Goal: Task Accomplishment & Management: Use online tool/utility

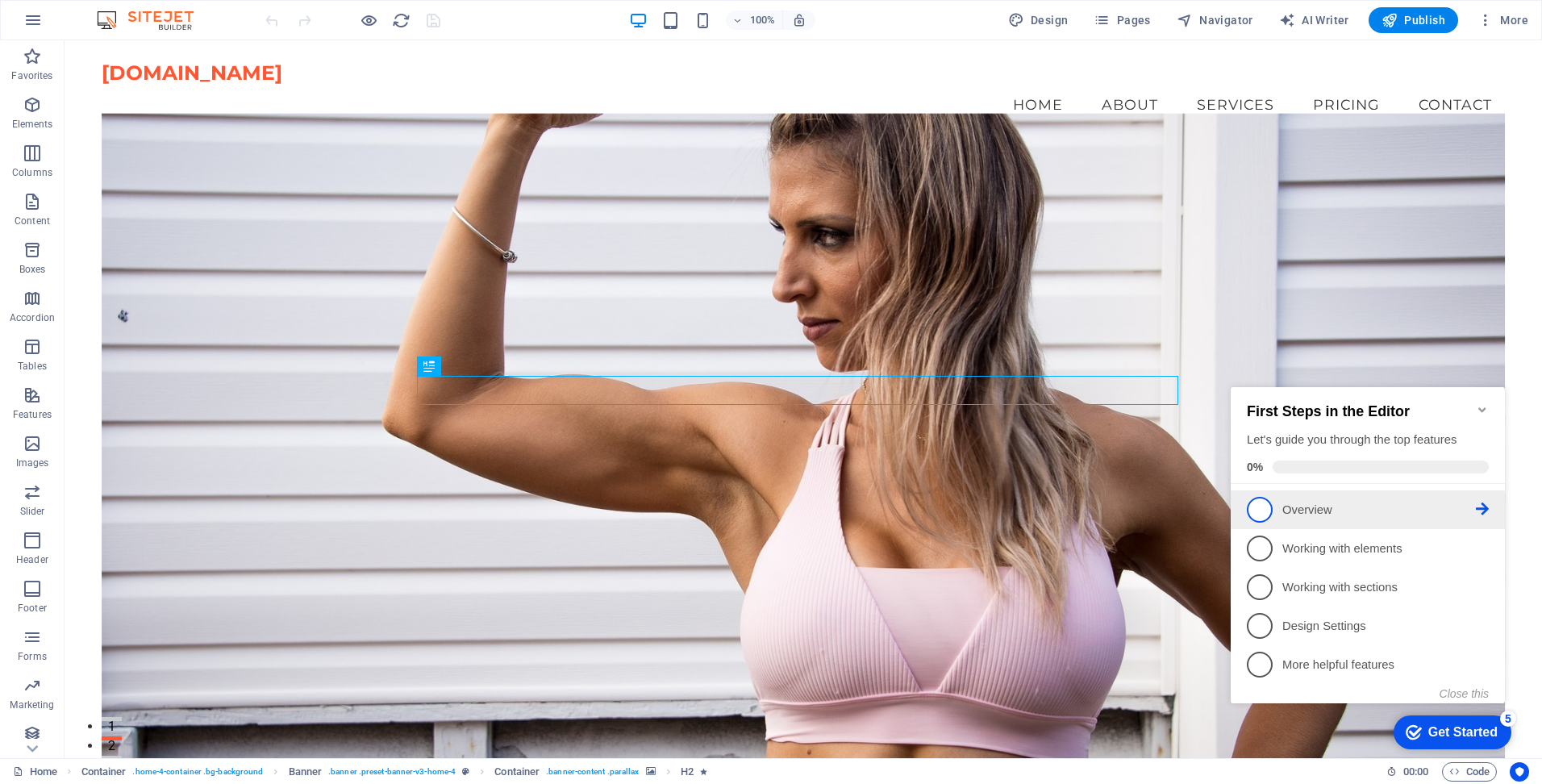
click at [1257, 507] on span "1" at bounding box center [1259, 510] width 26 height 26
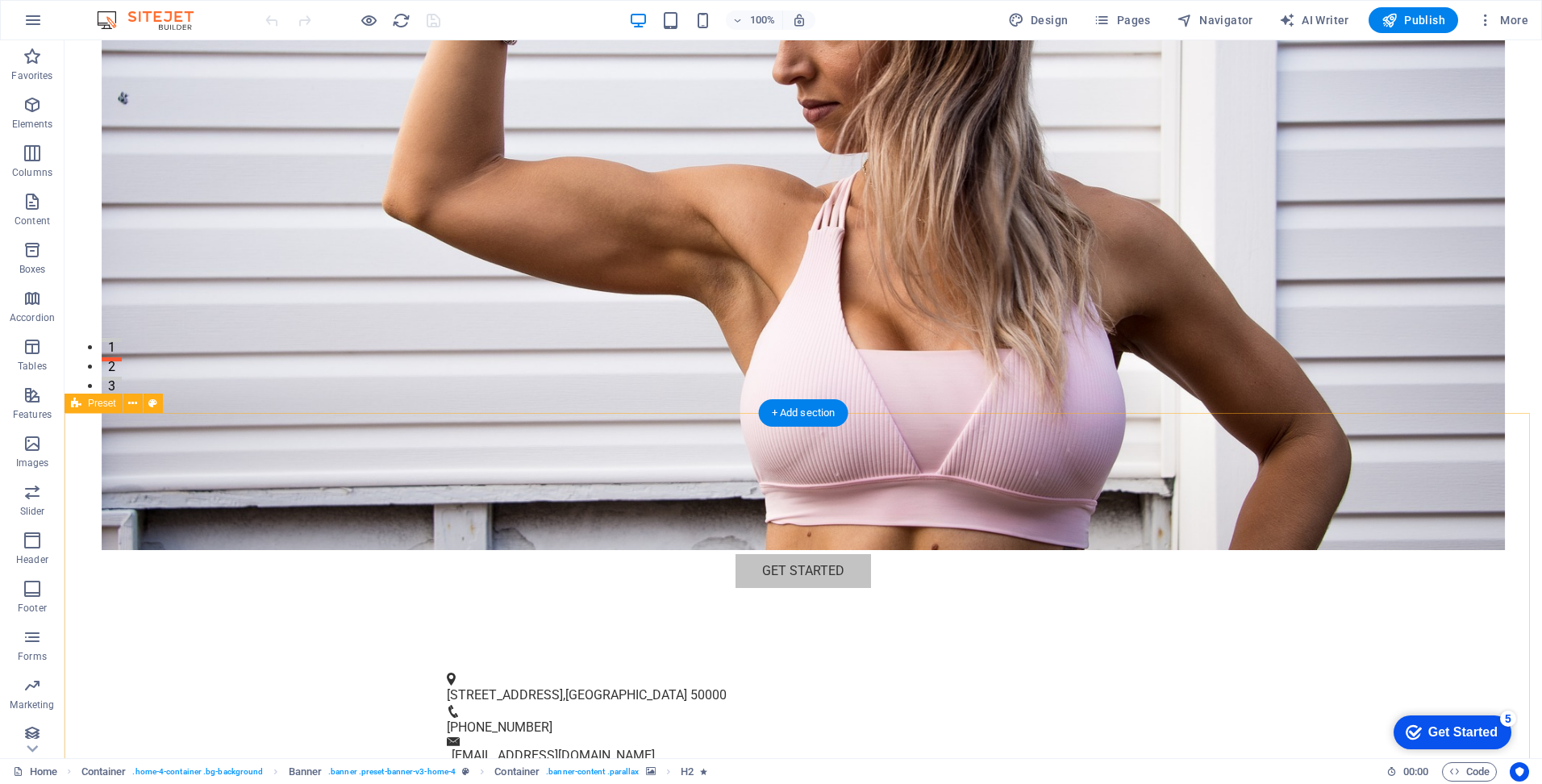
scroll to position [403, 0]
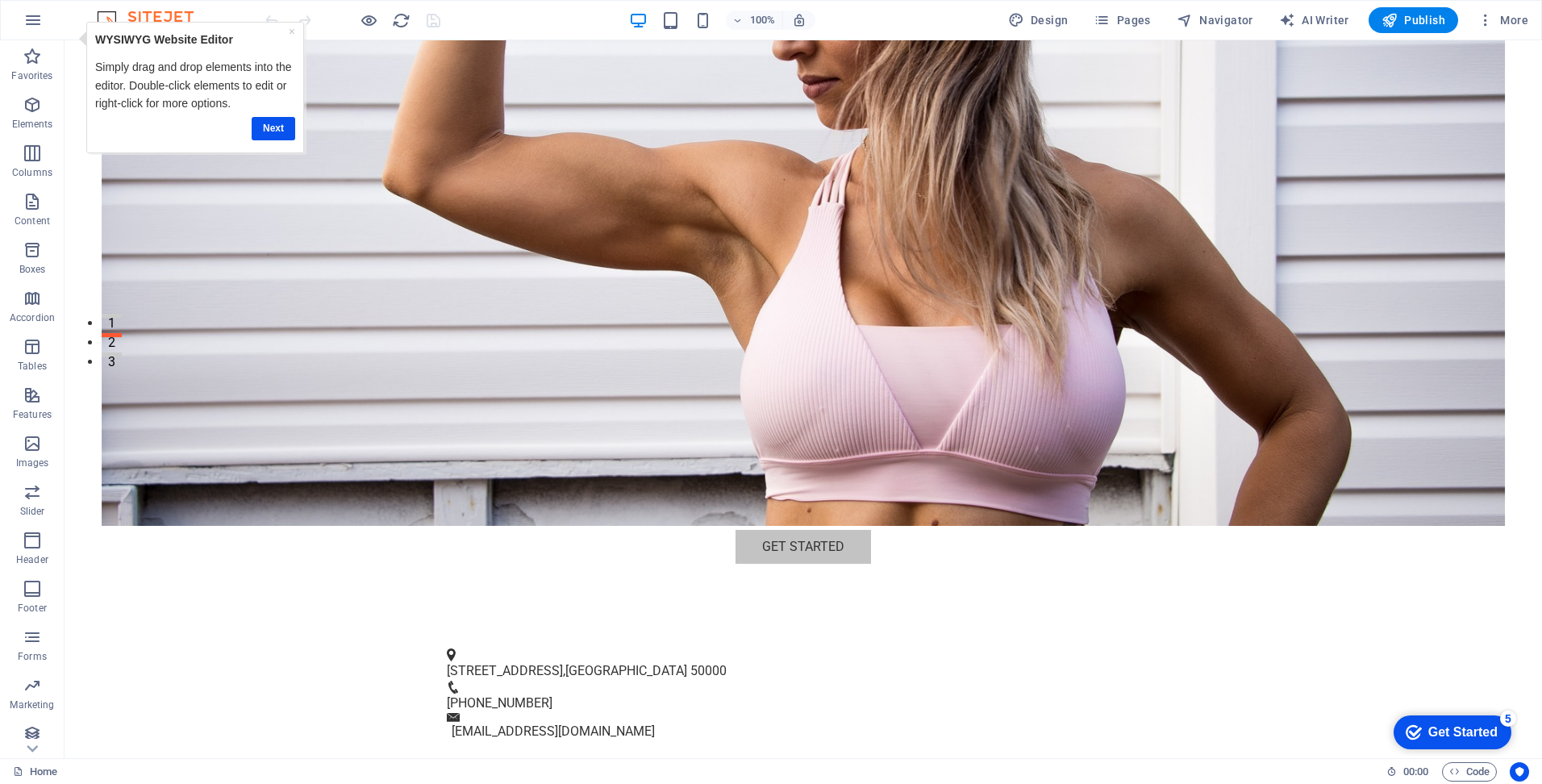
click at [1431, 736] on div "Get Started" at bounding box center [1463, 732] width 69 height 15
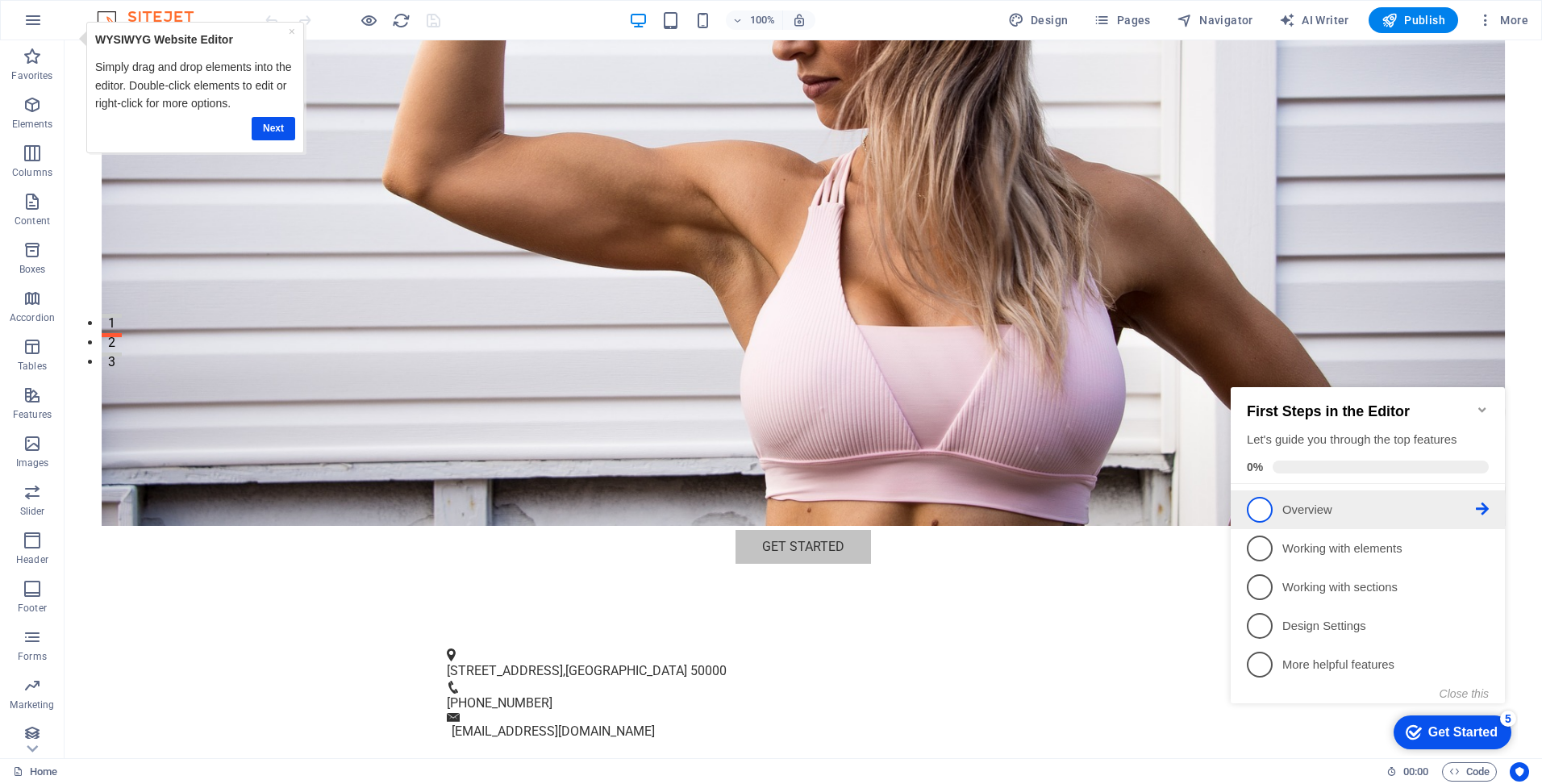
click at [1477, 506] on icon at bounding box center [1483, 509] width 13 height 13
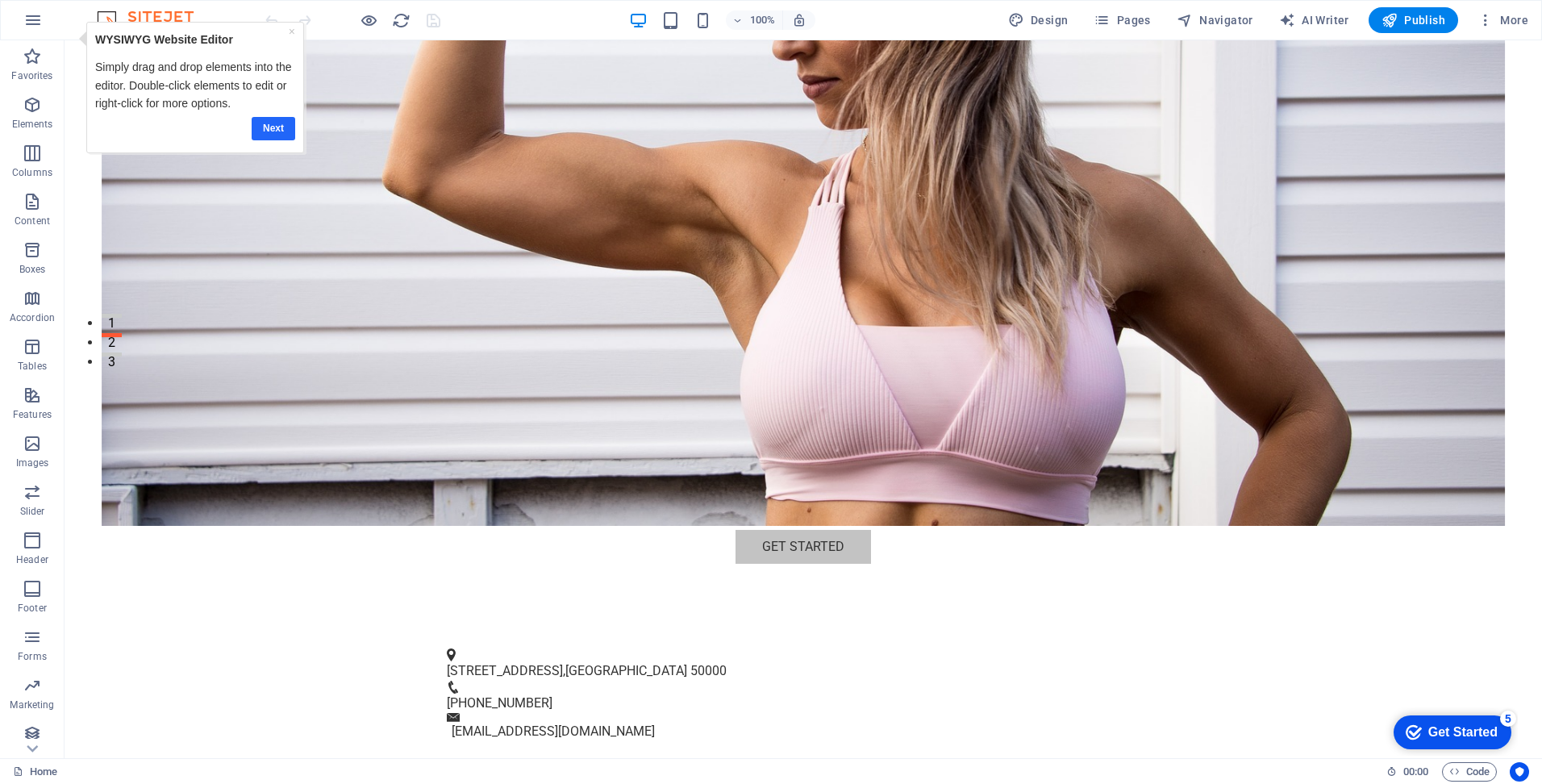
click at [268, 129] on link "Next" at bounding box center [273, 129] width 44 height 24
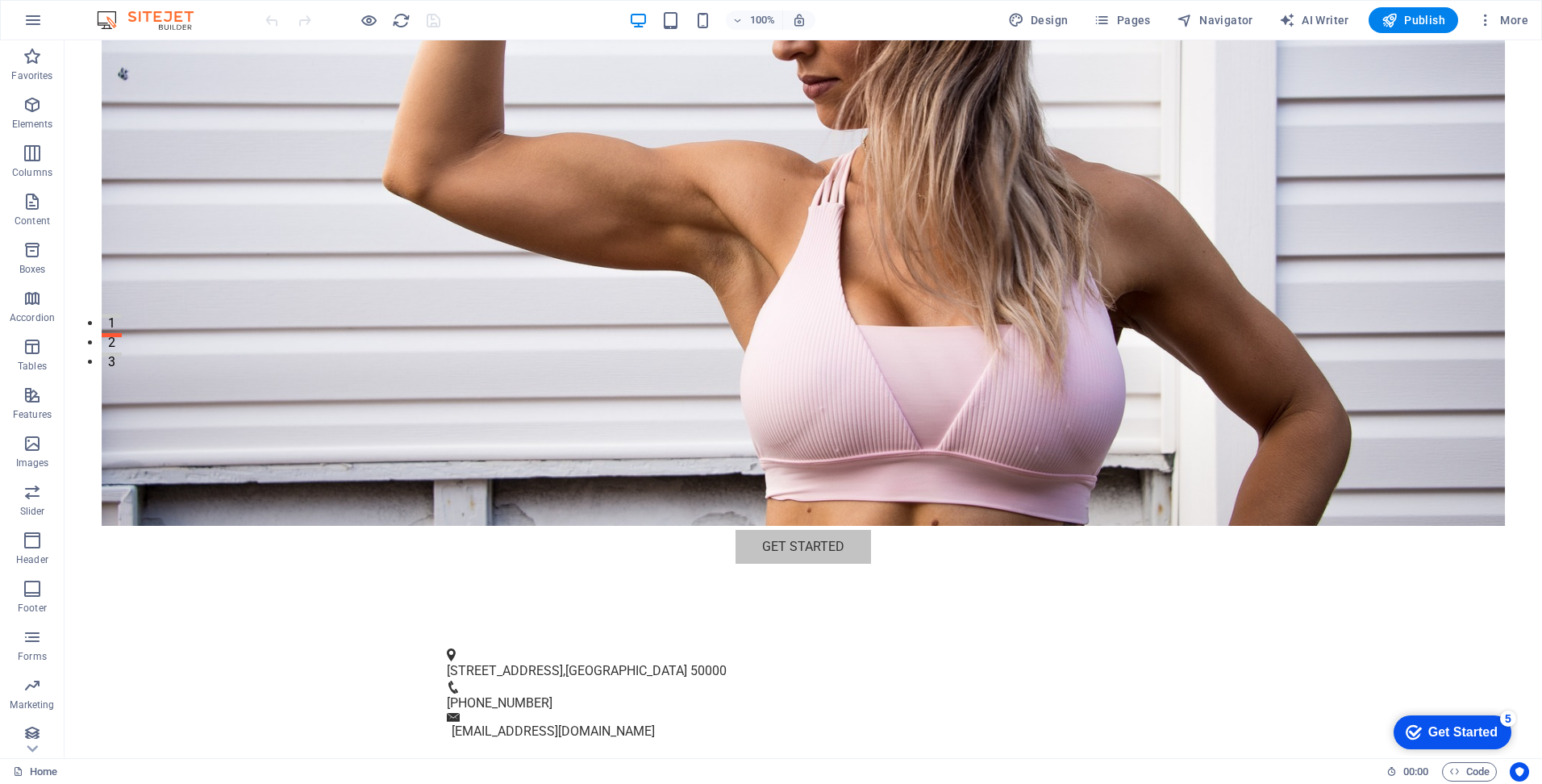
click at [1460, 720] on div "checkmark Get Started 5" at bounding box center [1452, 732] width 118 height 34
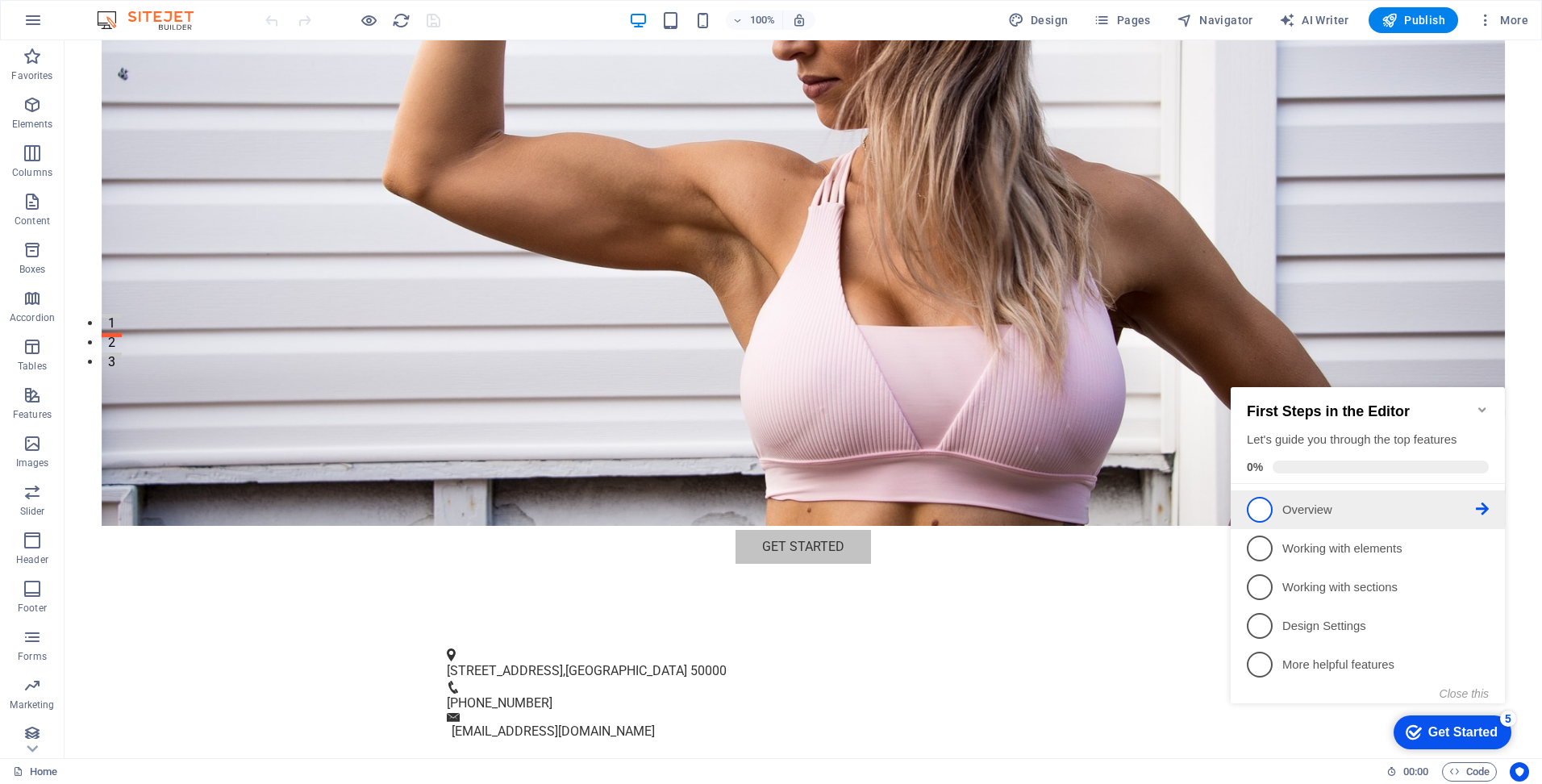
click at [1260, 513] on span "1" at bounding box center [1259, 510] width 26 height 26
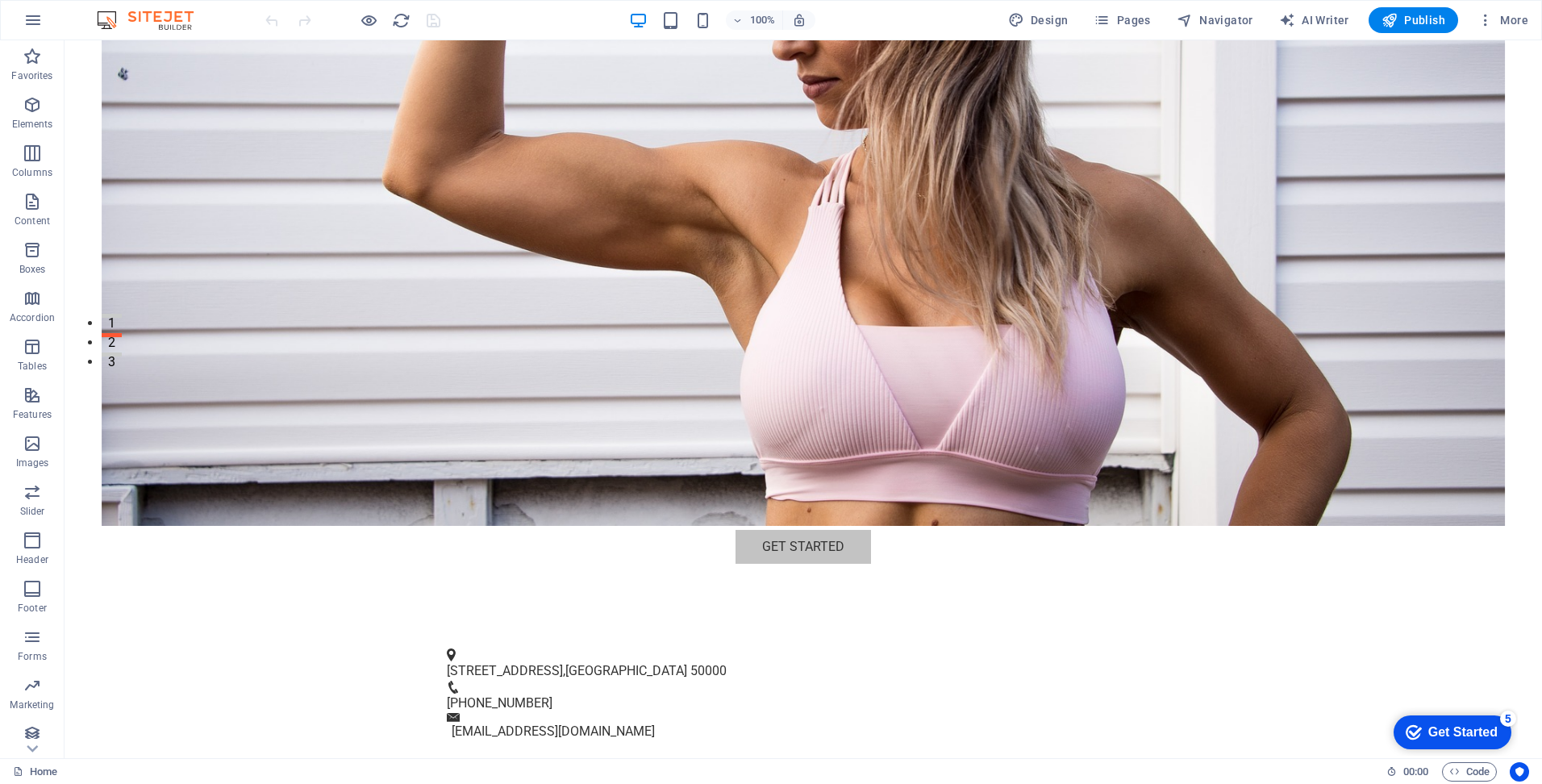
click at [1421, 739] on div "checkmark Get Started 5" at bounding box center [1452, 732] width 92 height 16
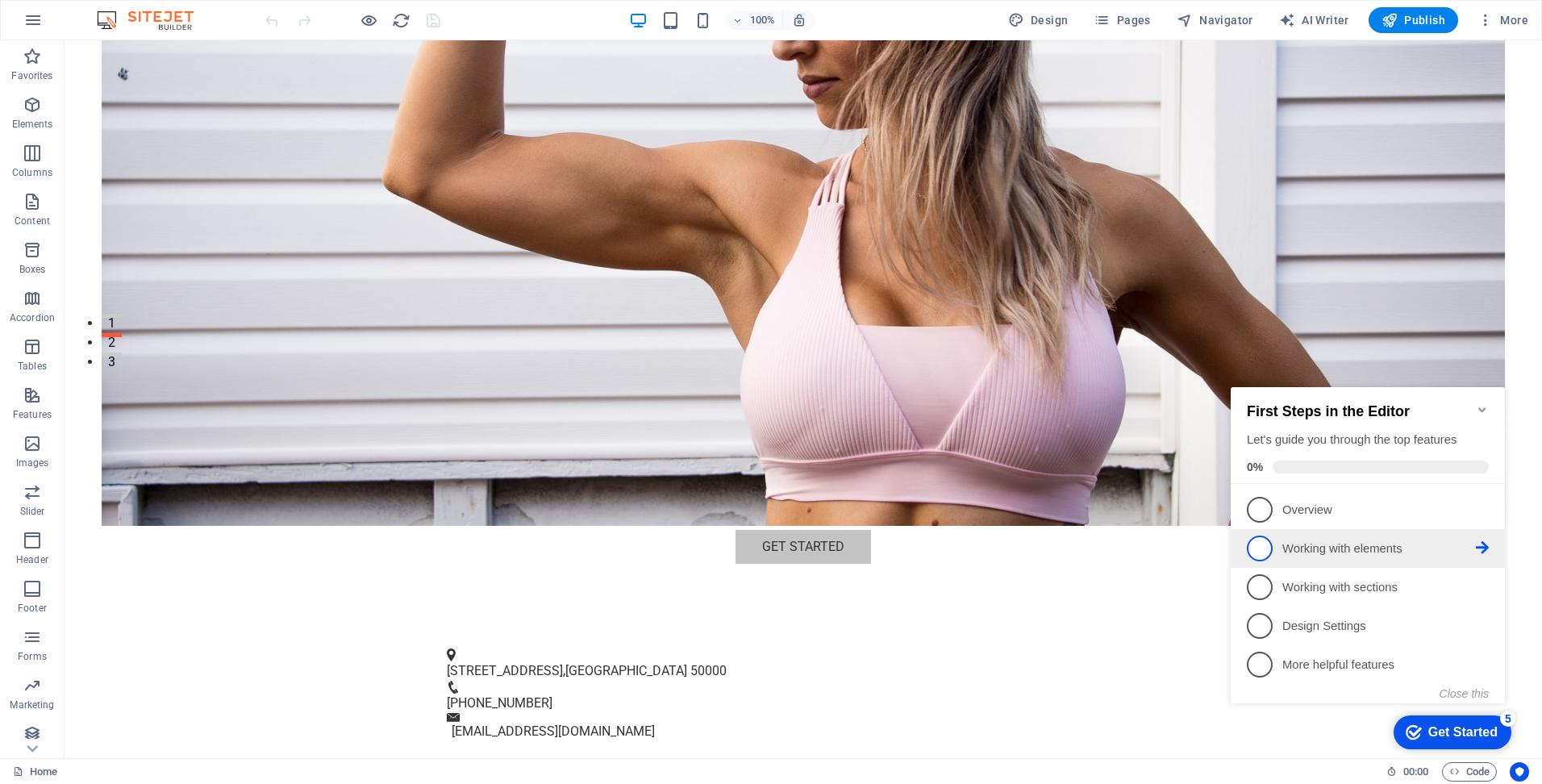
click at [1262, 549] on span "2" at bounding box center [1259, 548] width 26 height 26
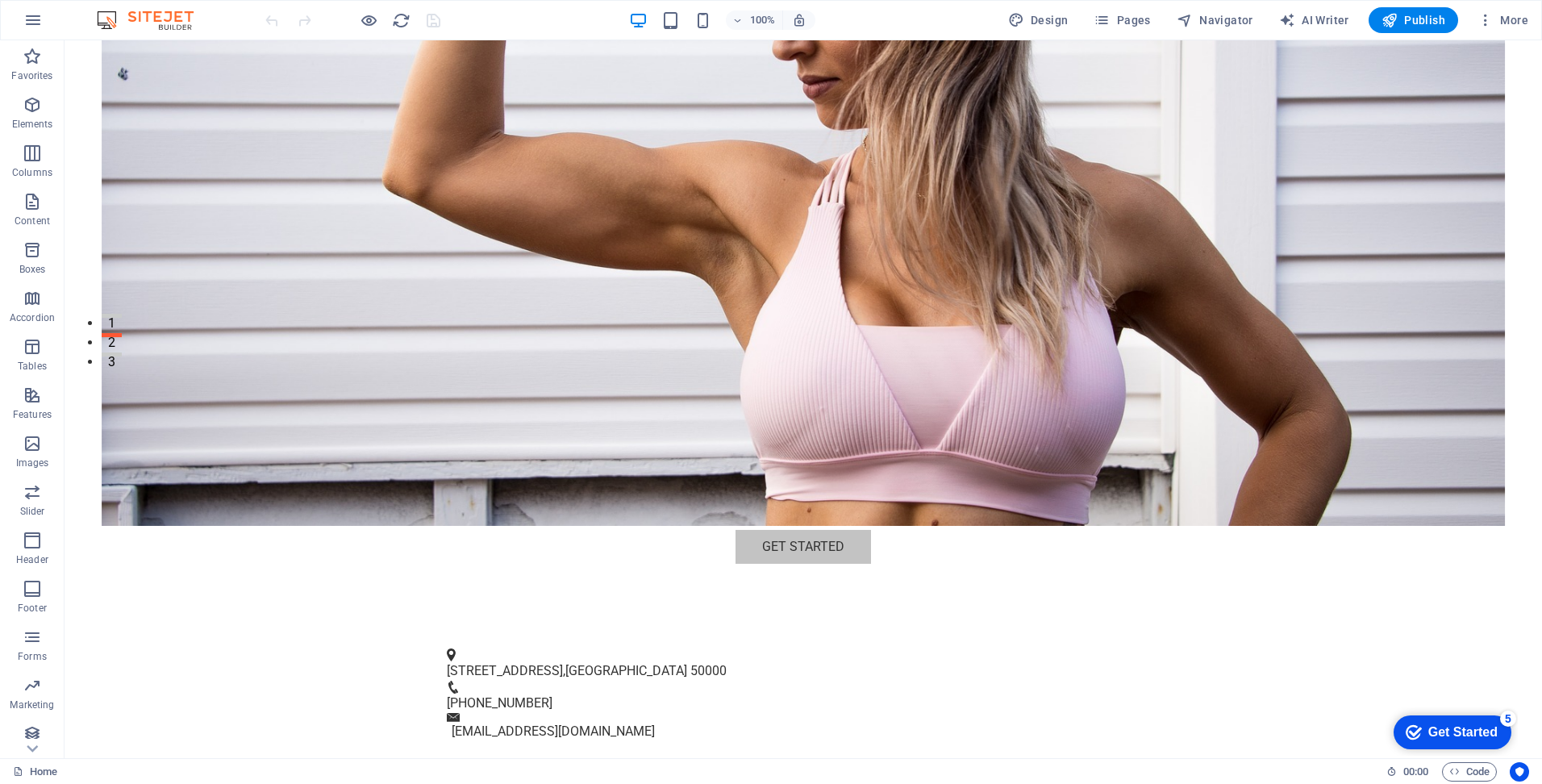
click at [1512, 749] on div "checkmark Get Started 5" at bounding box center [1452, 732] width 118 height 34
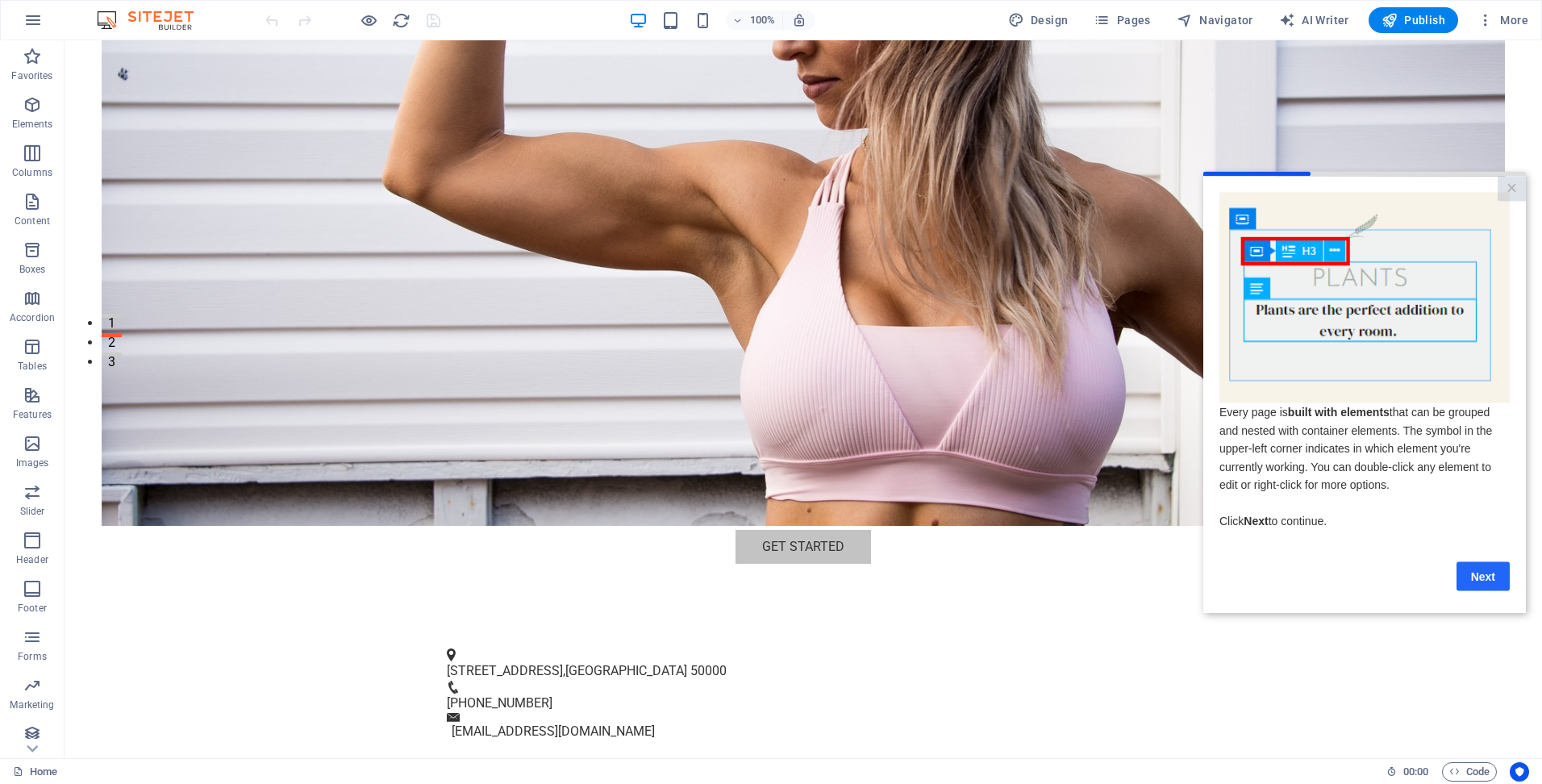
click at [1487, 577] on link "Next" at bounding box center [1483, 576] width 53 height 29
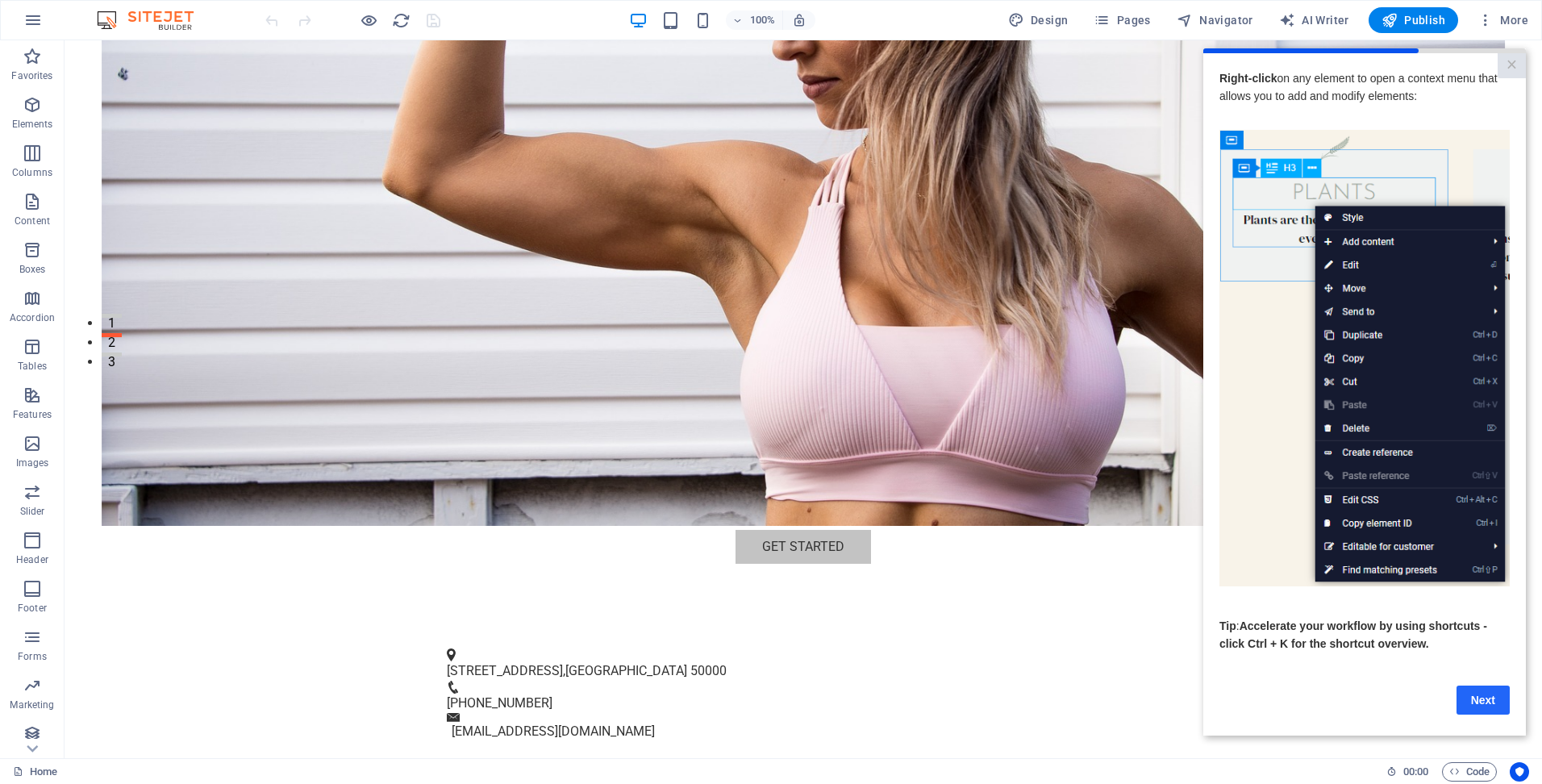
click at [1484, 708] on link "Next" at bounding box center [1483, 700] width 53 height 29
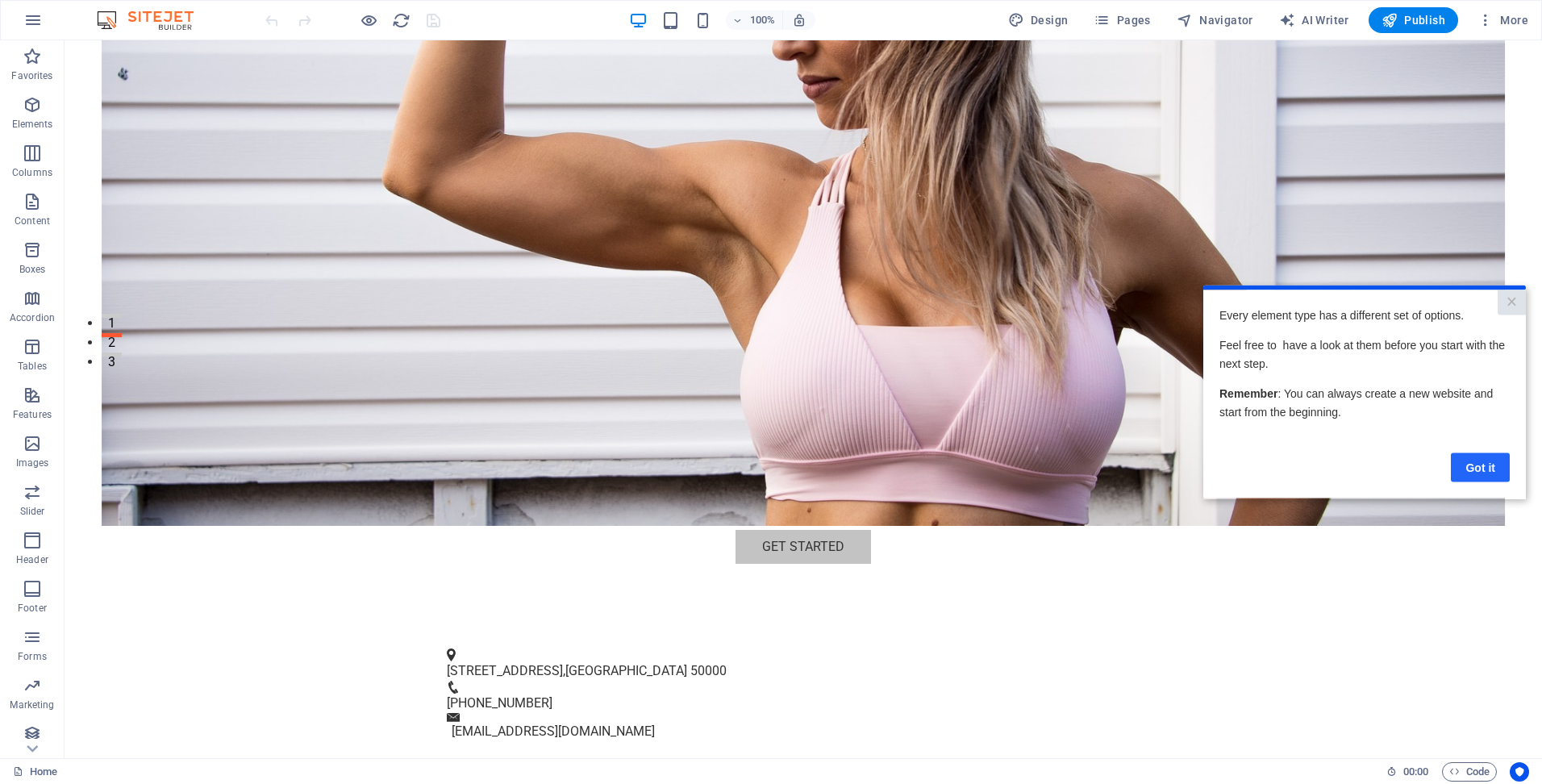
click at [1478, 464] on link "Got it" at bounding box center [1480, 467] width 59 height 29
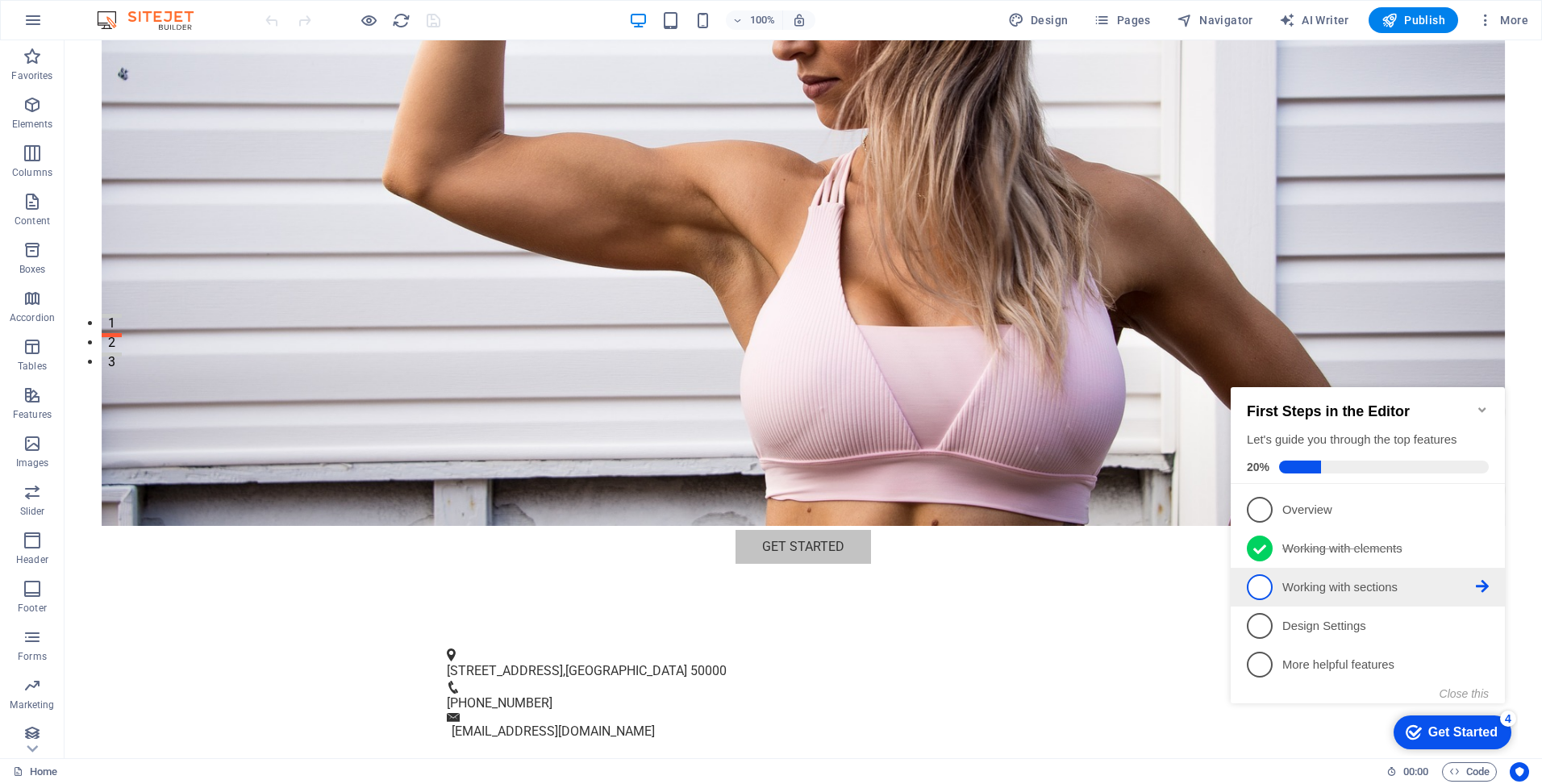
click at [1483, 586] on icon at bounding box center [1483, 586] width 13 height 13
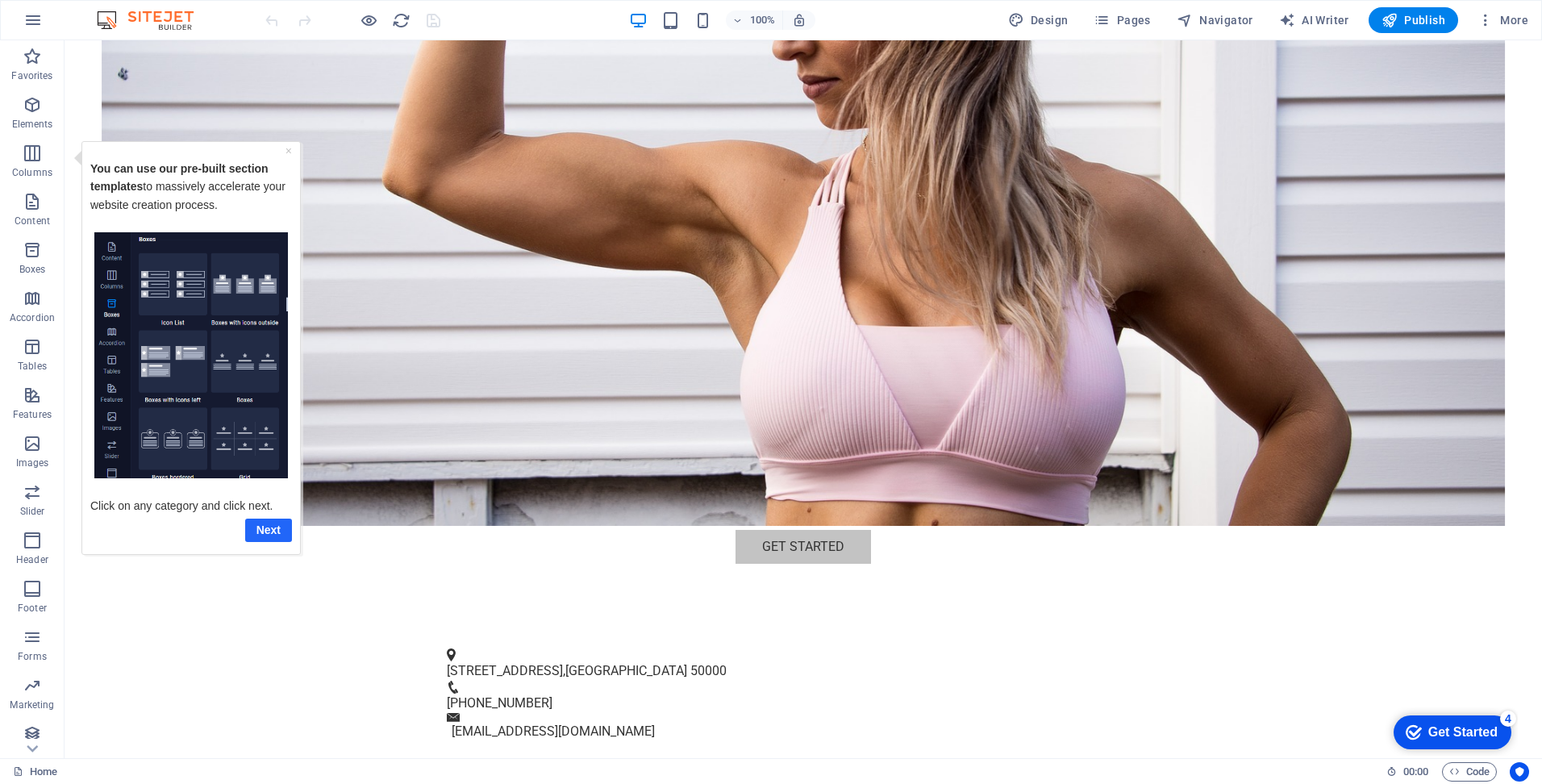
click at [261, 527] on link "Next" at bounding box center [268, 530] width 47 height 24
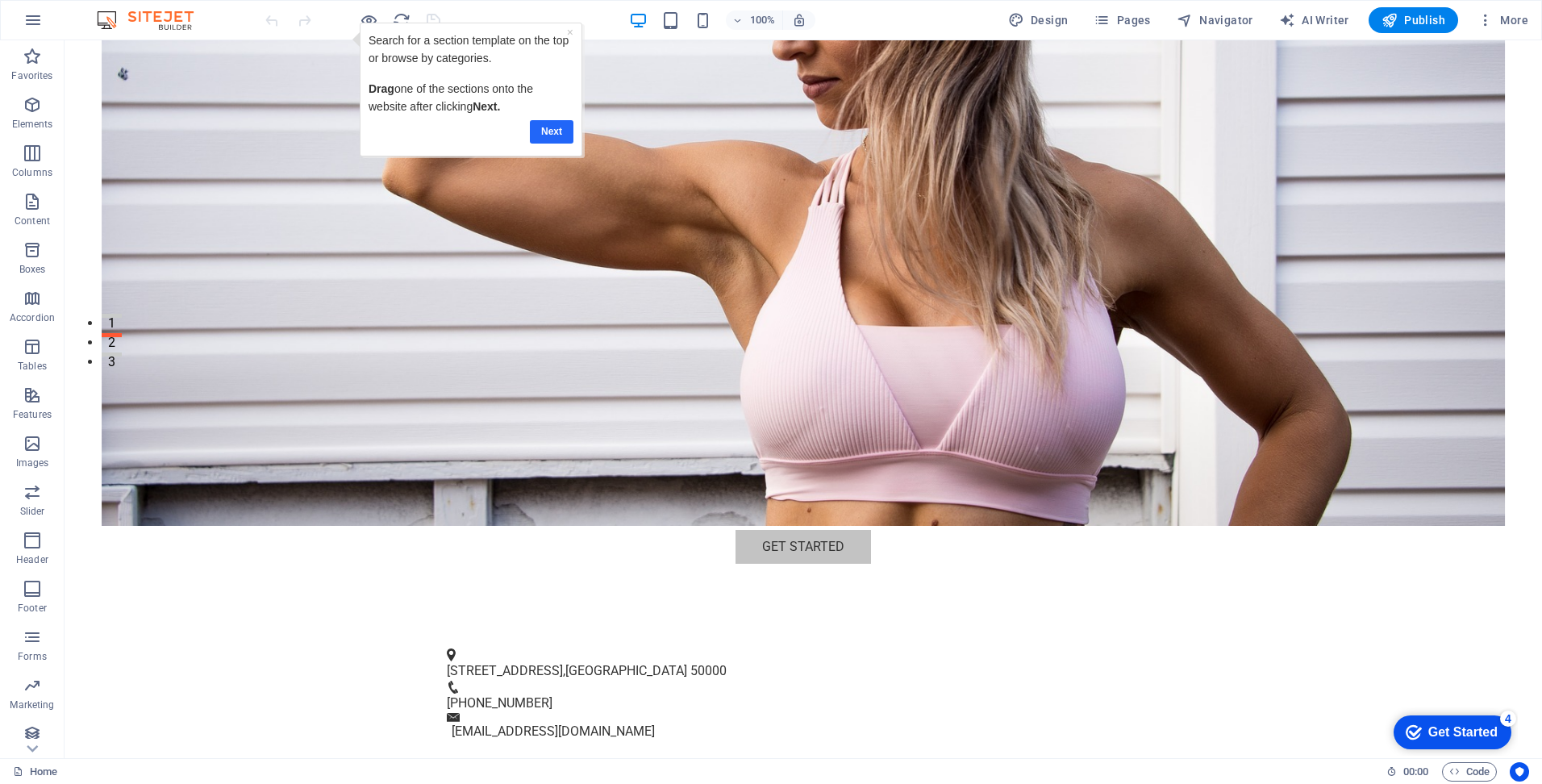
click at [537, 123] on link "Next" at bounding box center [552, 132] width 44 height 24
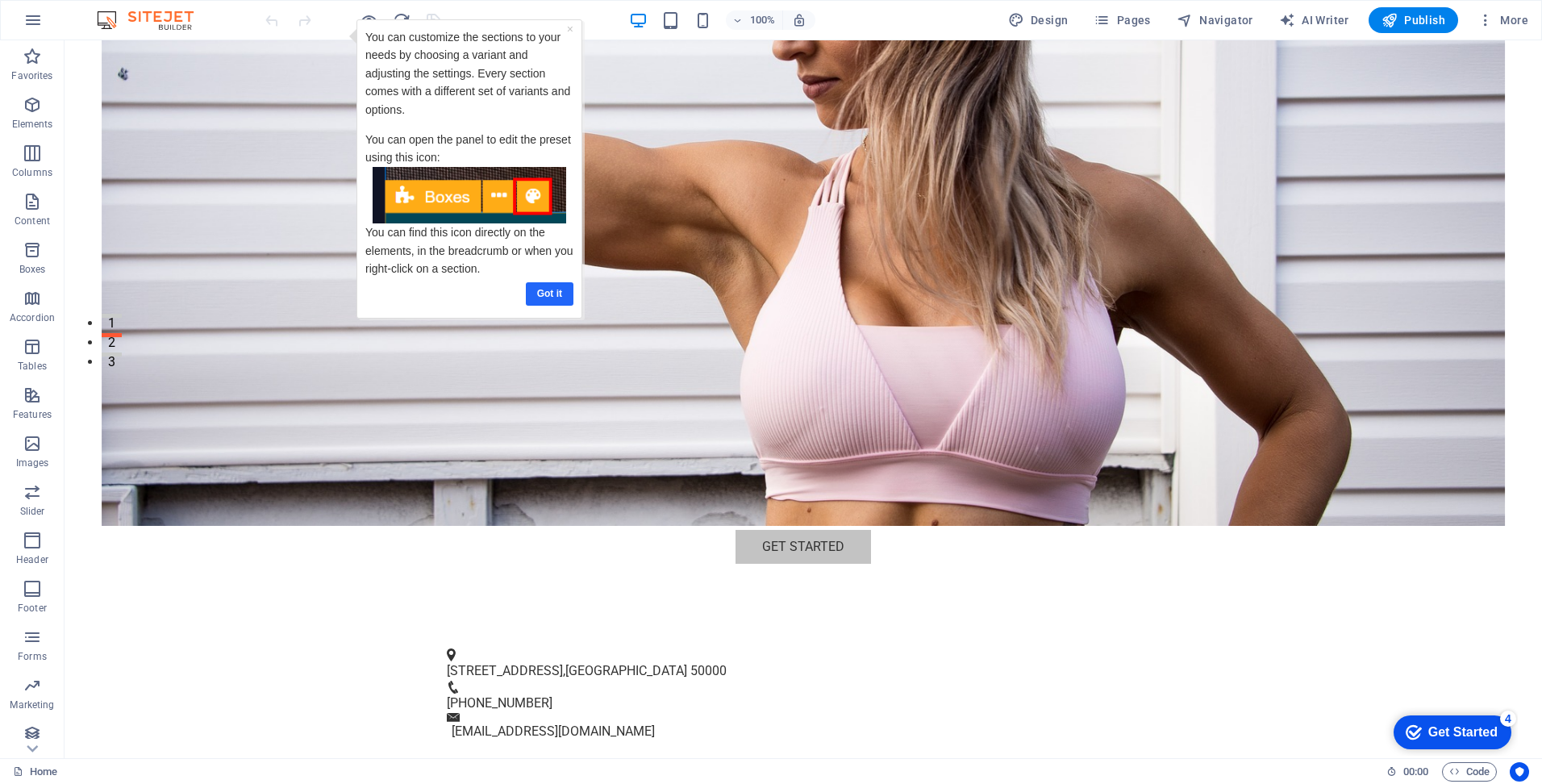
click at [541, 297] on link "Got it" at bounding box center [550, 294] width 47 height 24
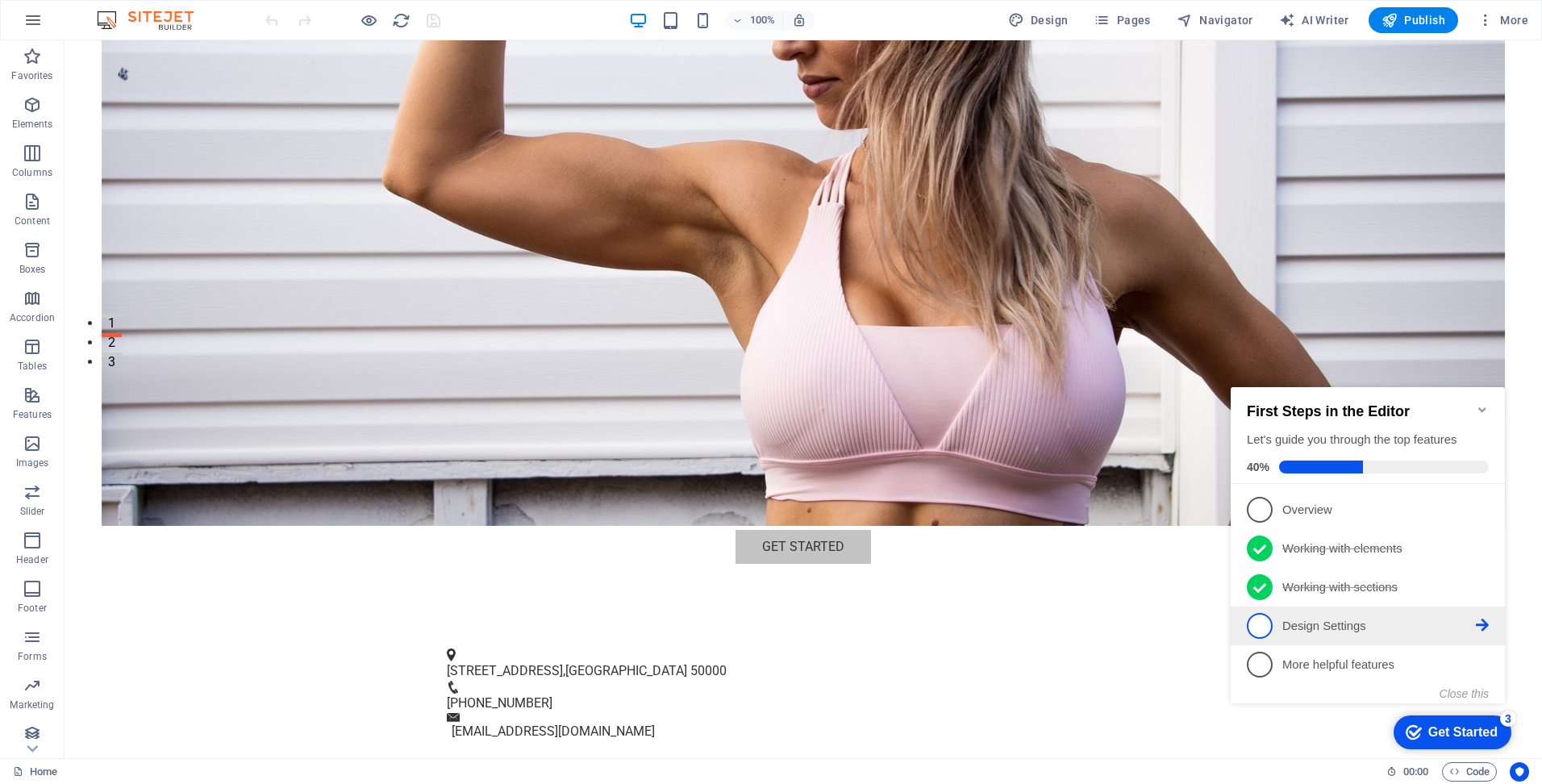
click at [1484, 515] on icon at bounding box center [1483, 509] width 13 height 13
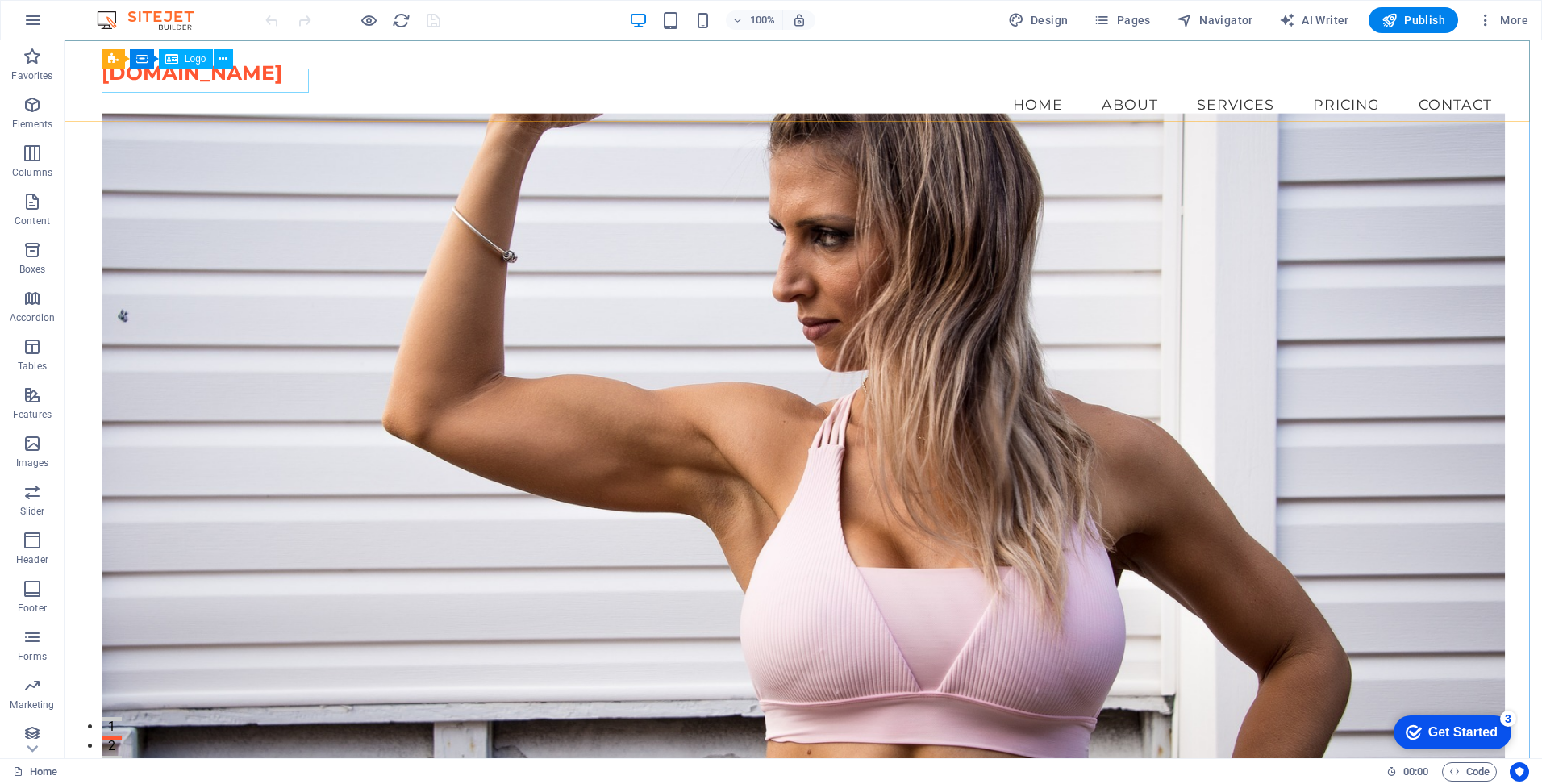
click at [181, 57] on div "Logo" at bounding box center [185, 58] width 54 height 19
click at [186, 61] on span "Logo" at bounding box center [196, 58] width 22 height 10
click at [192, 79] on div "[DOMAIN_NAME]" at bounding box center [802, 73] width 1403 height 25
click at [220, 64] on icon at bounding box center [223, 59] width 9 height 17
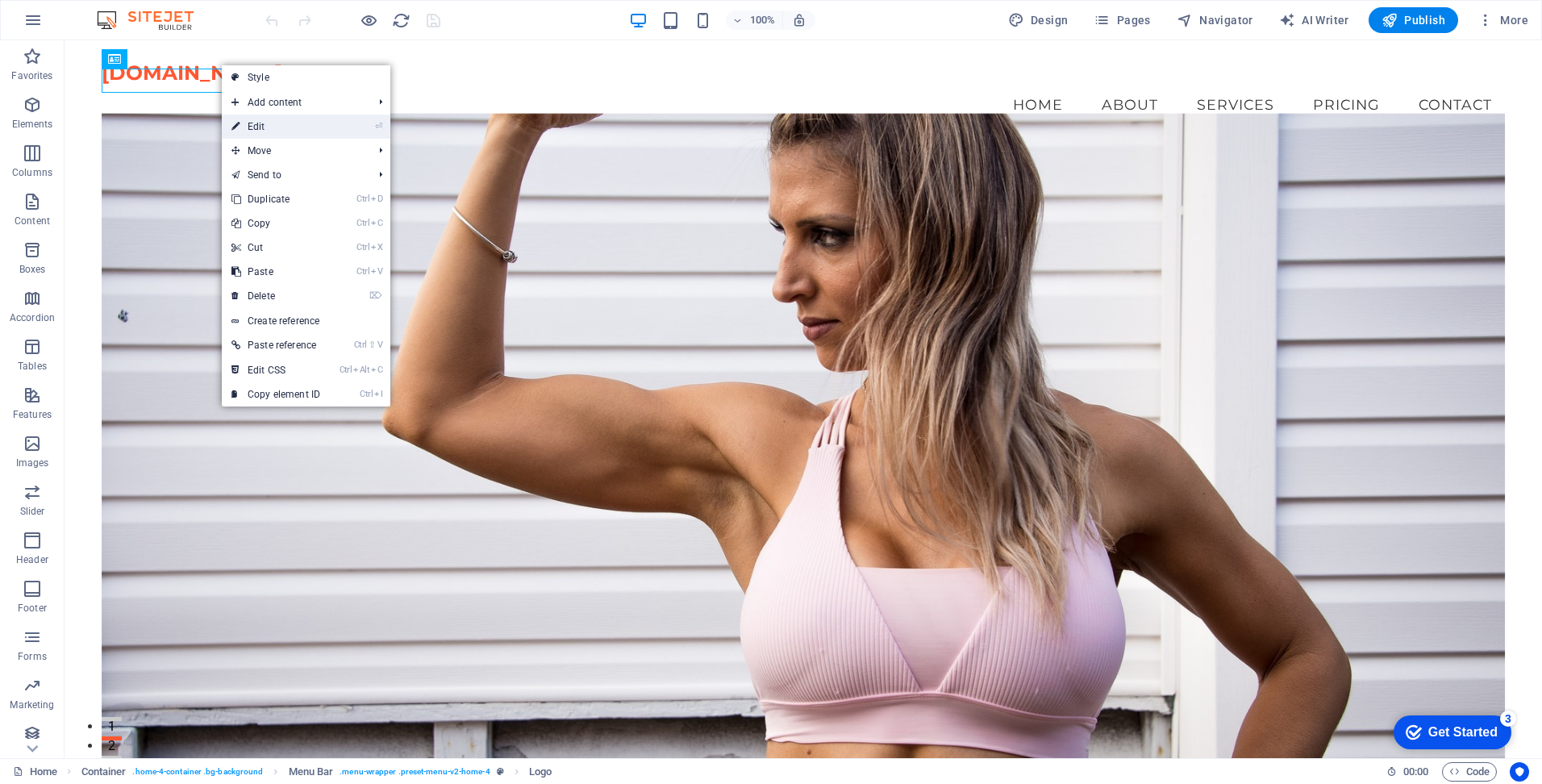
click at [263, 122] on link "⏎ Edit" at bounding box center [275, 127] width 109 height 25
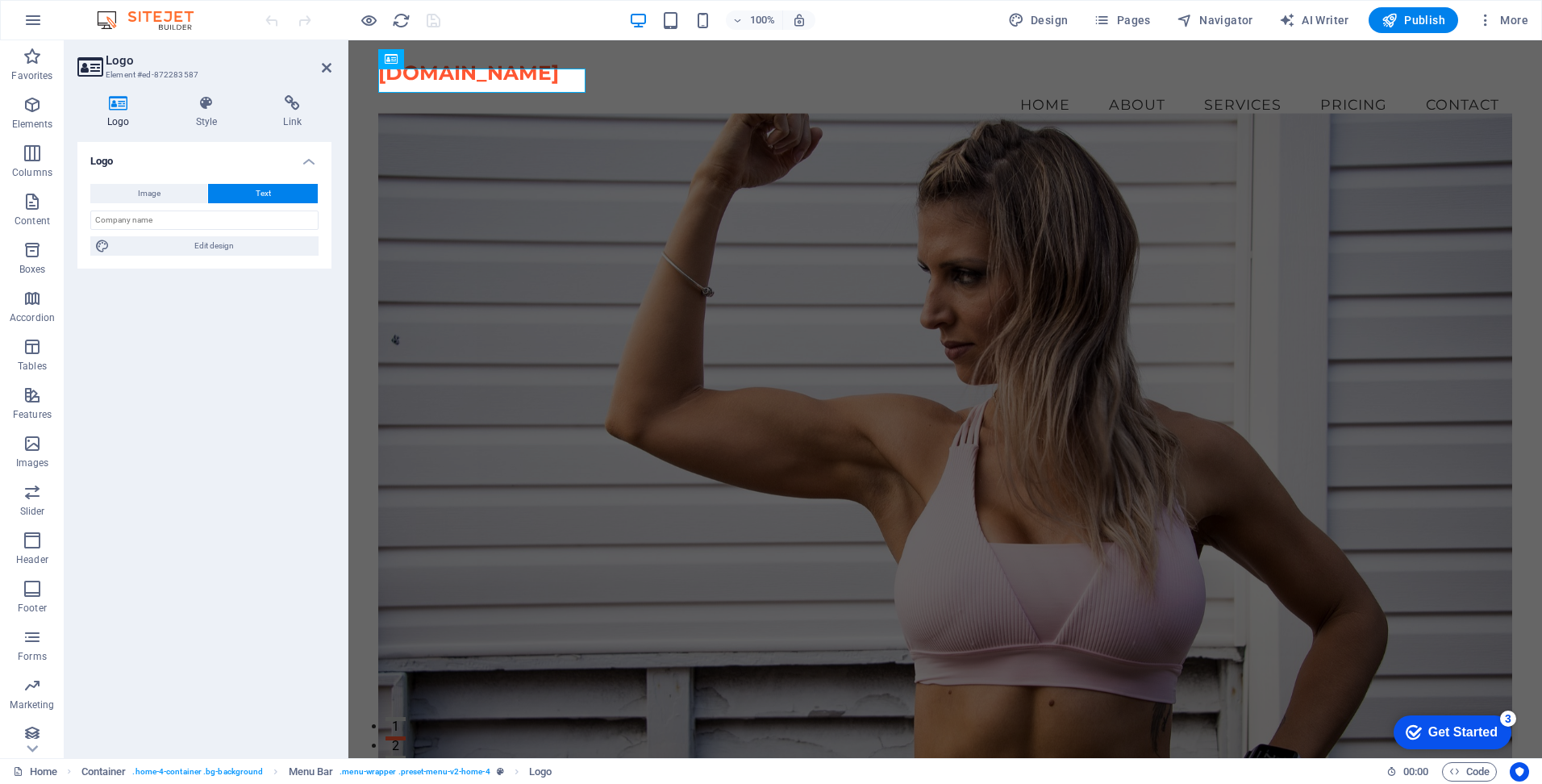
click at [191, 513] on div "Logo Image Text Drag files here, click to choose files or select files from Fil…" at bounding box center [204, 444] width 254 height 603
click at [158, 194] on span "Image" at bounding box center [149, 193] width 23 height 19
select select "DISABLED_OPTION_VALUE"
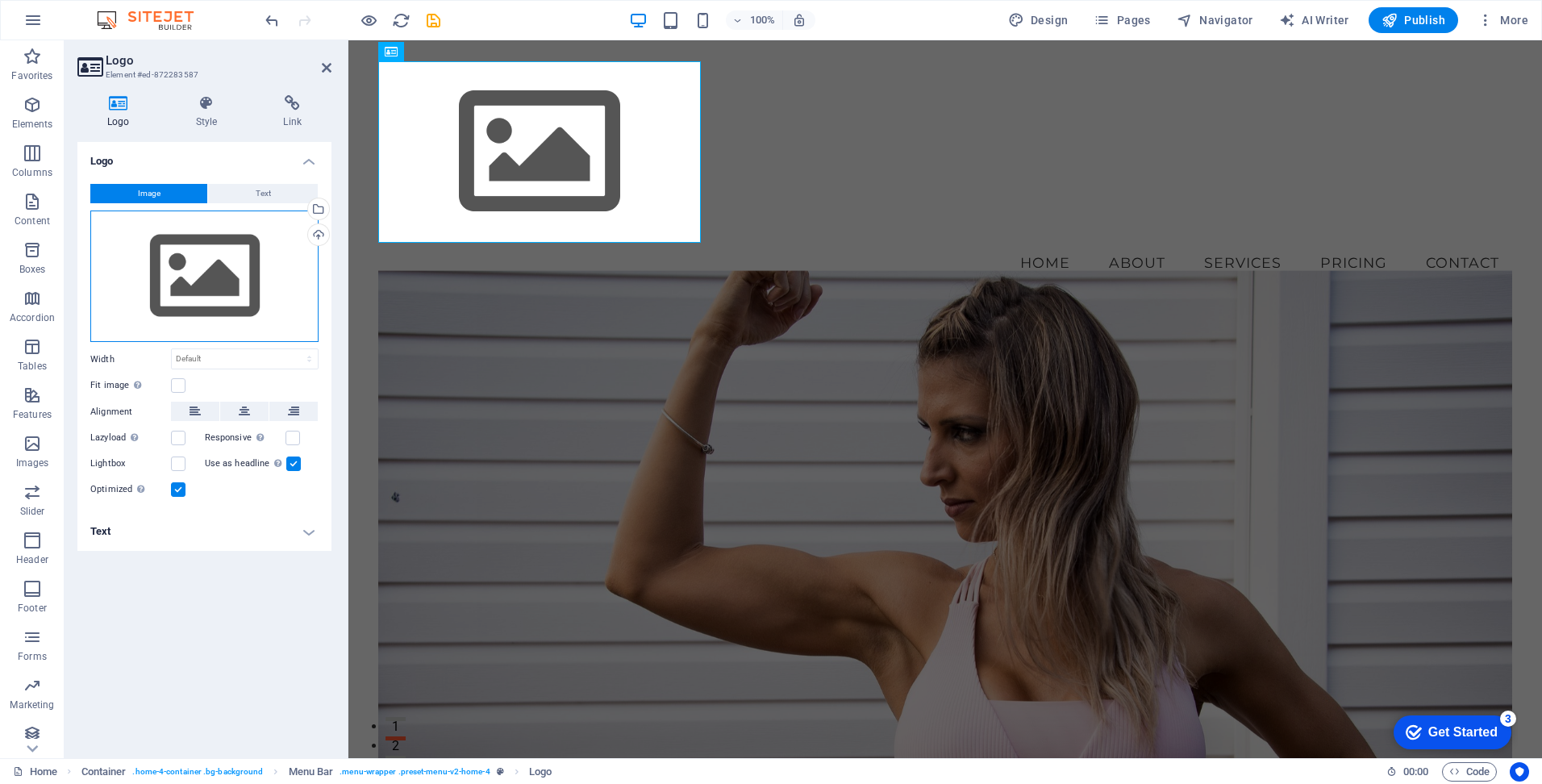
click at [249, 287] on div "Drag files here, click to choose files or select files from Files or our free s…" at bounding box center [204, 276] width 228 height 132
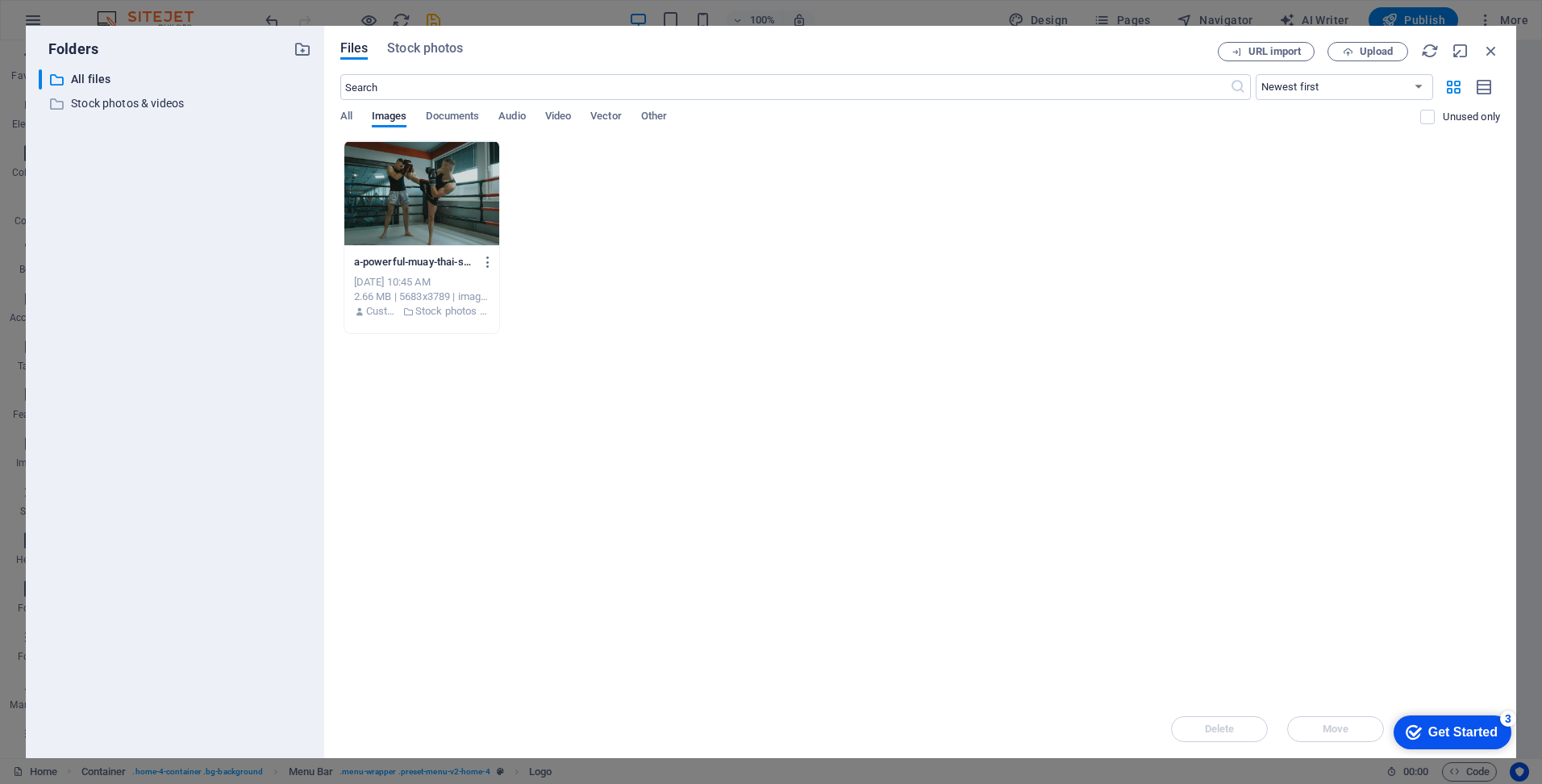
click at [769, 322] on div "a-powerful-muay-thai-sparring-bout-between-two-muscular-athletes-in-a-gym-boxin…" at bounding box center [920, 237] width 1160 height 193
click at [1353, 51] on span "Upload" at bounding box center [1368, 51] width 67 height 10
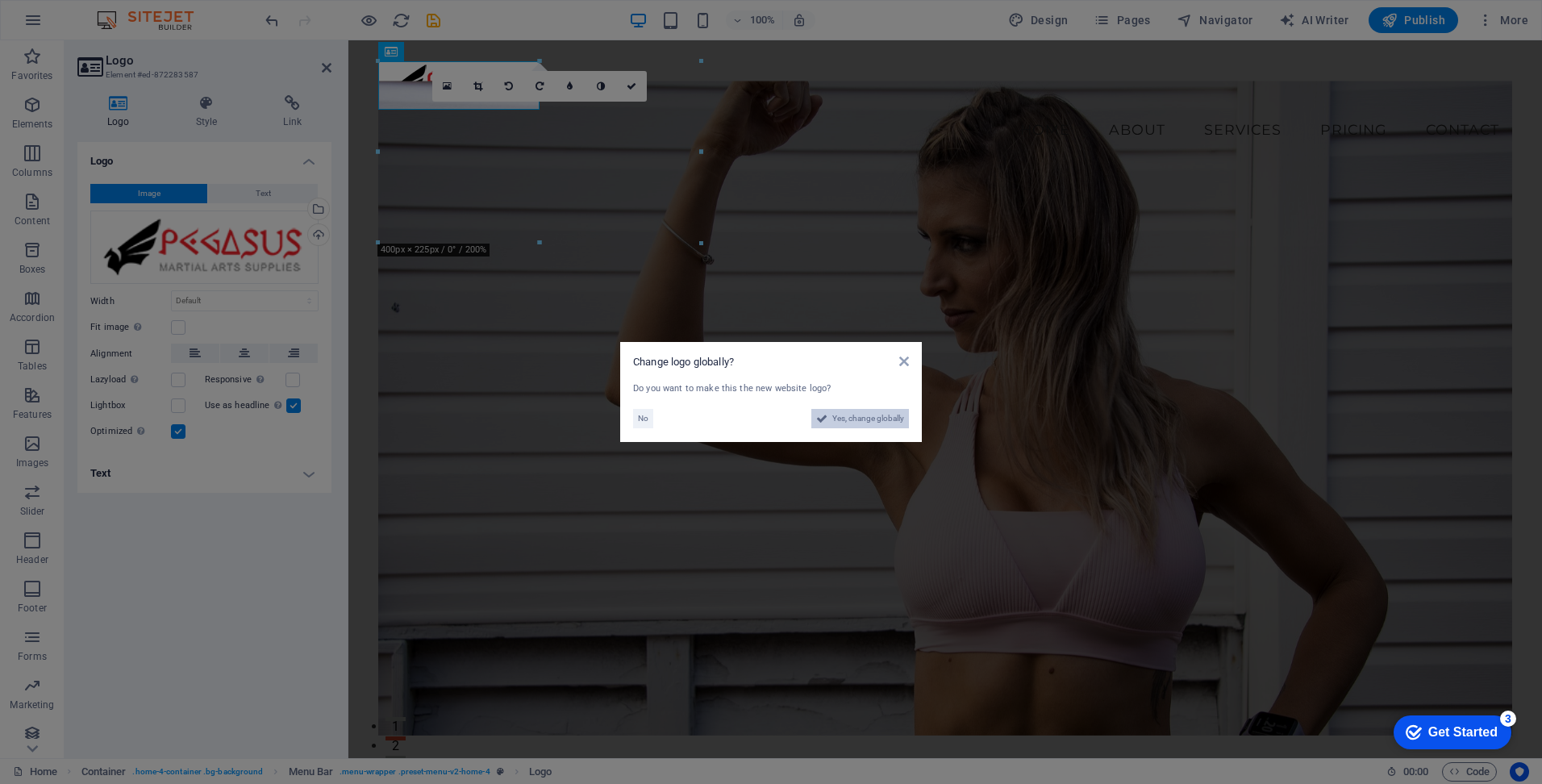
click at [874, 421] on span "Yes, change globally" at bounding box center [868, 418] width 72 height 19
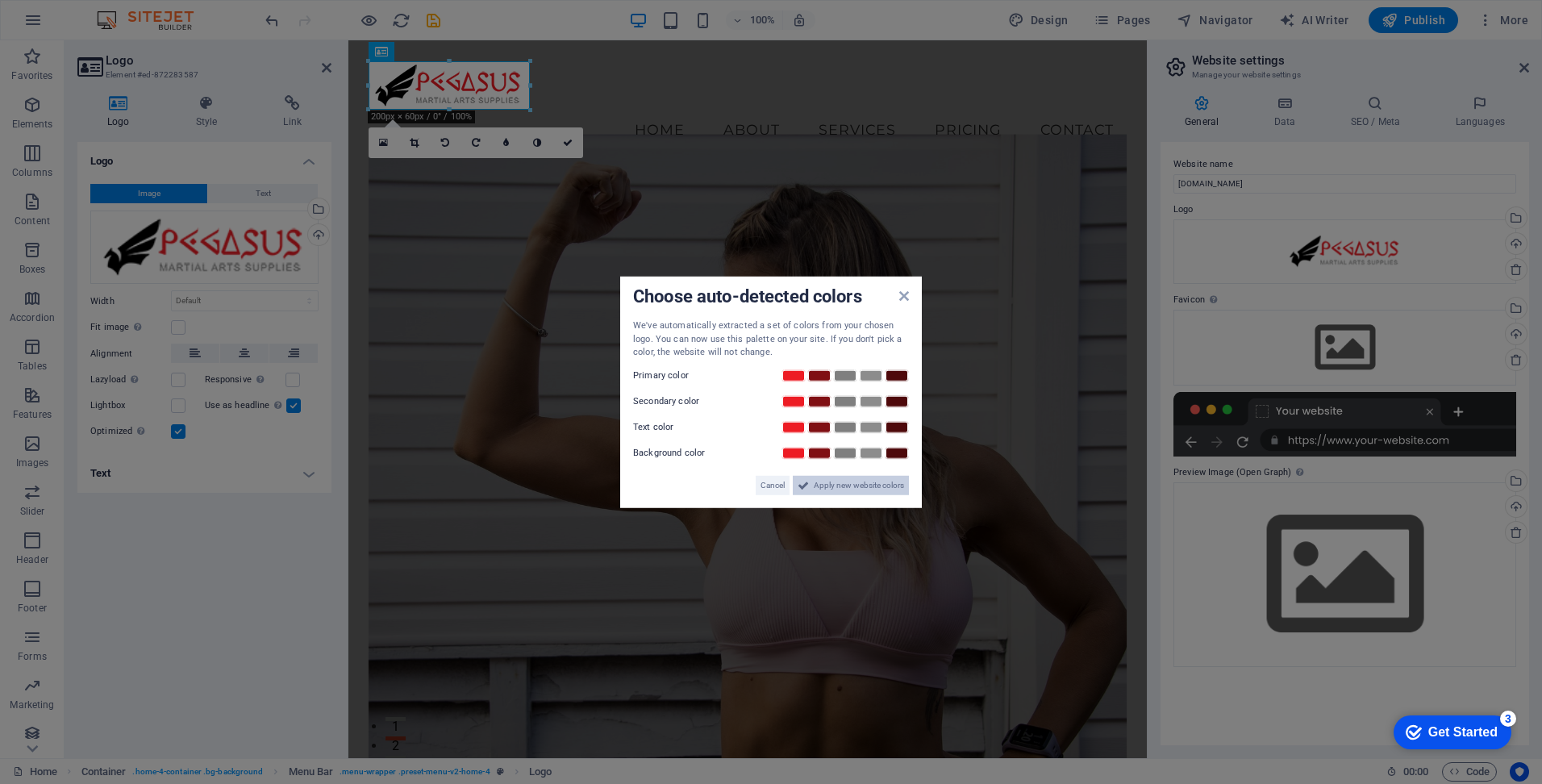
click at [860, 490] on span "Apply new website colors" at bounding box center [858, 484] width 90 height 19
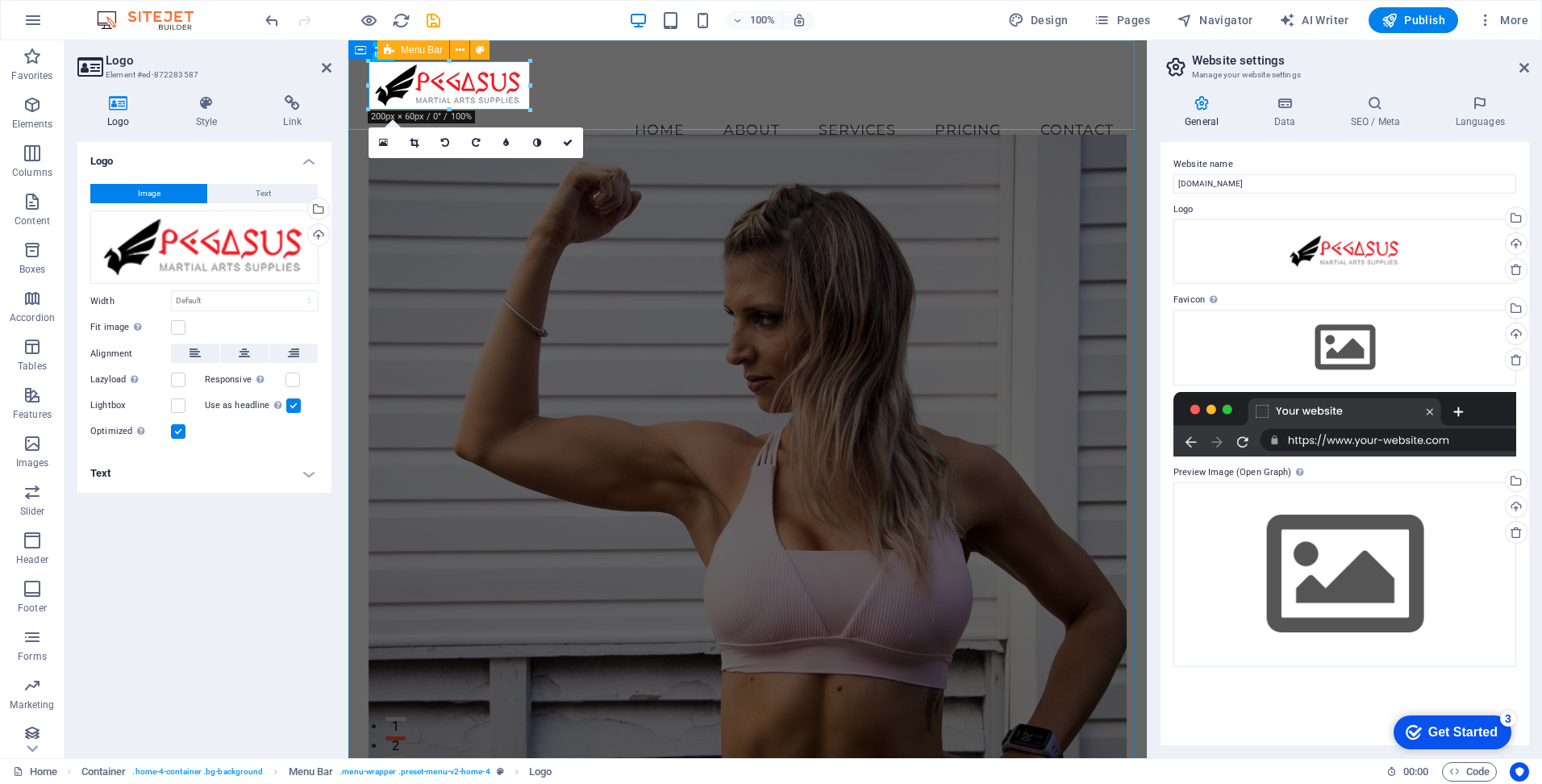
click at [771, 129] on div "Menu Home About Services Pricing Contact" at bounding box center [748, 105] width 799 height 129
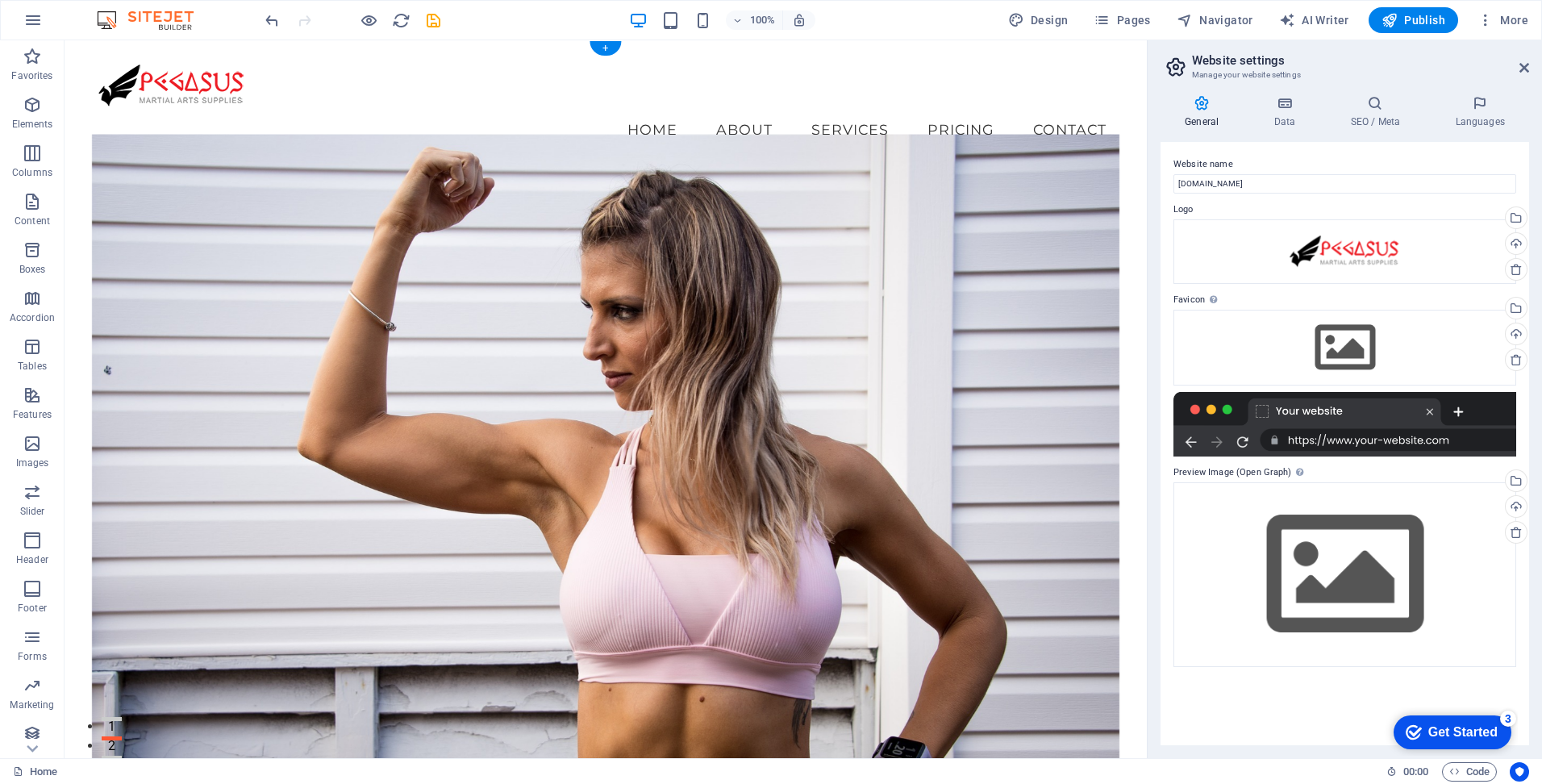
click at [642, 187] on figure at bounding box center [606, 460] width 1029 height 654
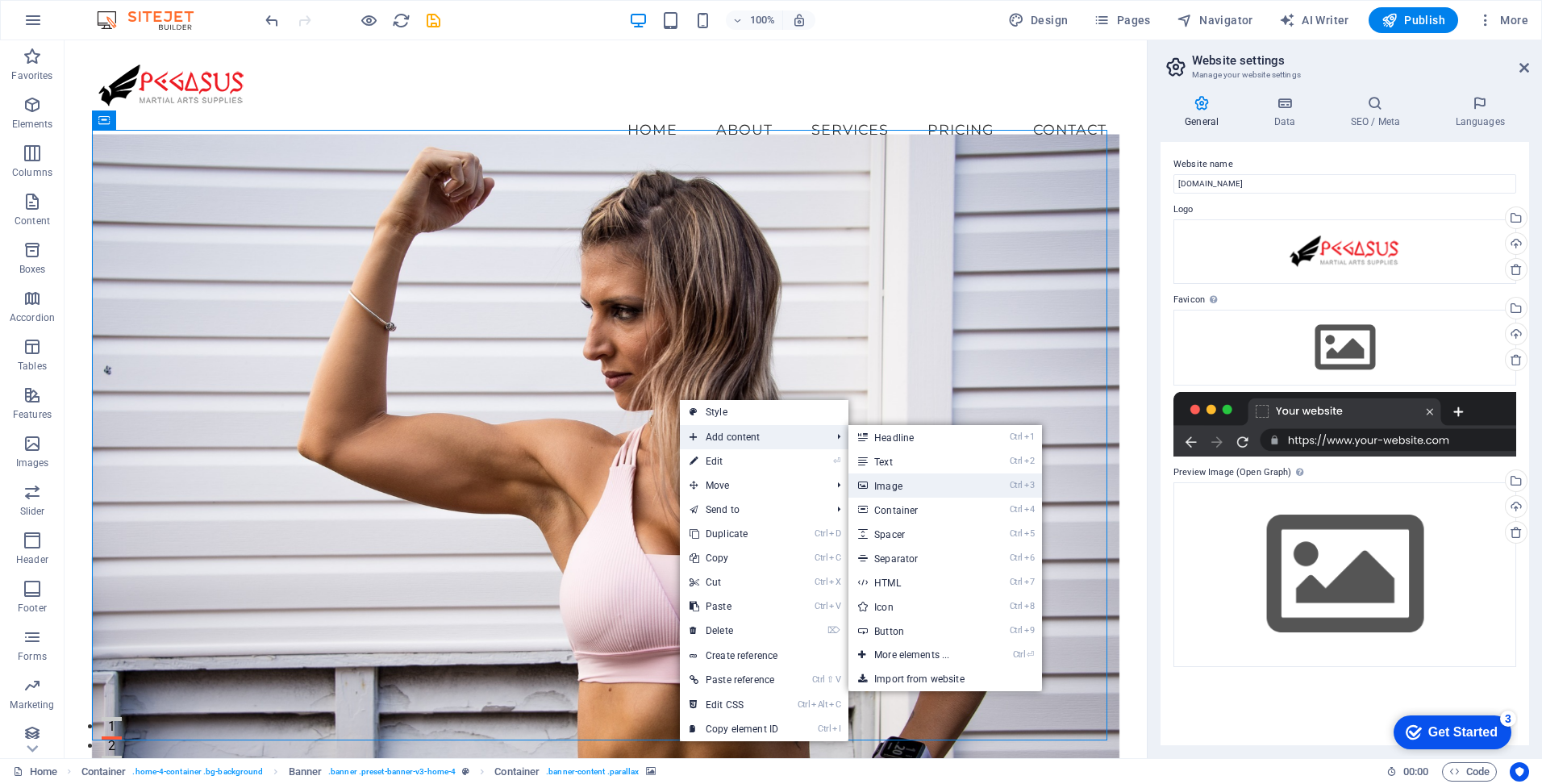
click at [937, 485] on link "Ctrl 3 Image" at bounding box center [915, 485] width 133 height 25
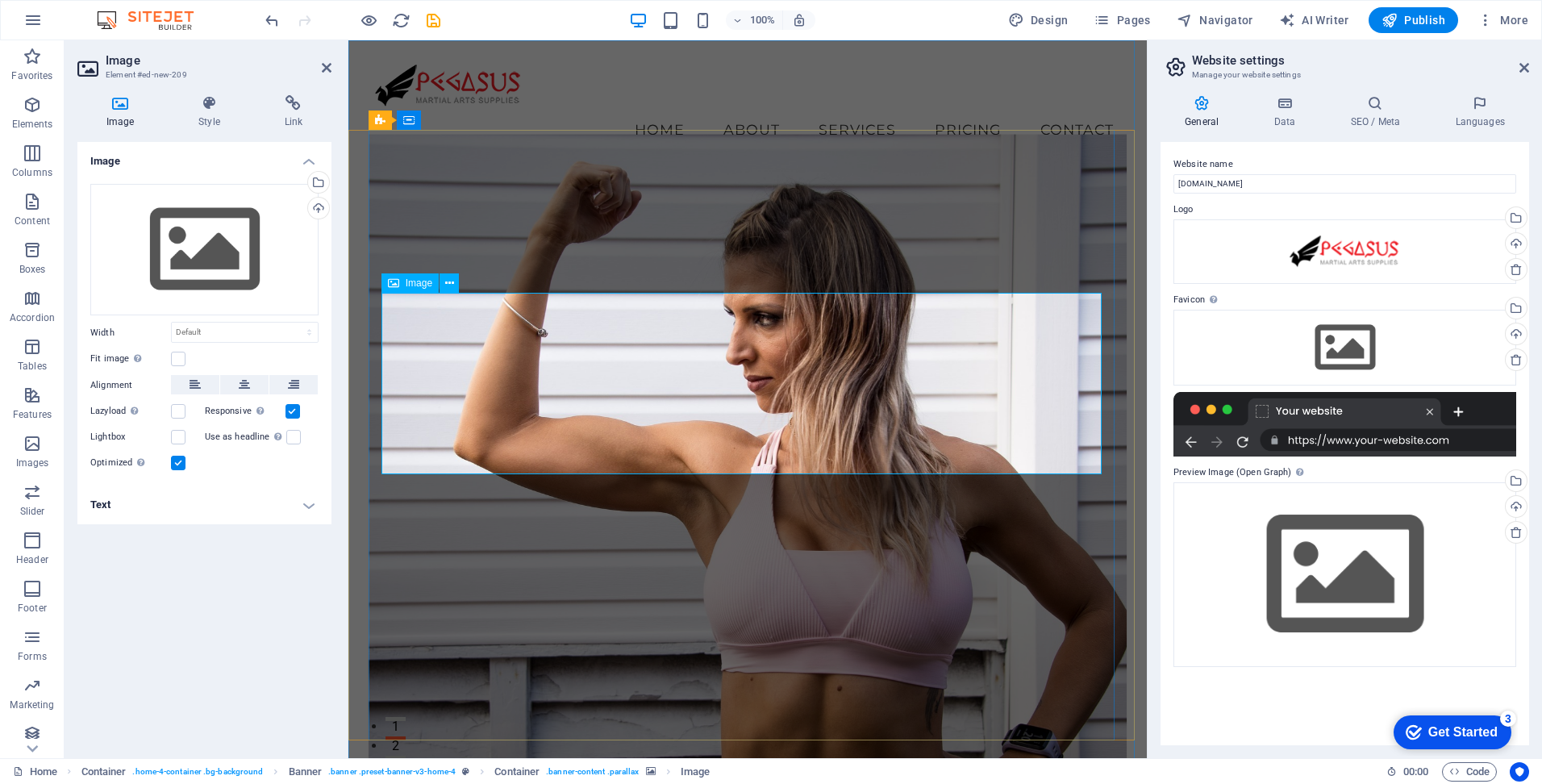
click at [178, 238] on div "Drag files here, click to choose files or select files from Files or our free s…" at bounding box center [204, 250] width 228 height 132
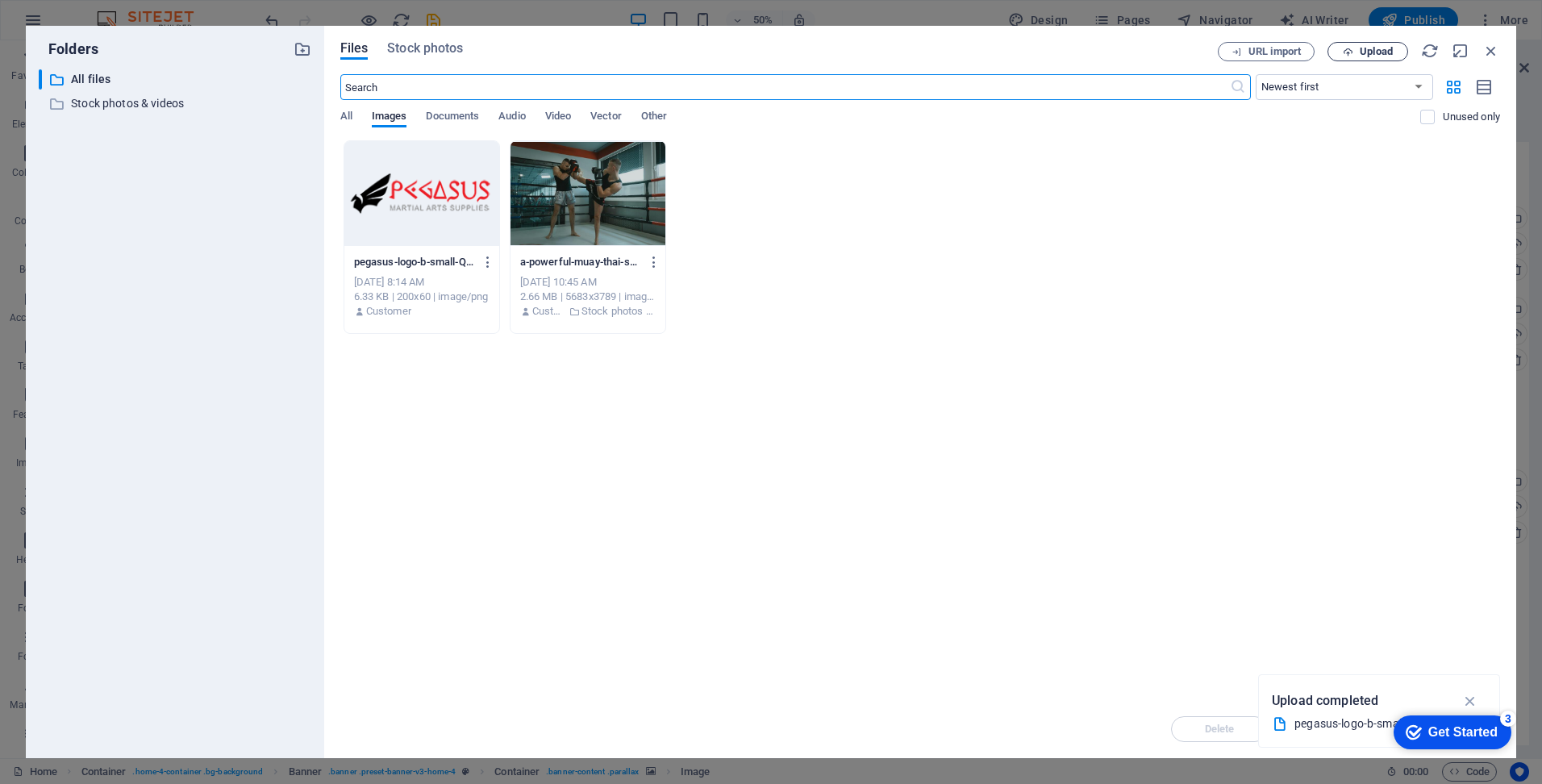
click at [1351, 57] on button "Upload" at bounding box center [1368, 51] width 80 height 19
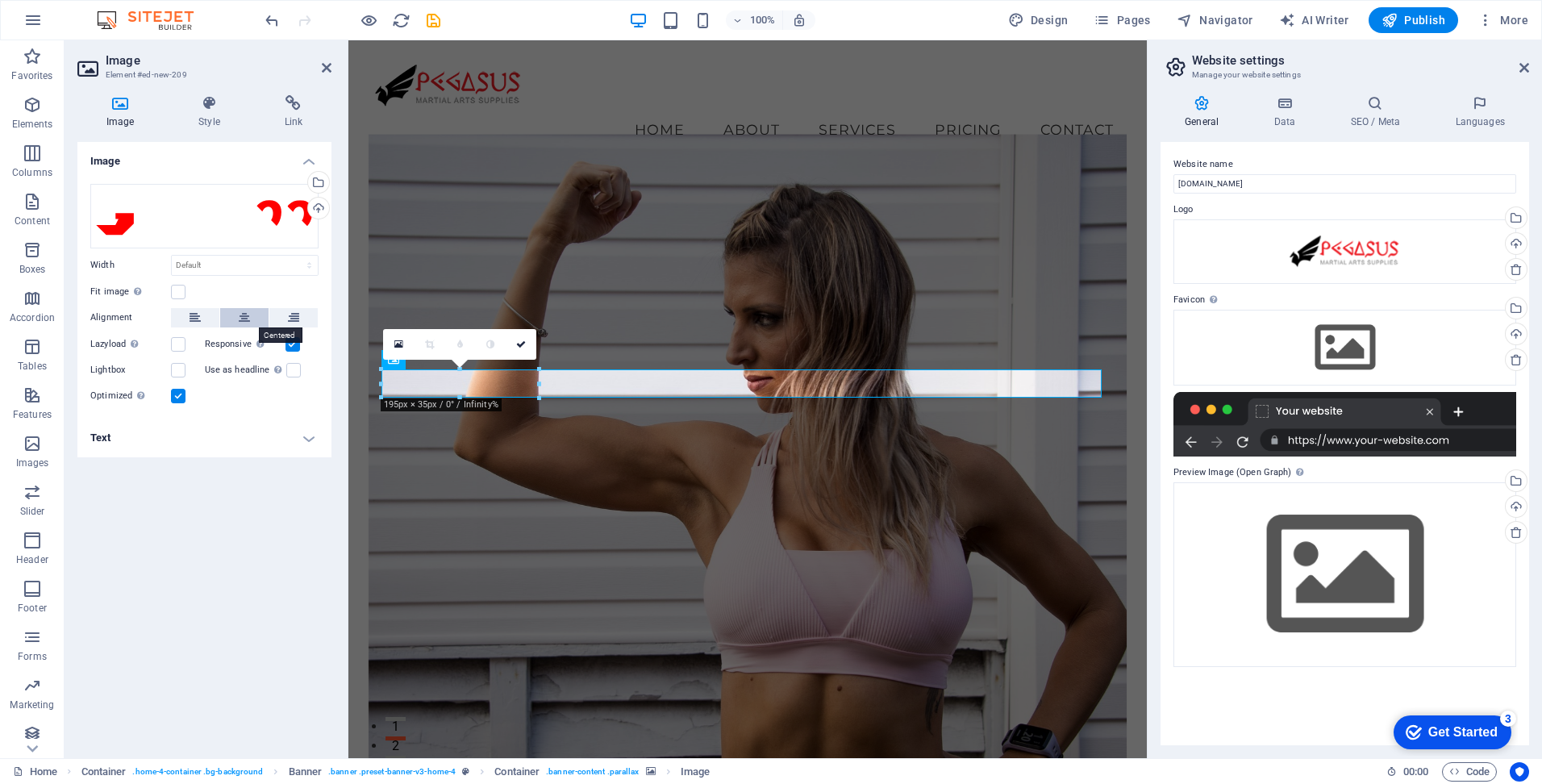
click at [245, 323] on icon at bounding box center [244, 317] width 11 height 19
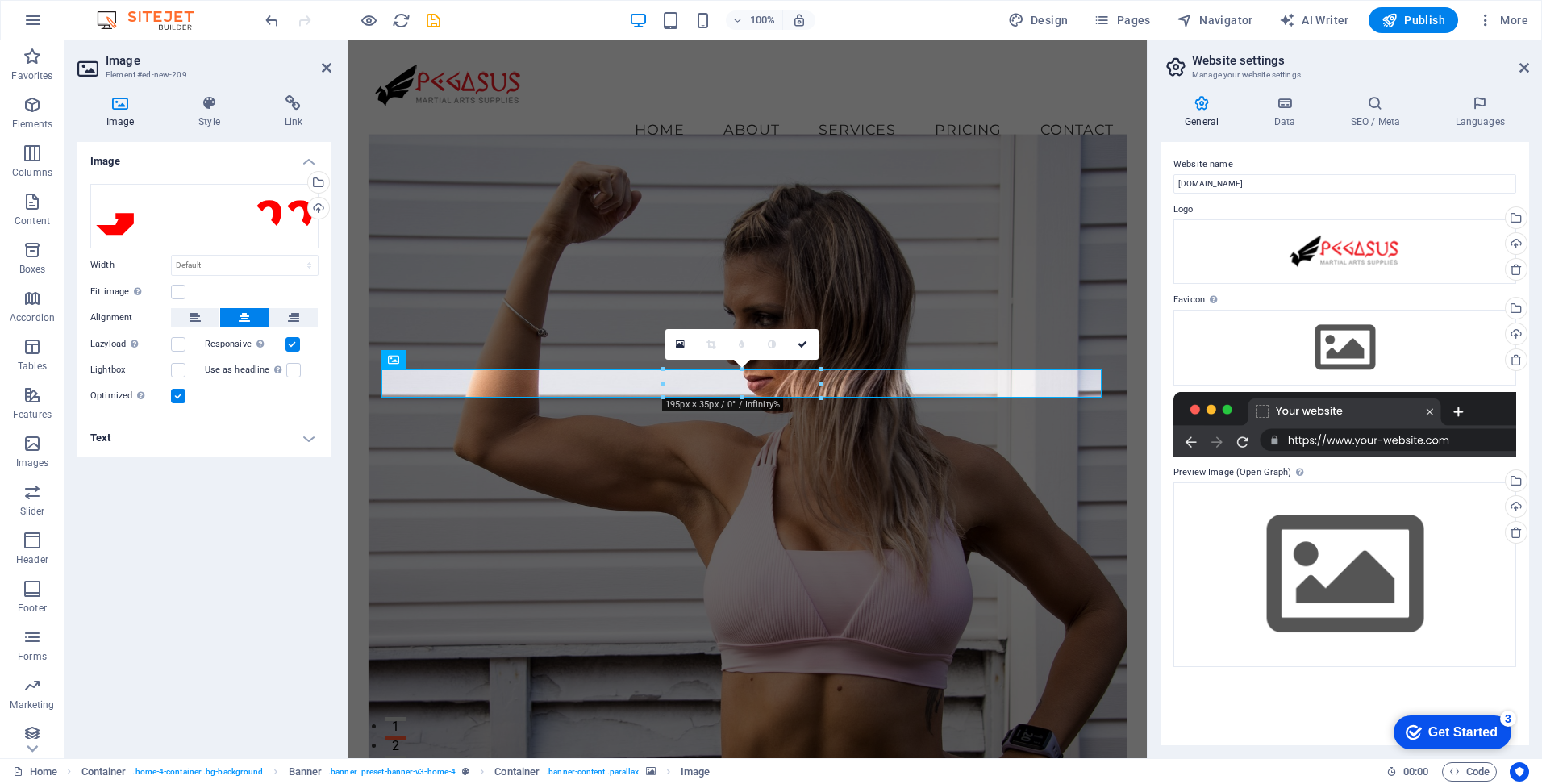
click at [1036, 558] on figure at bounding box center [748, 460] width 759 height 654
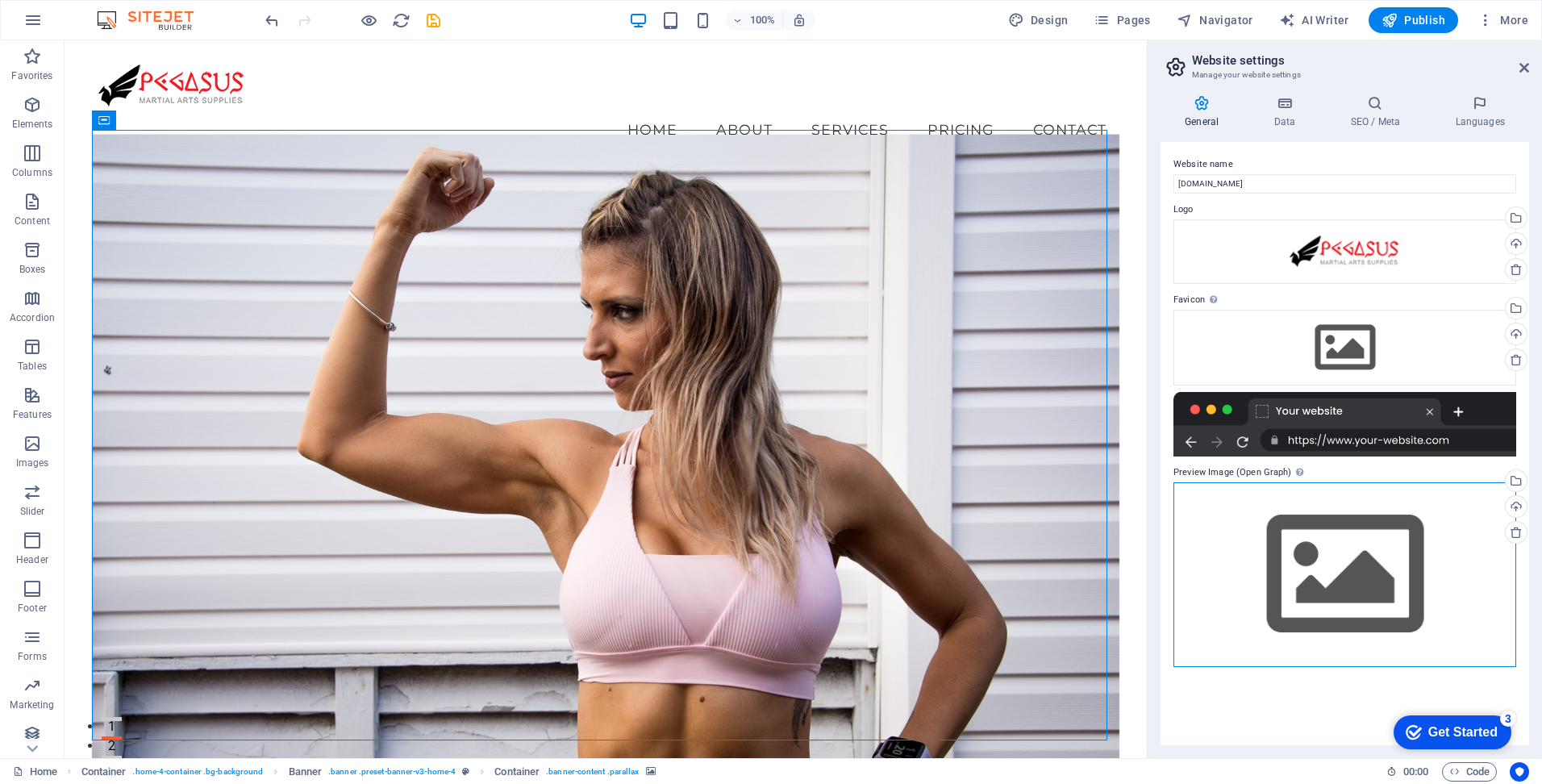
click at [1351, 575] on div "Drag files here, click to choose files or select files from Files or our free s…" at bounding box center [1345, 574] width 343 height 185
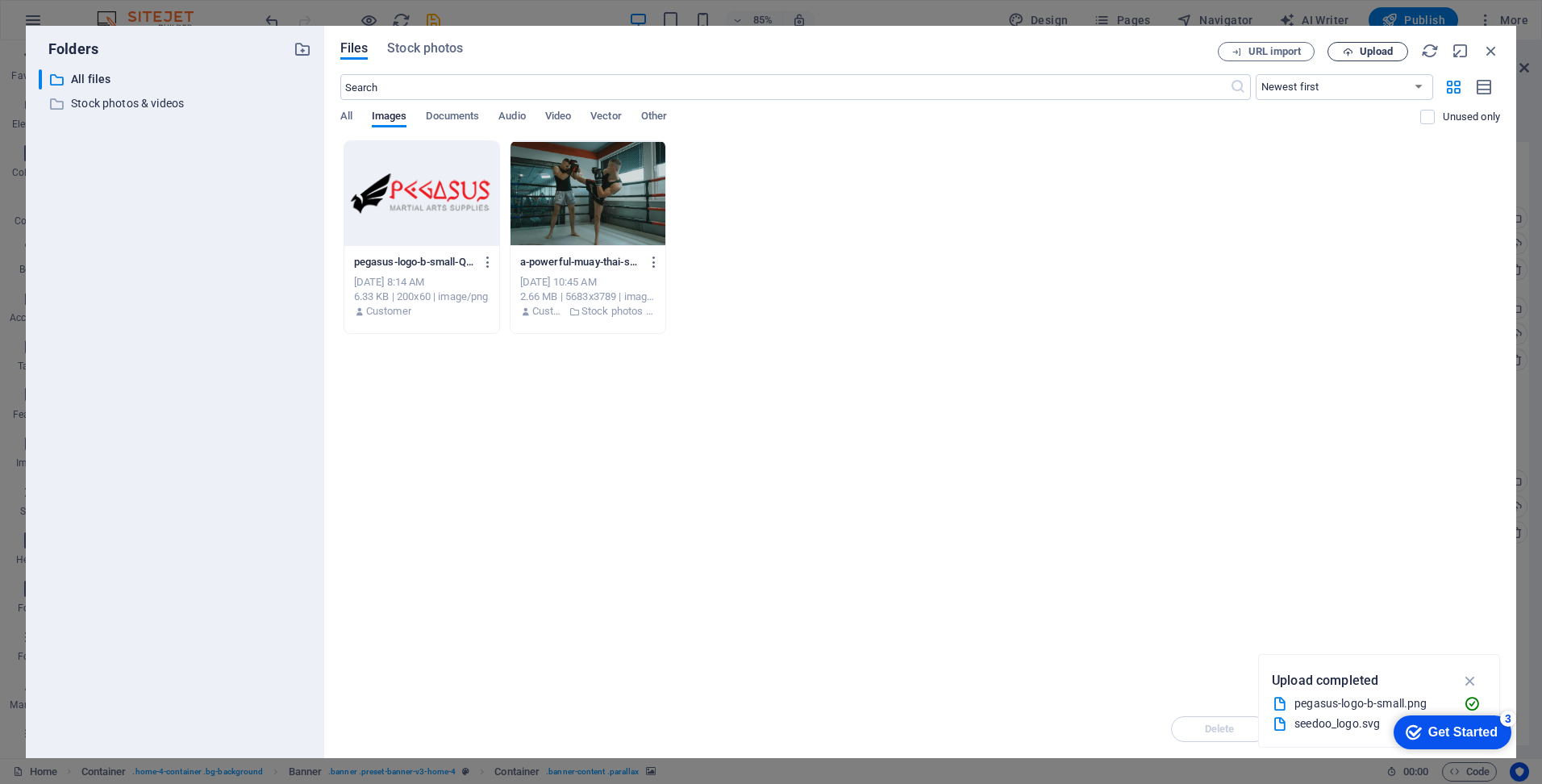
click at [1372, 54] on span "Upload" at bounding box center [1376, 51] width 33 height 10
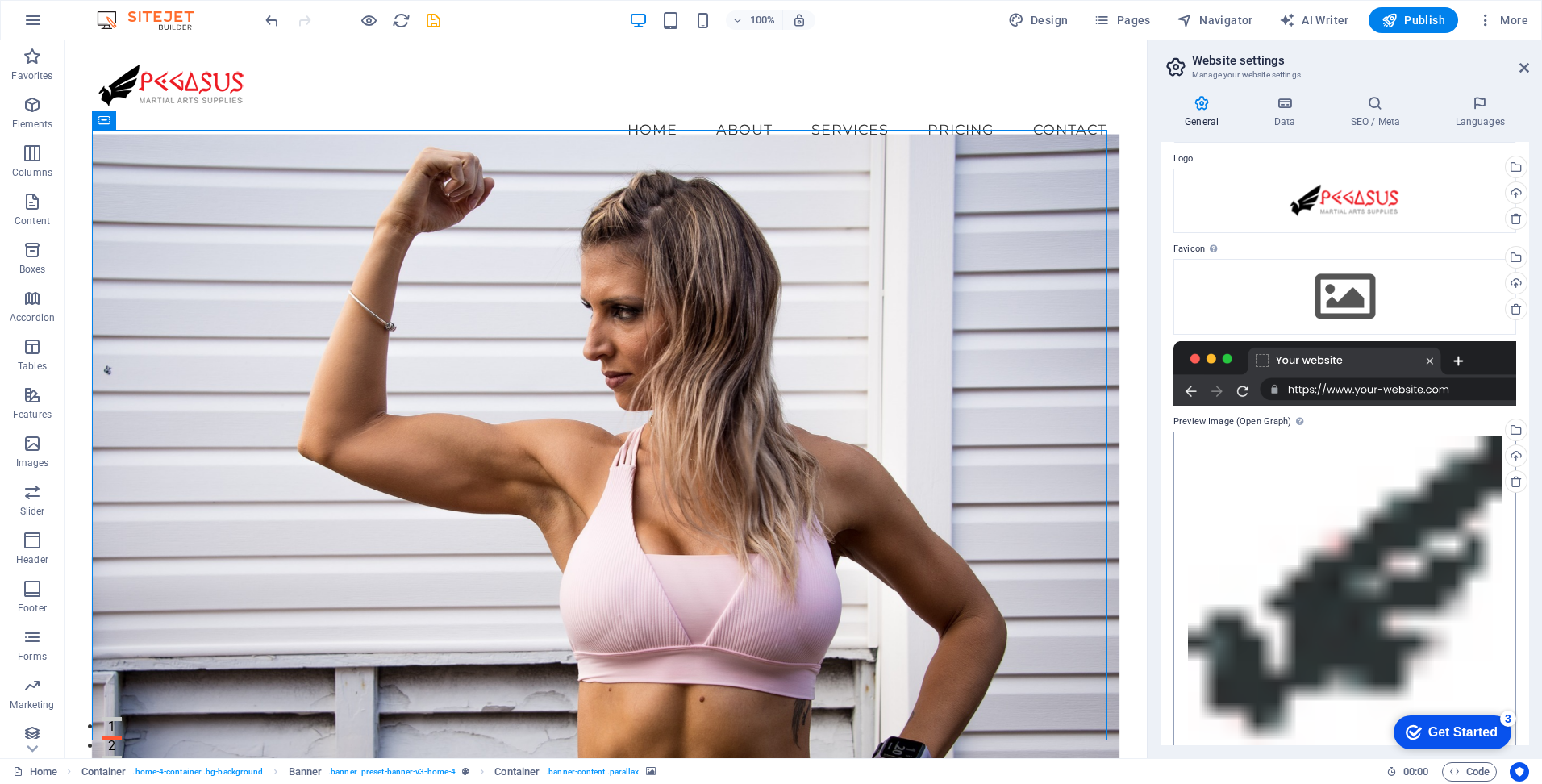
scroll to position [73, 0]
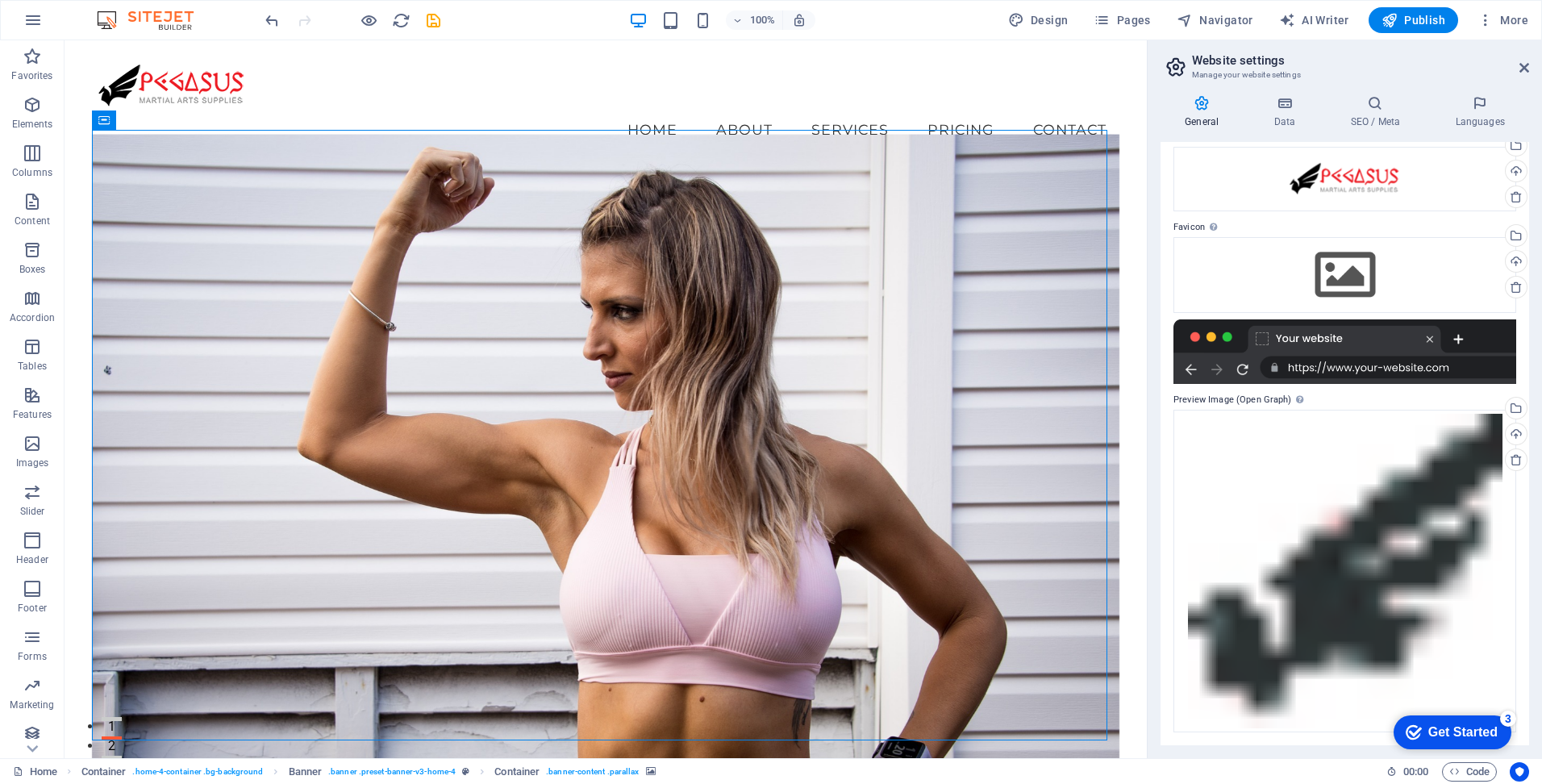
click at [1260, 338] on div at bounding box center [1345, 351] width 343 height 65
click at [1271, 398] on label "Preview Image (Open Graph) This image will be shown when the website is shared …" at bounding box center [1345, 399] width 343 height 19
click at [1355, 272] on div "Drag files here, click to choose files or select files from Files or our free s…" at bounding box center [1345, 274] width 343 height 76
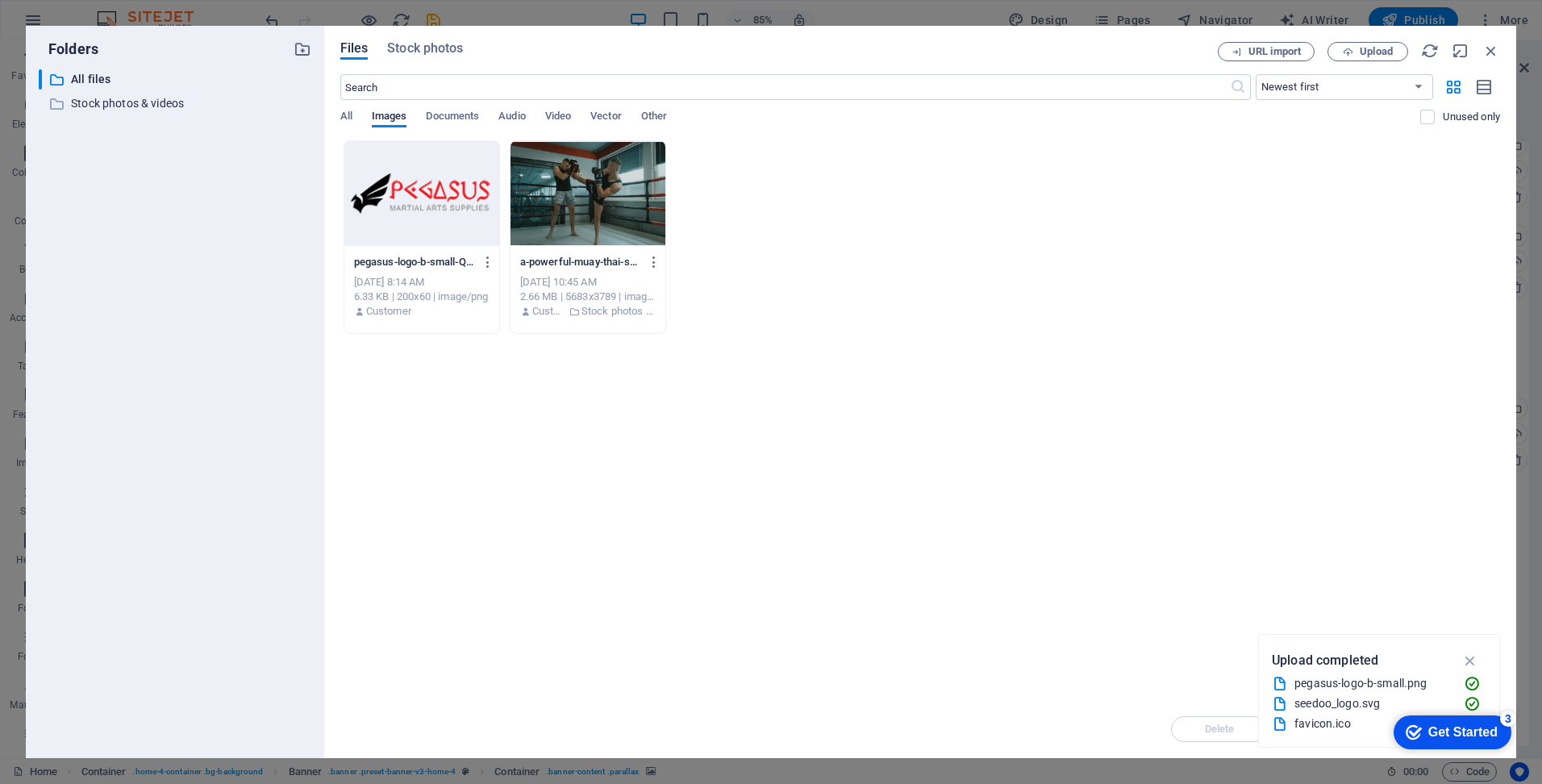
click at [1236, 422] on div "Drop files here to upload them instantly pegasus-logo-b-small-QvRvqY1UsLOA6bk_V…" at bounding box center [920, 420] width 1160 height 560
click at [1466, 658] on icon "button" at bounding box center [1471, 660] width 18 height 17
click at [1079, 407] on div "Drop files here to upload them instantly pegasus-logo-b-small-QvRvqY1UsLOA6bk_V…" at bounding box center [920, 420] width 1160 height 560
click at [1361, 58] on button "Upload" at bounding box center [1368, 51] width 80 height 19
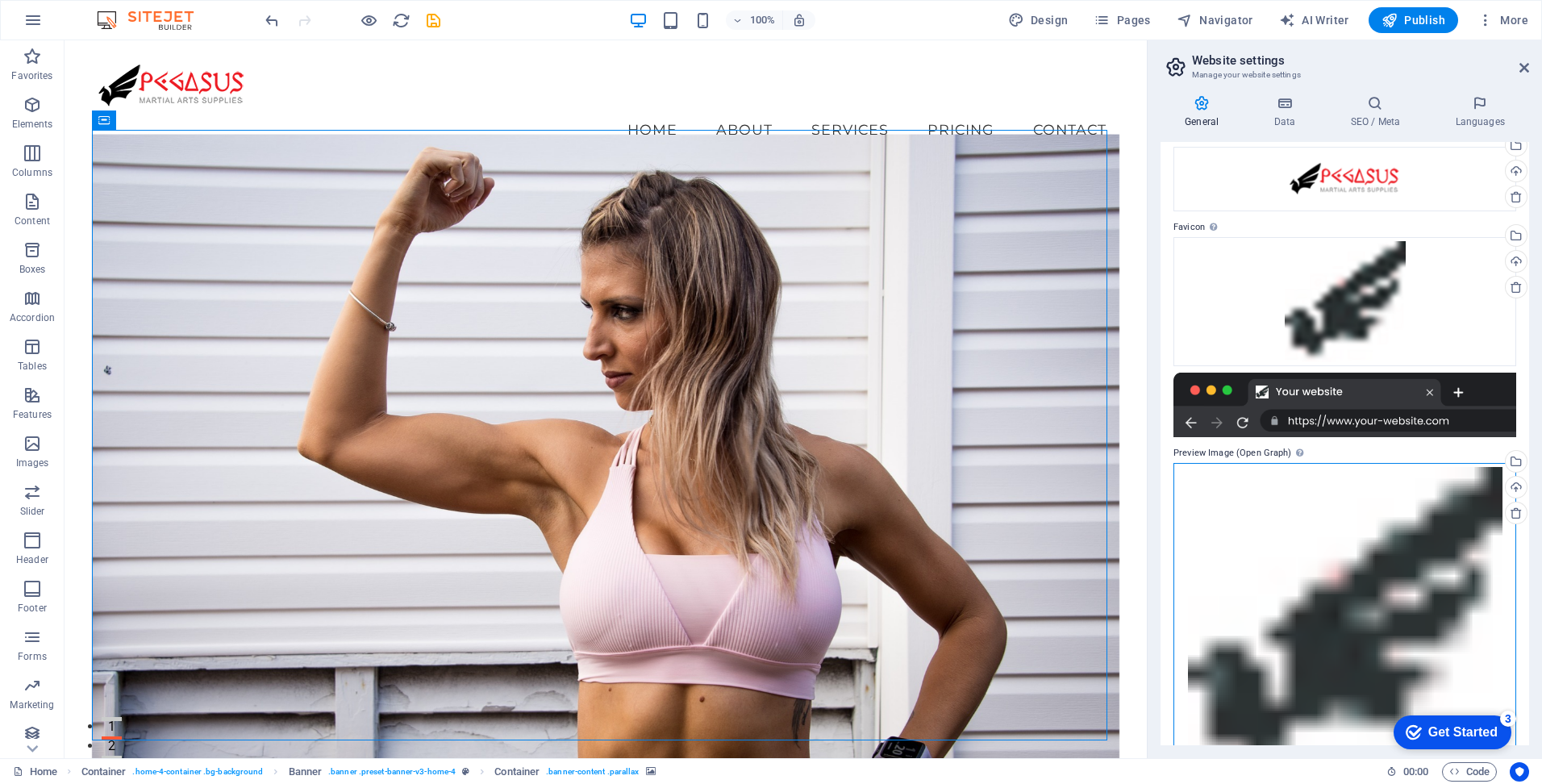
click at [1386, 562] on div "Drag files here, click to choose files or select files from Files or our free s…" at bounding box center [1345, 624] width 343 height 323
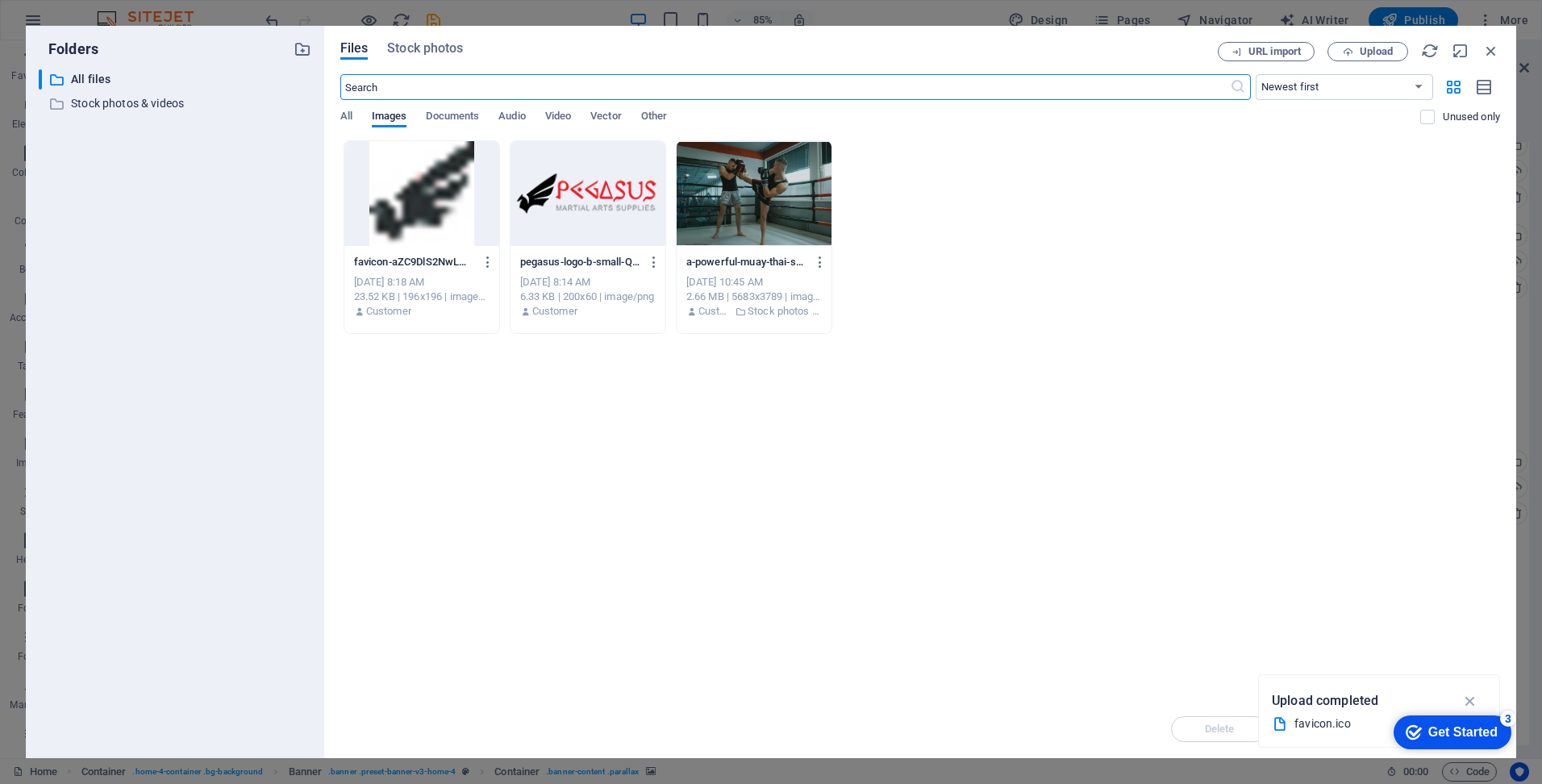
click at [760, 213] on div at bounding box center [754, 193] width 155 height 105
click at [1469, 702] on icon "button" at bounding box center [1471, 700] width 18 height 17
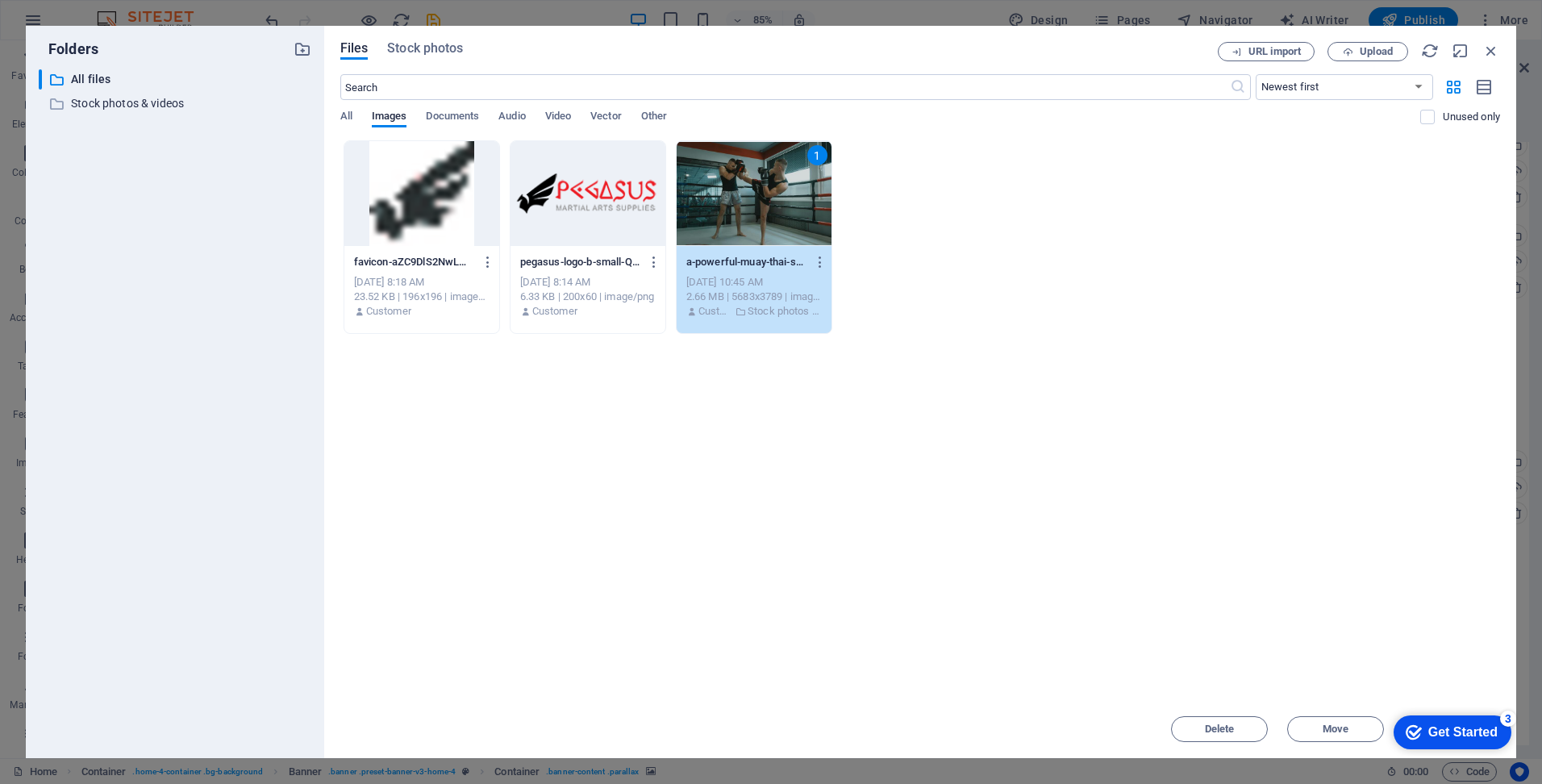
click at [1353, 596] on div "Drop files here to upload them instantly favicon-aZC9DlS2NwLmlPFZTIwtyg-CZGSiLW…" at bounding box center [920, 420] width 1160 height 560
click at [792, 213] on div "1" at bounding box center [754, 193] width 155 height 105
click at [792, 213] on div at bounding box center [754, 193] width 155 height 105
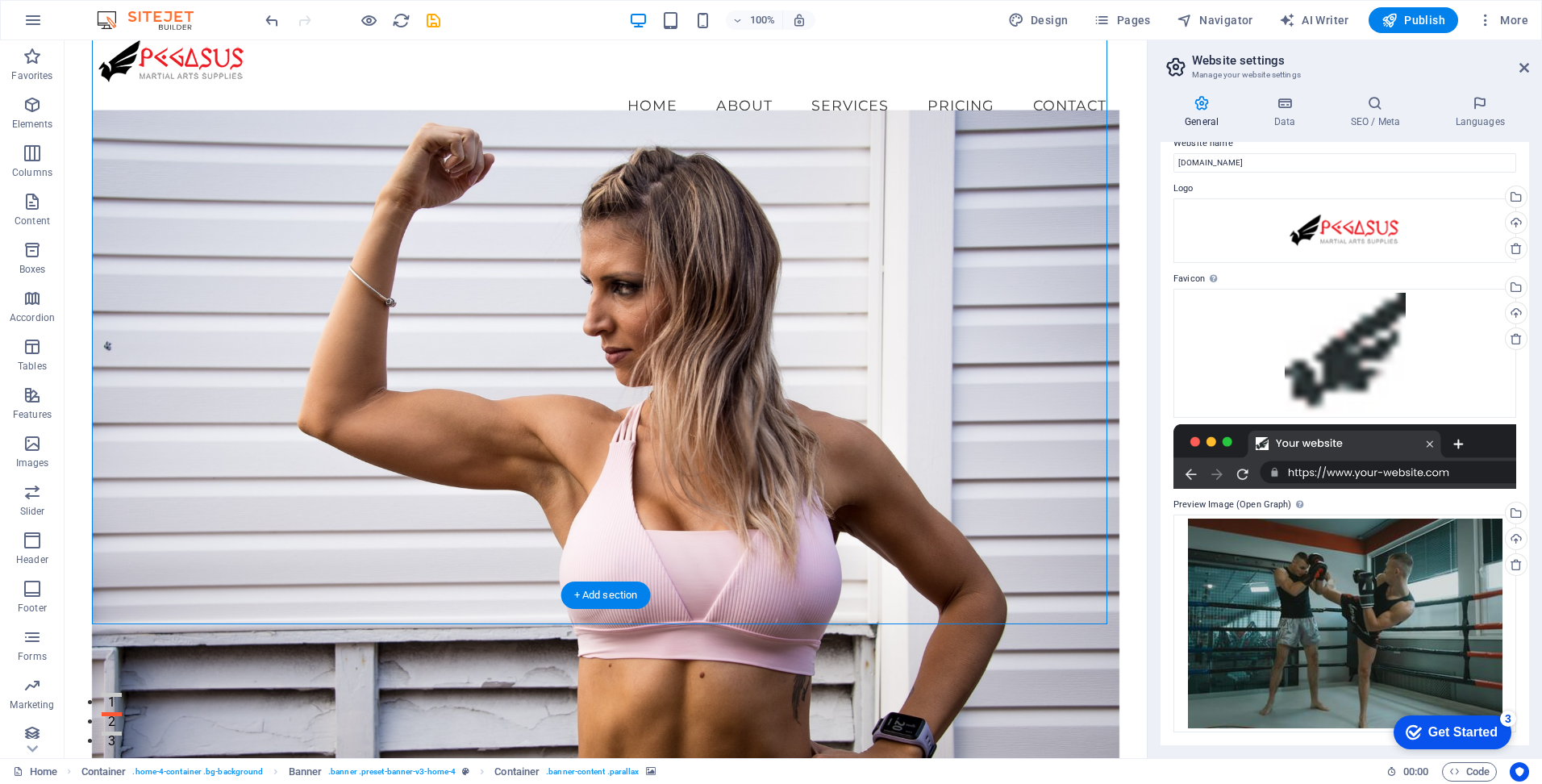
scroll to position [0, 0]
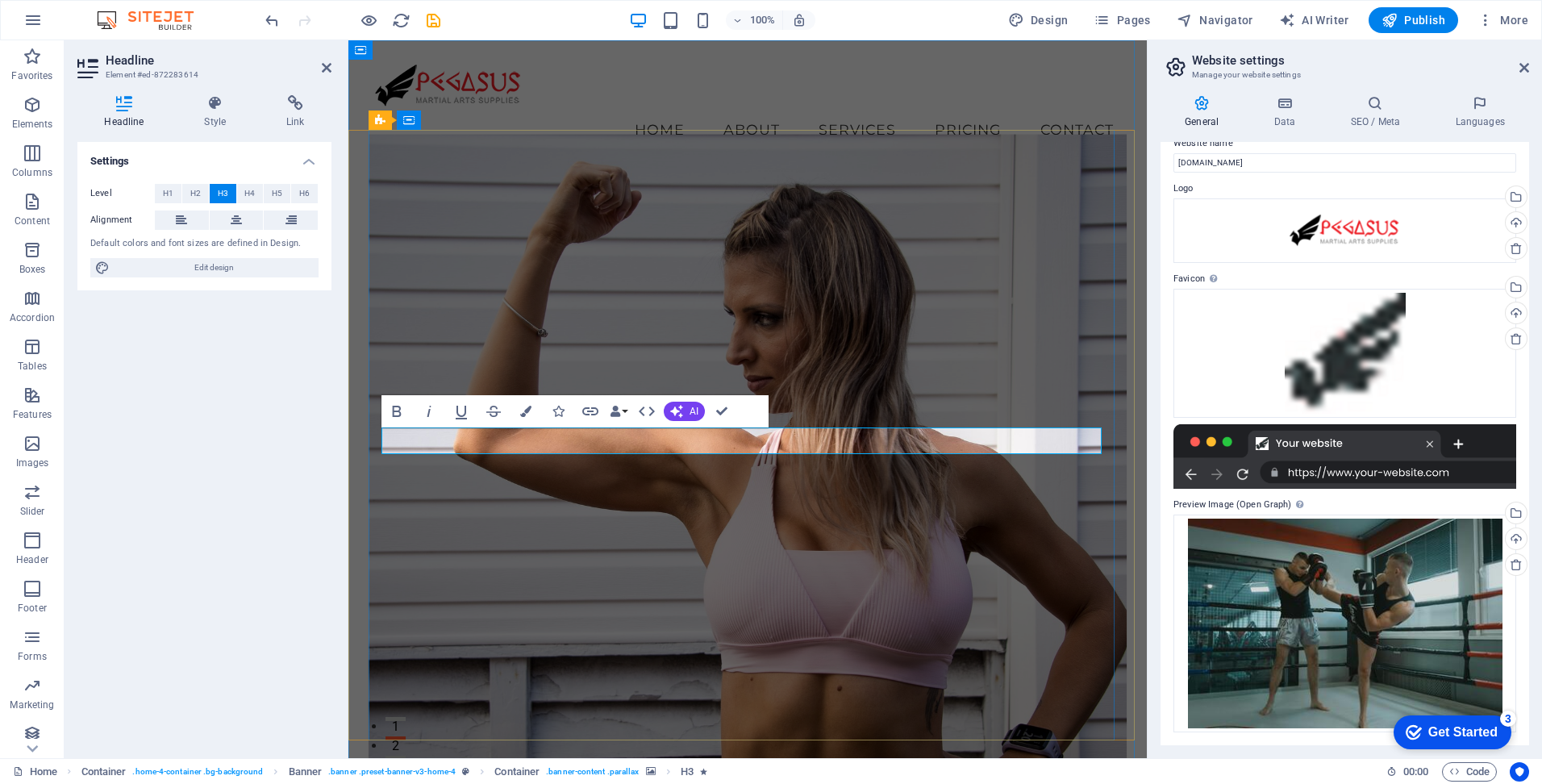
click at [1522, 65] on icon at bounding box center [1524, 67] width 10 height 13
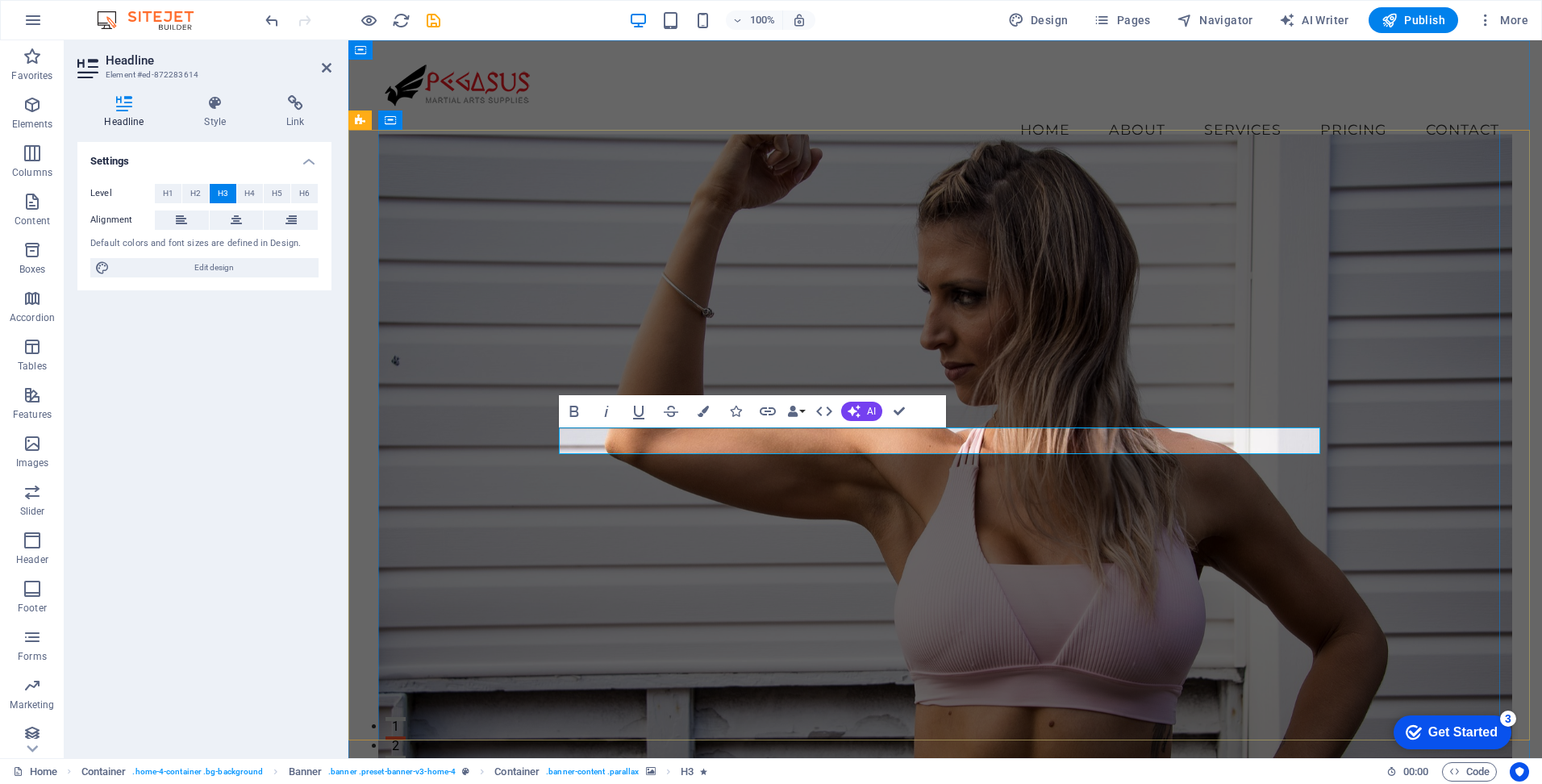
drag, startPoint x: 736, startPoint y: 442, endPoint x: 1196, endPoint y: 441, distance: 460.0
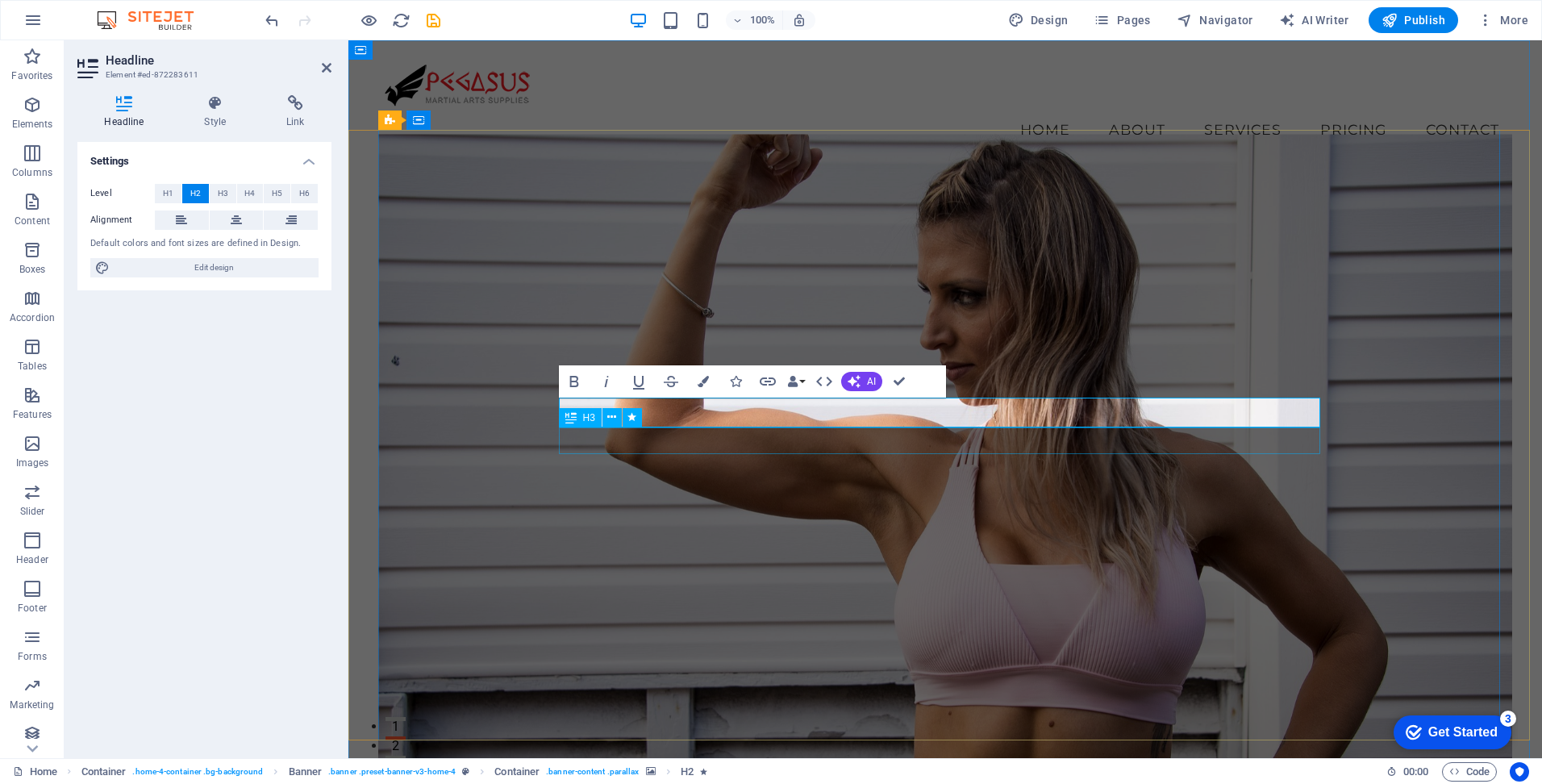
drag, startPoint x: 961, startPoint y: 411, endPoint x: 1139, endPoint y: 433, distance: 179.4
click at [1149, 500] on figure at bounding box center [946, 460] width 1134 height 654
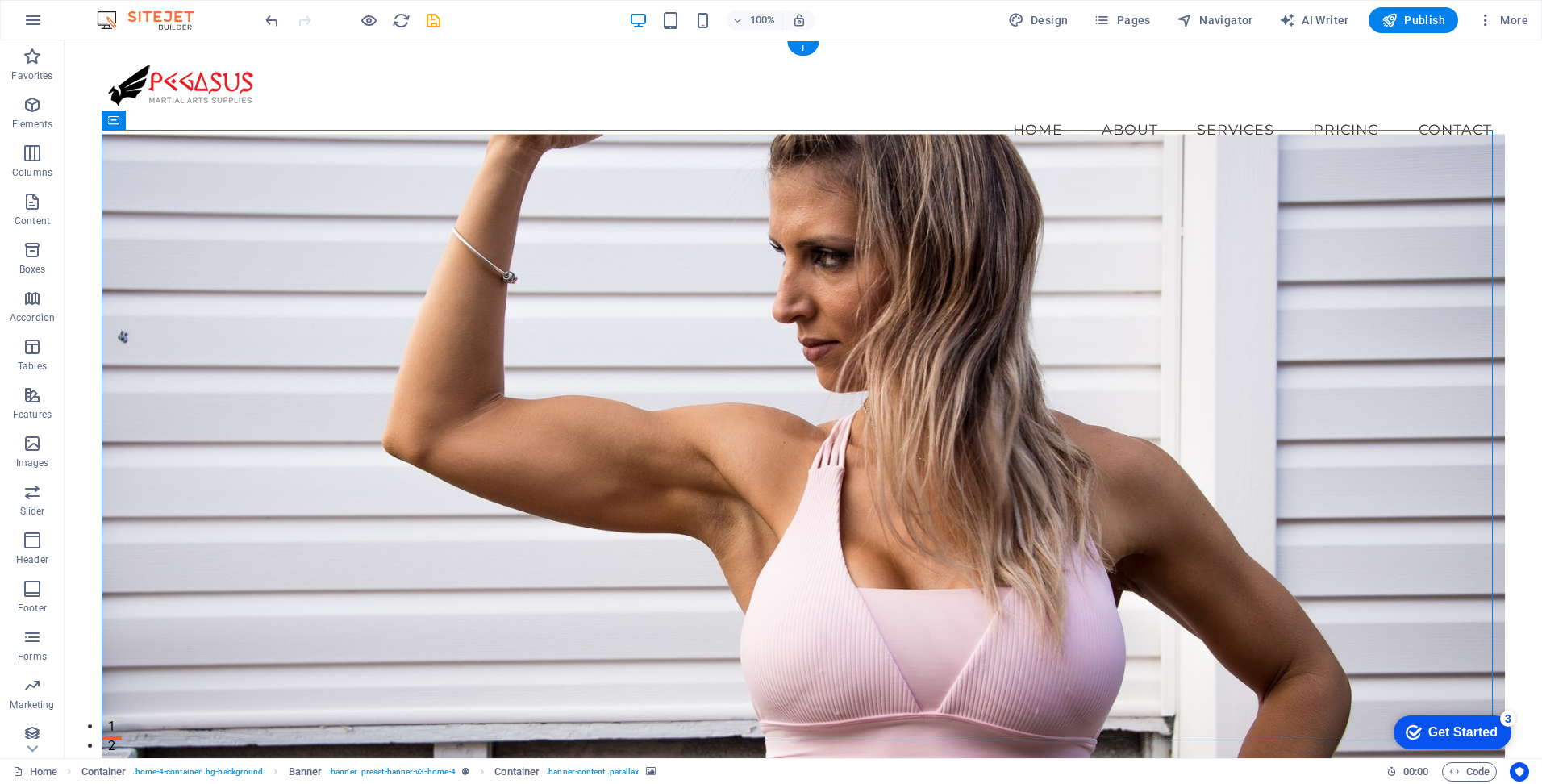
click at [710, 249] on figure at bounding box center [802, 460] width 1403 height 654
click at [726, 210] on figure at bounding box center [802, 460] width 1403 height 654
click at [162, 120] on button at bounding box center [156, 119] width 19 height 19
select select "preset-banner-v3-home-4"
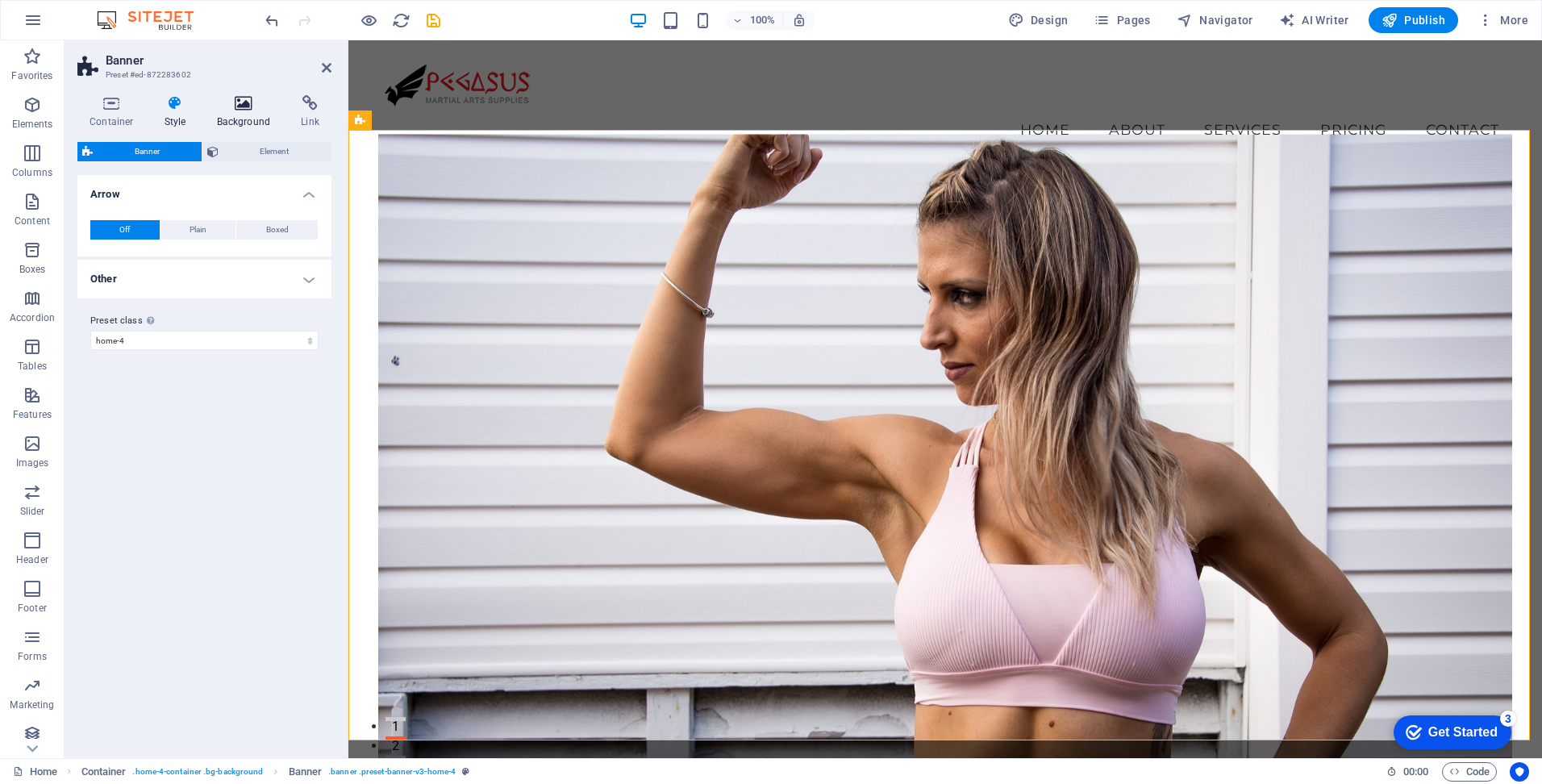
click at [243, 103] on icon at bounding box center [244, 103] width 78 height 16
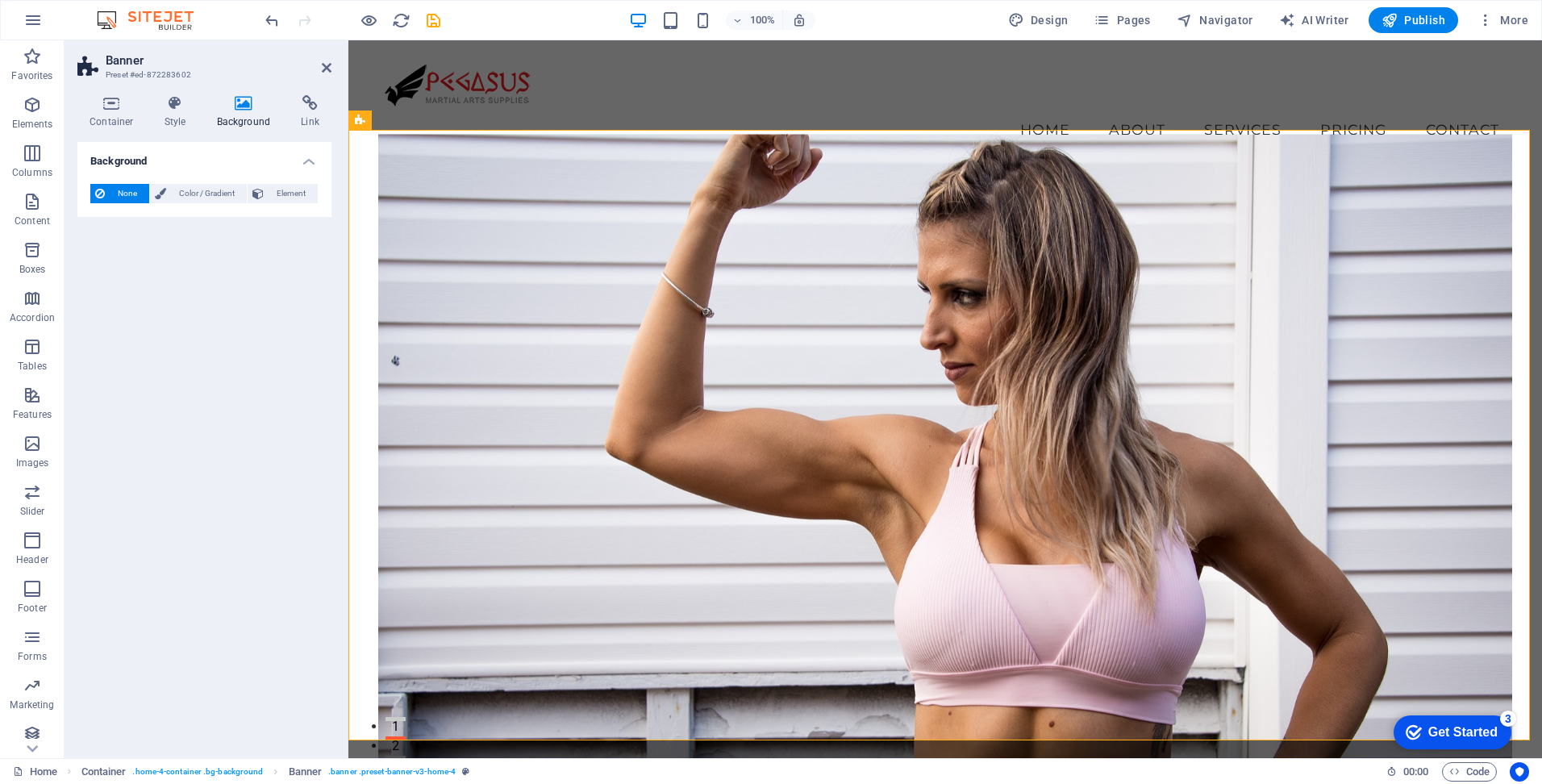
click at [781, 262] on figure at bounding box center [946, 460] width 1134 height 654
click at [172, 107] on icon at bounding box center [175, 103] width 46 height 16
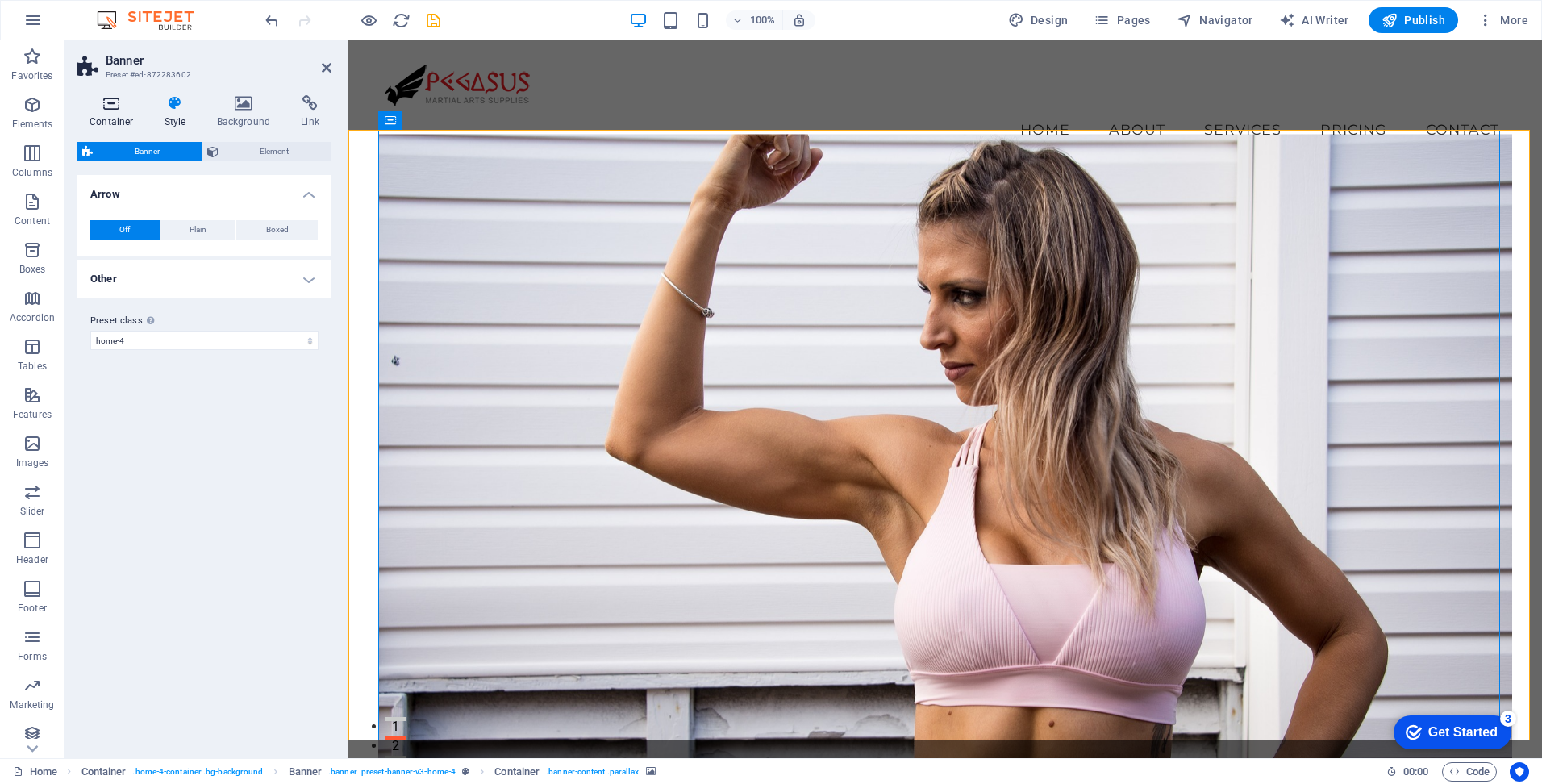
click at [114, 109] on icon at bounding box center [111, 103] width 68 height 16
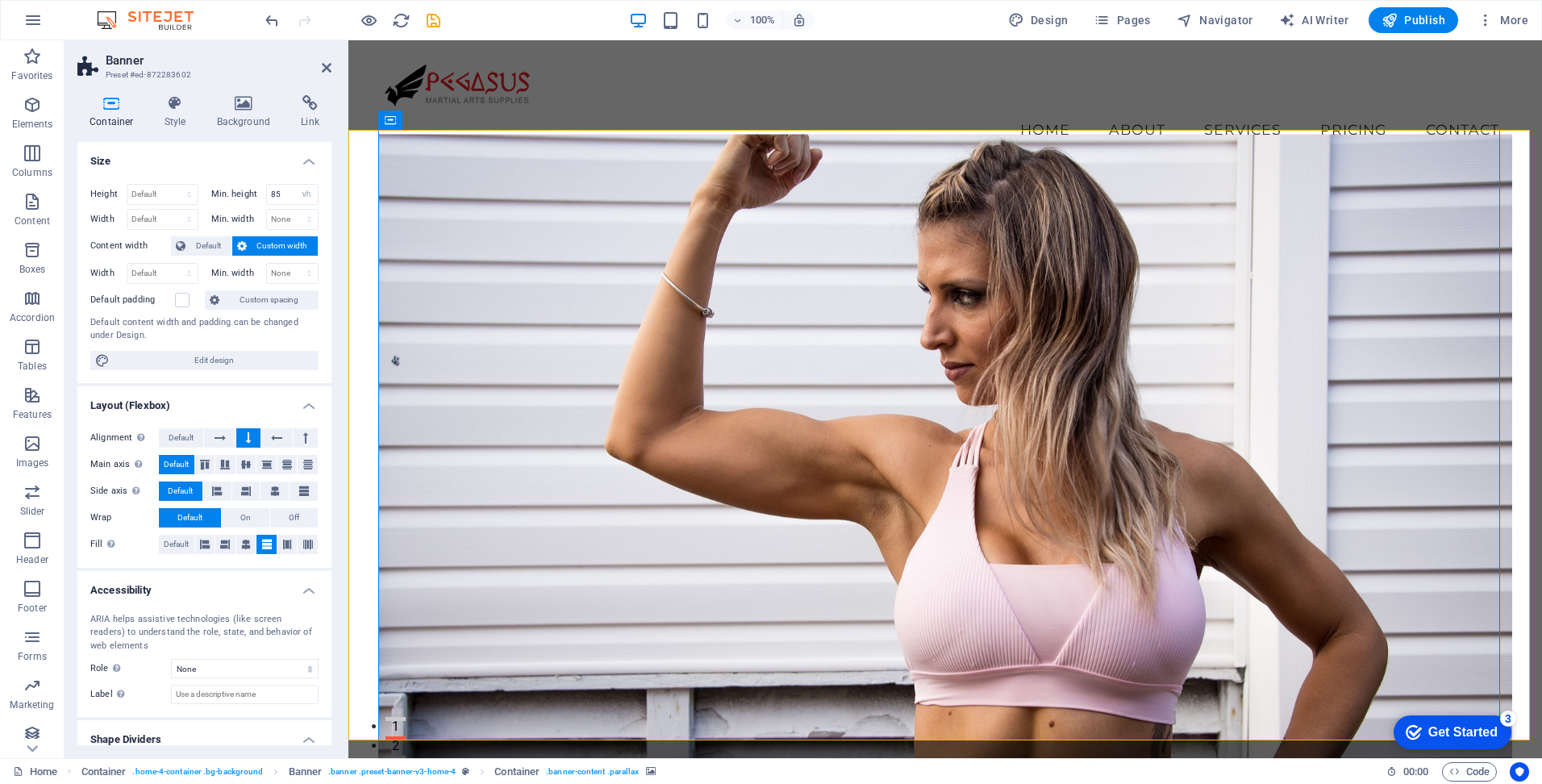
click at [907, 208] on figure at bounding box center [946, 460] width 1134 height 654
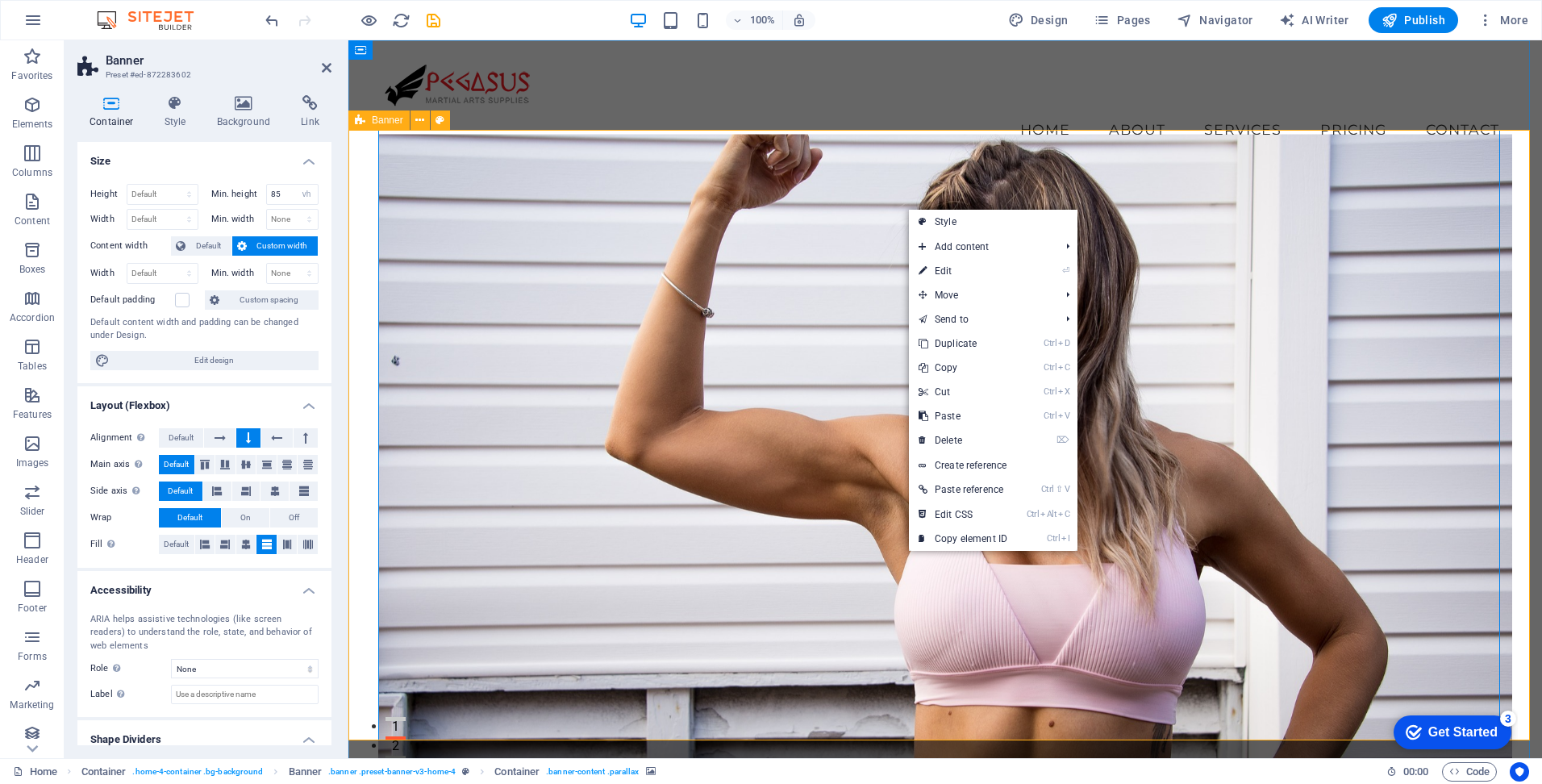
click at [387, 124] on span "Banner" at bounding box center [388, 119] width 31 height 10
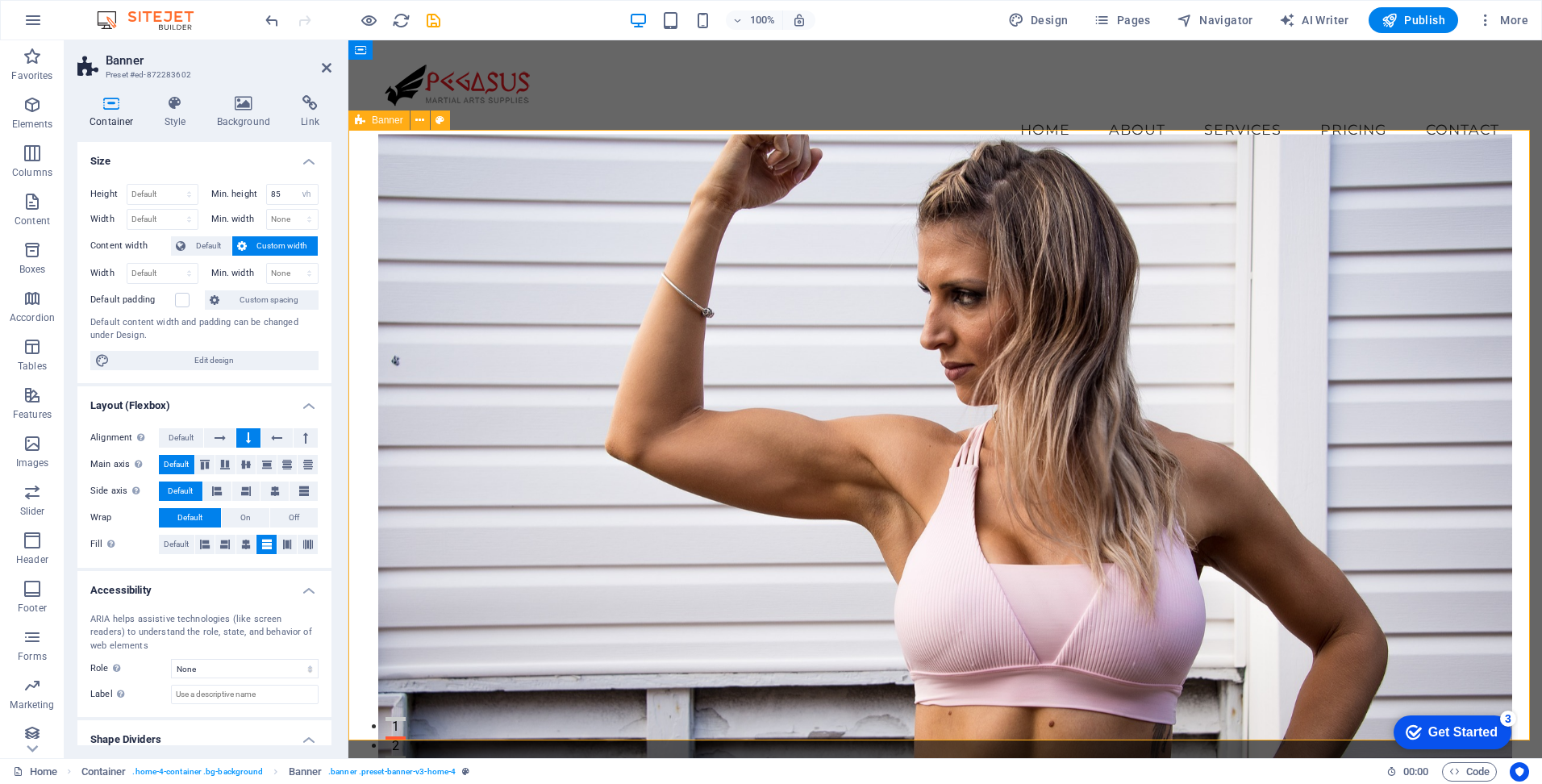
click at [388, 119] on span "Banner" at bounding box center [388, 119] width 31 height 10
click at [422, 122] on icon at bounding box center [420, 120] width 9 height 17
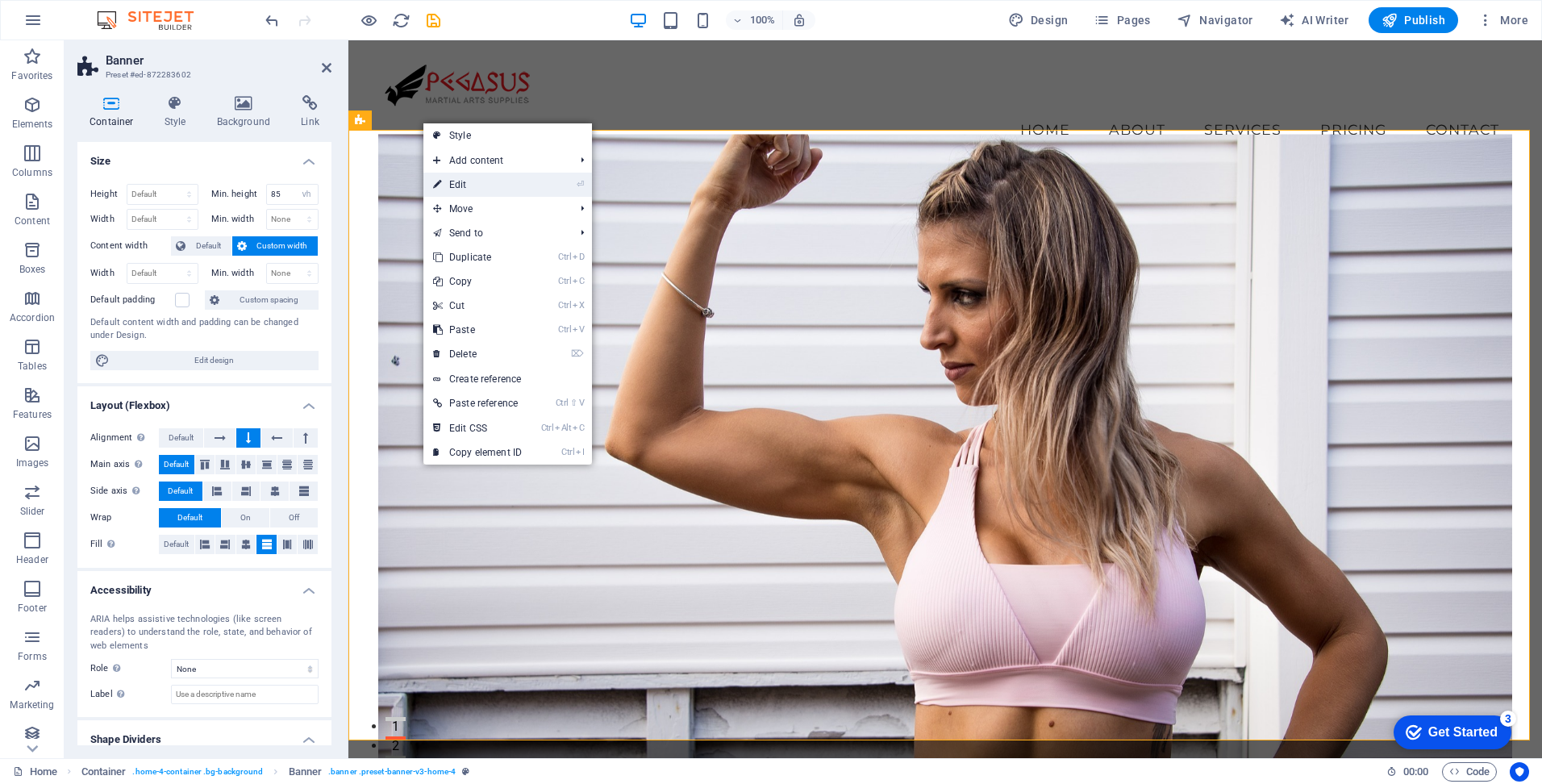
click at [495, 184] on link "⏎ Edit" at bounding box center [477, 184] width 109 height 25
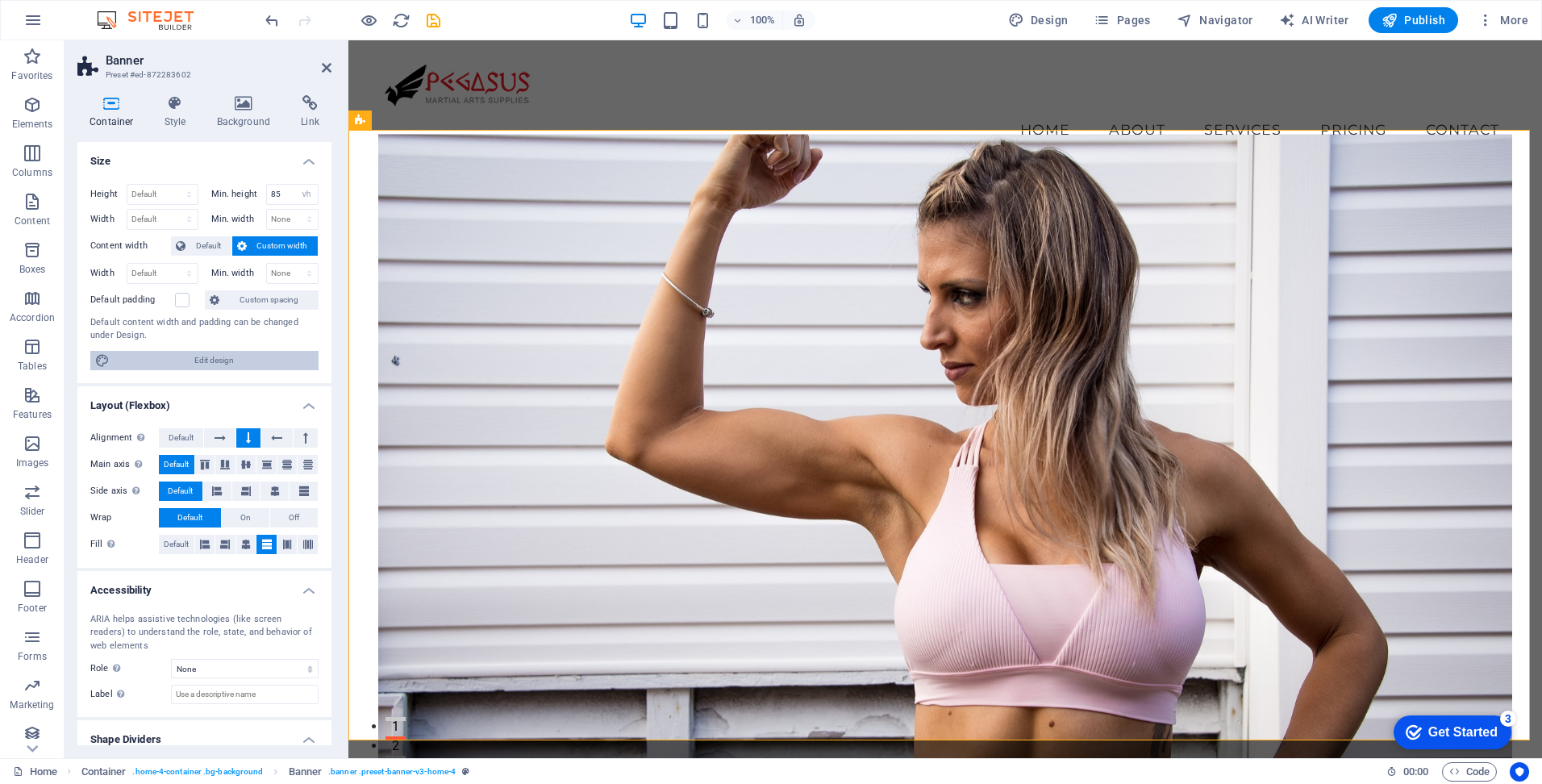
drag, startPoint x: 722, startPoint y: 437, endPoint x: 246, endPoint y: 354, distance: 483.2
click at [246, 354] on span "Edit design" at bounding box center [214, 360] width 199 height 19
select select "rem"
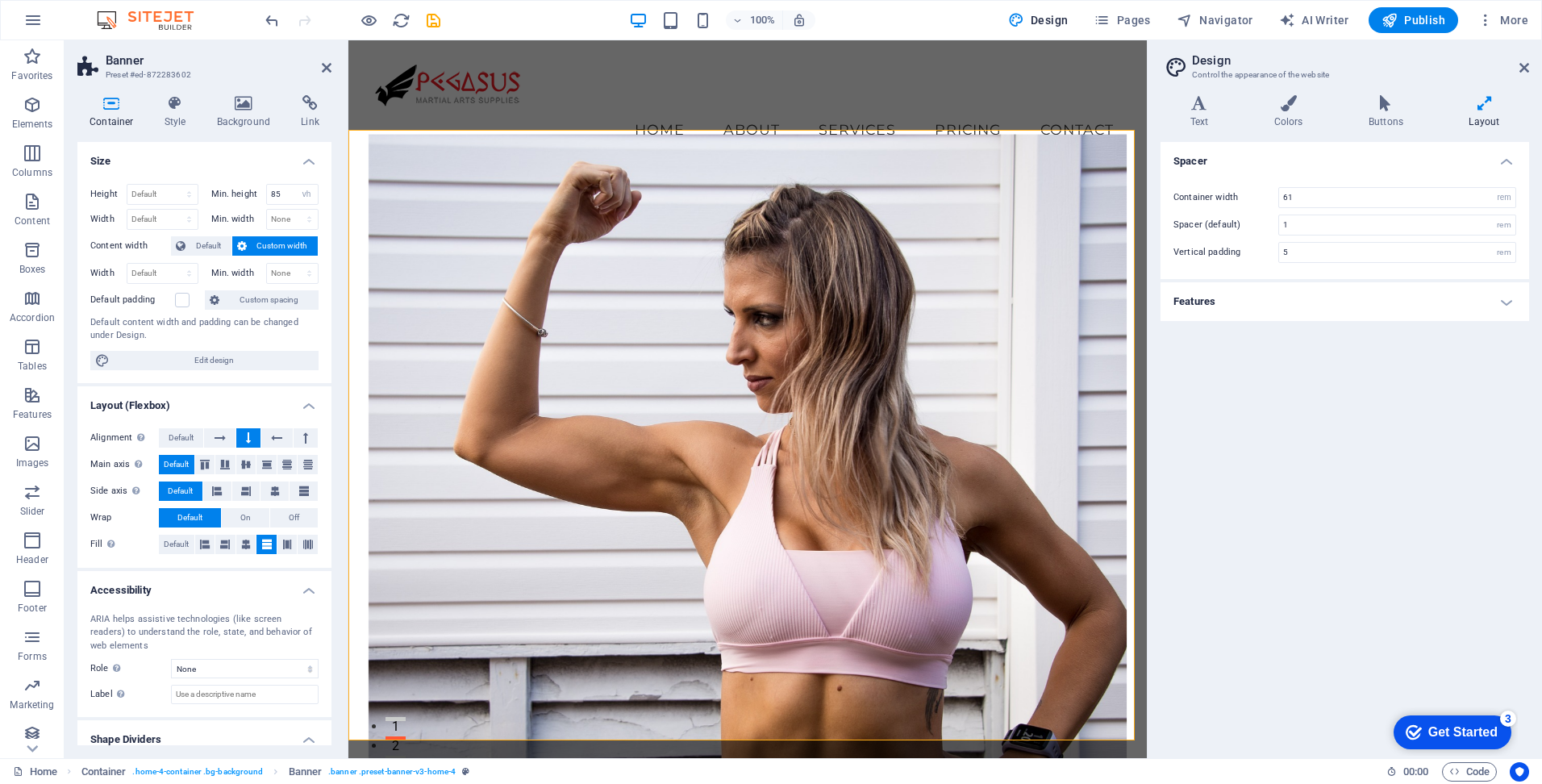
click at [1351, 299] on h4 "Features" at bounding box center [1345, 302] width 368 height 38
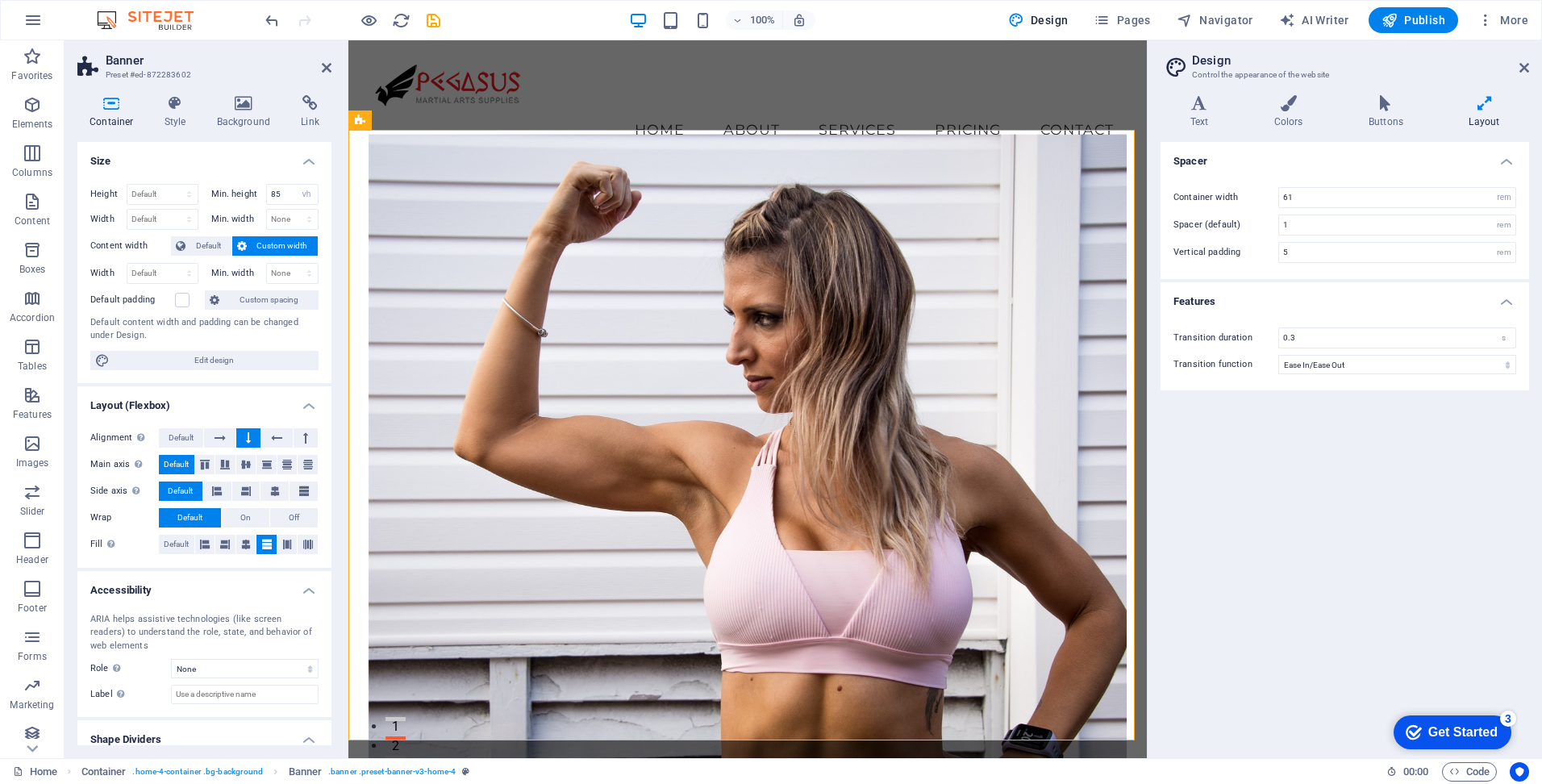
click at [230, 90] on div "Container Style Background Link Size Height Default px rem % vh vw Min. height …" at bounding box center [204, 419] width 280 height 676
click at [243, 108] on icon at bounding box center [244, 103] width 78 height 16
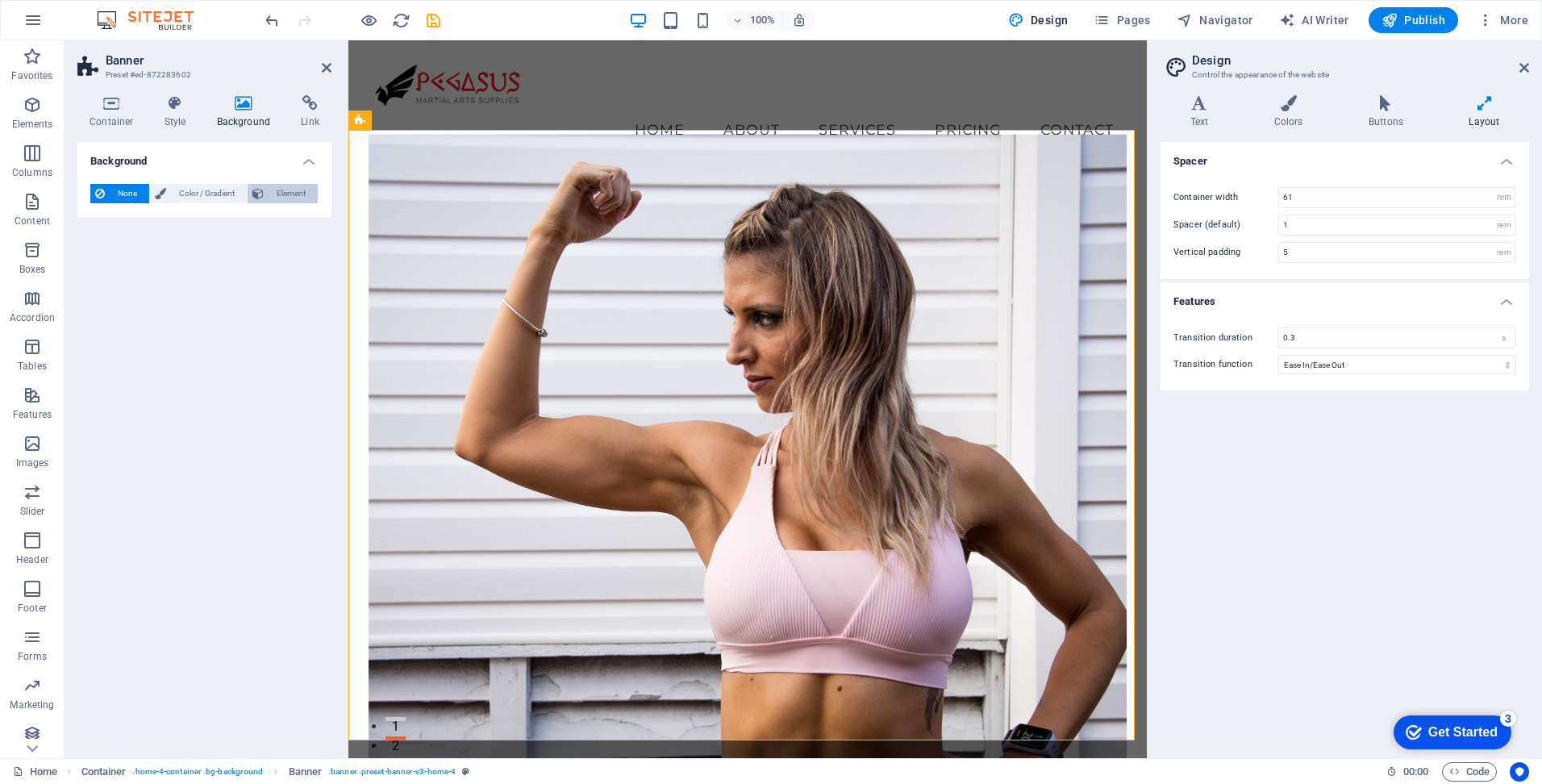
click at [296, 195] on span "Element" at bounding box center [291, 193] width 45 height 19
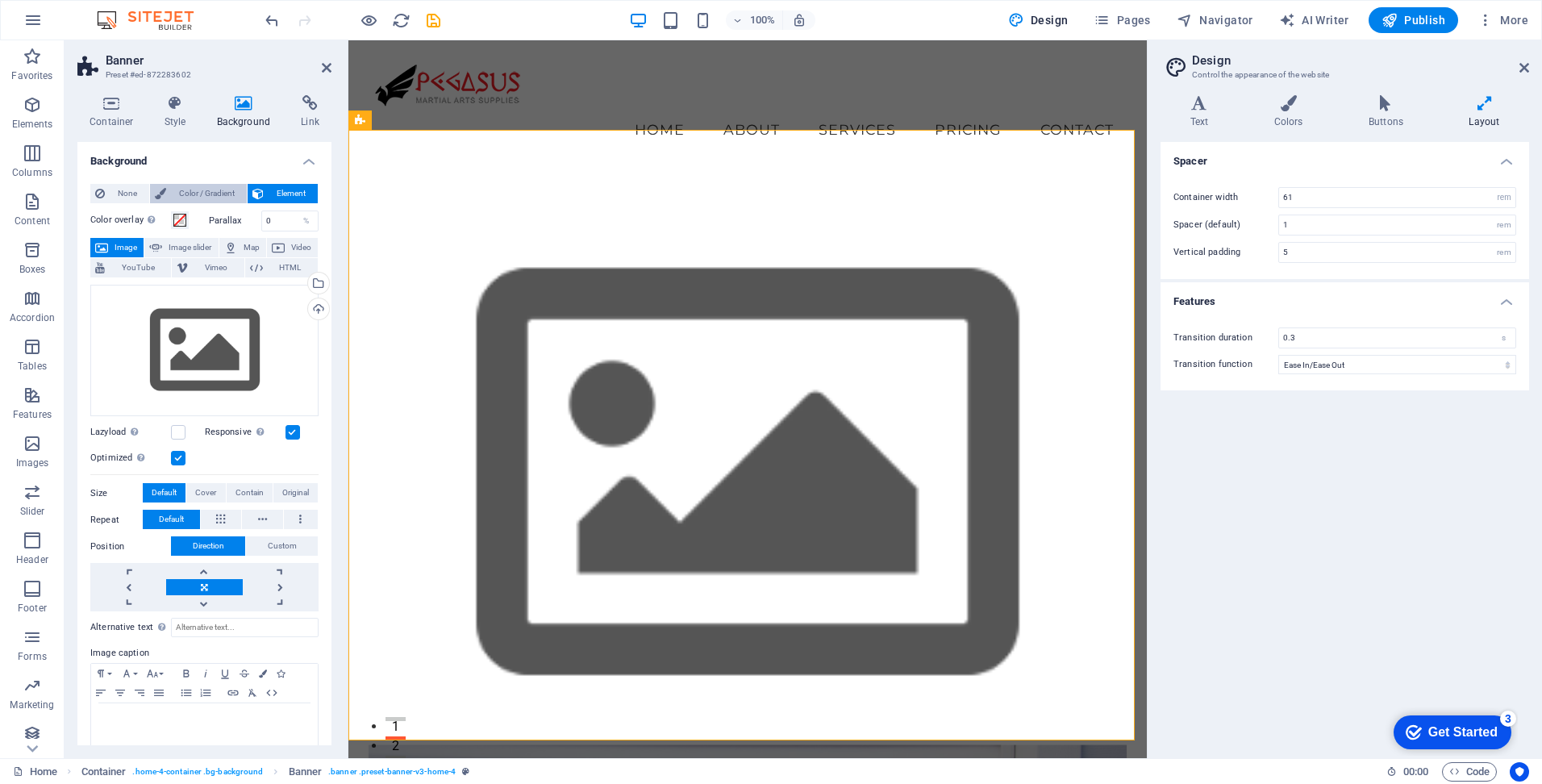
click at [220, 199] on span "Color / Gradient" at bounding box center [207, 193] width 71 height 19
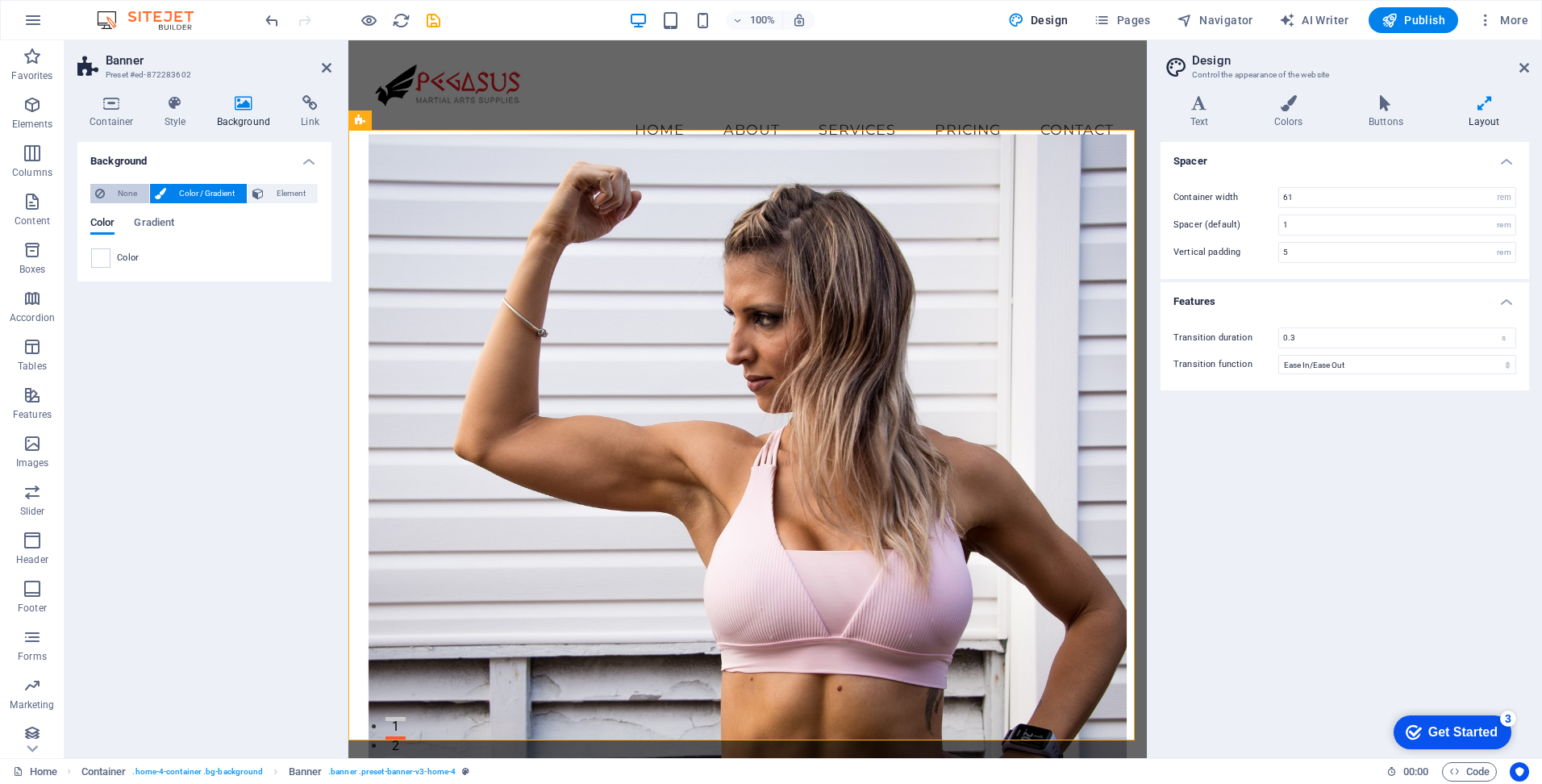
click at [124, 192] on span "None" at bounding box center [127, 193] width 35 height 19
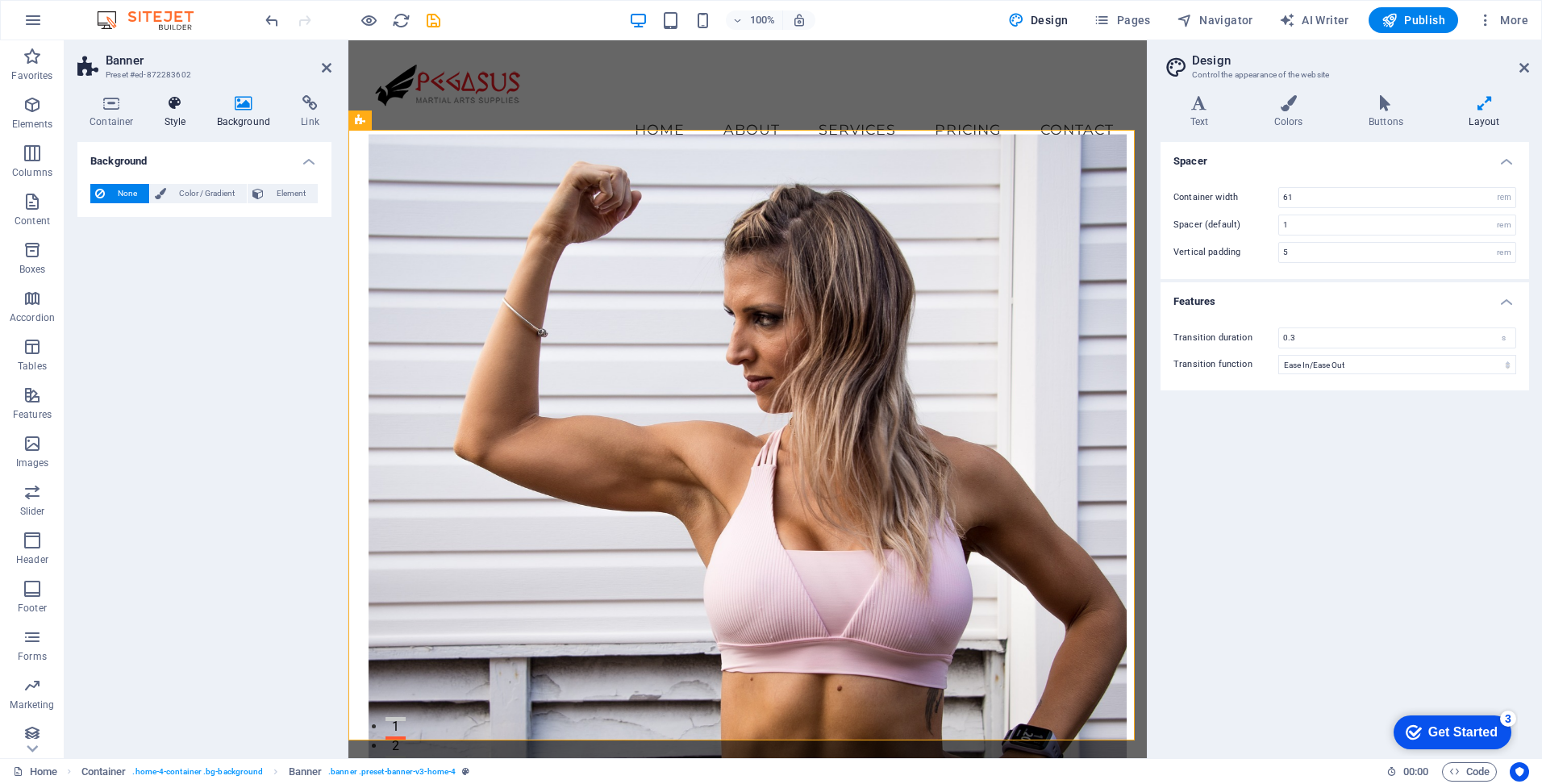
click at [164, 101] on icon at bounding box center [175, 103] width 46 height 16
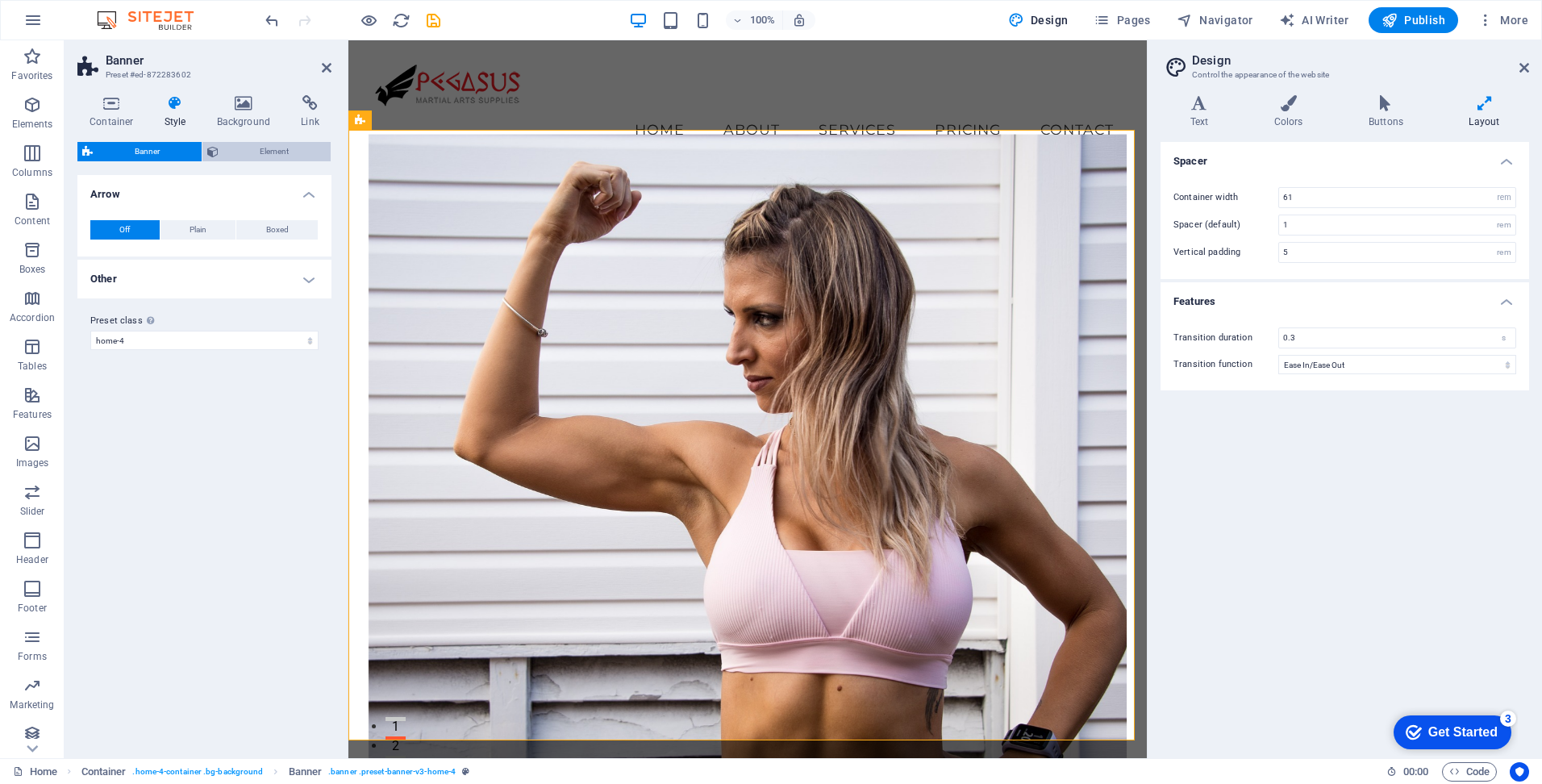
click at [254, 153] on span "Element" at bounding box center [274, 151] width 103 height 19
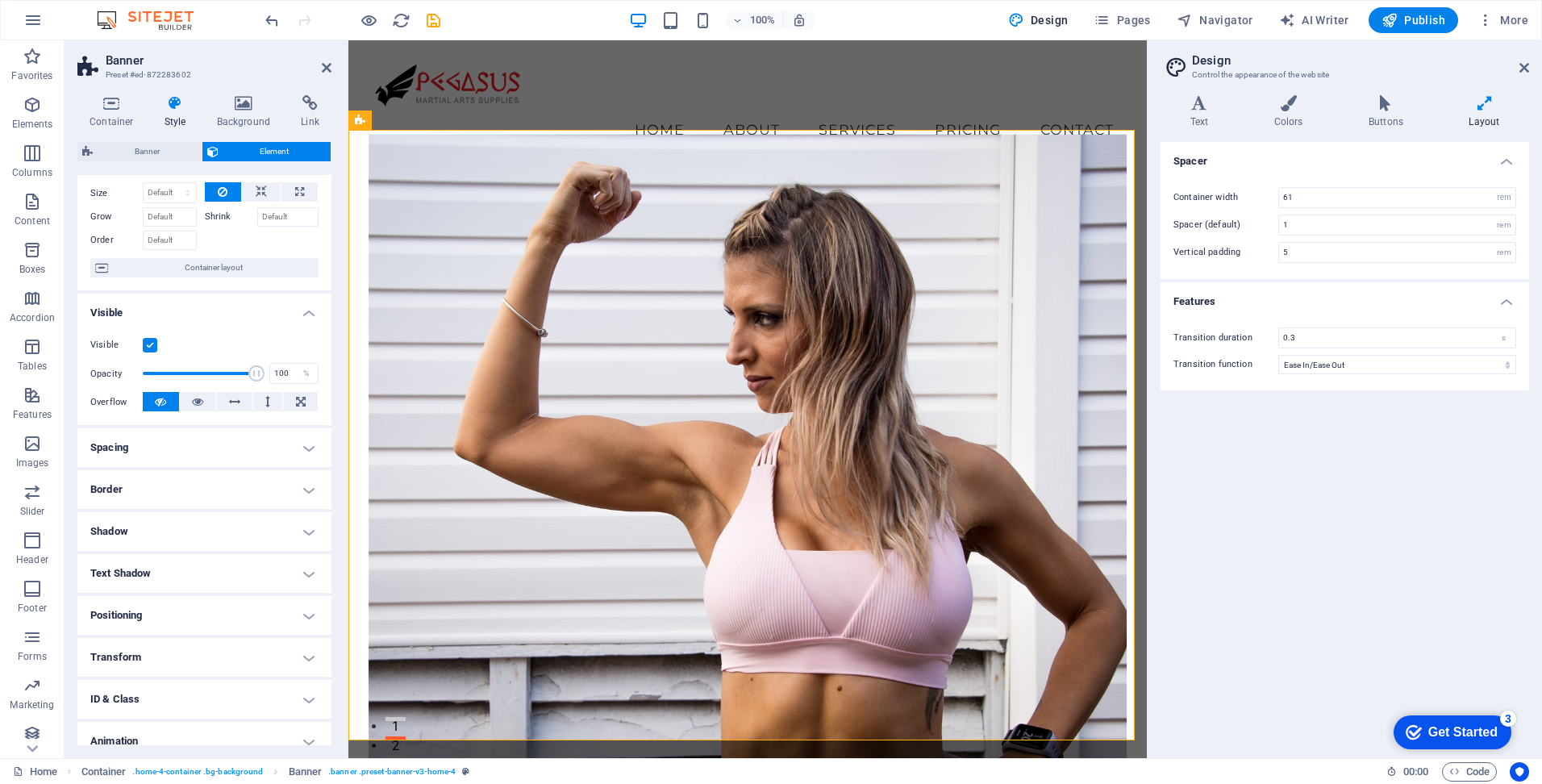
scroll to position [111, 0]
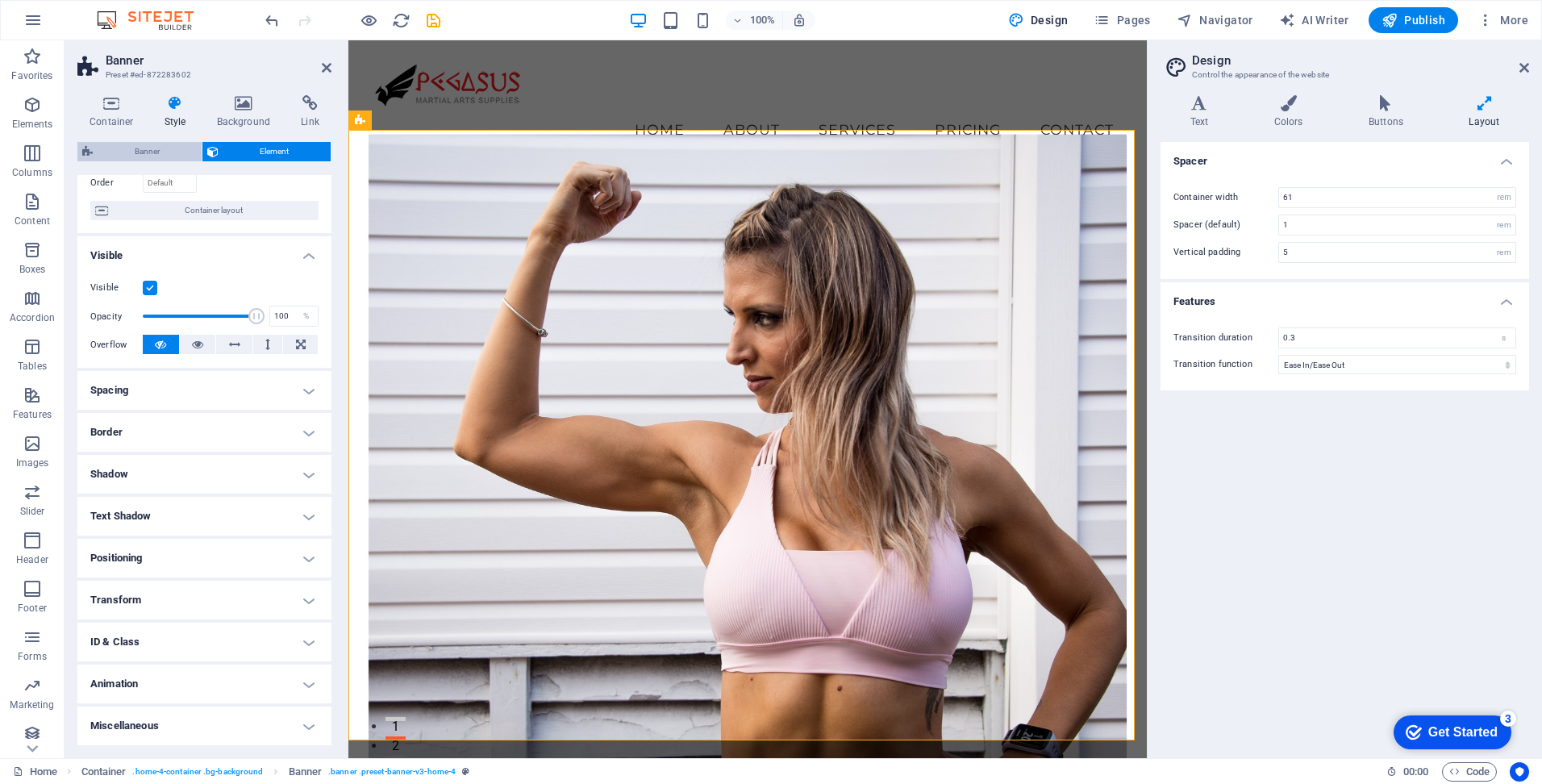
click at [143, 150] on span "Banner" at bounding box center [147, 151] width 99 height 19
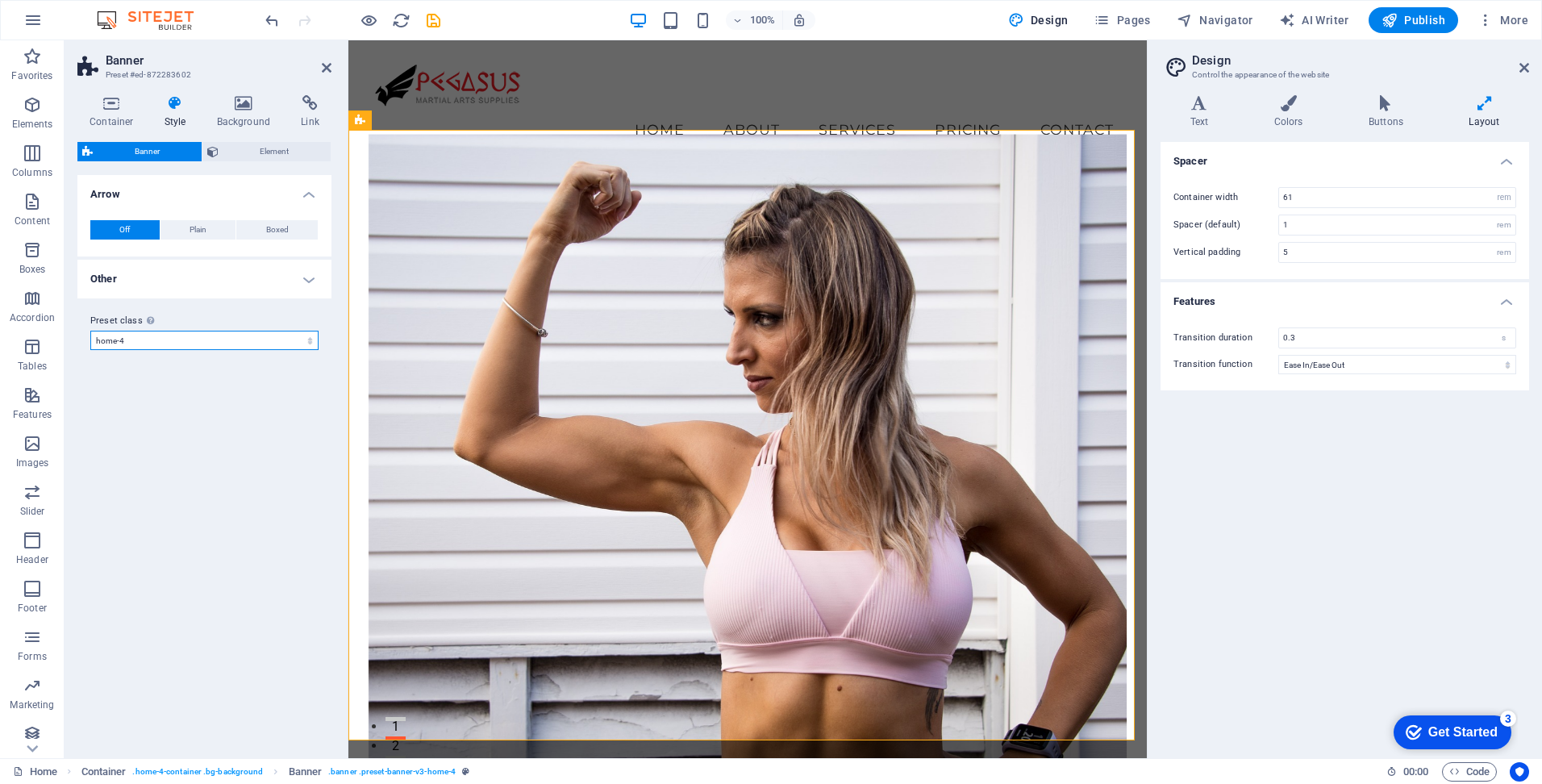
click at [227, 334] on select "default home-hero-logo-nav-h1-slogan home-hero-logo-nav-h1 home-logo-nav-h1-ima…" at bounding box center [204, 340] width 228 height 19
click at [313, 278] on h4 "Other" at bounding box center [204, 279] width 254 height 38
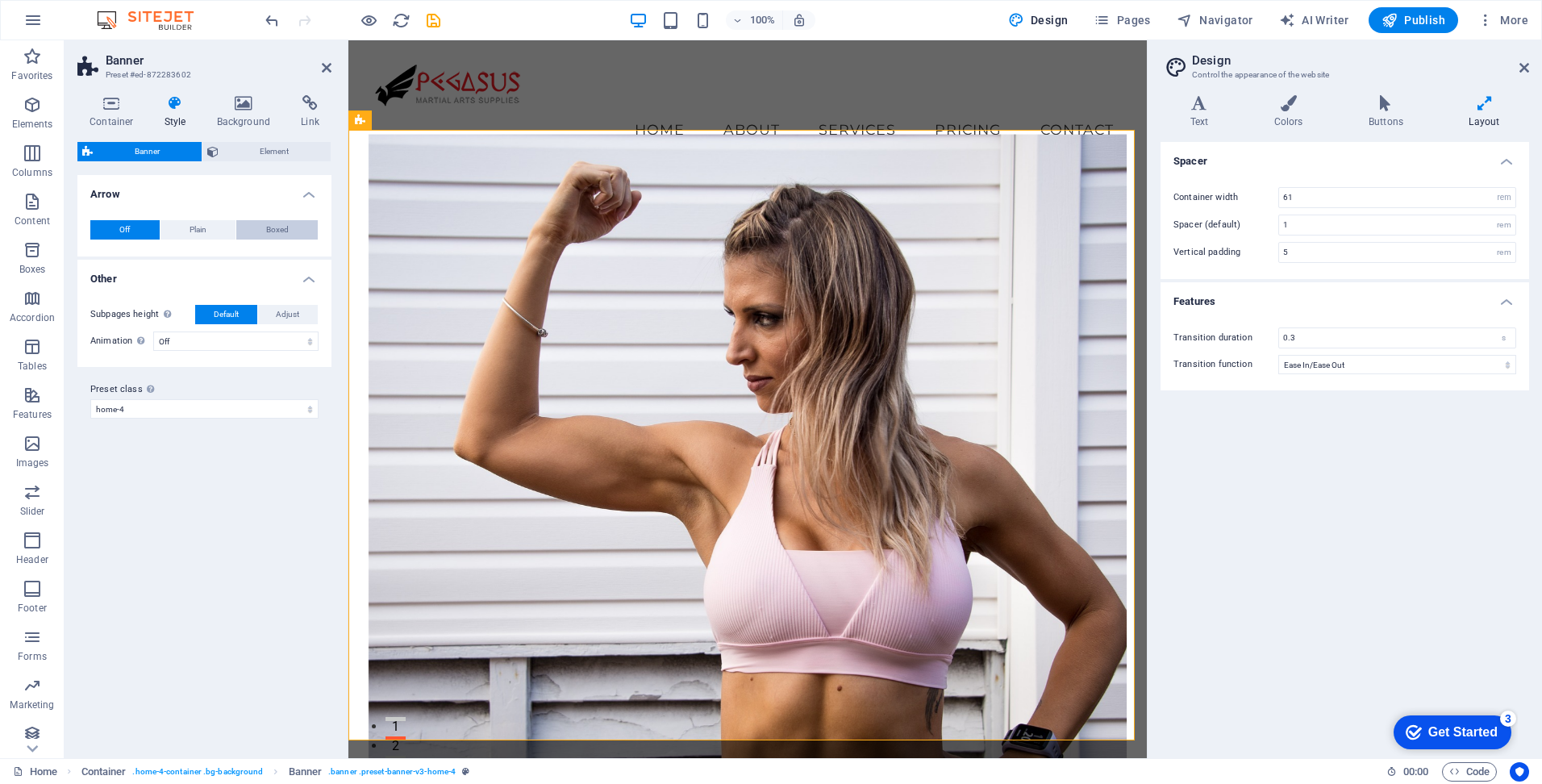
click at [283, 227] on span "Boxed" at bounding box center [277, 229] width 23 height 19
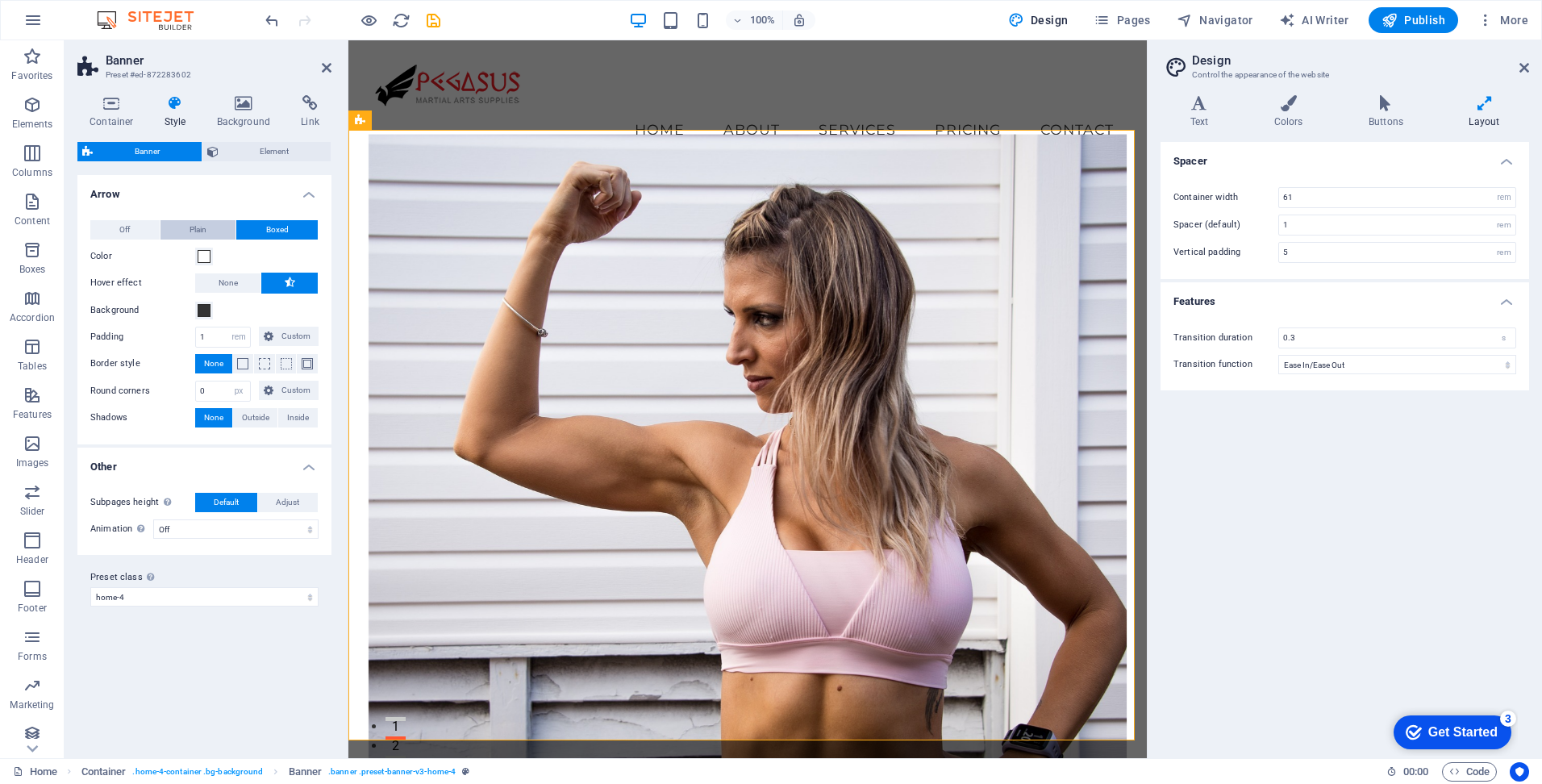
click at [202, 224] on span "Plain" at bounding box center [198, 229] width 17 height 19
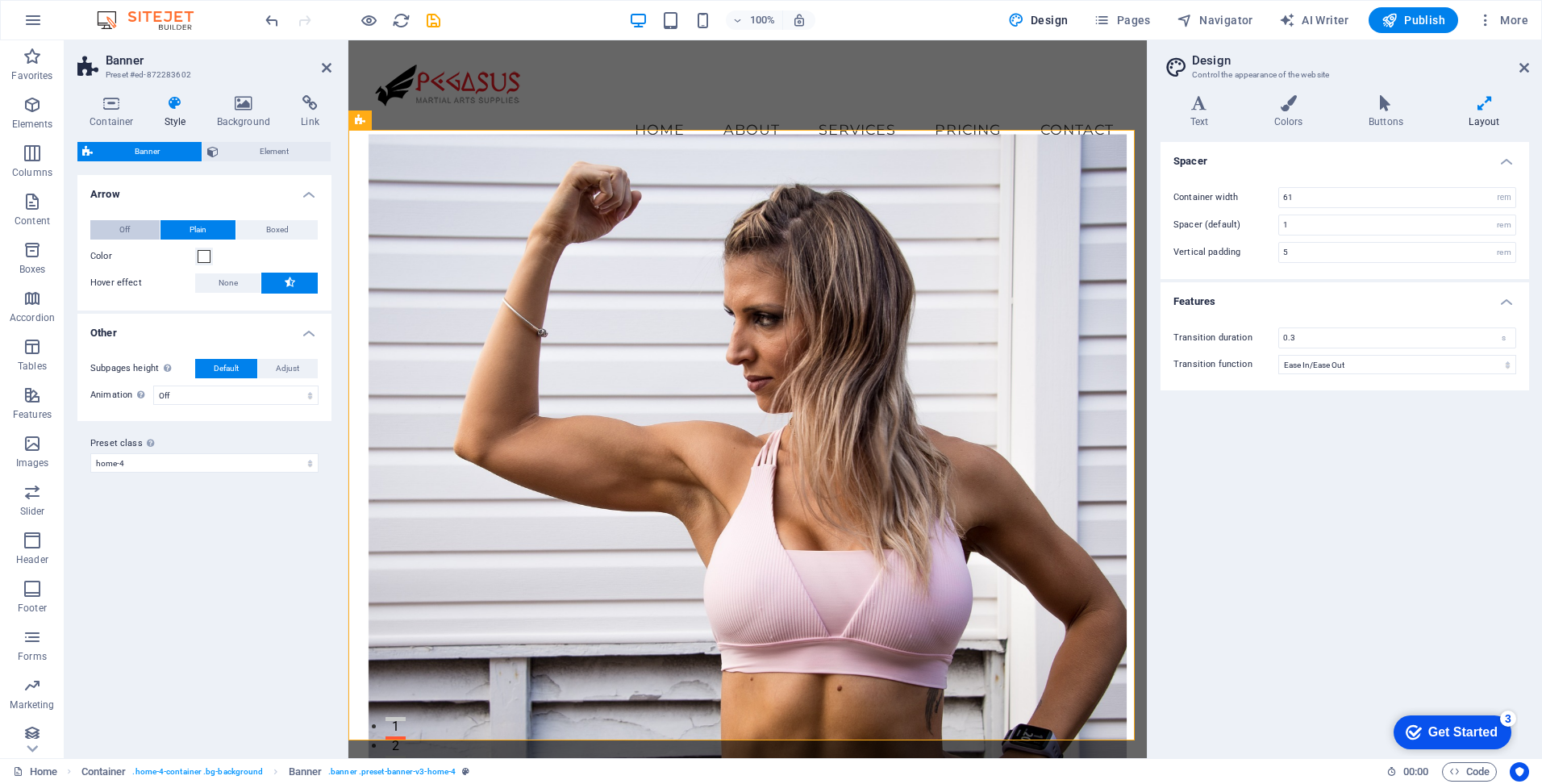
click at [132, 224] on button "Off" at bounding box center [125, 229] width 69 height 19
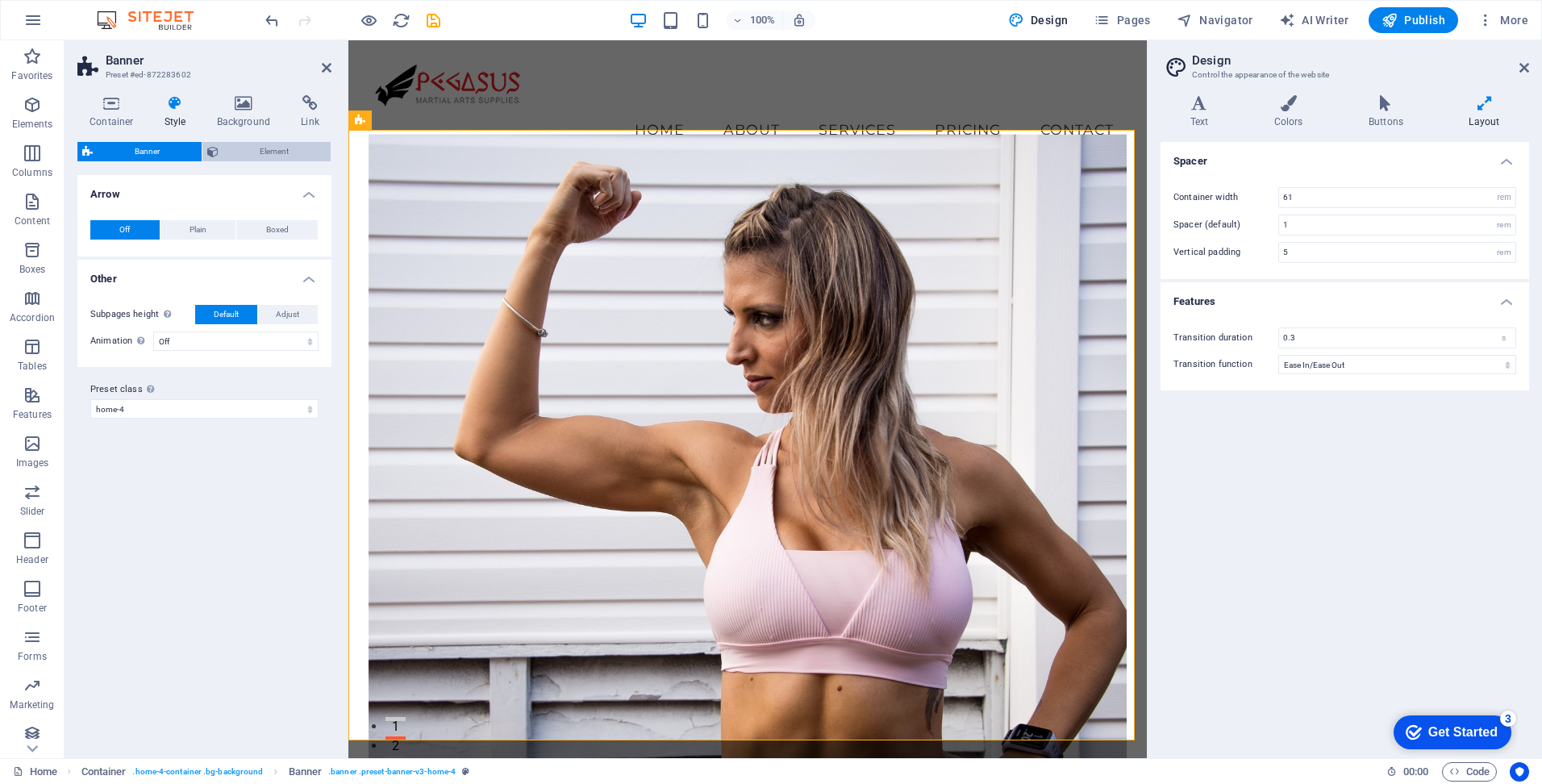
click at [234, 144] on span "Element" at bounding box center [274, 151] width 103 height 19
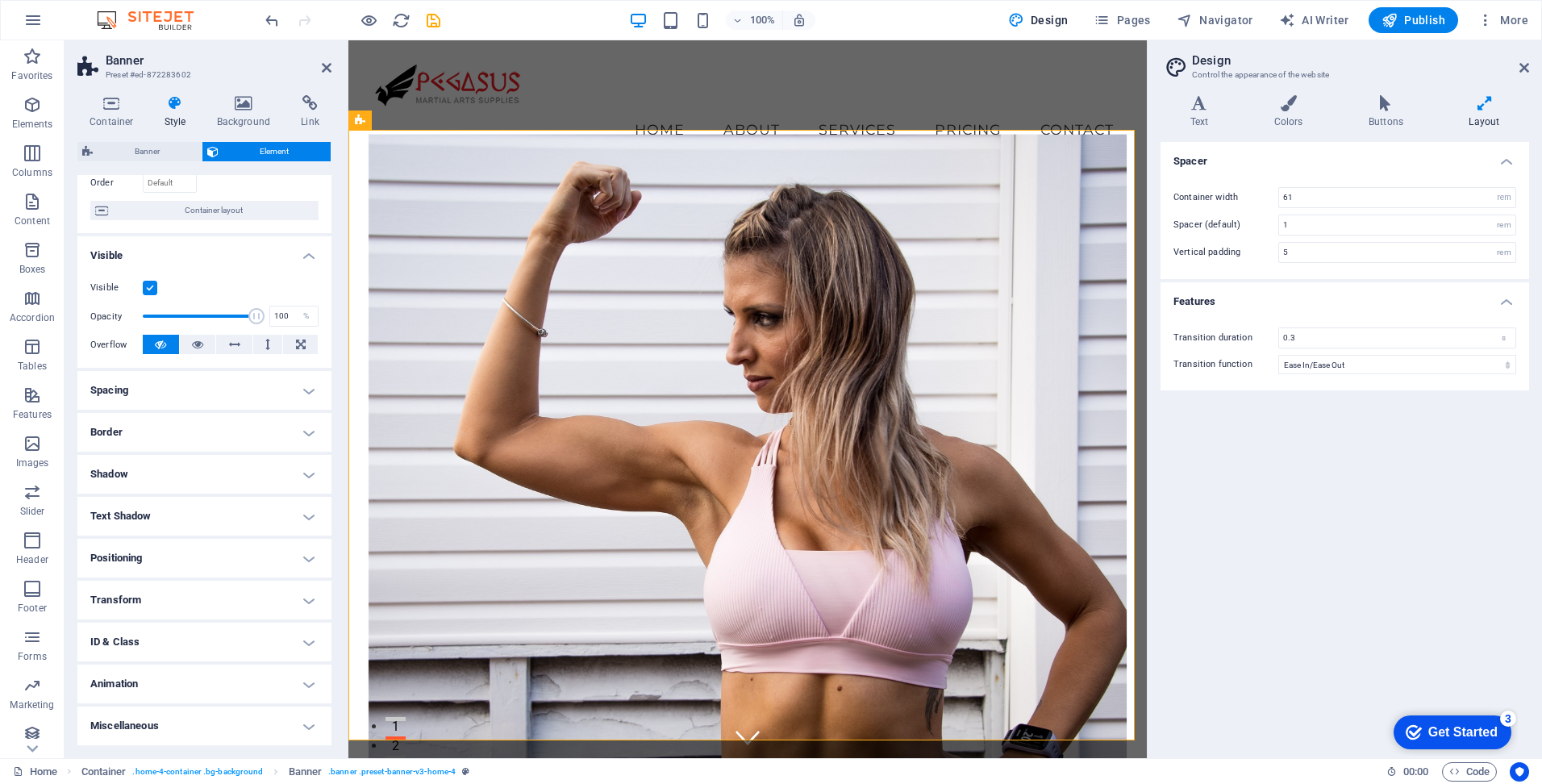
click at [592, 234] on figure at bounding box center [748, 460] width 759 height 654
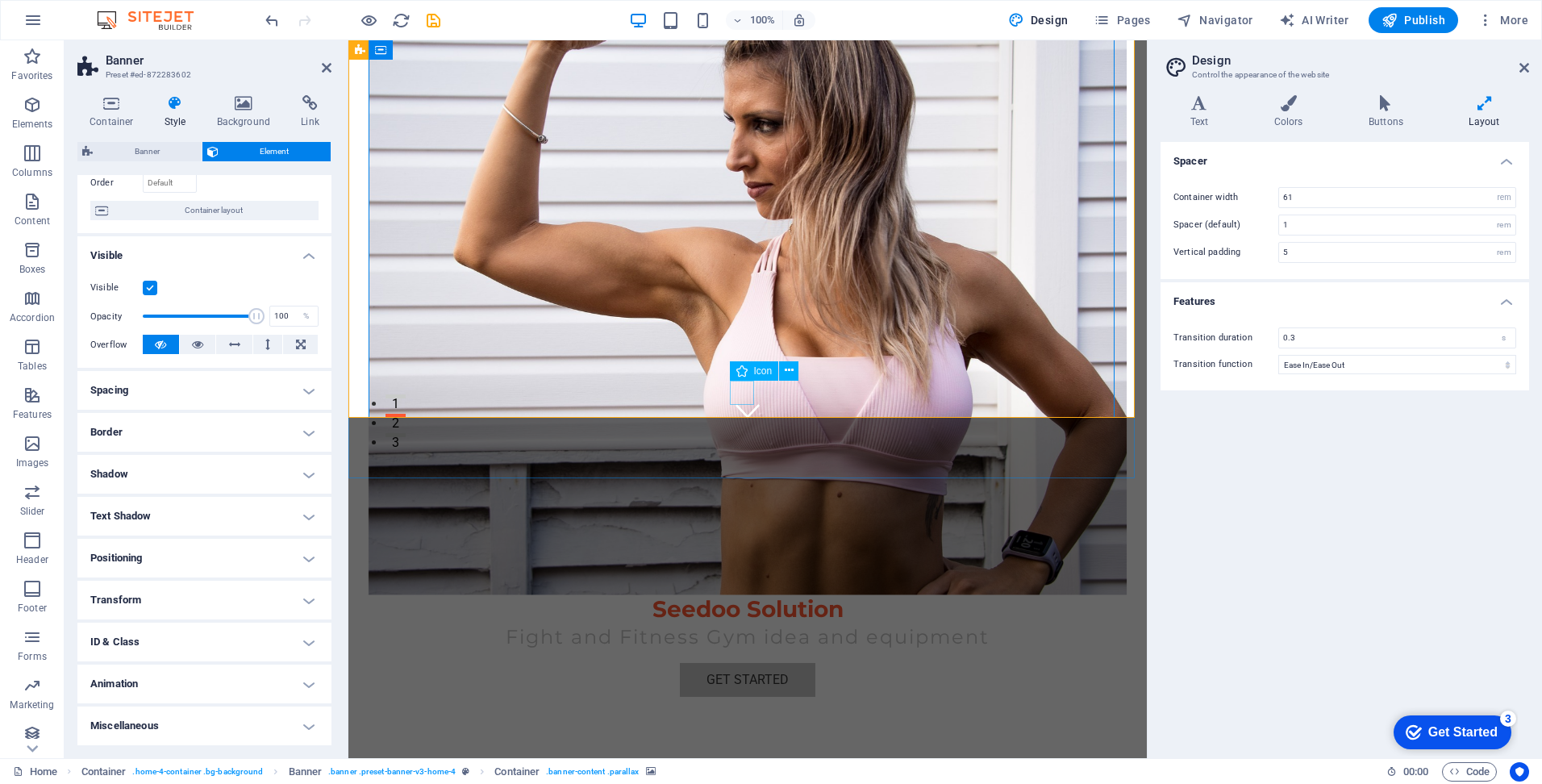
click at [737, 398] on figure at bounding box center [748, 410] width 25 height 25
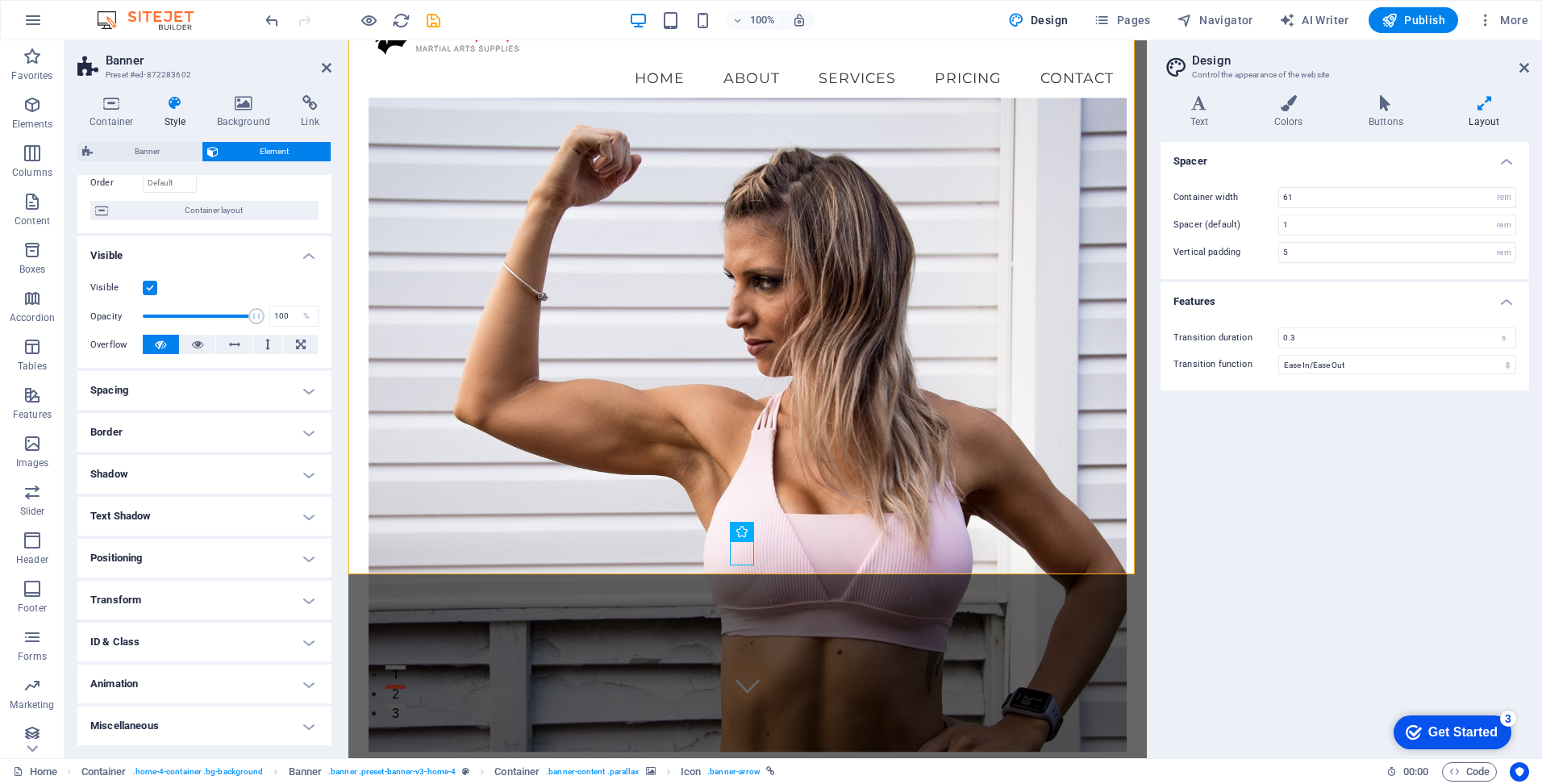
scroll to position [0, 0]
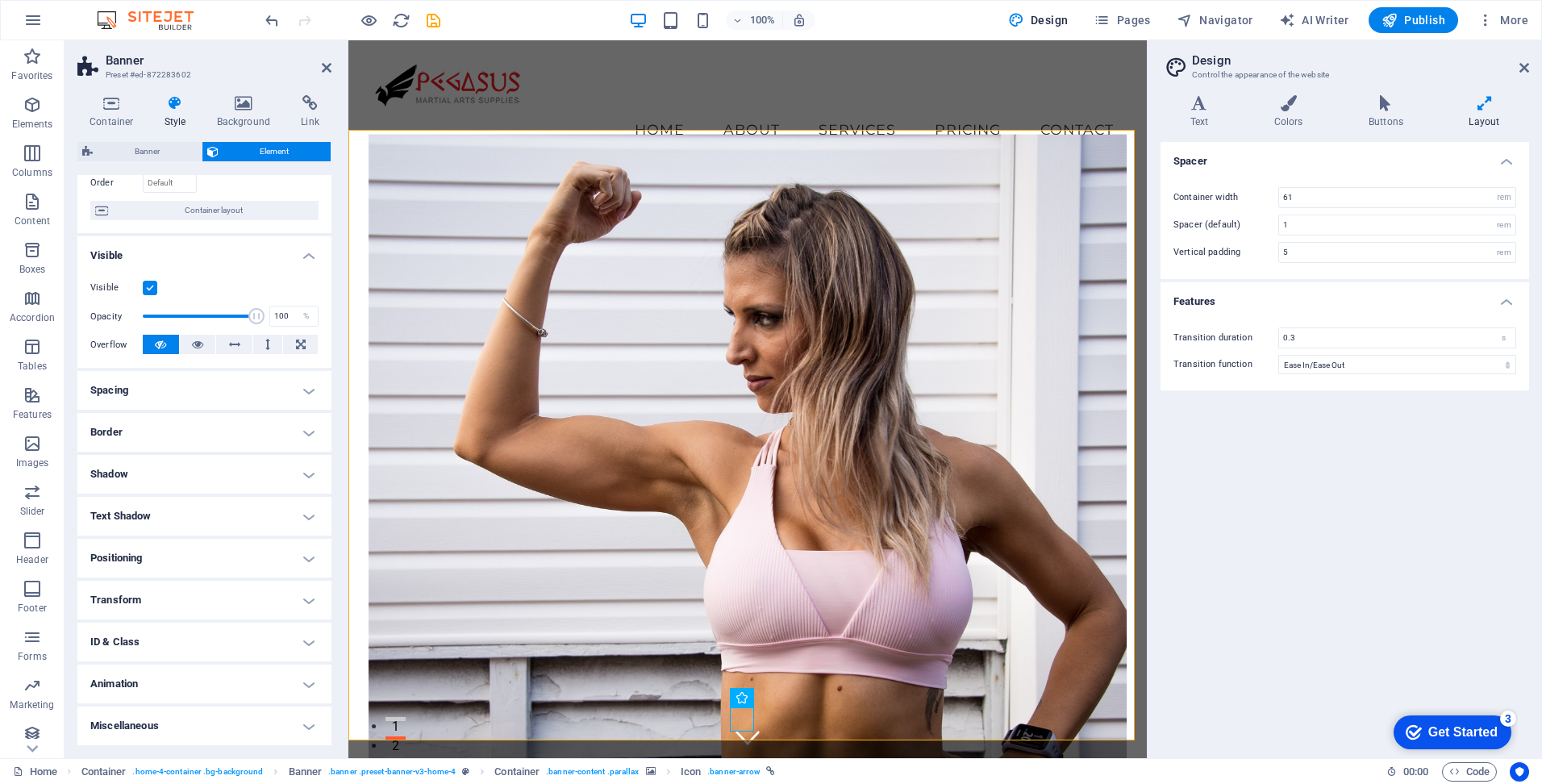
click at [478, 224] on figure at bounding box center [748, 460] width 759 height 654
click at [632, 239] on figure at bounding box center [748, 460] width 759 height 654
click at [110, 108] on icon at bounding box center [111, 103] width 68 height 16
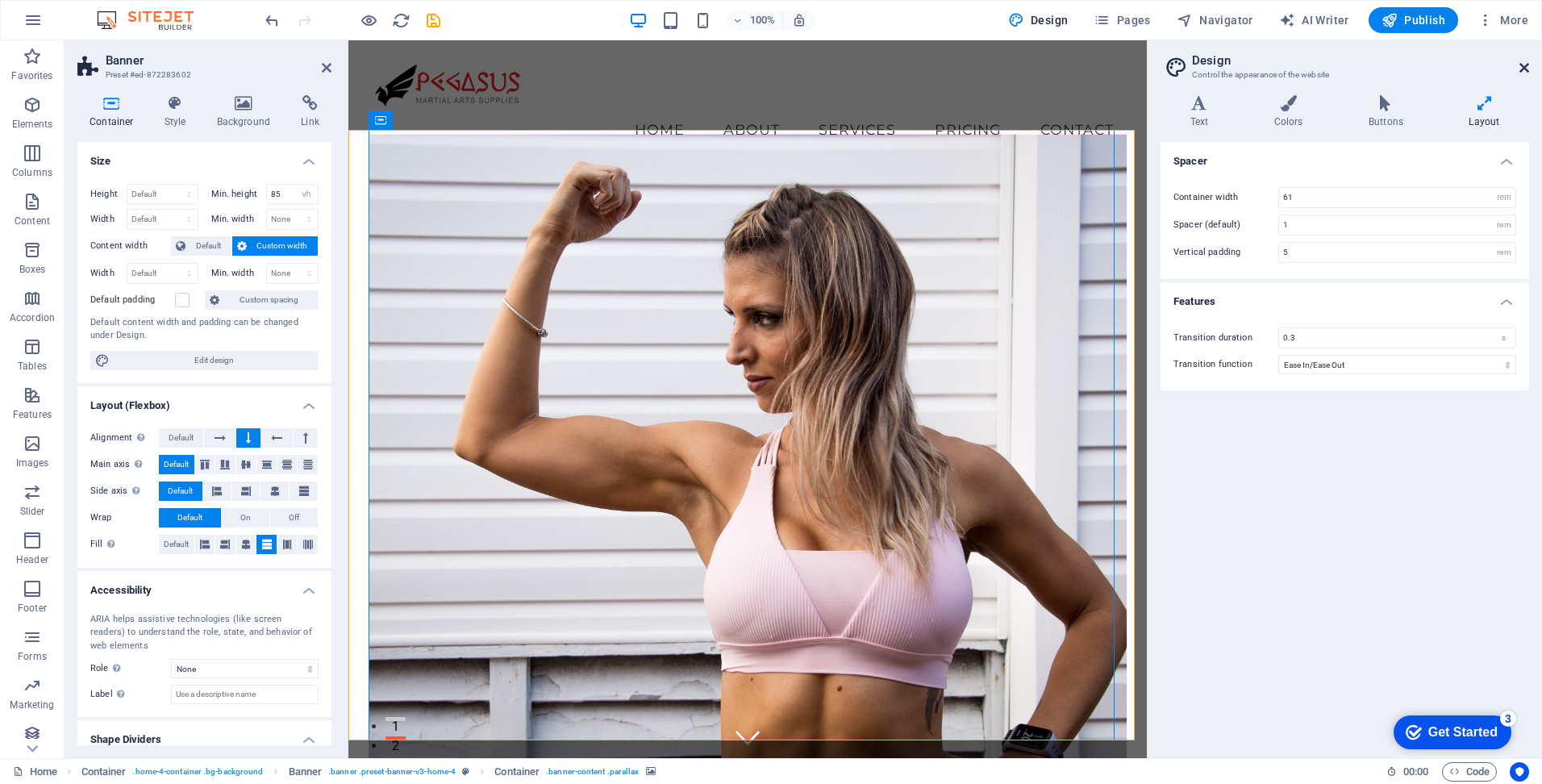
click at [1521, 64] on icon at bounding box center [1524, 67] width 10 height 13
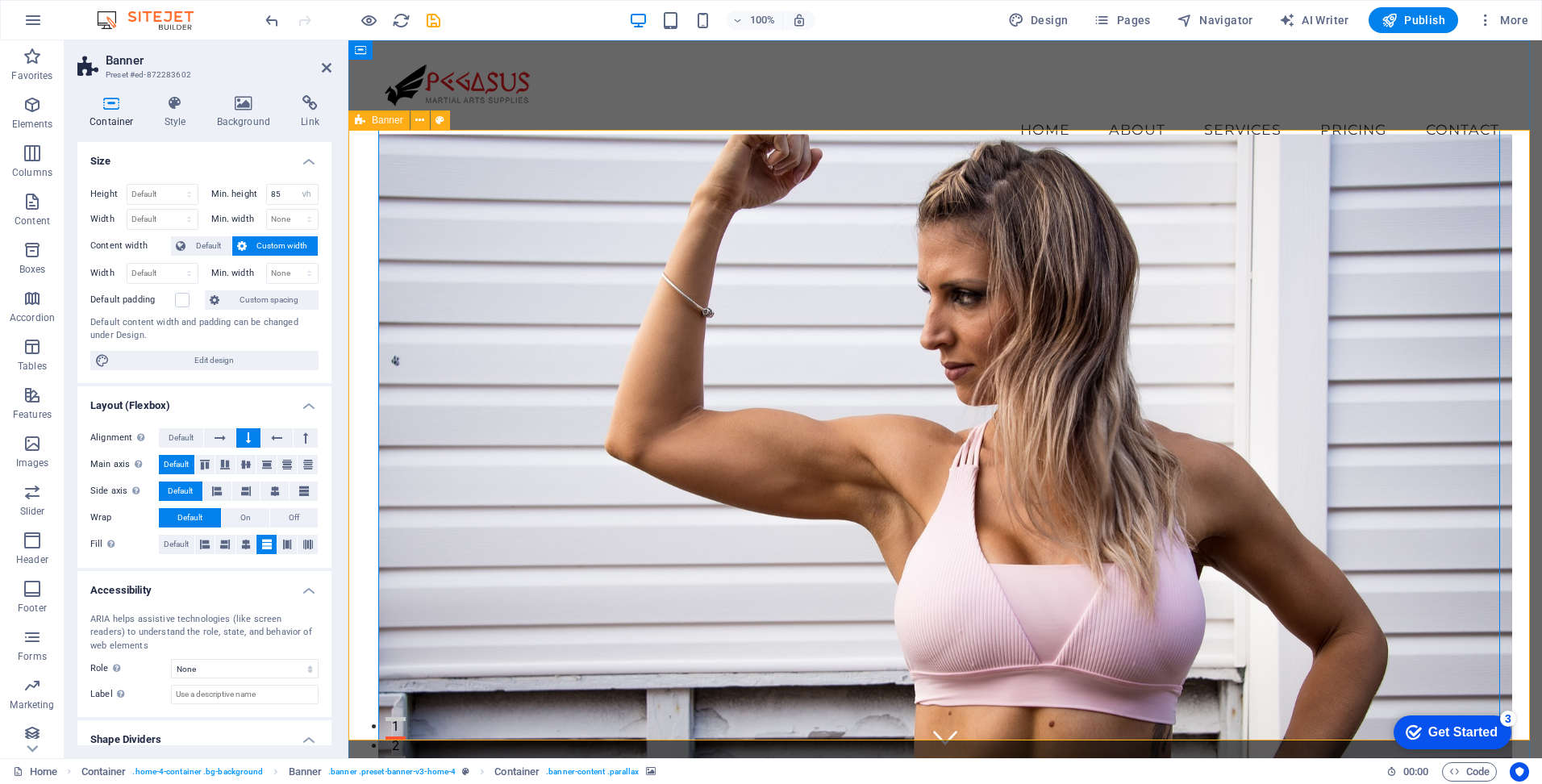
click at [389, 121] on span "Banner" at bounding box center [388, 119] width 31 height 10
click at [437, 115] on icon at bounding box center [440, 120] width 9 height 17
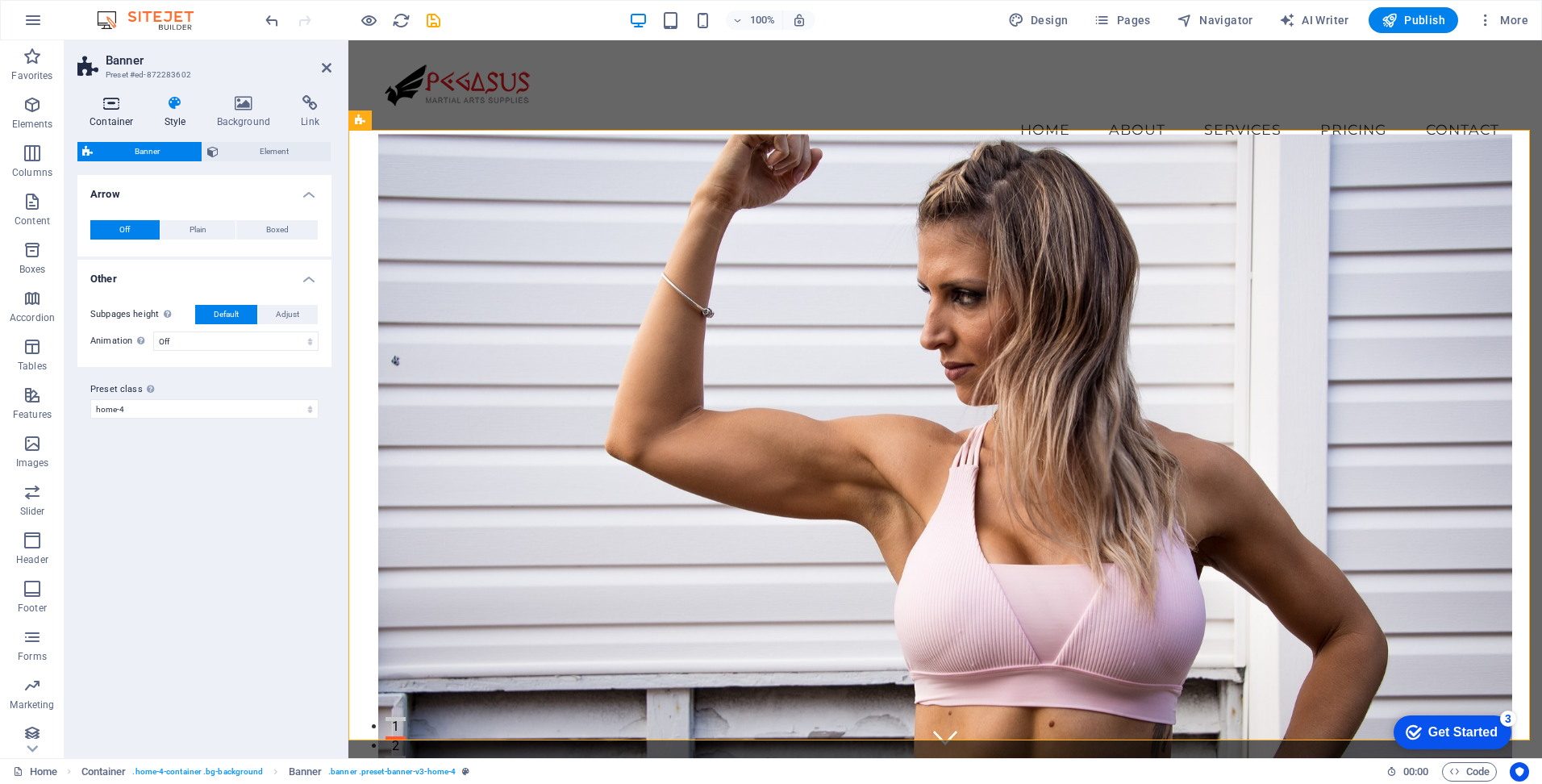
click at [114, 108] on icon at bounding box center [111, 103] width 68 height 16
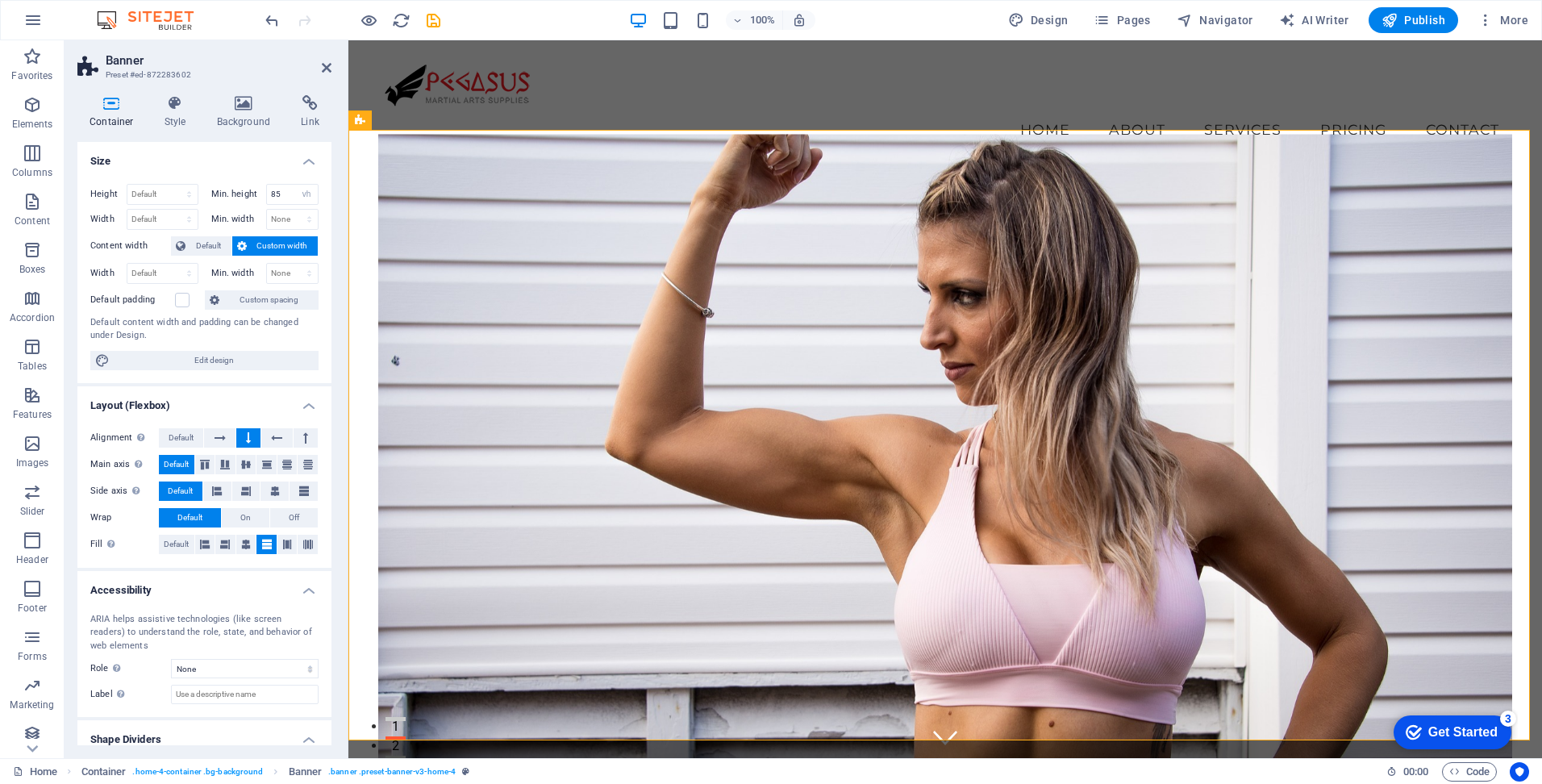
click at [305, 157] on h4 "Size" at bounding box center [204, 157] width 254 height 29
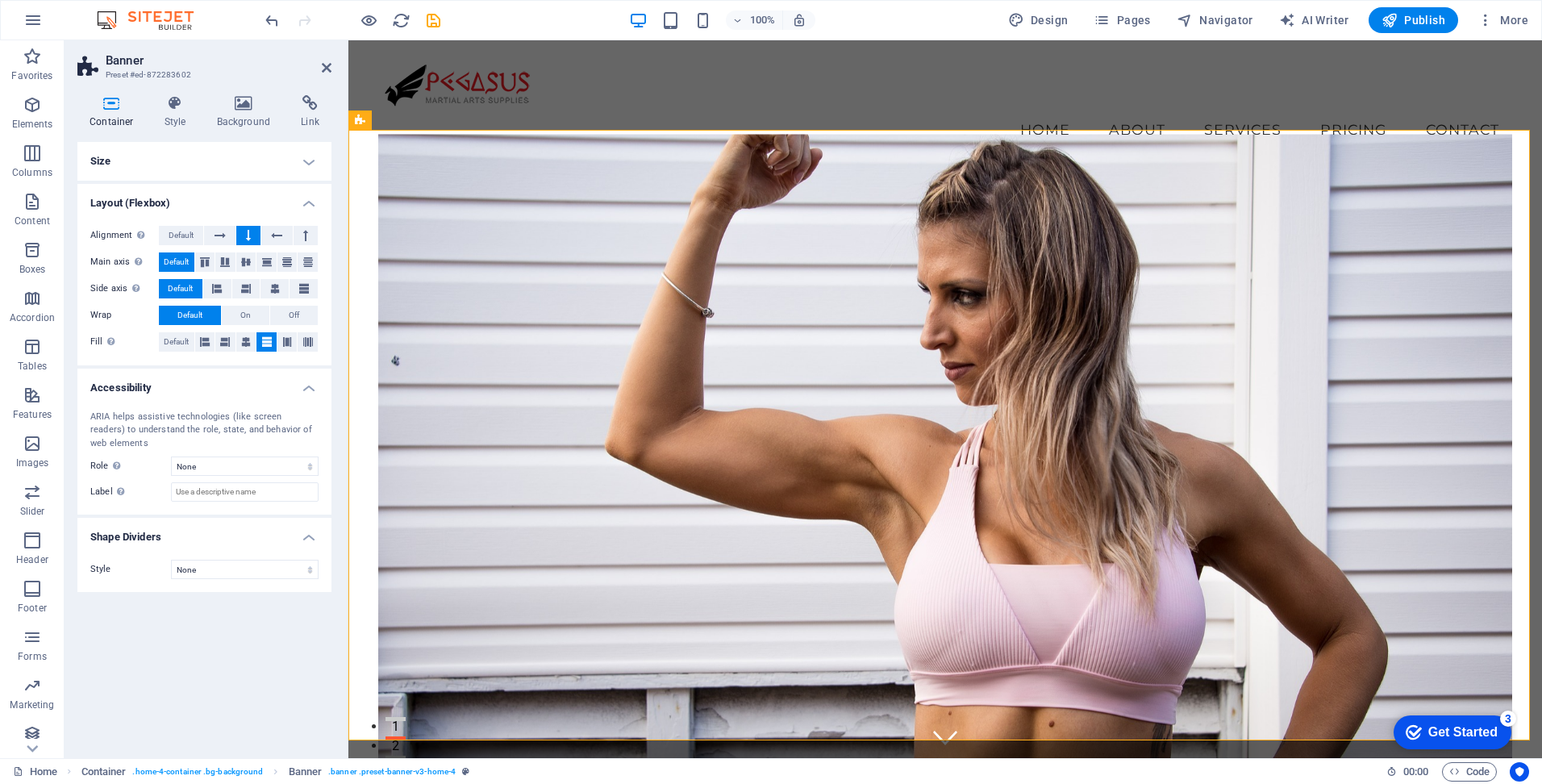
click at [310, 203] on h4 "Layout (Flexbox)" at bounding box center [204, 199] width 254 height 29
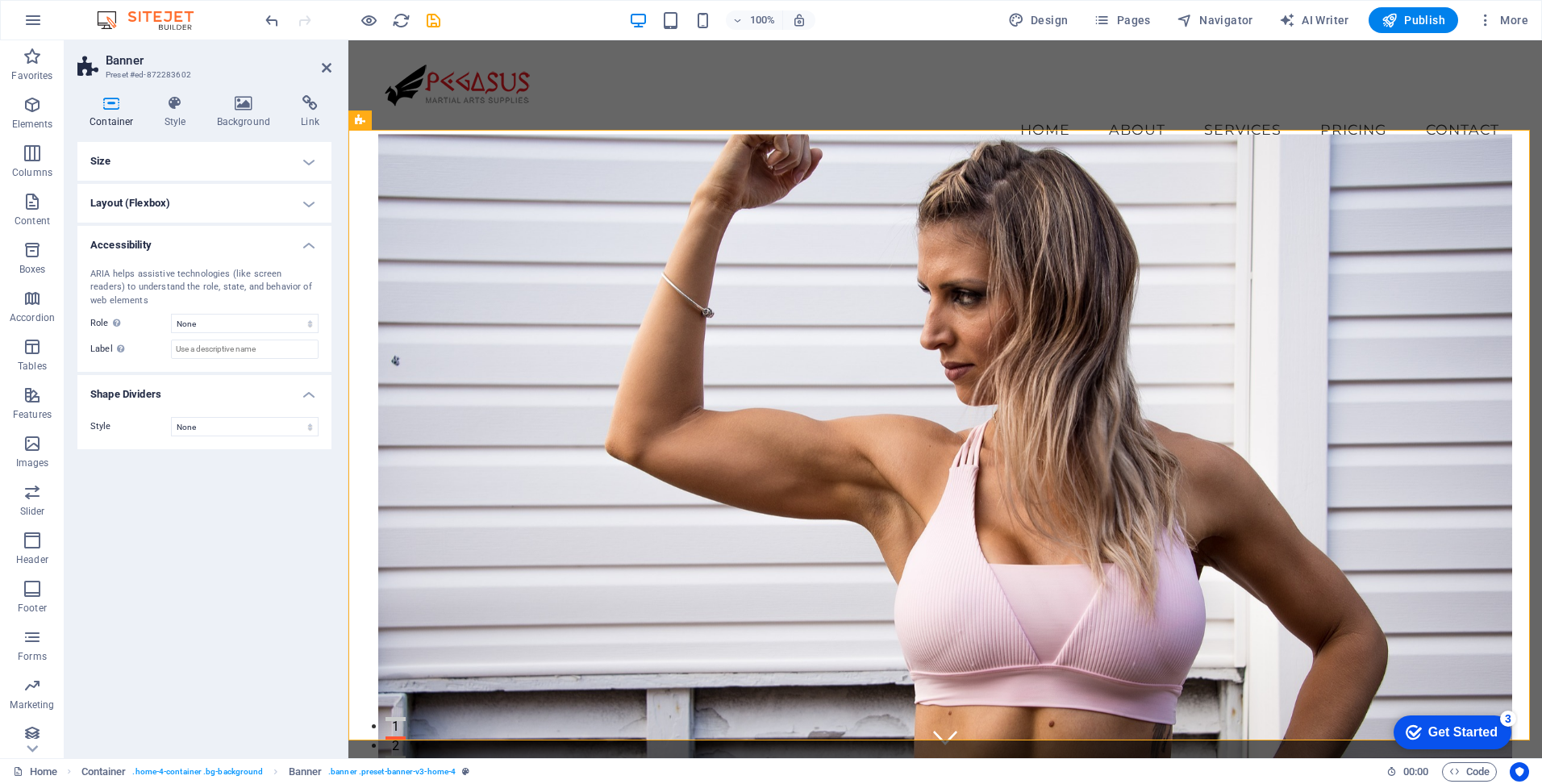
click at [299, 248] on h4 "Accessibility" at bounding box center [204, 241] width 254 height 29
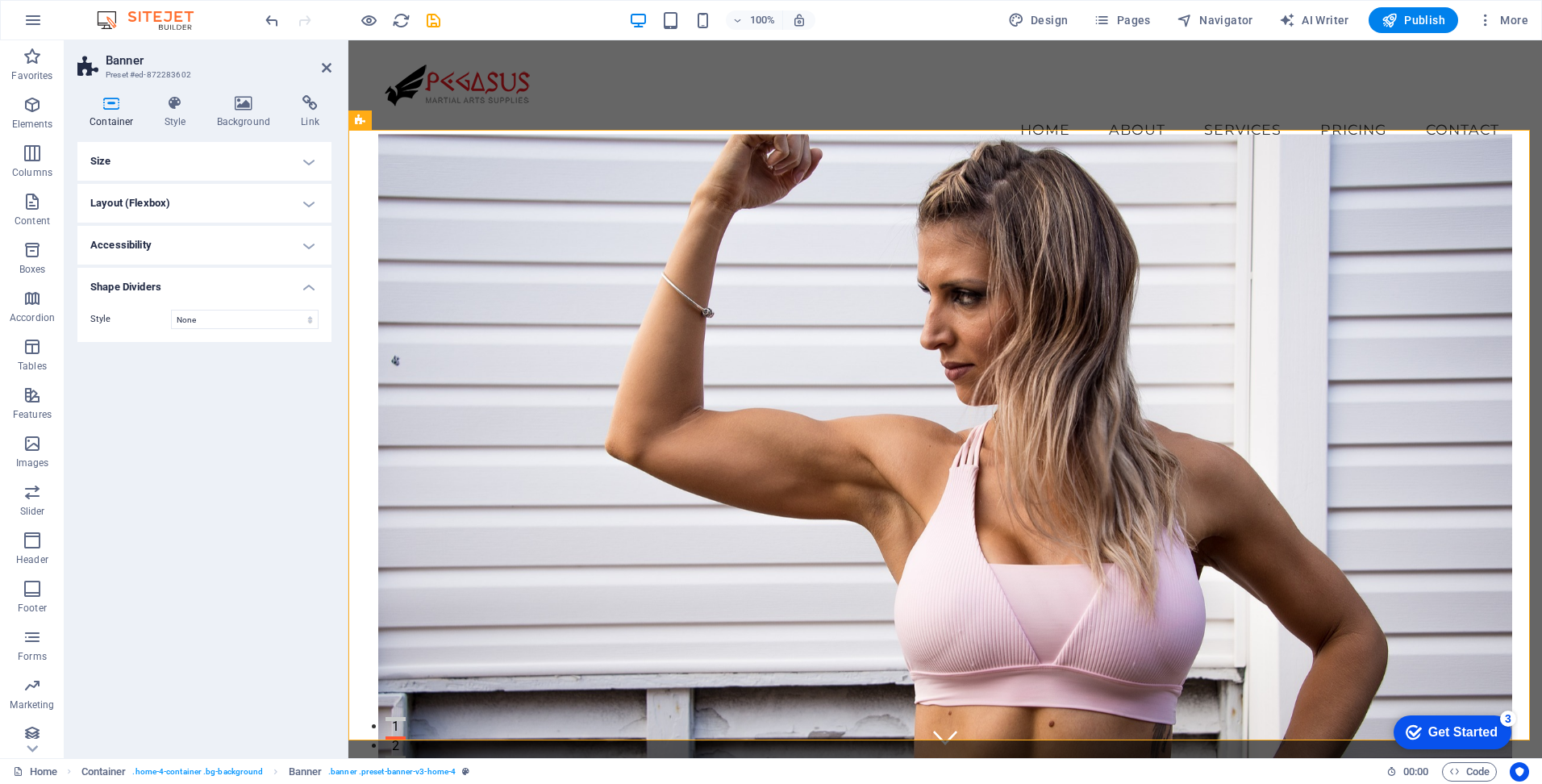
click at [310, 284] on h4 "Shape Dividers" at bounding box center [204, 283] width 254 height 29
click at [244, 108] on icon at bounding box center [244, 103] width 78 height 16
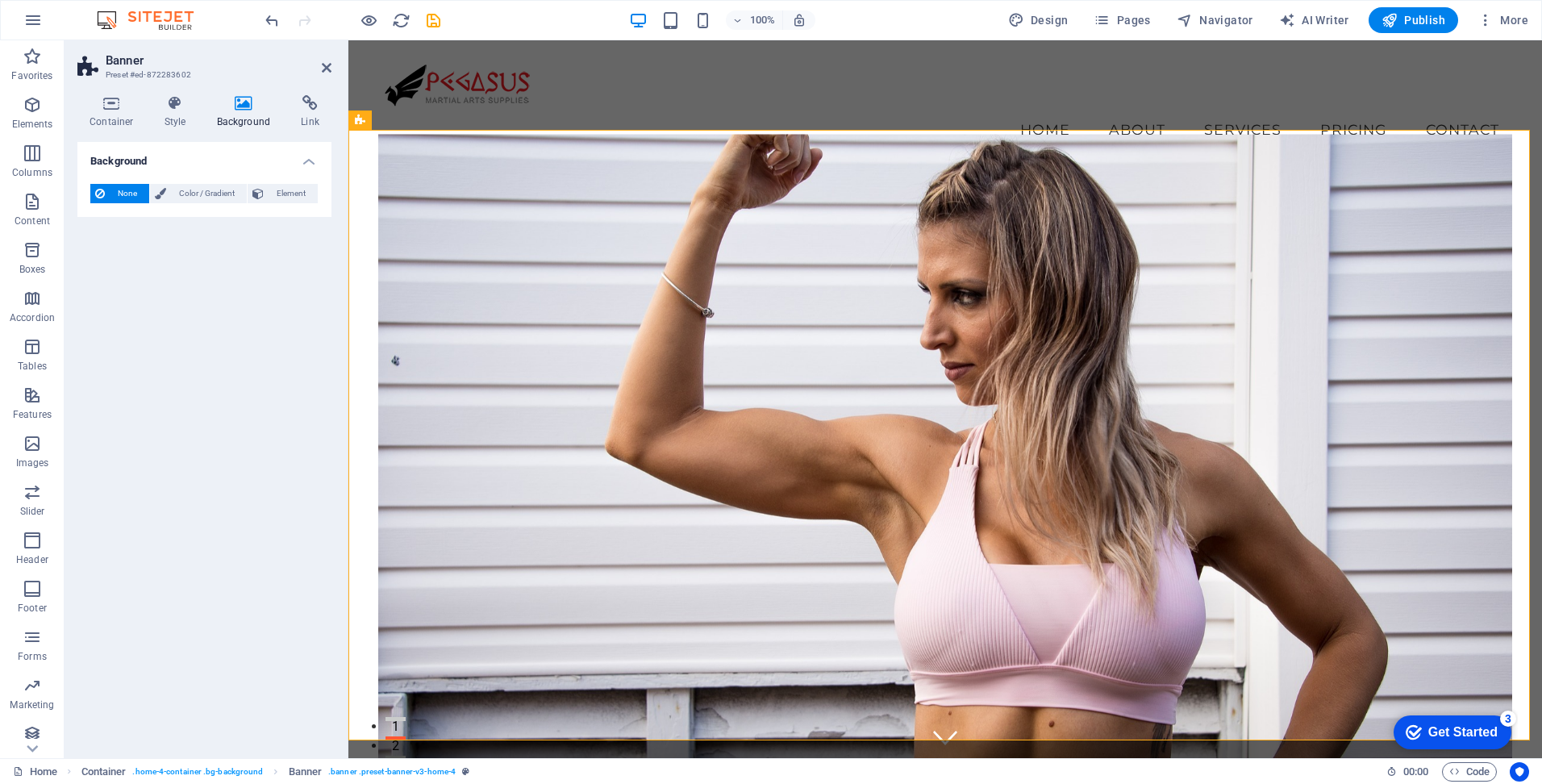
click at [307, 160] on h4 "Background" at bounding box center [204, 157] width 254 height 29
click at [307, 160] on h4 "Background" at bounding box center [204, 161] width 254 height 38
click at [312, 112] on h4 "Link" at bounding box center [310, 111] width 43 height 34
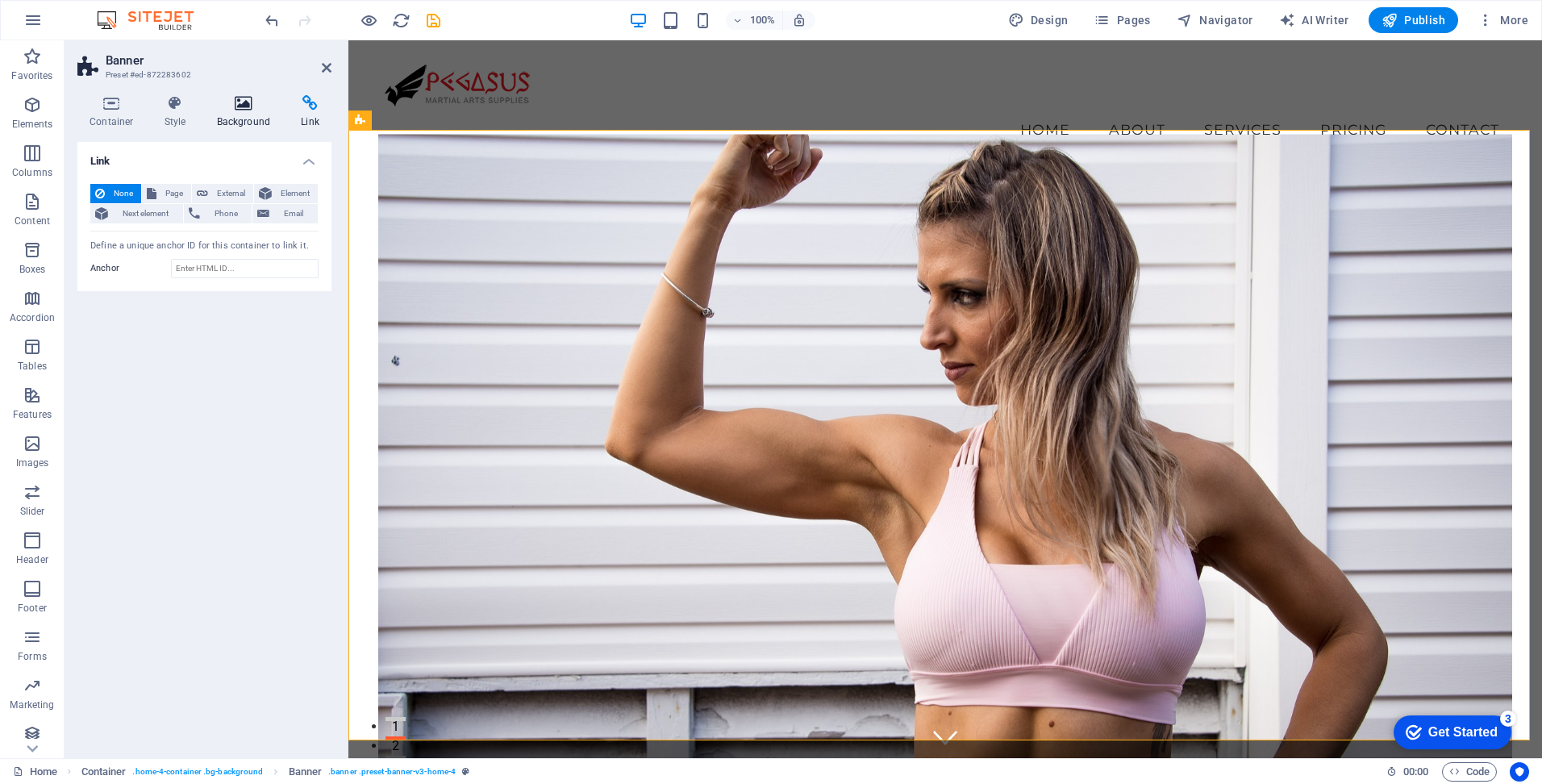
click at [233, 108] on icon at bounding box center [244, 103] width 78 height 16
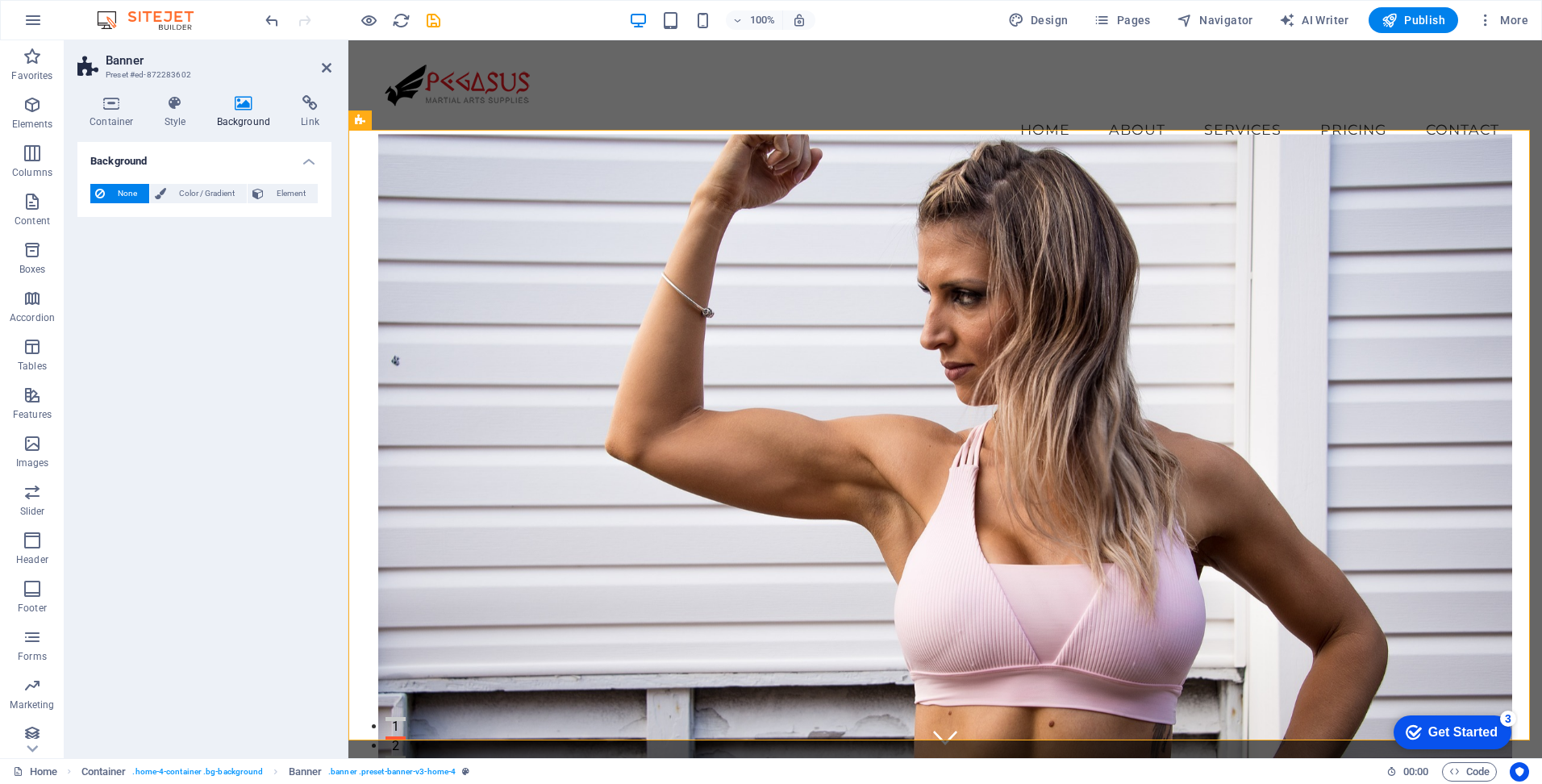
click at [937, 233] on figure at bounding box center [946, 460] width 1134 height 654
click at [437, 120] on icon at bounding box center [440, 120] width 9 height 17
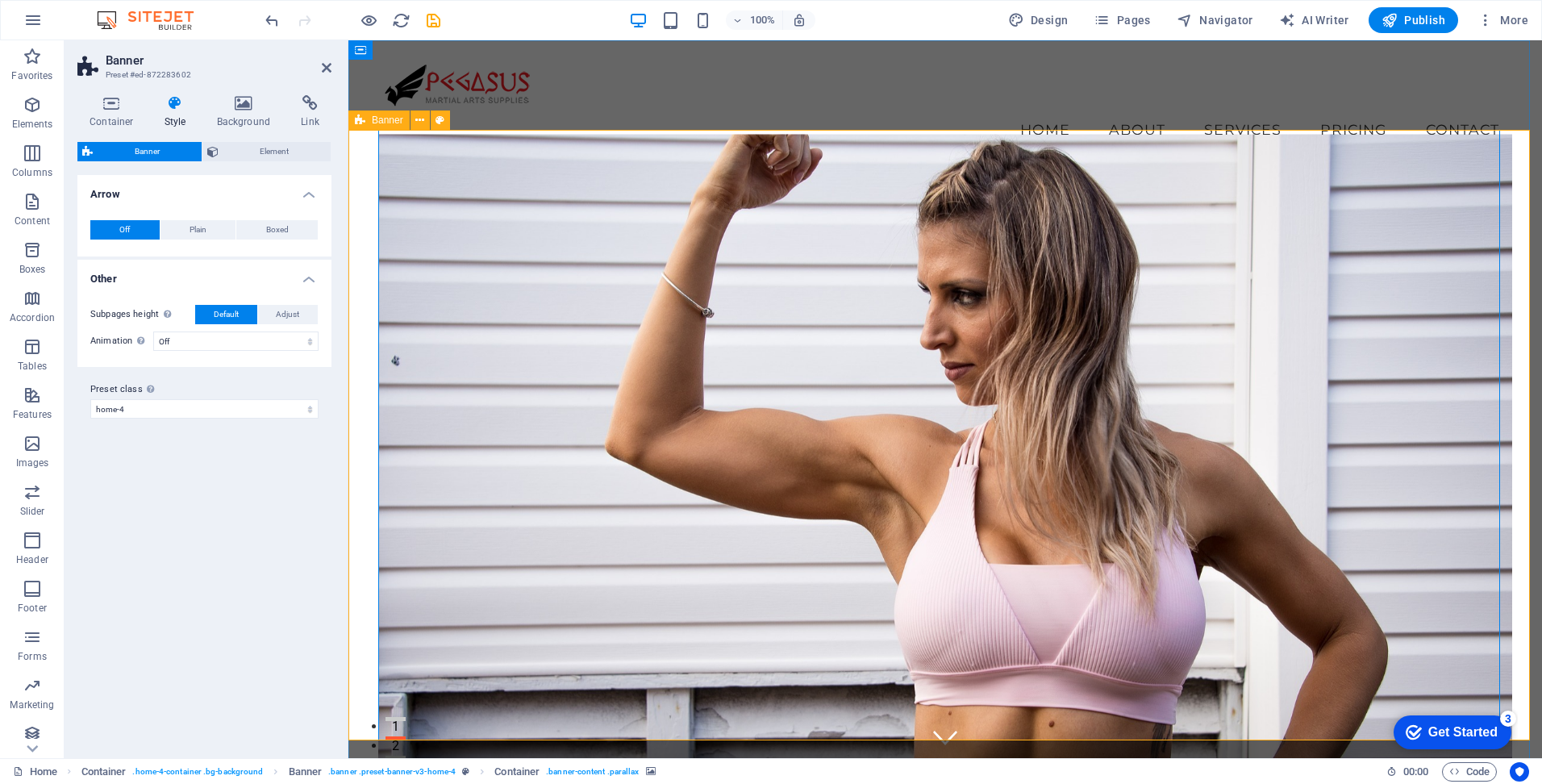
click at [379, 119] on span "Banner" at bounding box center [388, 119] width 31 height 10
click at [295, 405] on select "default home-hero-logo-nav-h1-slogan home-hero-logo-nav-h1 home-logo-nav-h1-ima…" at bounding box center [204, 408] width 228 height 19
click at [90, 399] on select "default home-hero-logo-nav-h1-slogan home-hero-logo-nav-h1 home-logo-nav-h1-ima…" at bounding box center [204, 408] width 228 height 19
click at [229, 411] on select "default home-hero-logo-nav-h1-slogan home-hero-logo-nav-h1 home-logo-nav-h1-ima…" at bounding box center [204, 408] width 228 height 19
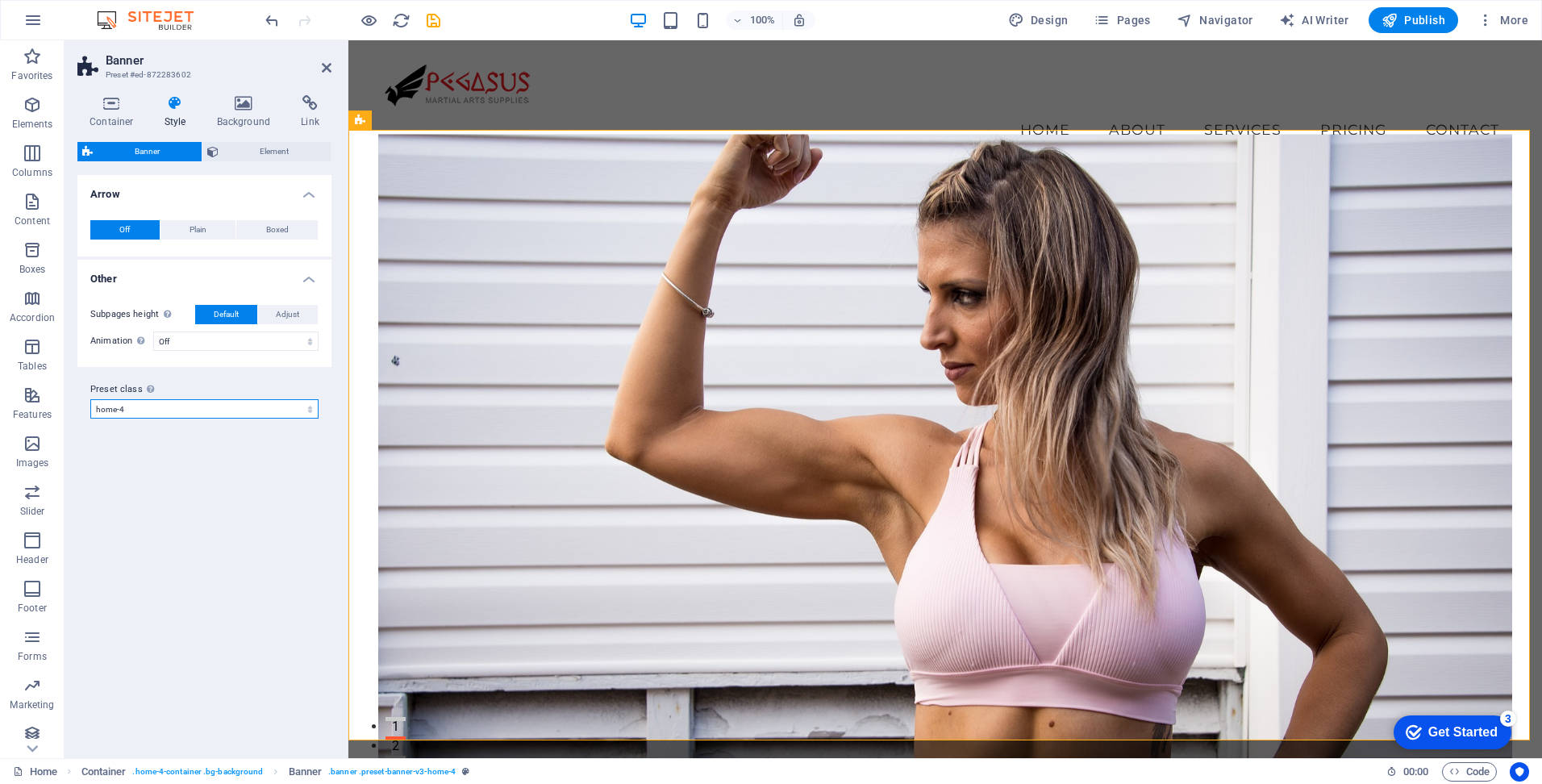
click at [90, 399] on select "default home-hero-logo-nav-h1-slogan home-hero-logo-nav-h1 home-logo-nav-h1-ima…" at bounding box center [204, 408] width 228 height 19
select select "preset-banner-v3-home-4"
click at [954, 265] on figure at bounding box center [946, 460] width 1134 height 654
click at [422, 163] on figure at bounding box center [946, 460] width 1134 height 654
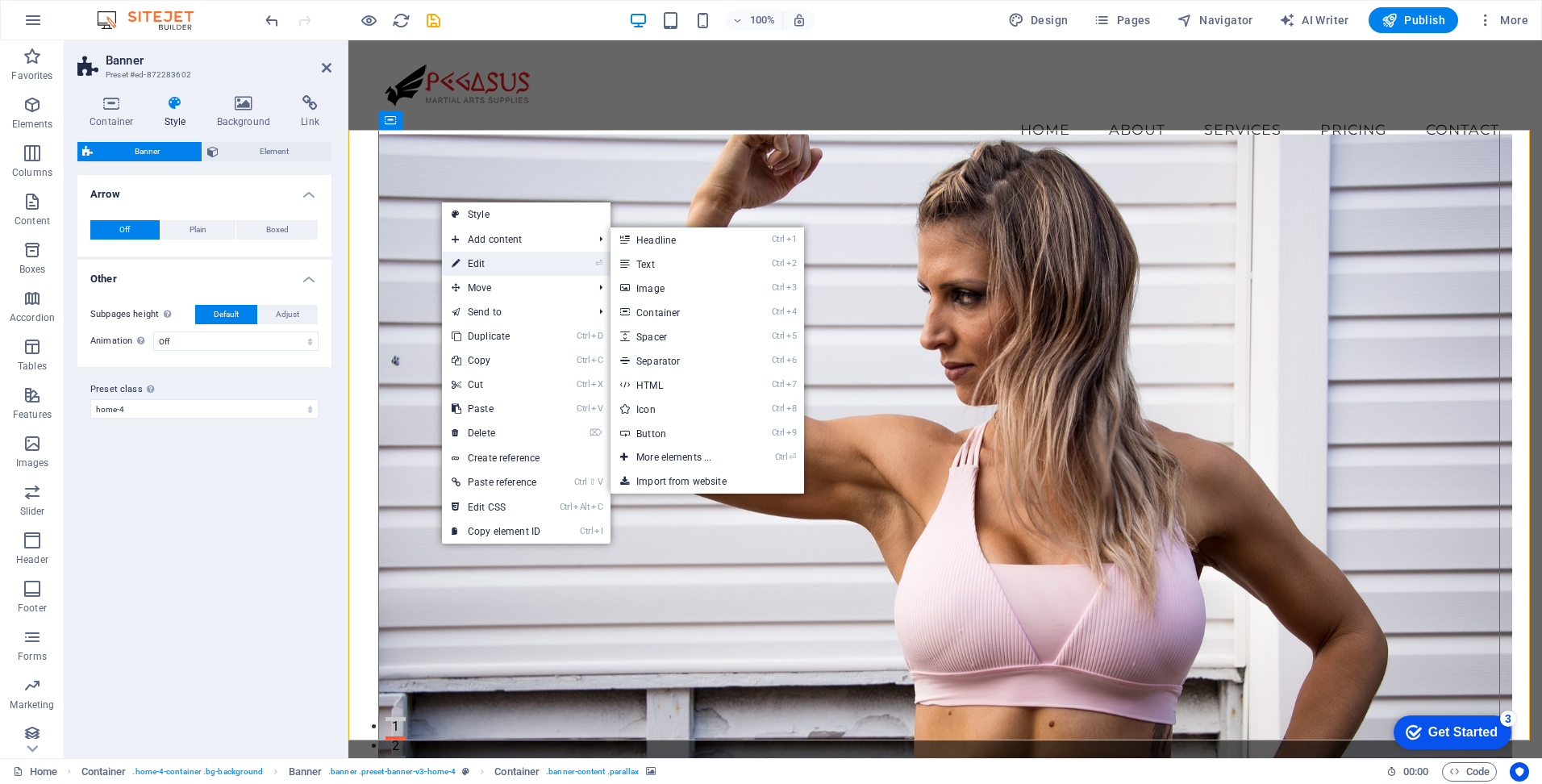
click at [524, 265] on link "⏎ Edit" at bounding box center [496, 263] width 109 height 25
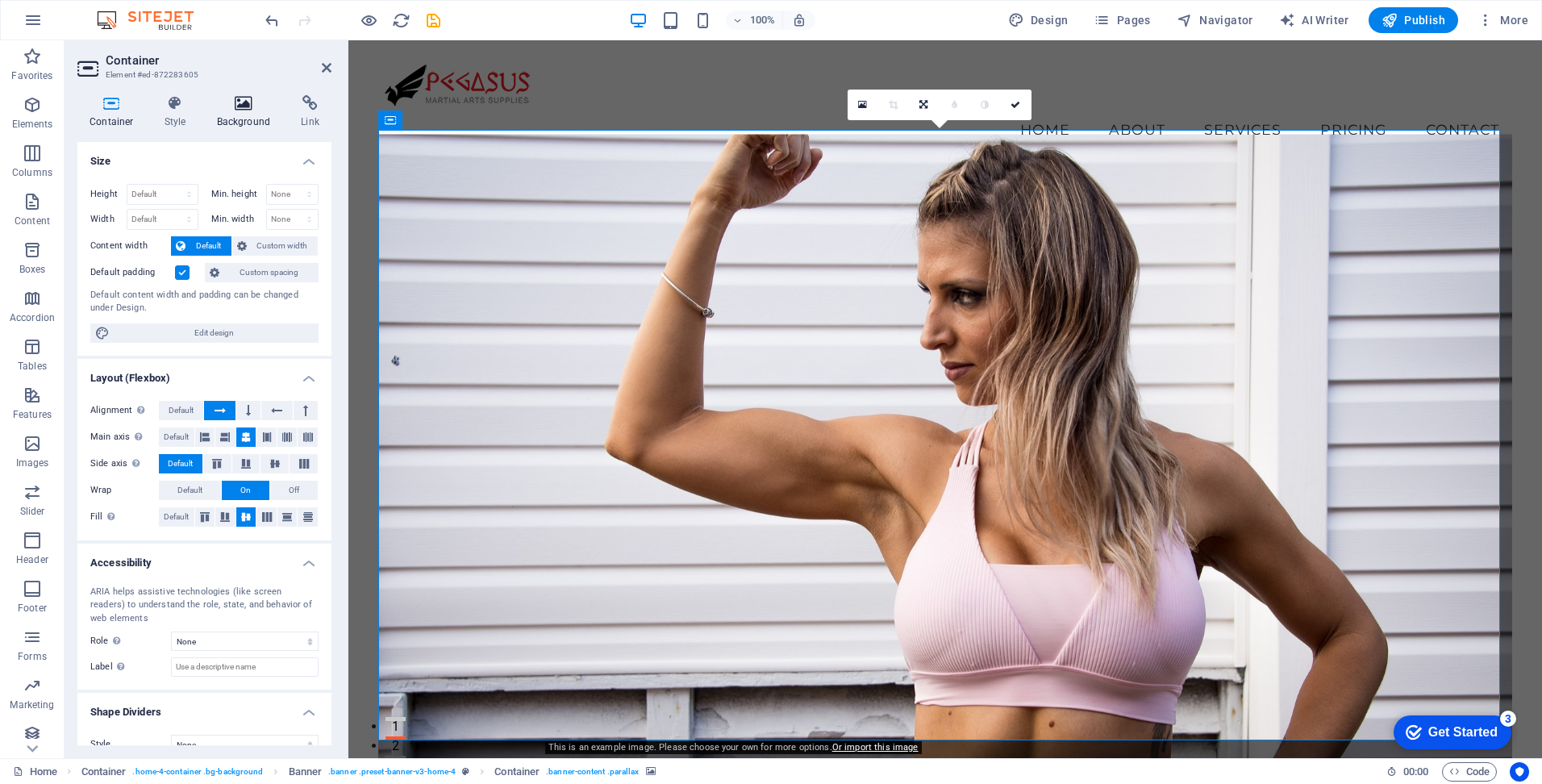
click at [230, 113] on h4 "Background" at bounding box center [247, 111] width 85 height 34
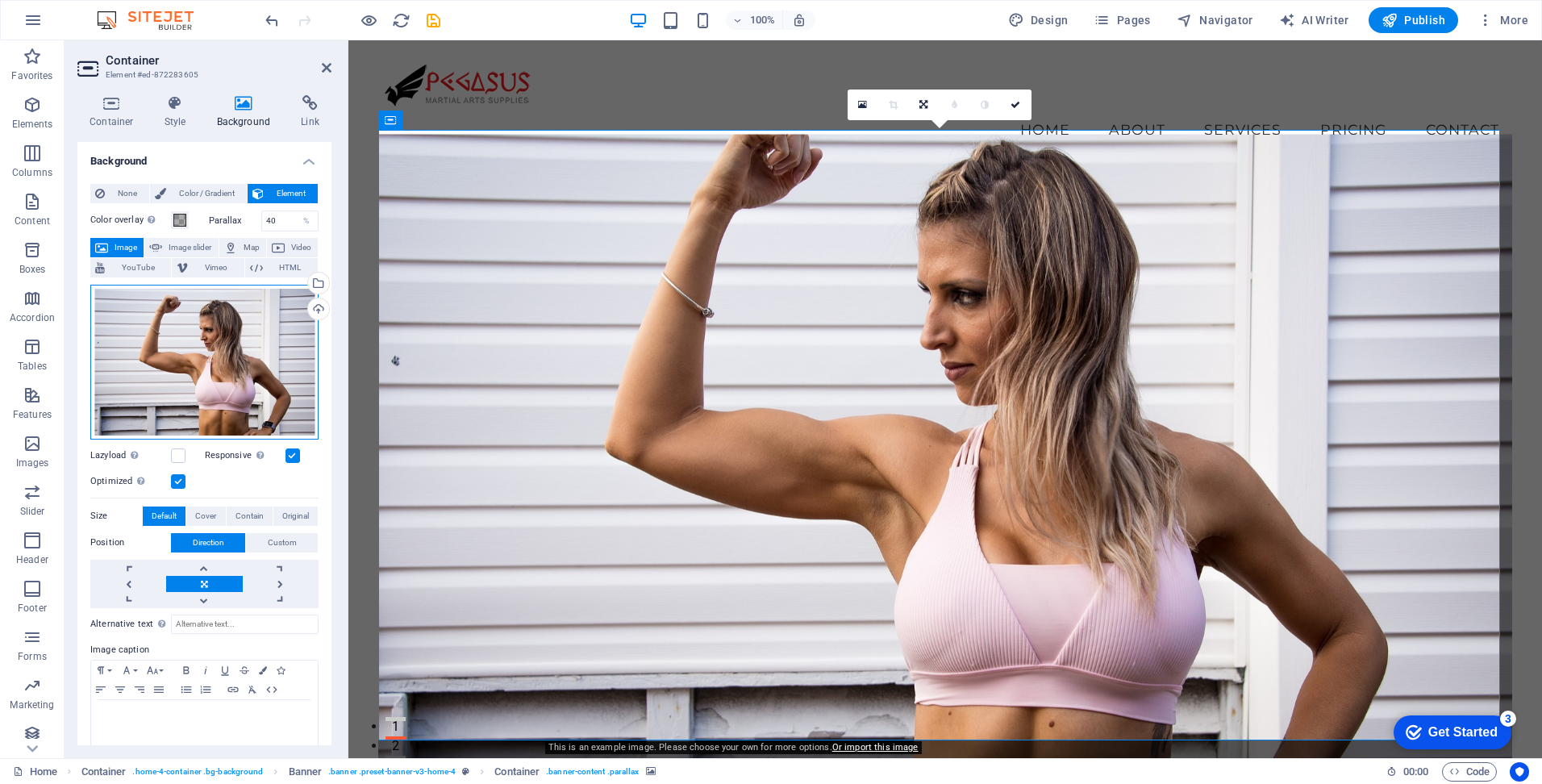
click at [212, 368] on div "Drag files here, click to choose files or select files from Files or our free s…" at bounding box center [204, 362] width 228 height 155
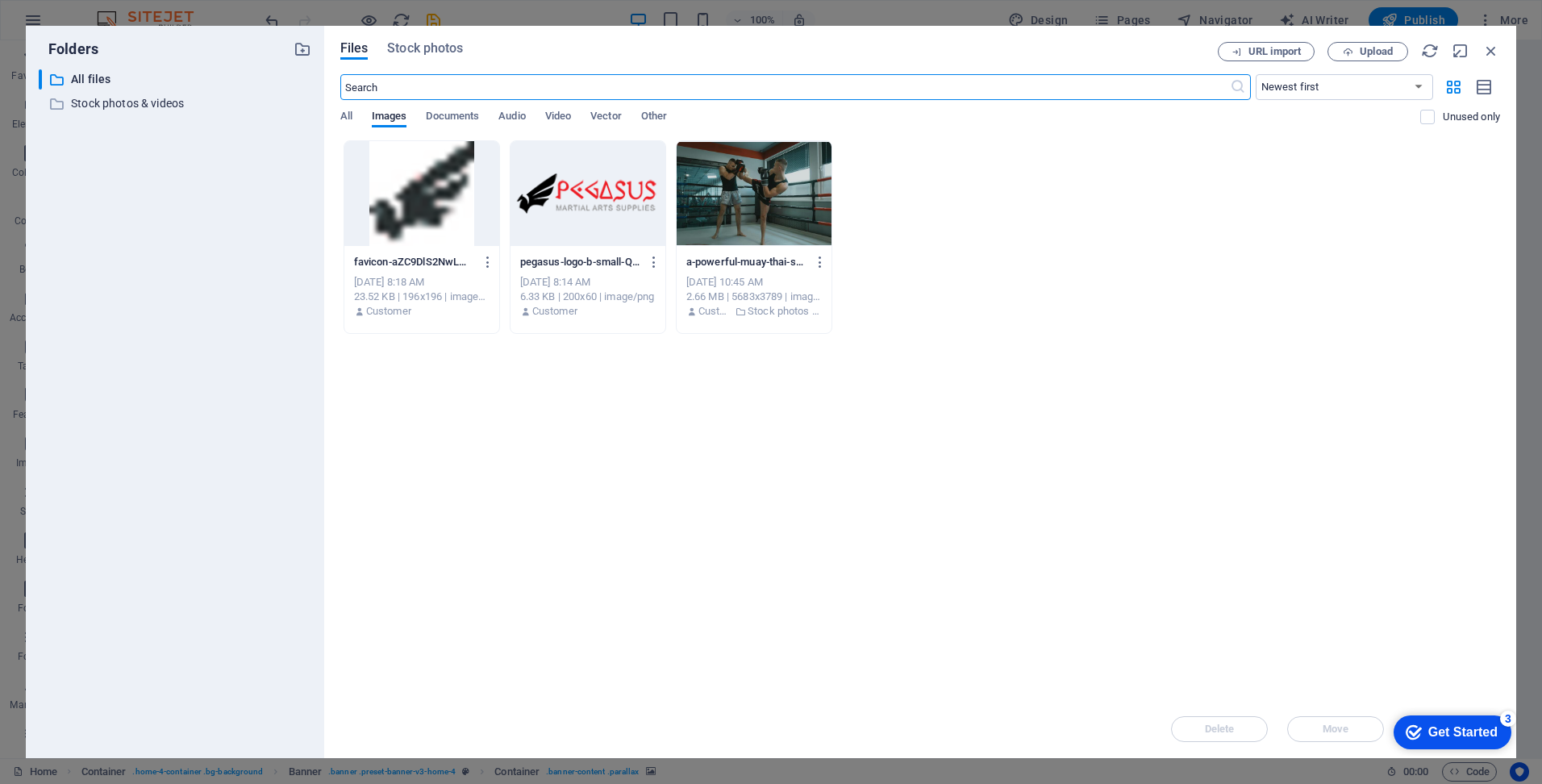
click at [777, 219] on div at bounding box center [754, 193] width 155 height 105
click at [1447, 729] on div "Get Started" at bounding box center [1463, 732] width 69 height 15
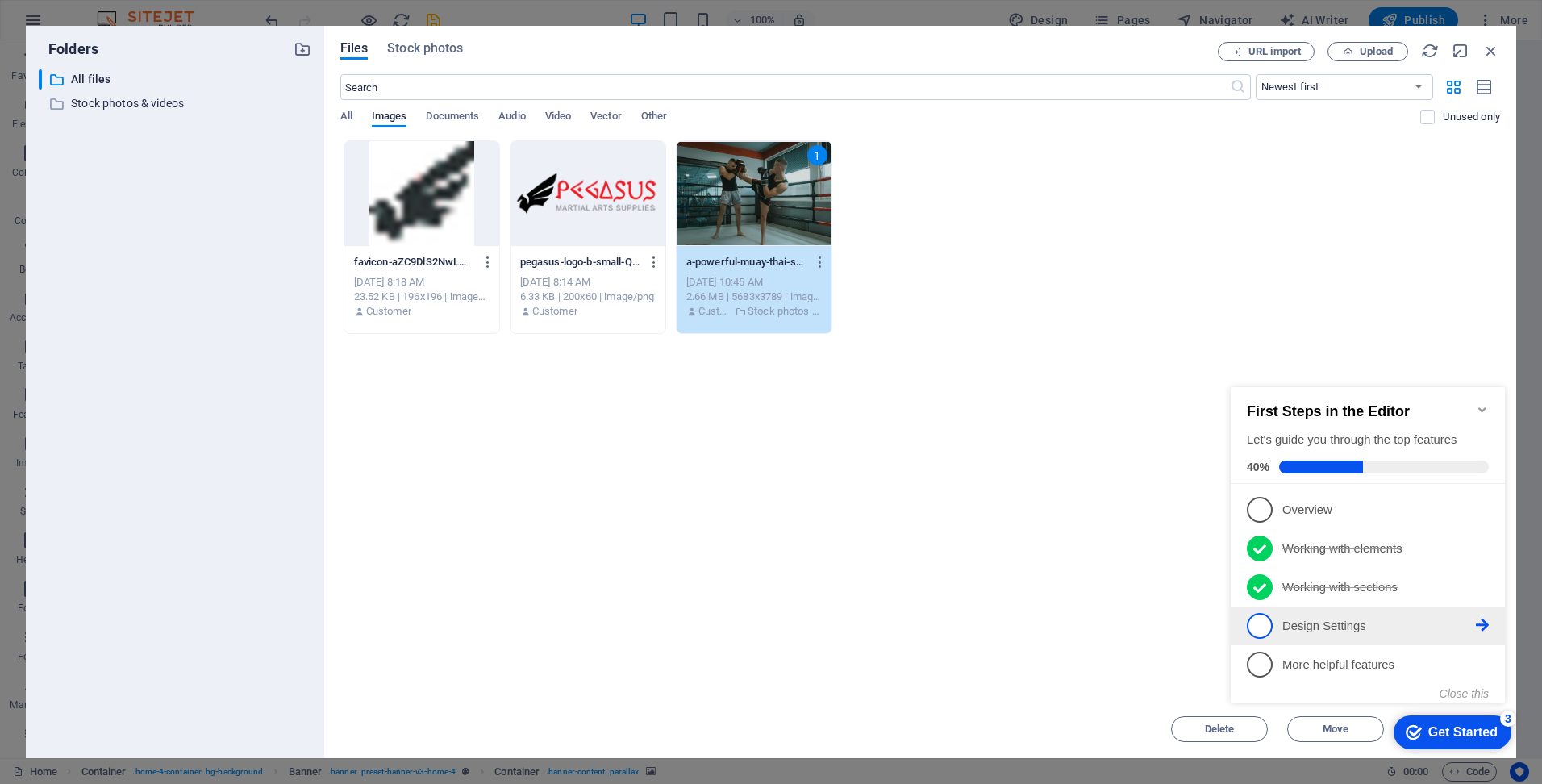
click at [1481, 624] on icon at bounding box center [1483, 624] width 13 height 13
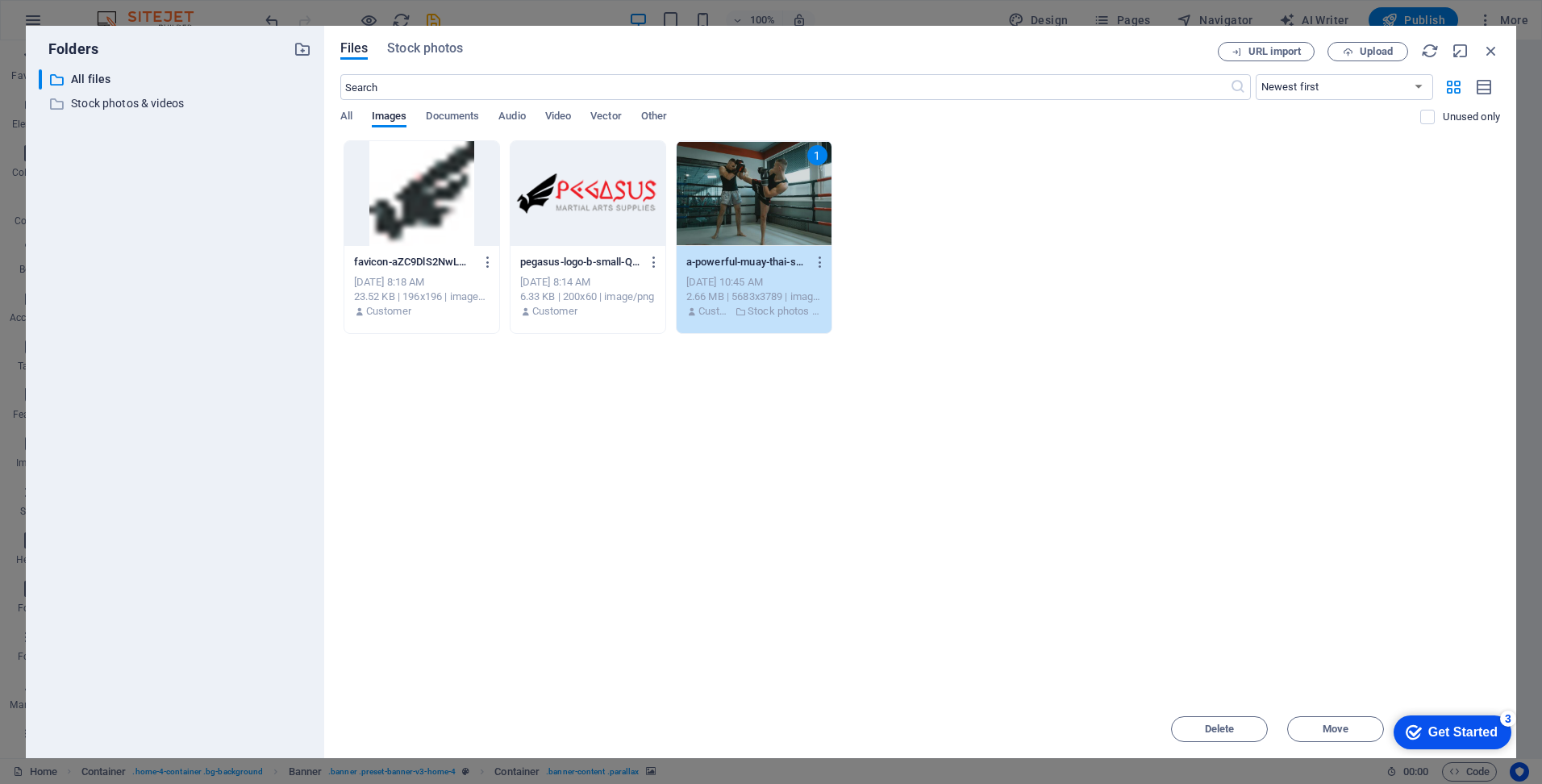
click at [1467, 730] on div "Get Started" at bounding box center [1463, 732] width 69 height 15
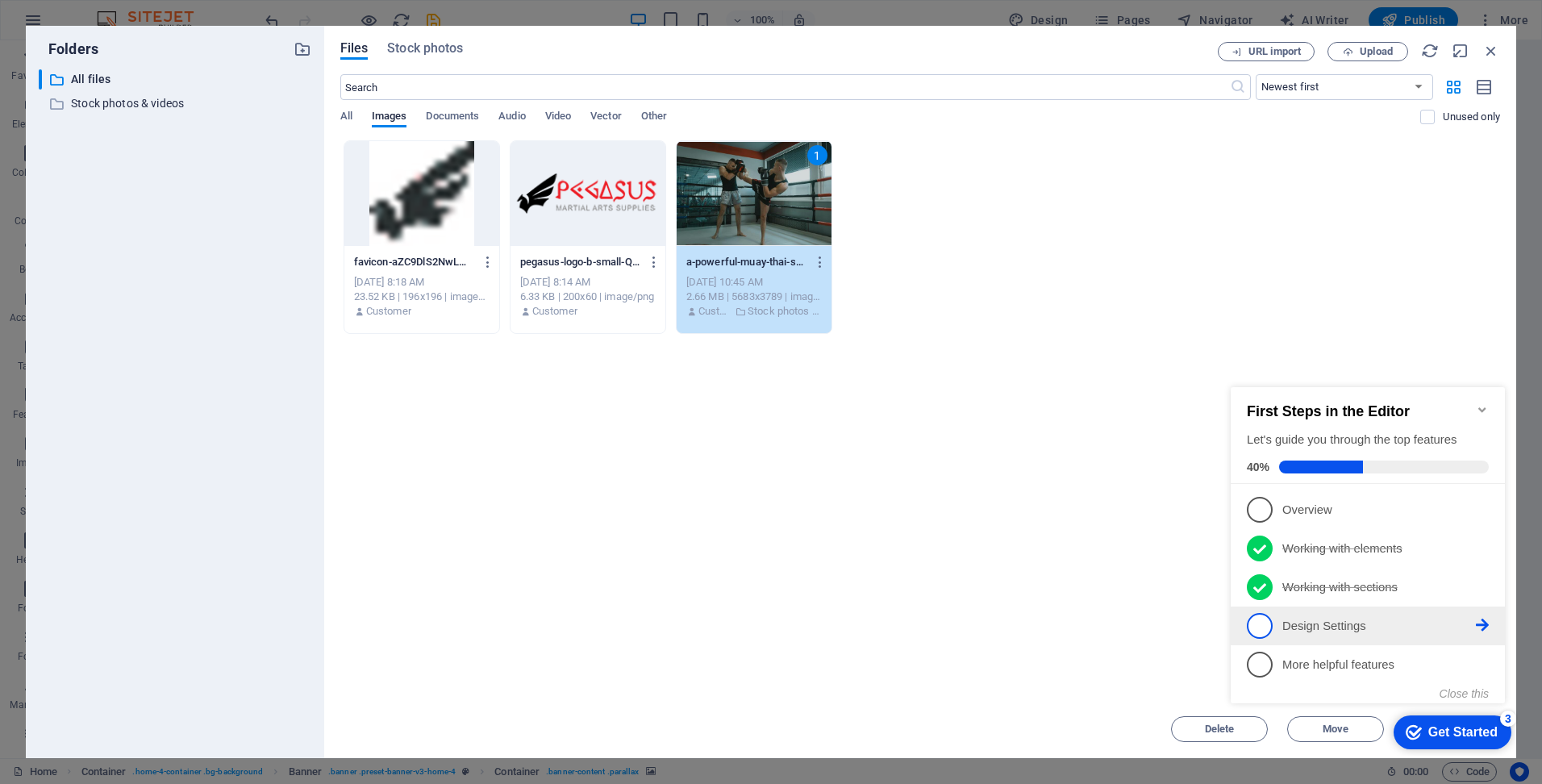
click at [1254, 622] on span "4" at bounding box center [1259, 625] width 26 height 26
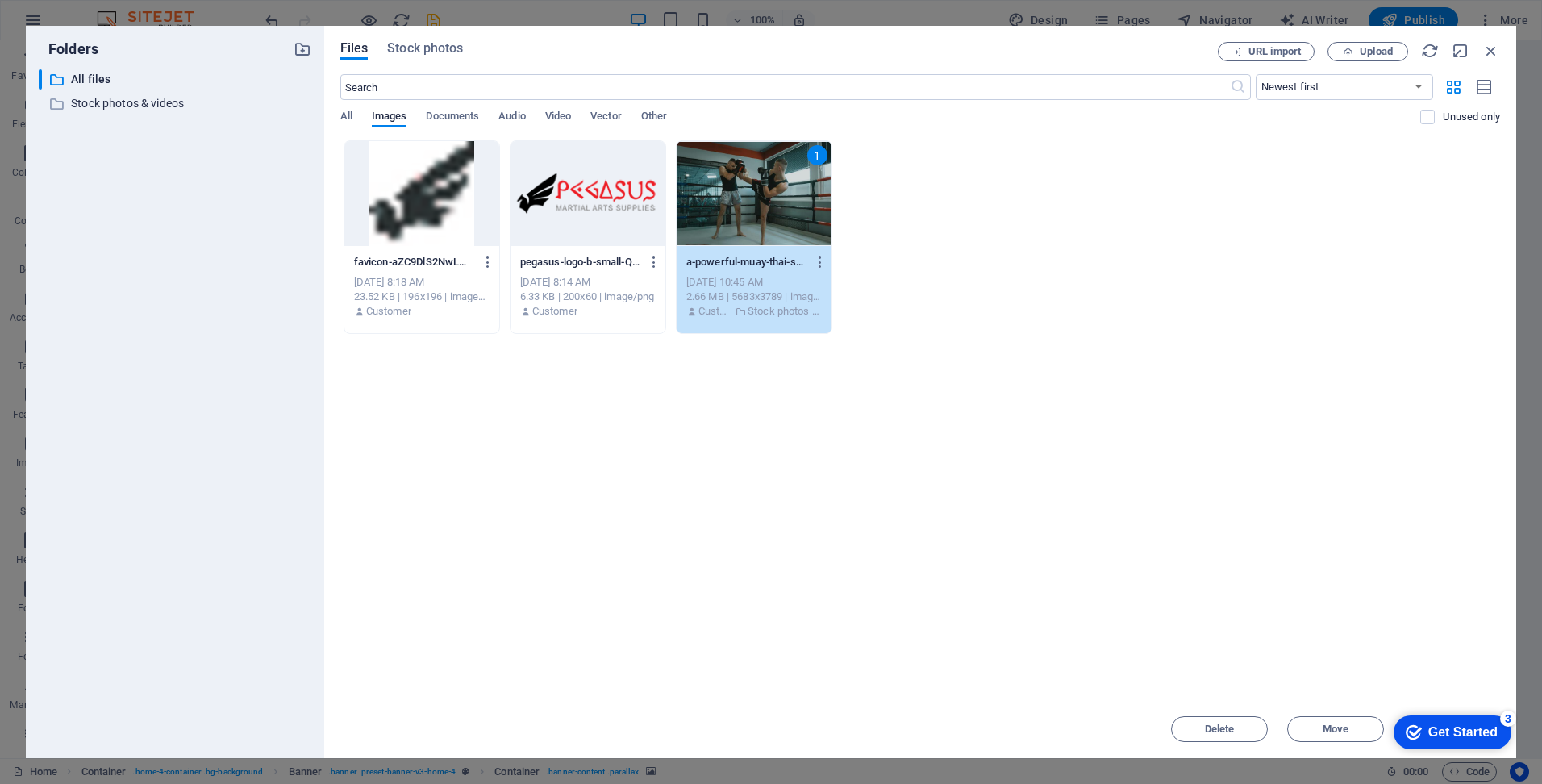
click at [1361, 578] on div "Drop files here to upload them instantly favicon-aZC9DlS2NwLmlPFZTIwtyg-CZGSiLW…" at bounding box center [920, 420] width 1160 height 560
click at [753, 192] on div at bounding box center [754, 193] width 155 height 105
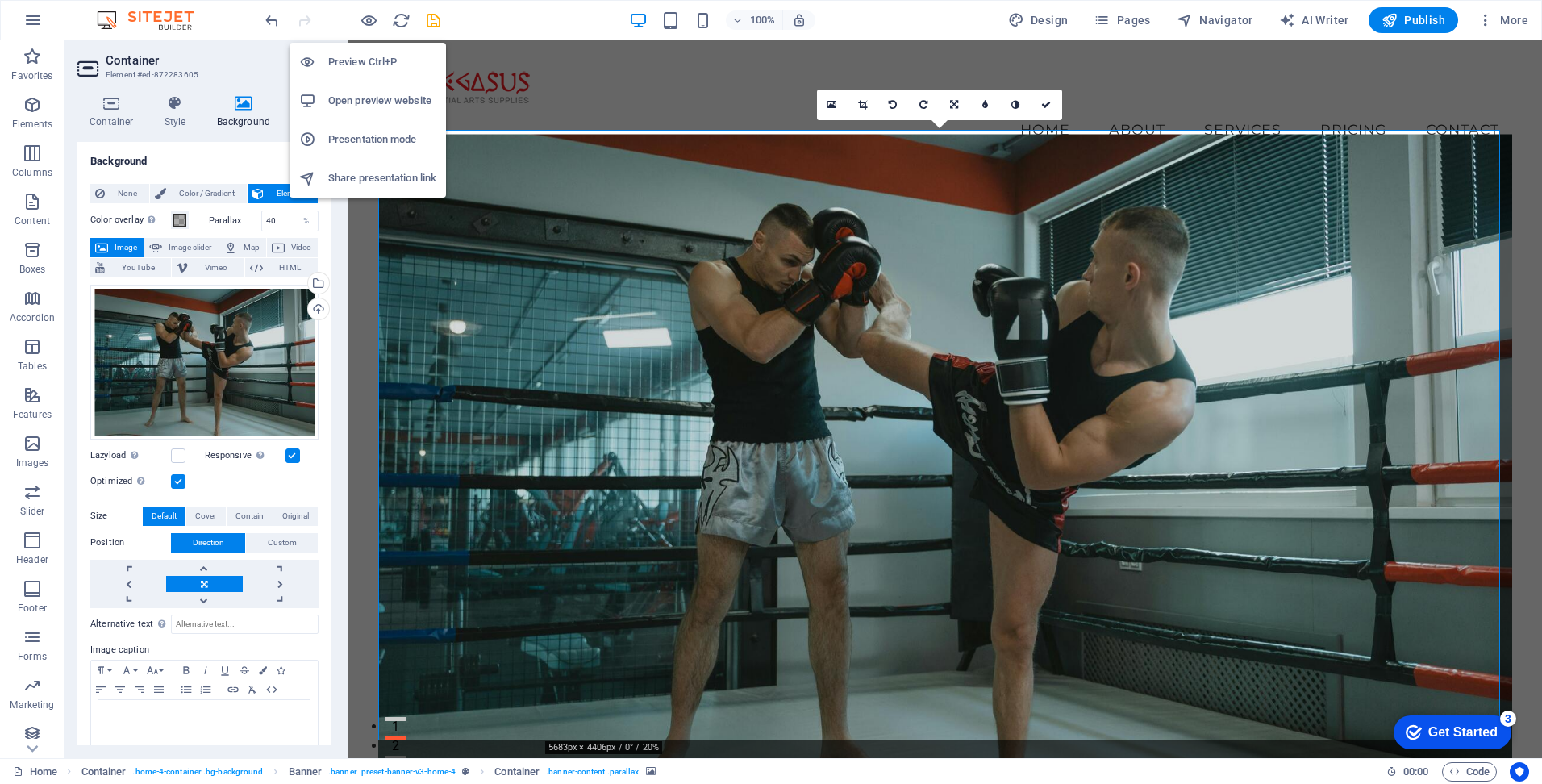
drag, startPoint x: 365, startPoint y: 57, endPoint x: 328, endPoint y: 60, distance: 37.1
click at [328, 60] on h6 "Preview Ctrl+P" at bounding box center [382, 61] width 109 height 19
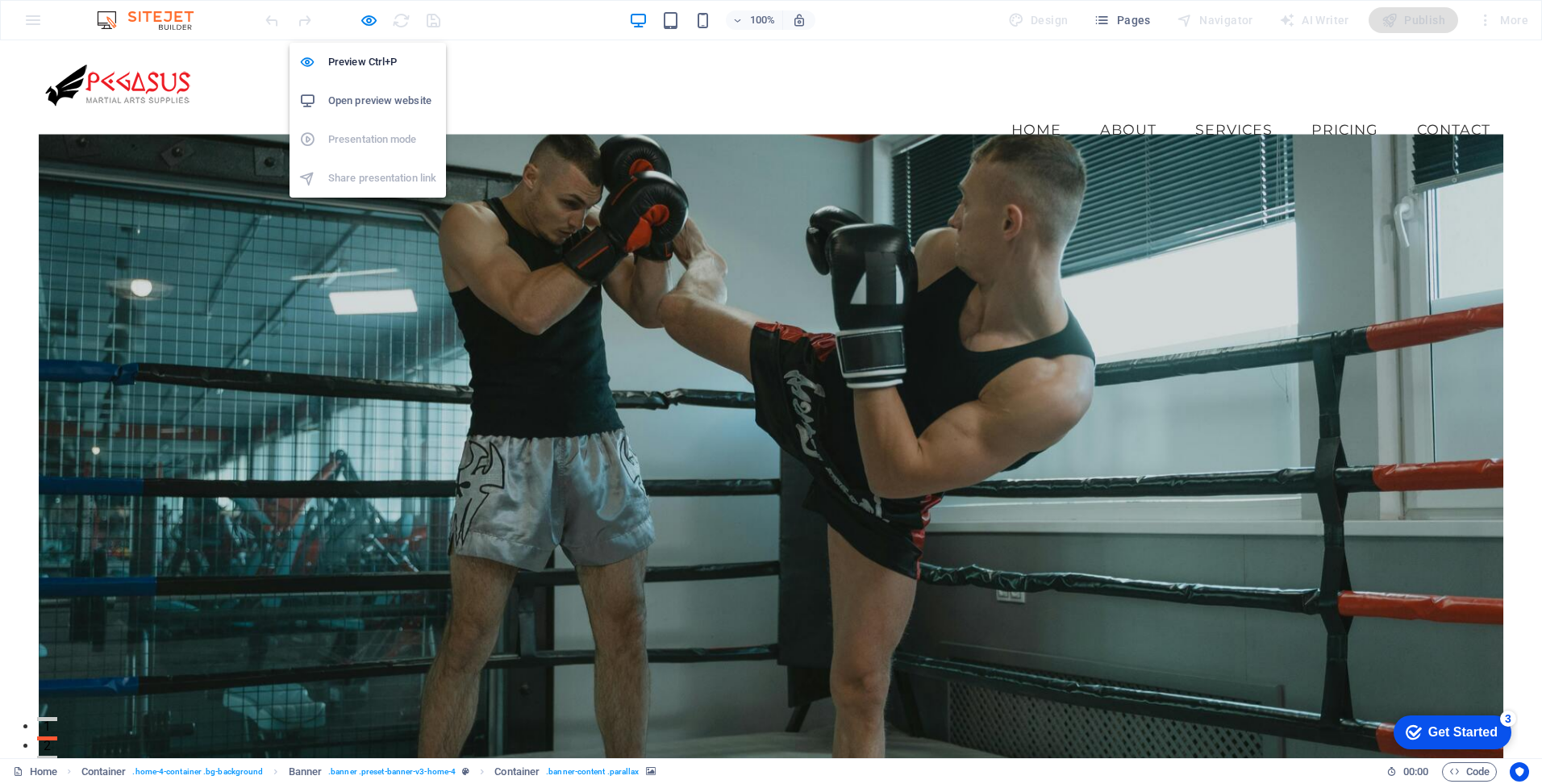
click at [385, 99] on h6 "Open preview website" at bounding box center [382, 100] width 109 height 19
click at [365, 57] on h6 "Preview Ctrl+P" at bounding box center [382, 61] width 109 height 19
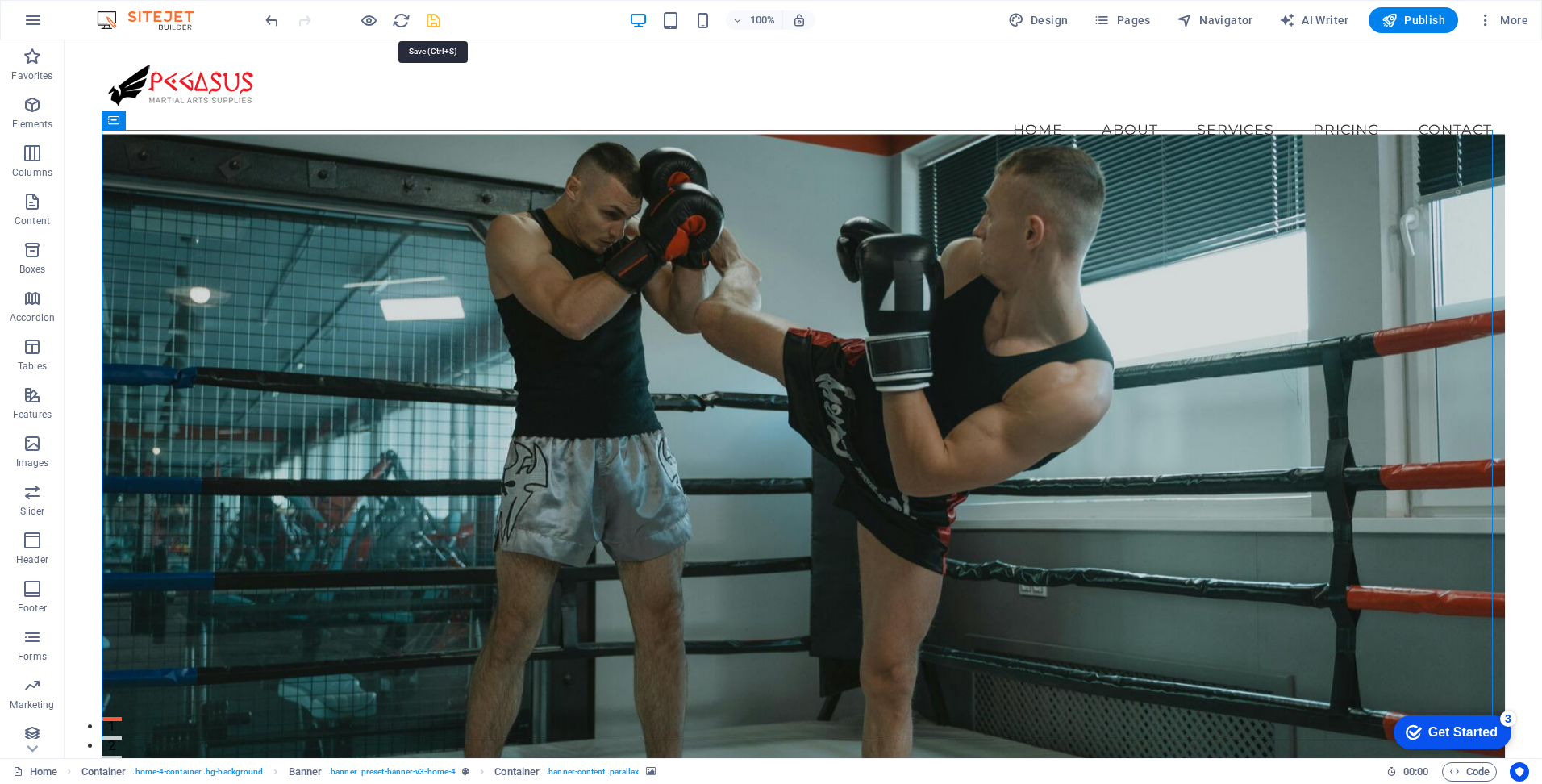
click at [435, 18] on icon "save" at bounding box center [433, 20] width 18 height 18
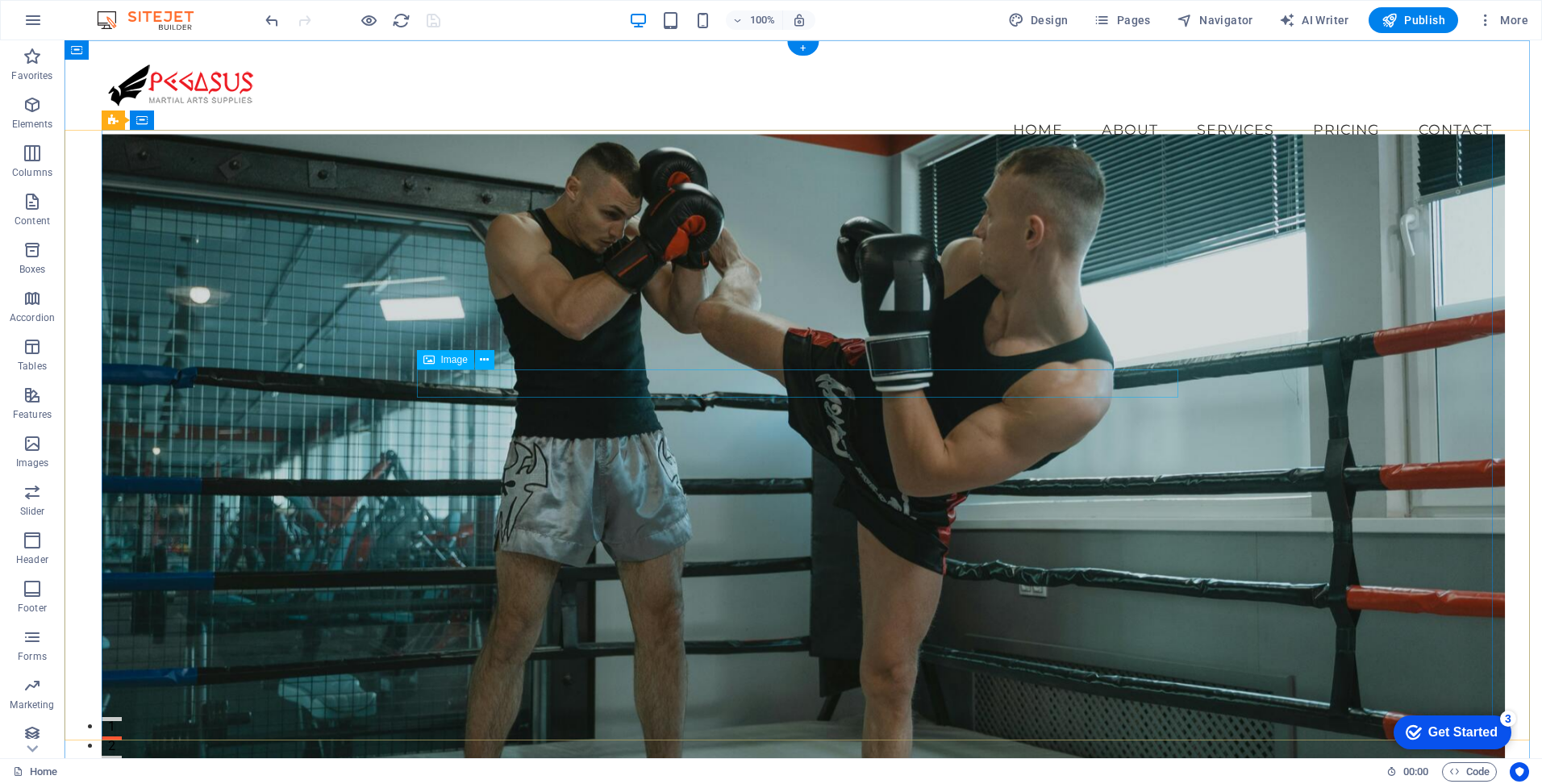
click at [447, 358] on span "Image" at bounding box center [454, 359] width 26 height 10
click at [484, 360] on icon at bounding box center [484, 360] width 9 height 17
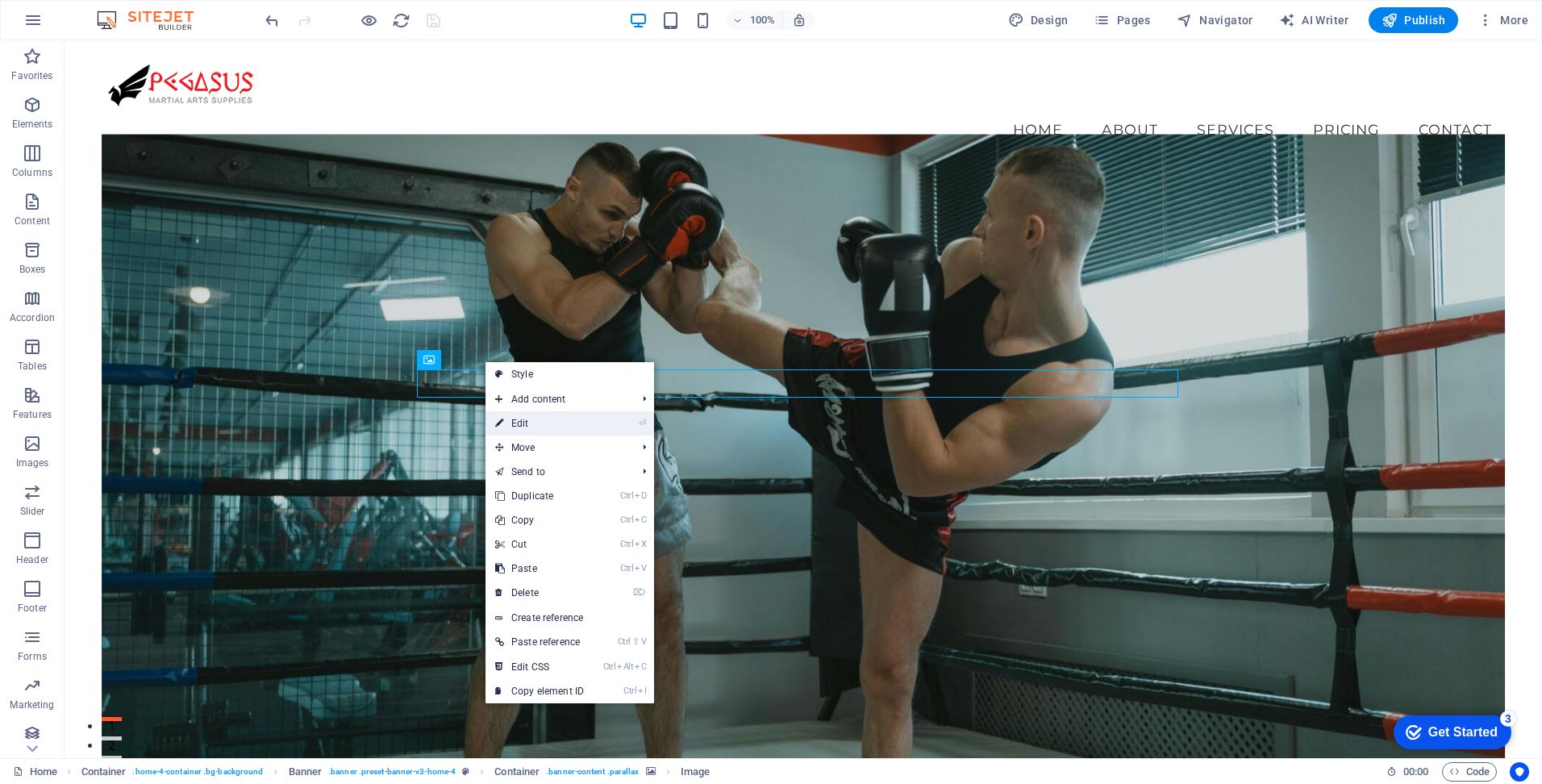
click at [549, 426] on link "⏎ Edit" at bounding box center [539, 423] width 109 height 25
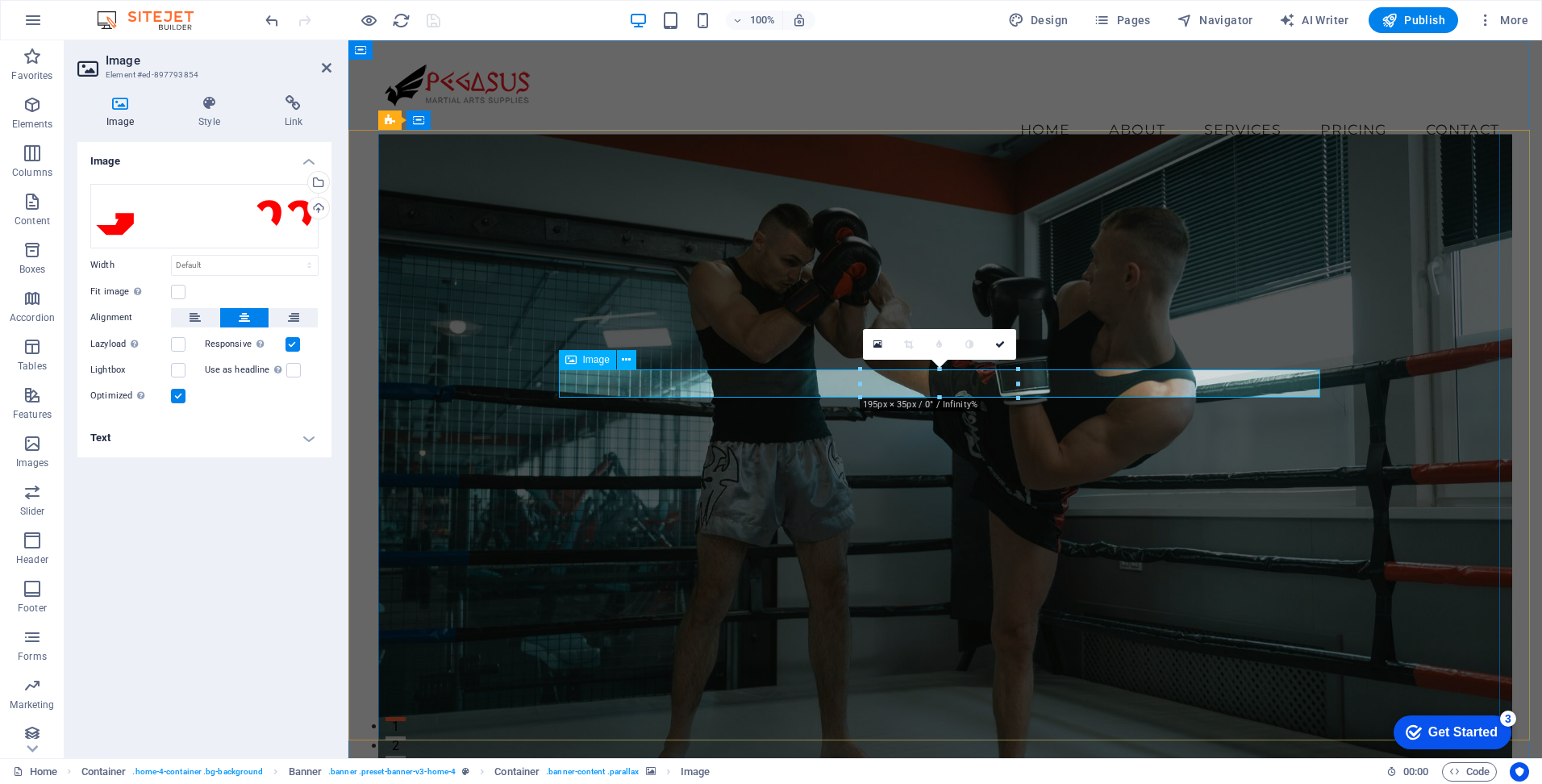
drag, startPoint x: 1367, startPoint y: 426, endPoint x: 1059, endPoint y: 386, distance: 310.6
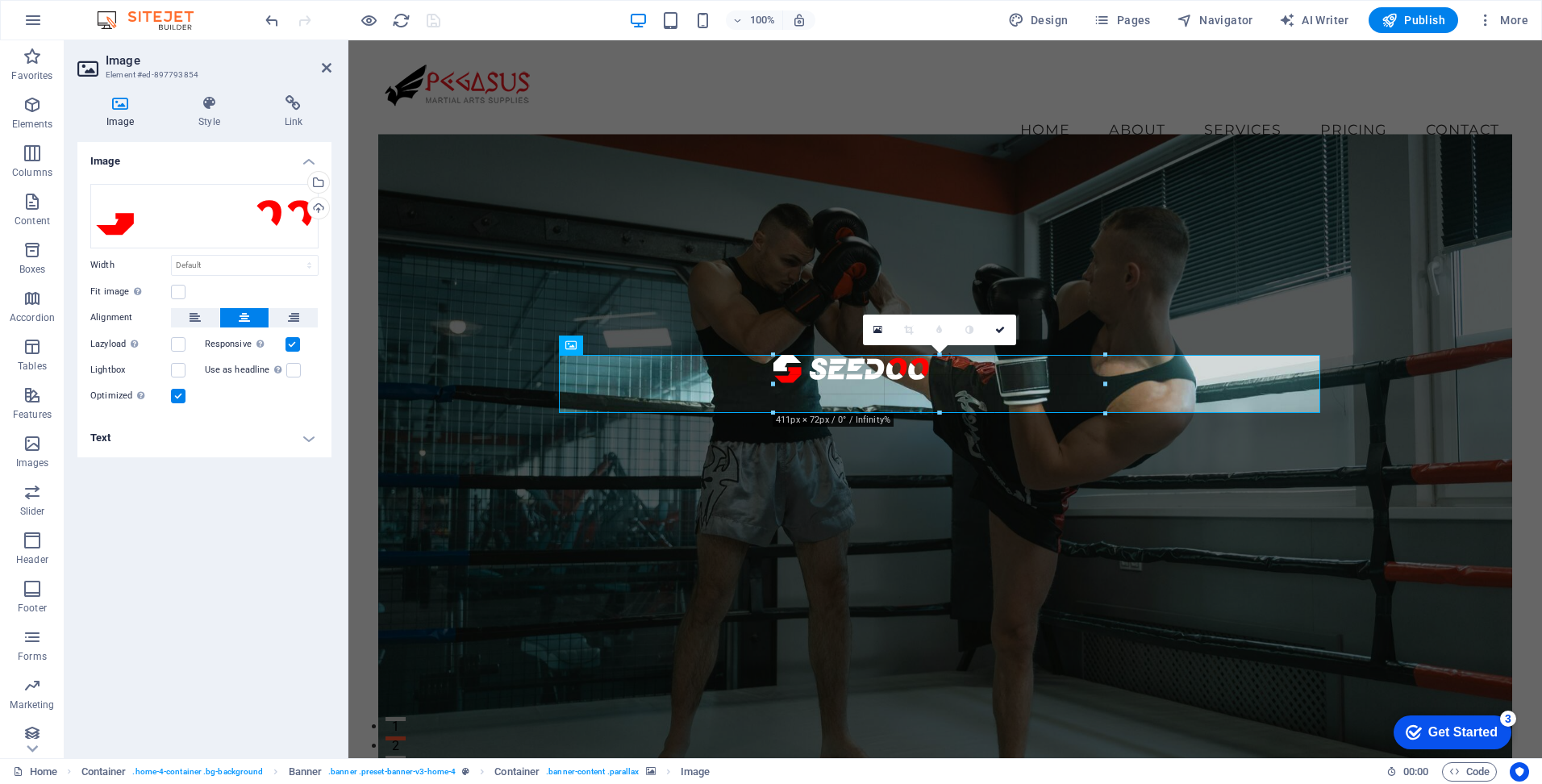
drag, startPoint x: 1018, startPoint y: 380, endPoint x: 841, endPoint y: 343, distance: 180.8
type input "411"
select select "px"
click at [428, 16] on icon "save" at bounding box center [433, 20] width 18 height 18
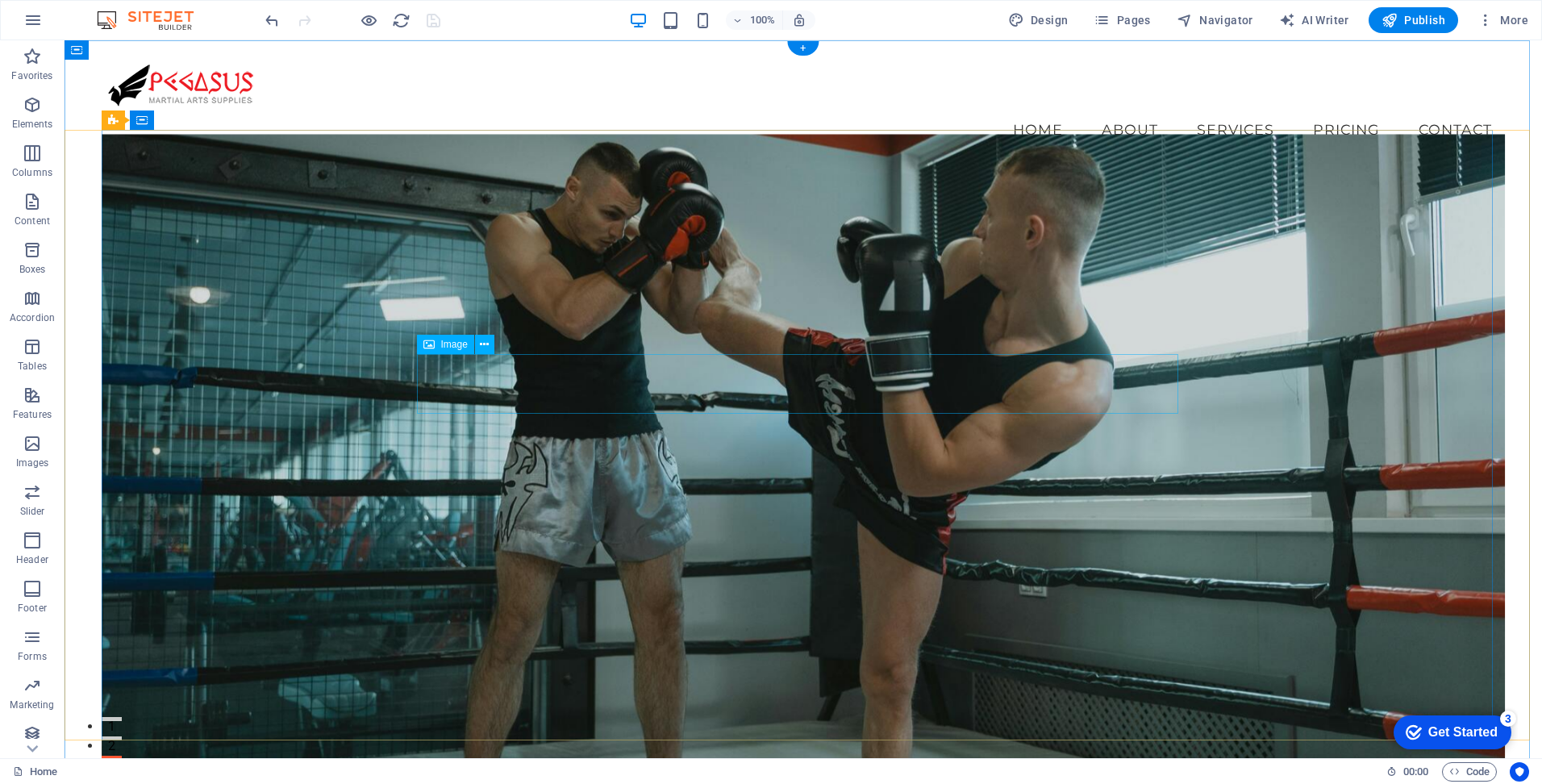
click at [489, 347] on icon at bounding box center [484, 345] width 9 height 17
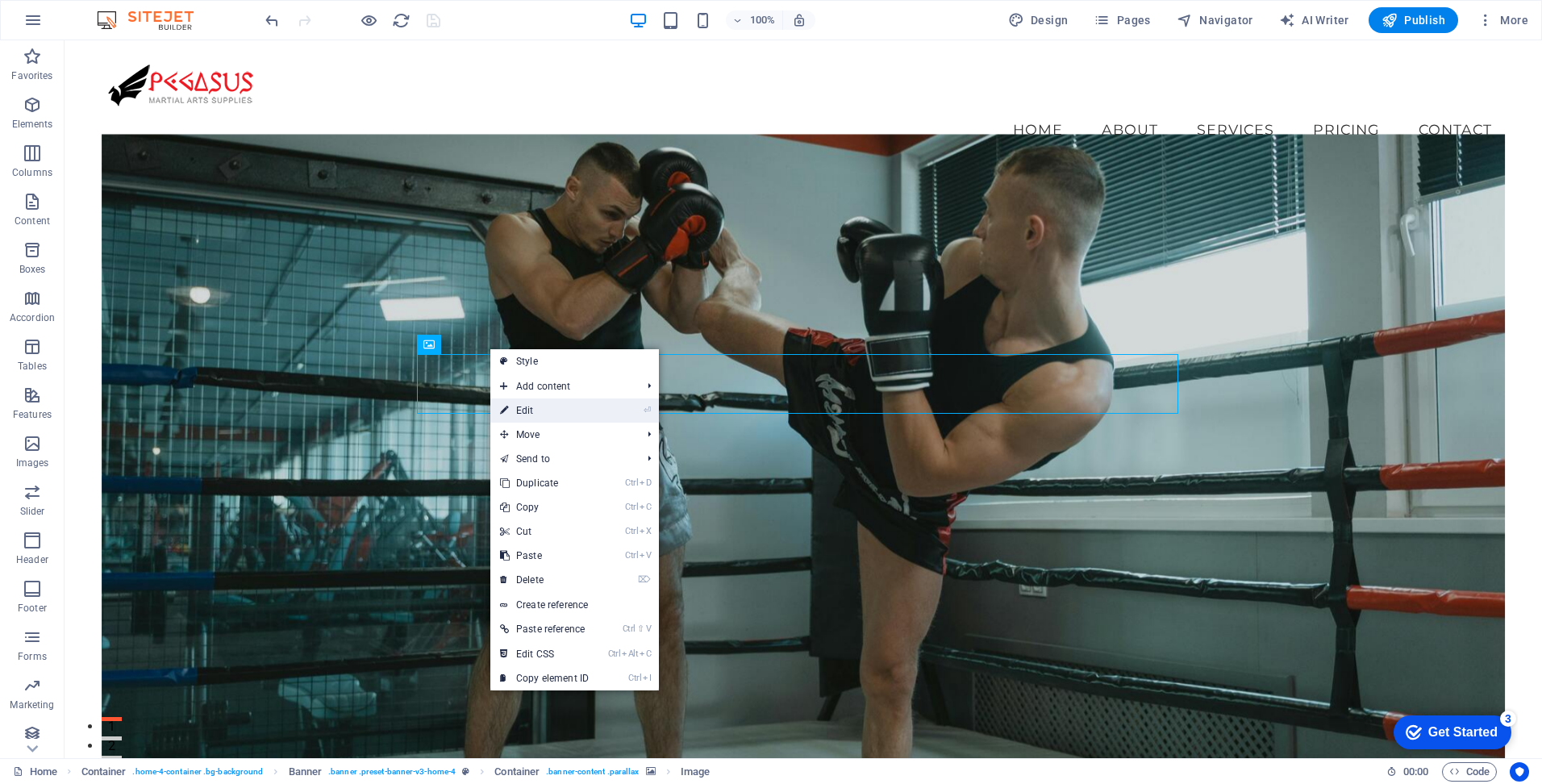
click at [539, 408] on link "⏎ Edit" at bounding box center [544, 410] width 109 height 25
select select "px"
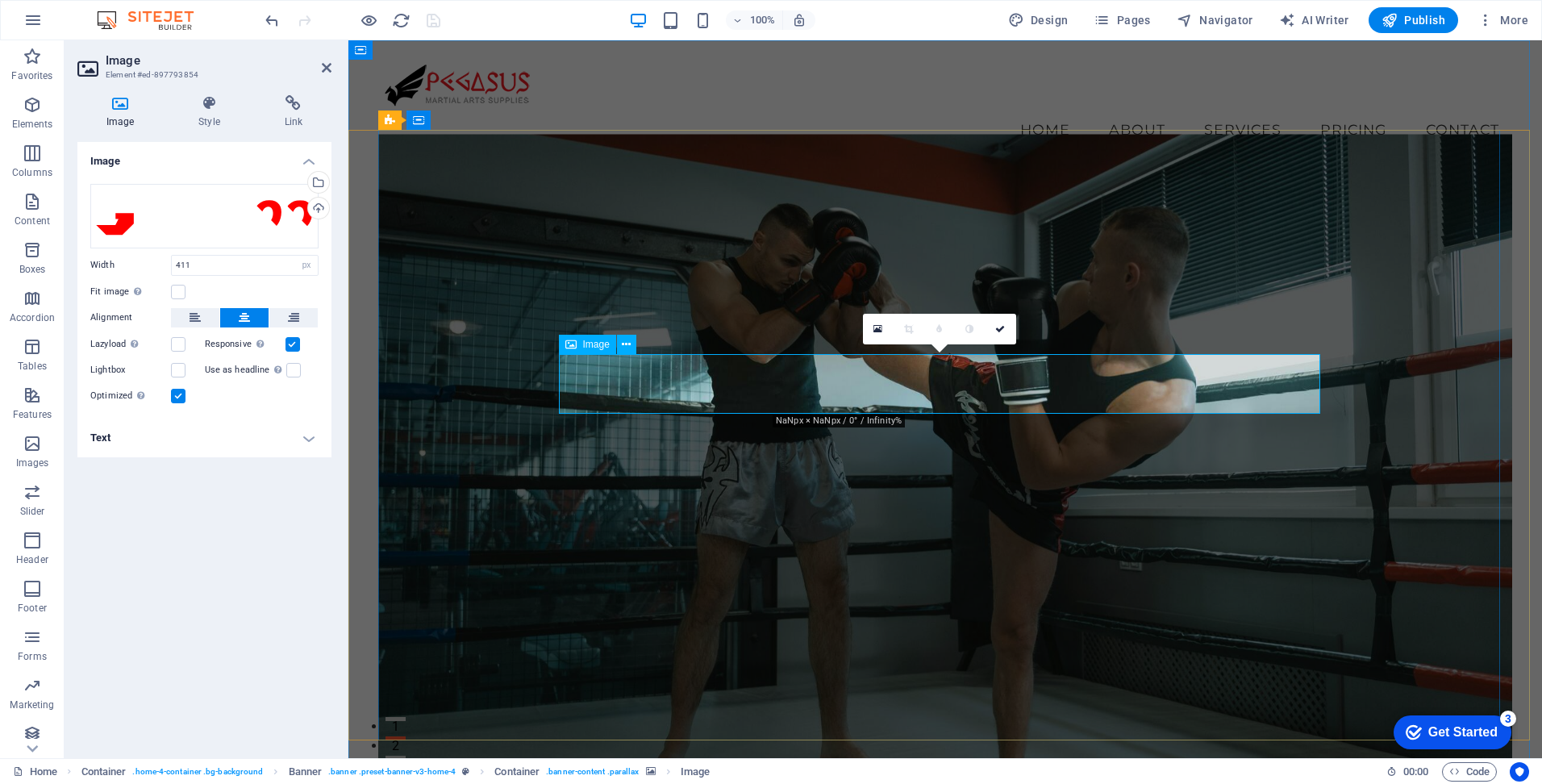
drag, startPoint x: 178, startPoint y: 267, endPoint x: 163, endPoint y: 270, distance: 15.3
click at [163, 270] on div "Width 411 Default auto px rem % em vh vw" at bounding box center [204, 264] width 228 height 21
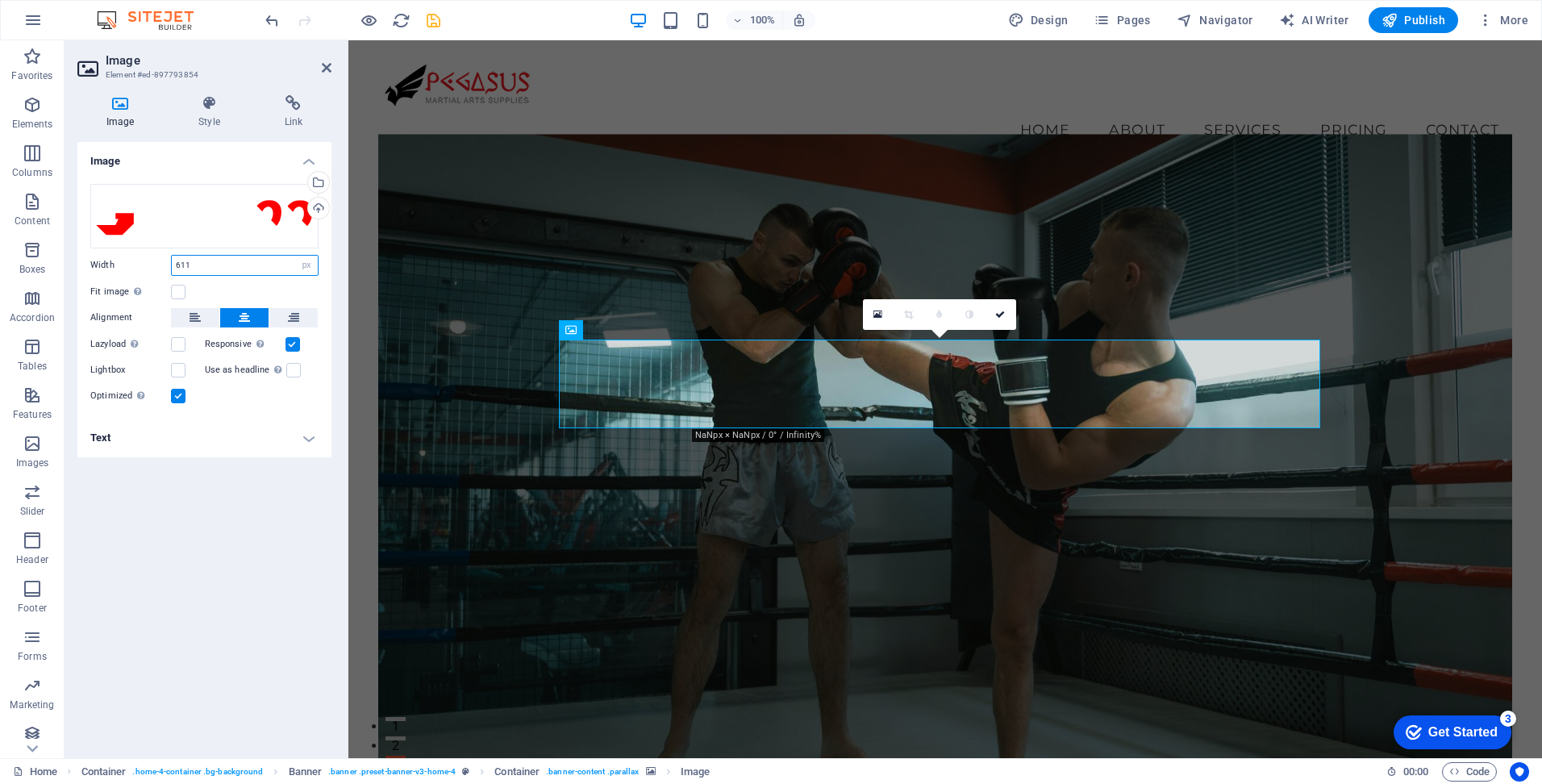
click at [244, 268] on input "611" at bounding box center [244, 264] width 146 height 19
type input "611"
click at [863, 608] on figure at bounding box center [946, 460] width 1134 height 654
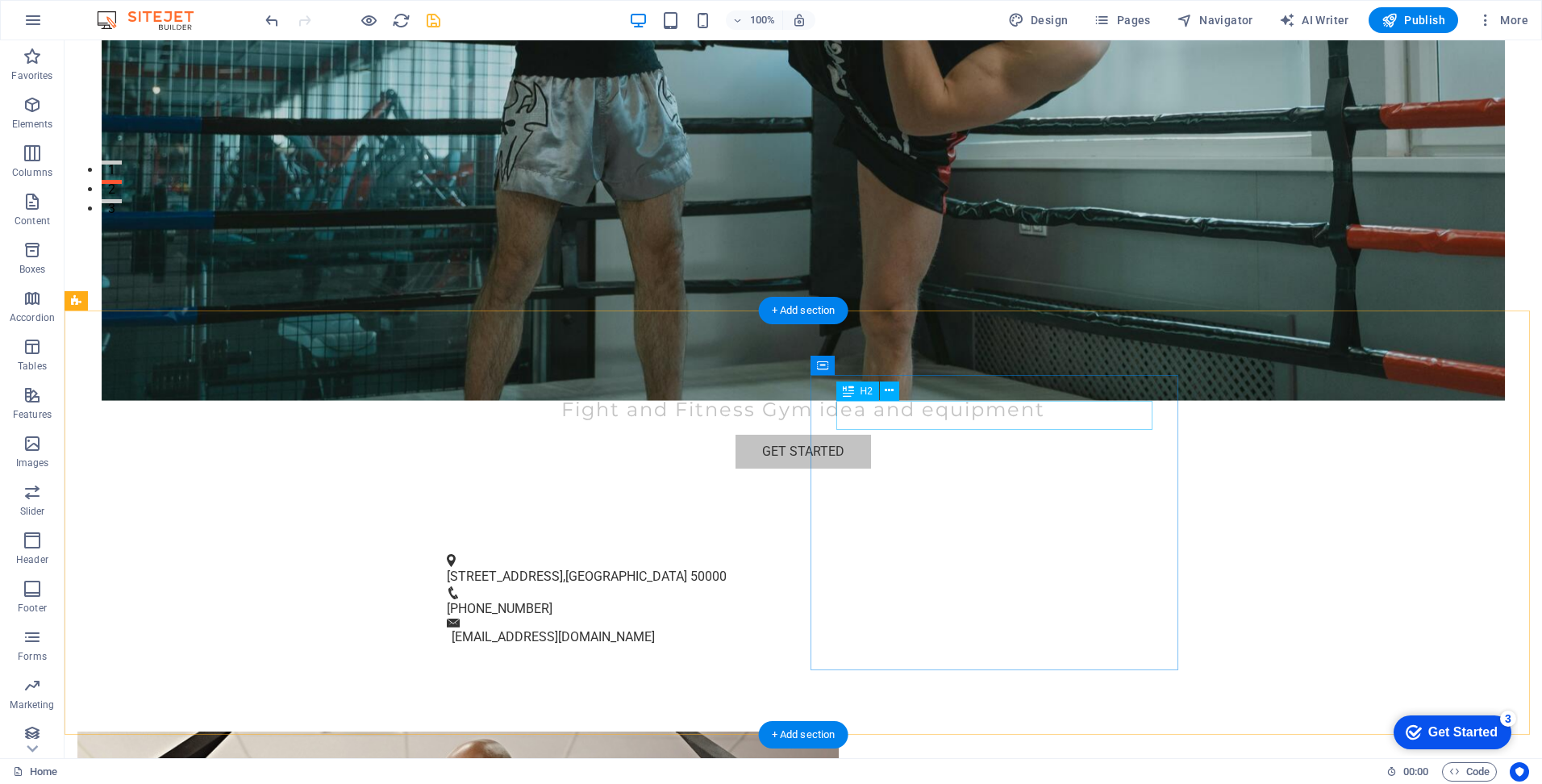
scroll to position [627, 0]
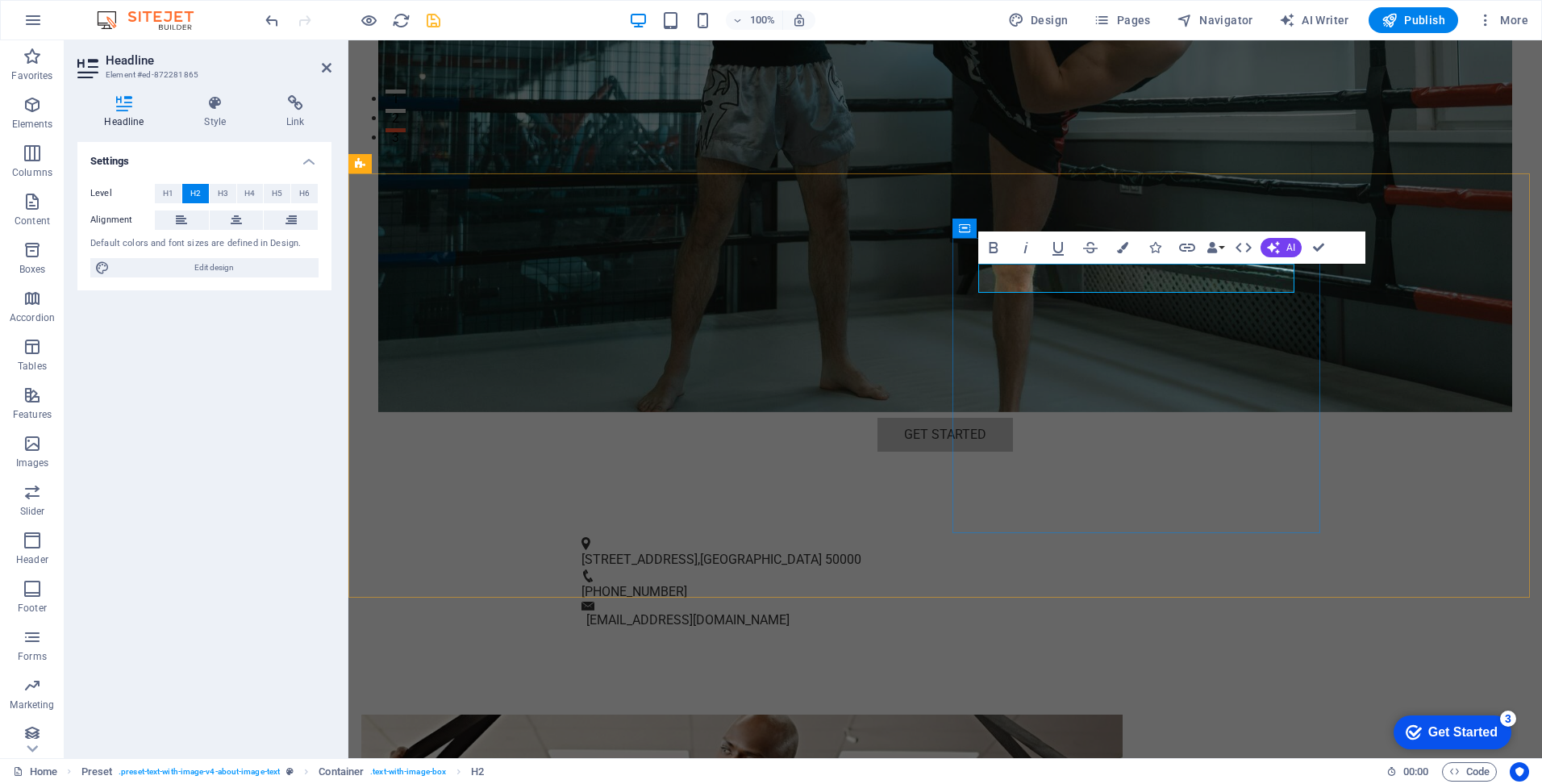
drag, startPoint x: 1060, startPoint y: 283, endPoint x: 1086, endPoint y: 275, distance: 27.2
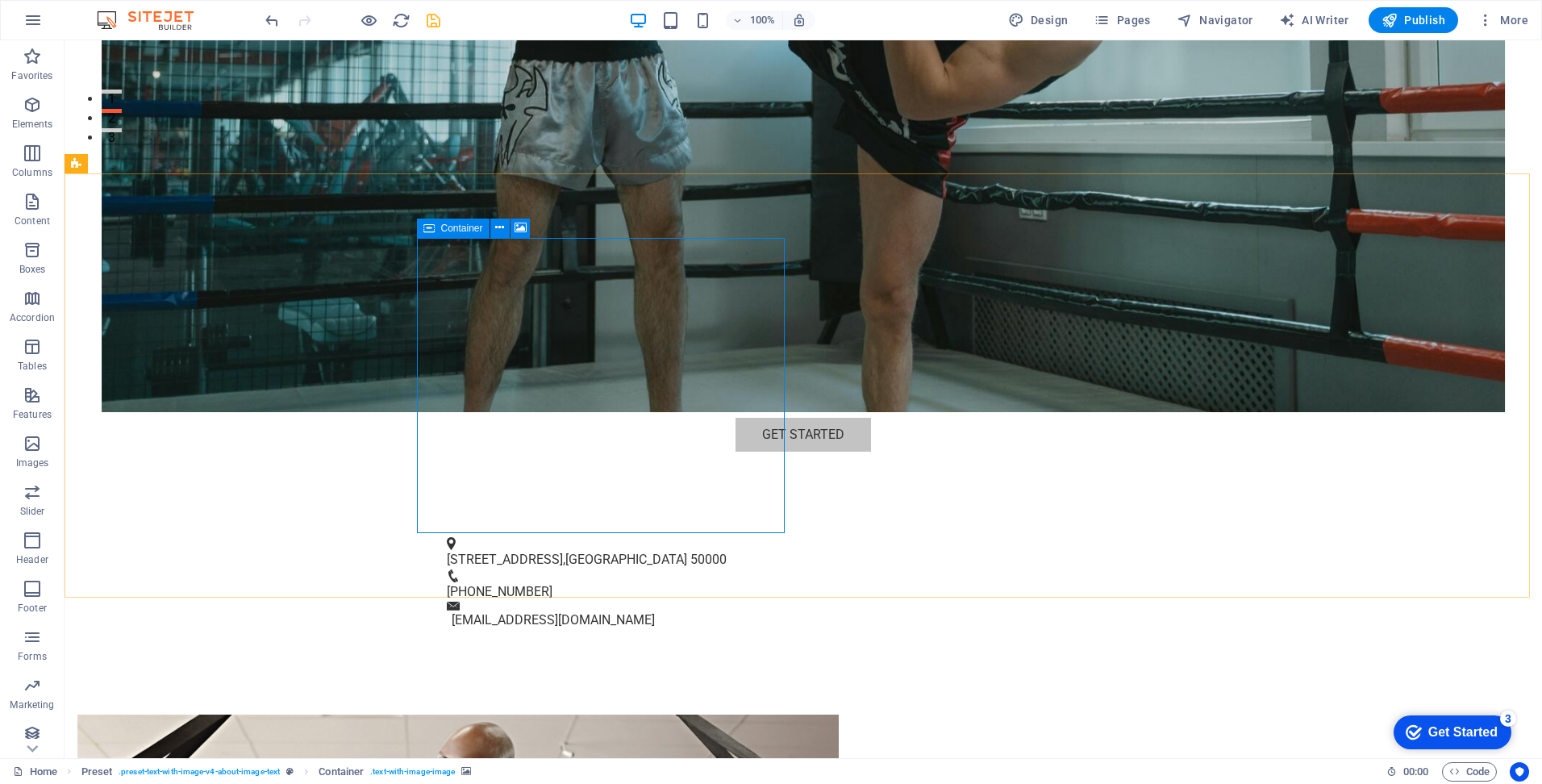
click at [469, 226] on span "Container" at bounding box center [462, 228] width 42 height 10
click at [519, 225] on icon at bounding box center [520, 228] width 12 height 17
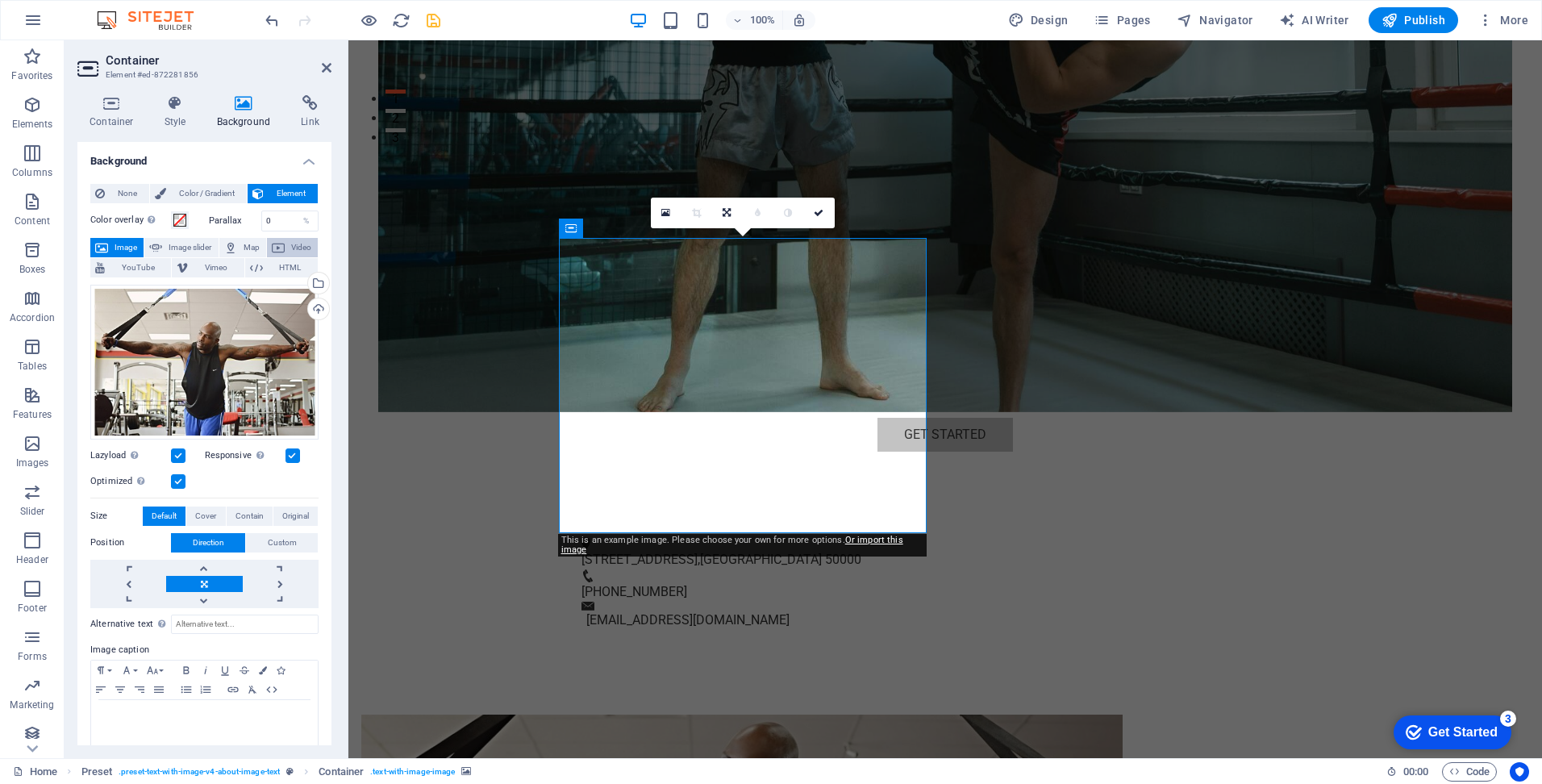
click at [291, 246] on span "Video" at bounding box center [302, 247] width 24 height 19
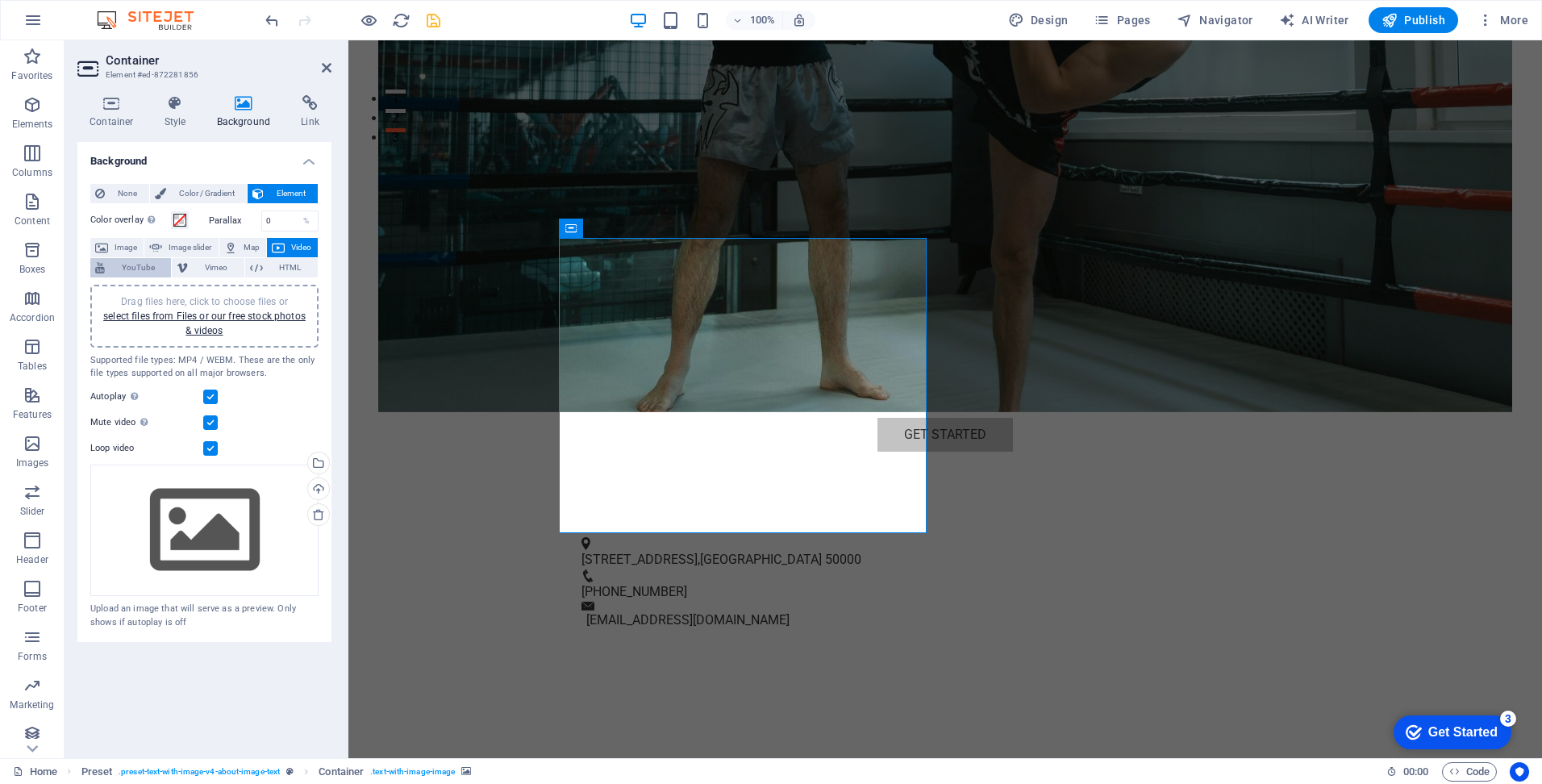
click at [139, 269] on span "YouTube" at bounding box center [138, 267] width 57 height 19
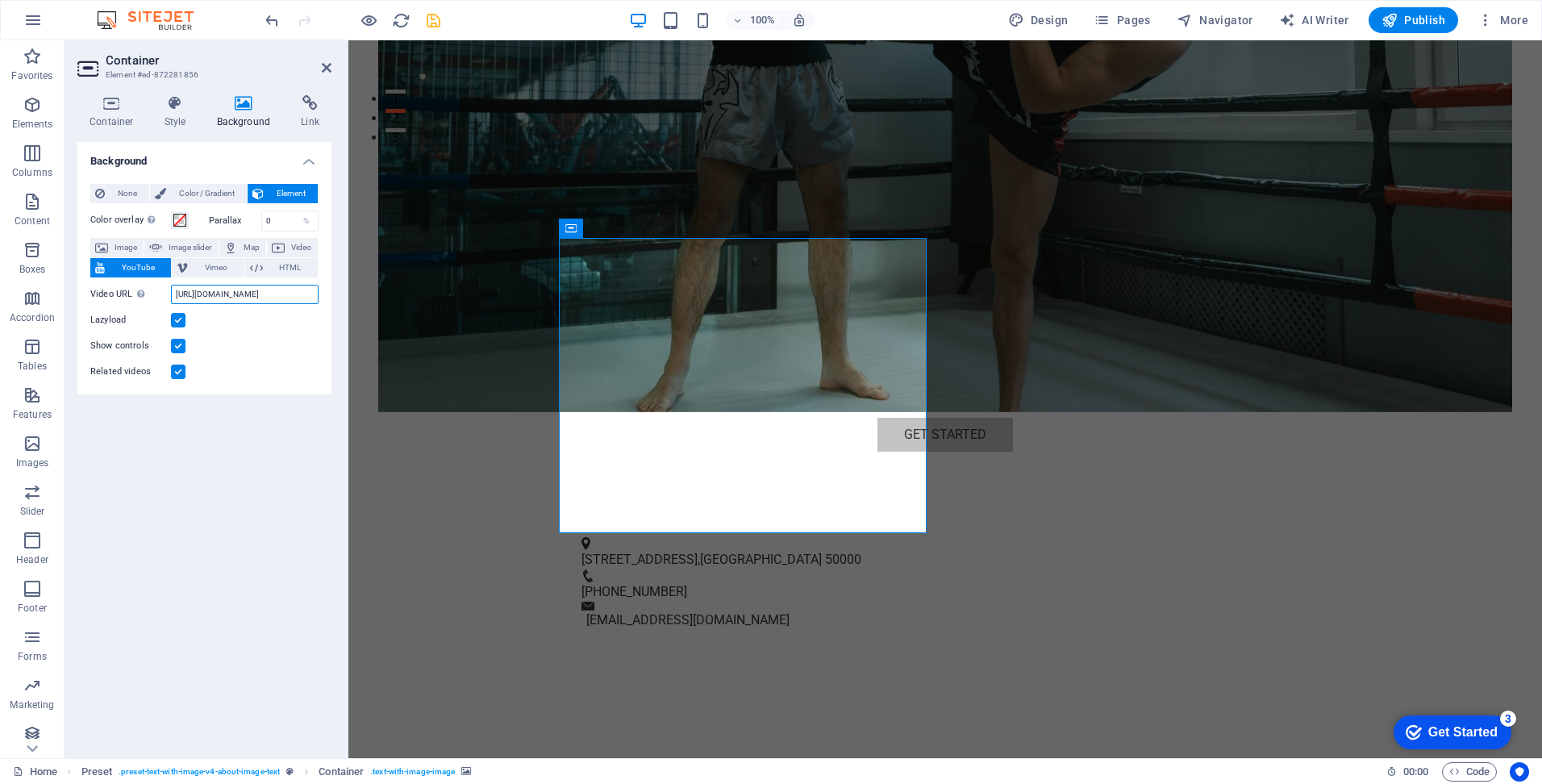
click at [248, 294] on input "[URL][DOMAIN_NAME]" at bounding box center [245, 294] width 148 height 19
paste input "[DOMAIN_NAME][URL]"
type input "[URL][DOMAIN_NAME]"
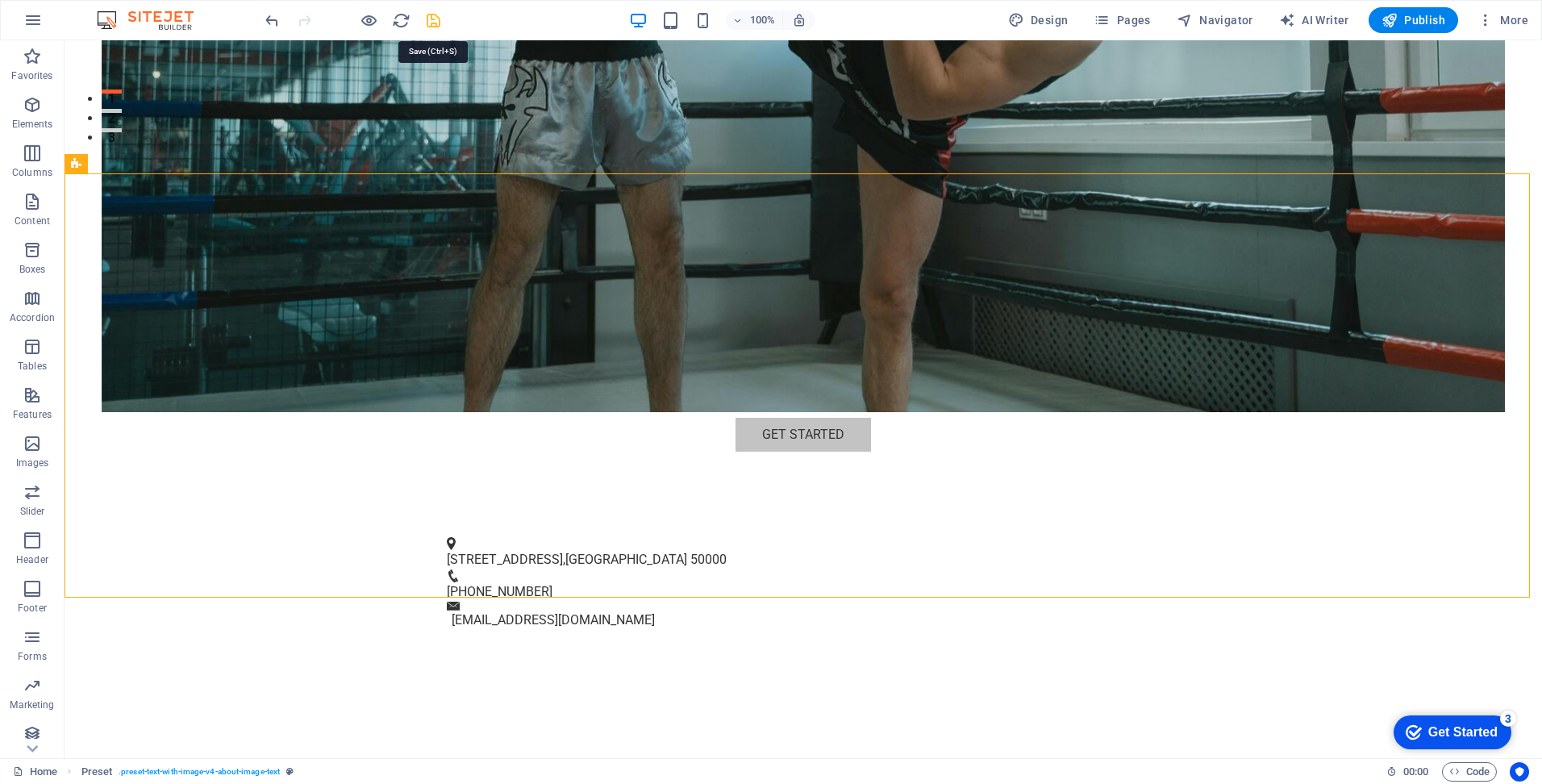
click at [429, 15] on icon "save" at bounding box center [433, 20] width 18 height 18
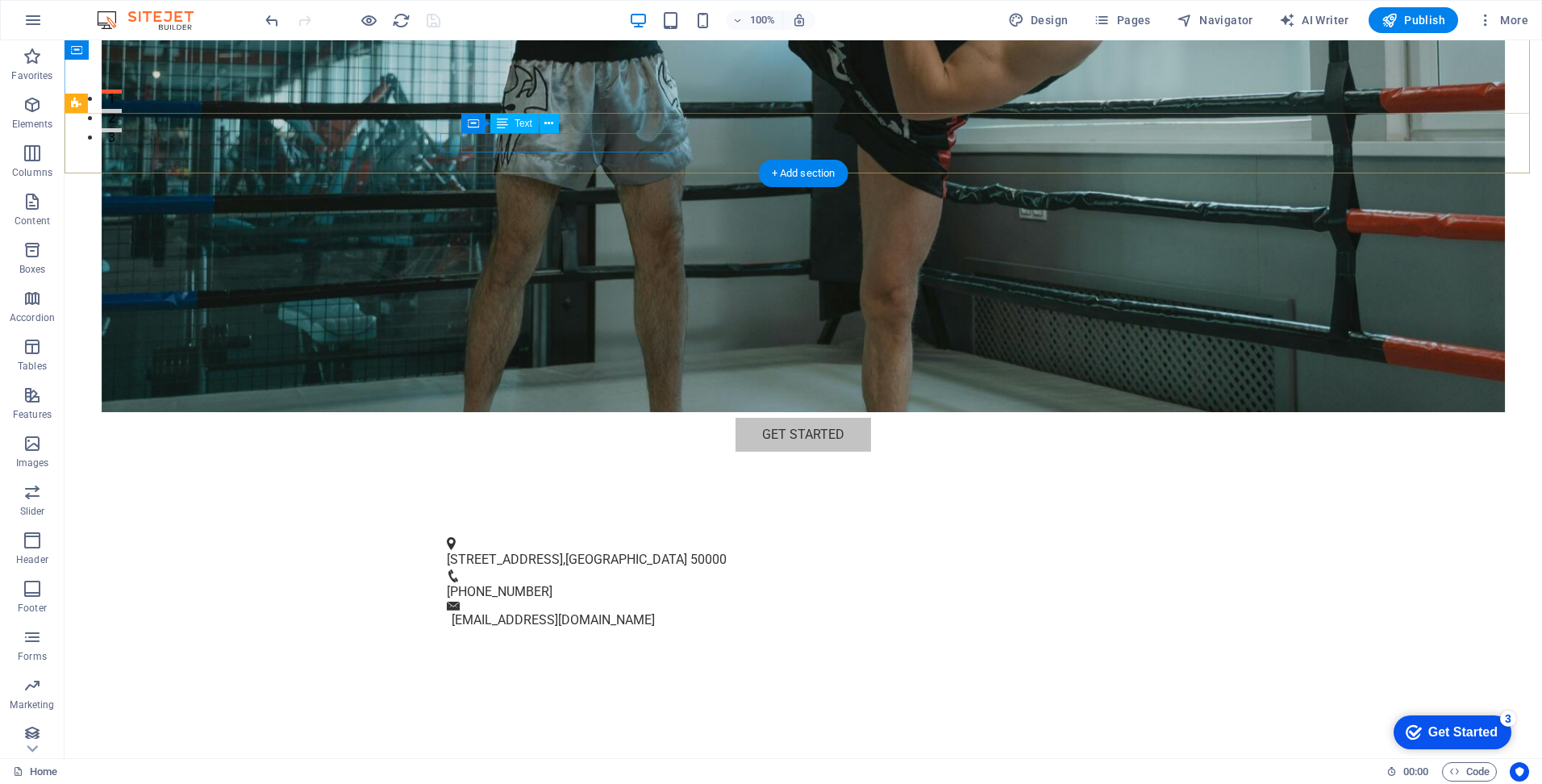
click at [565, 552] on span "[GEOGRAPHIC_DATA]" at bounding box center [626, 559] width 122 height 15
click at [507, 552] on span "[STREET_ADDRESS]" at bounding box center [504, 559] width 116 height 15
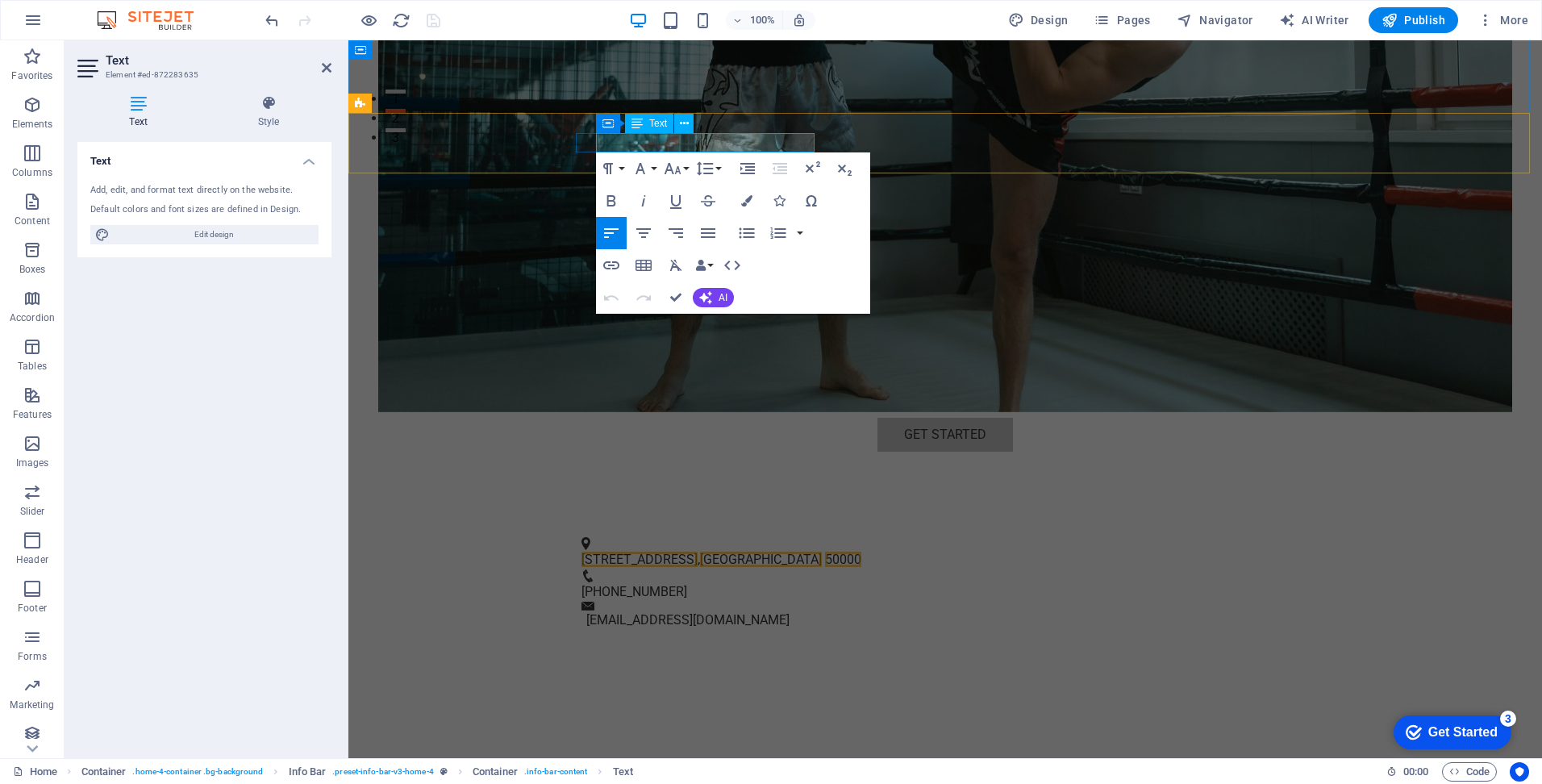
click at [700, 552] on span "[GEOGRAPHIC_DATA]" at bounding box center [761, 559] width 122 height 15
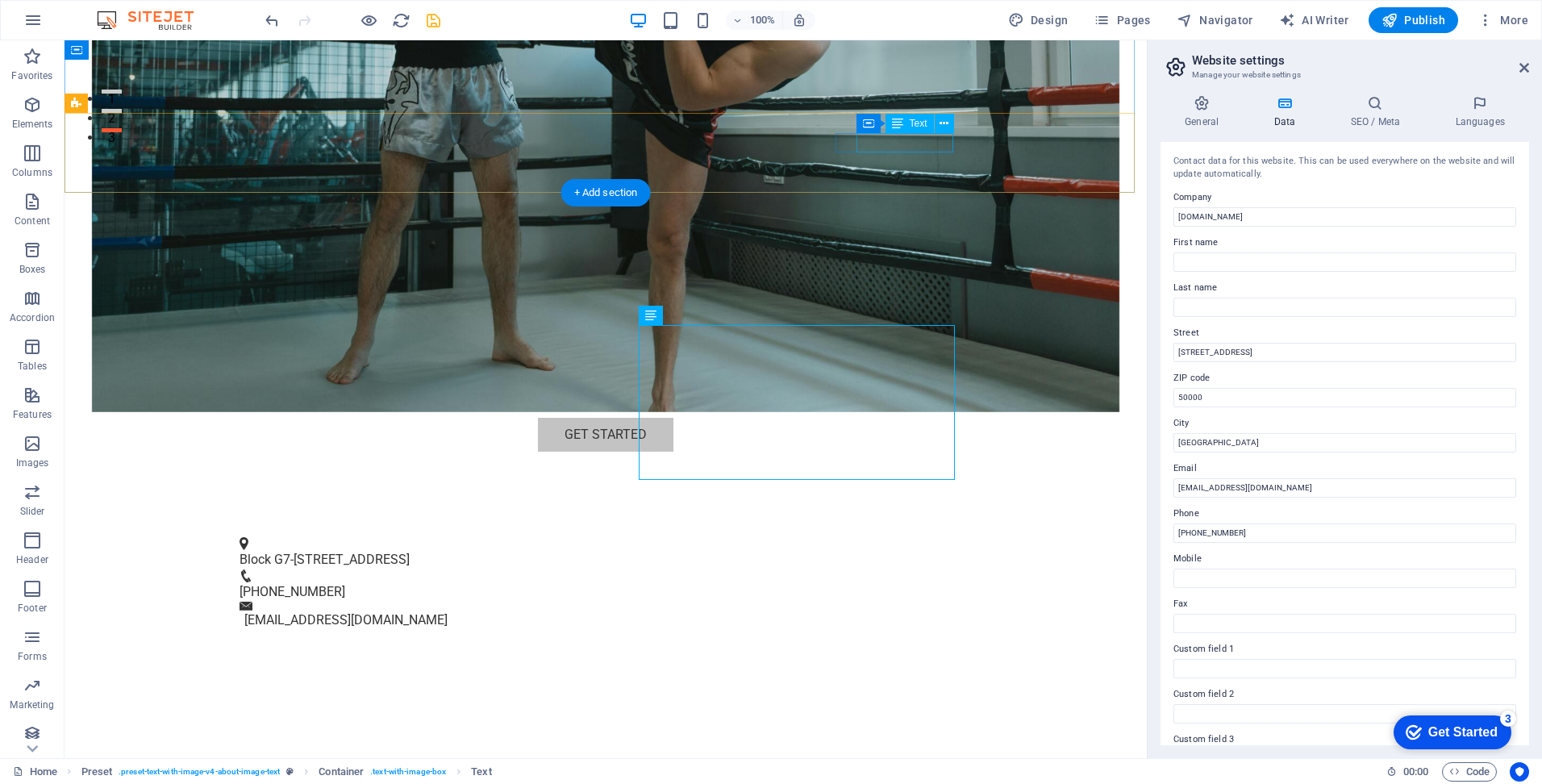
click at [346, 583] on span "[PHONE_NUMBER]" at bounding box center [293, 591] width 106 height 15
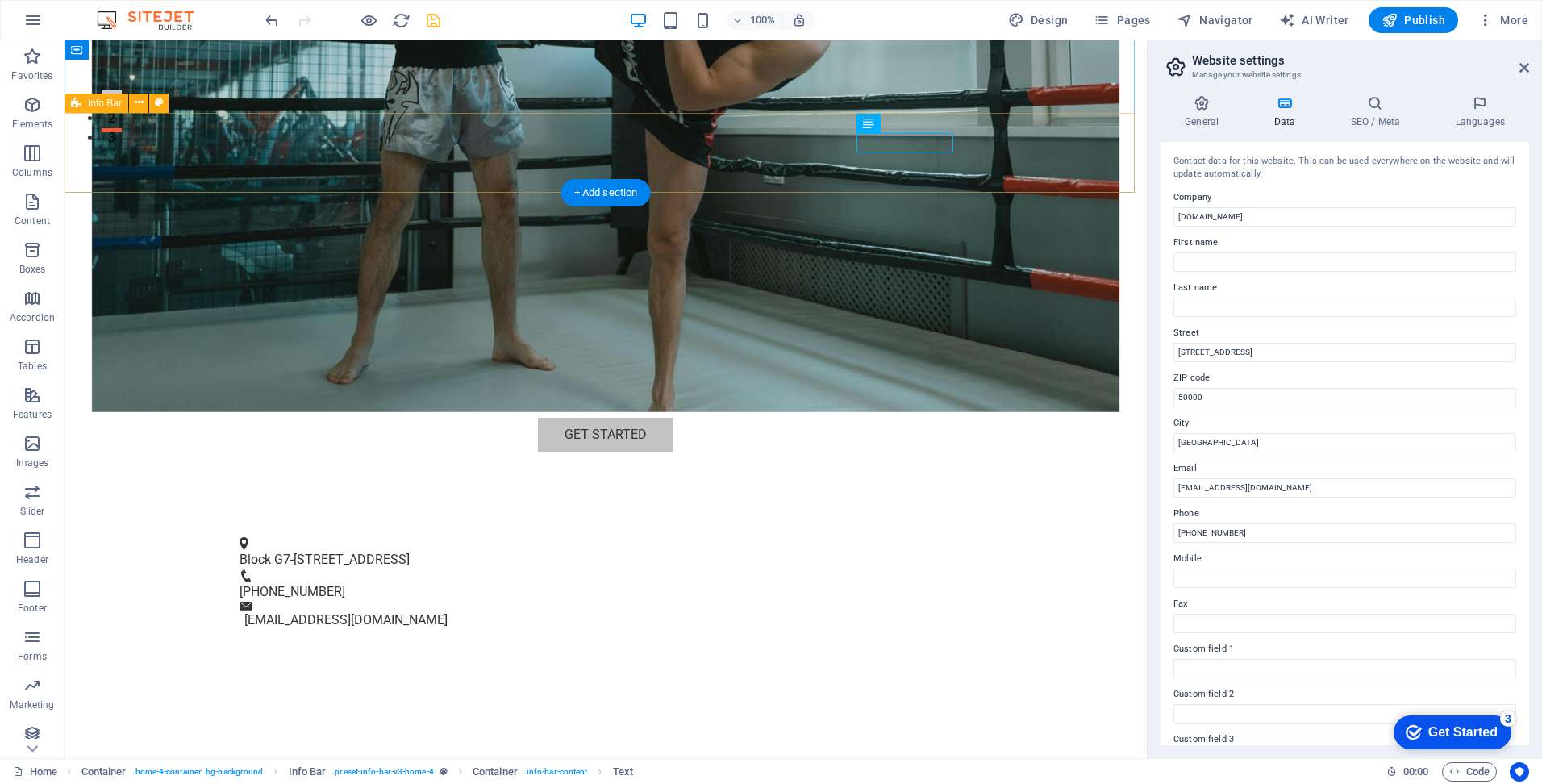
drag, startPoint x: 880, startPoint y: 140, endPoint x: 957, endPoint y: 144, distance: 77.1
click at [957, 516] on div "Block G7-2-15, [GEOGRAPHIC_DATA][STREET_ADDRESS] [PHONE_NUMBER] [EMAIL_ADDRESS]…" at bounding box center [605, 583] width 1082 height 134
drag, startPoint x: 957, startPoint y: 144, endPoint x: 905, endPoint y: 141, distance: 52.1
click at [346, 583] on span "[PHONE_NUMBER]" at bounding box center [293, 591] width 106 height 15
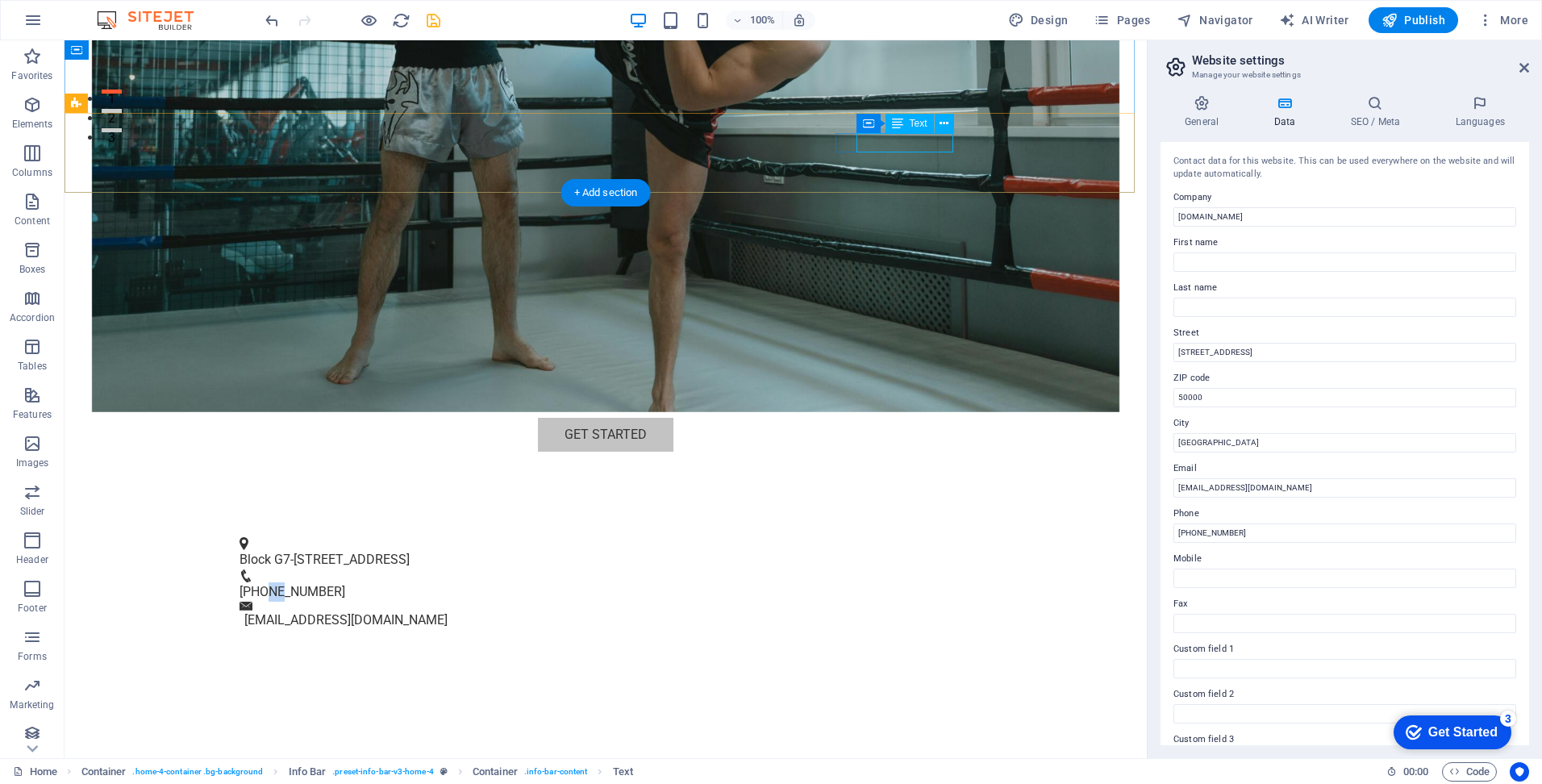
click at [346, 583] on span "[PHONE_NUMBER]" at bounding box center [293, 591] width 106 height 15
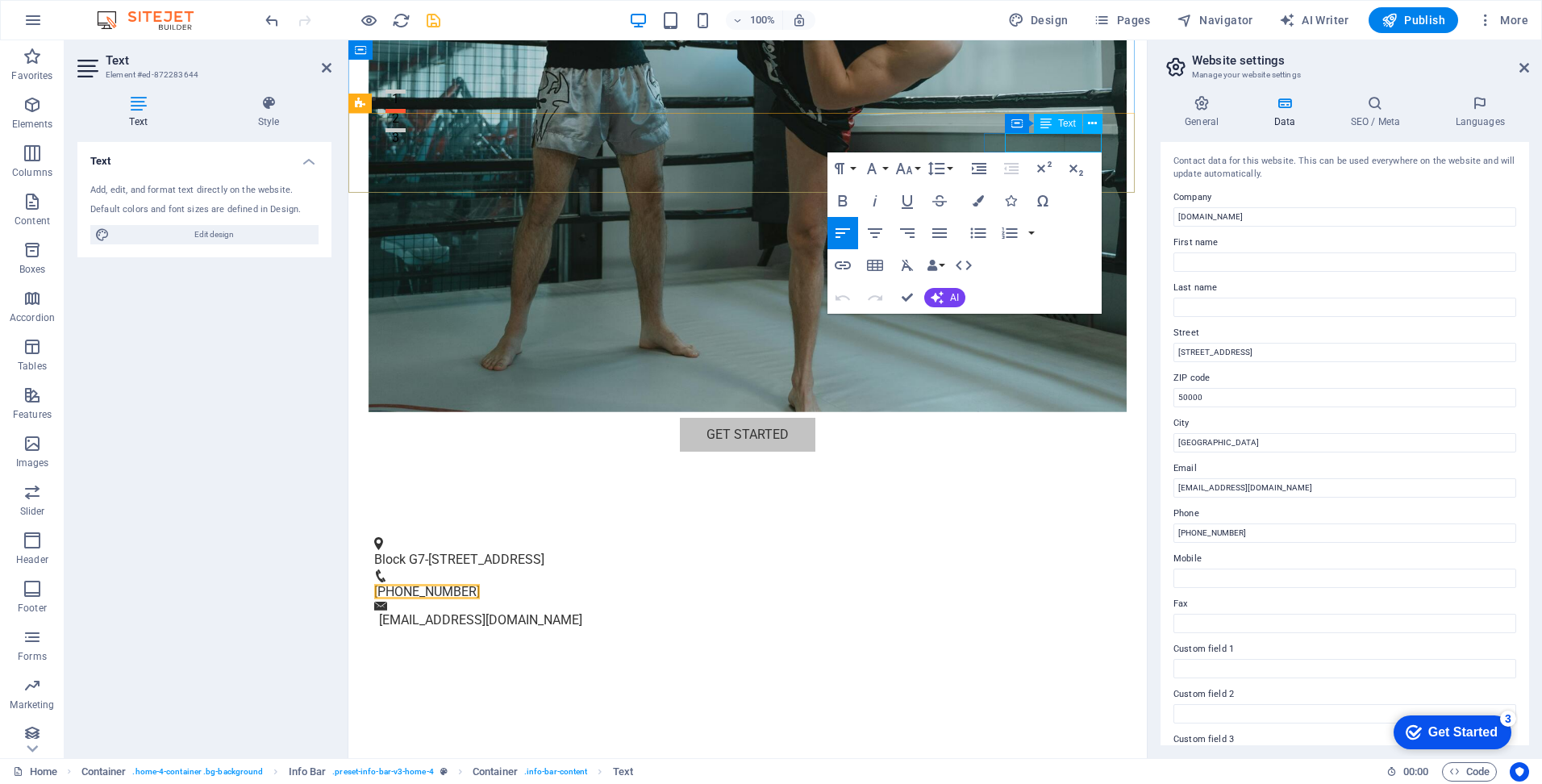
click at [480, 583] on span "[PHONE_NUMBER]" at bounding box center [427, 591] width 106 height 15
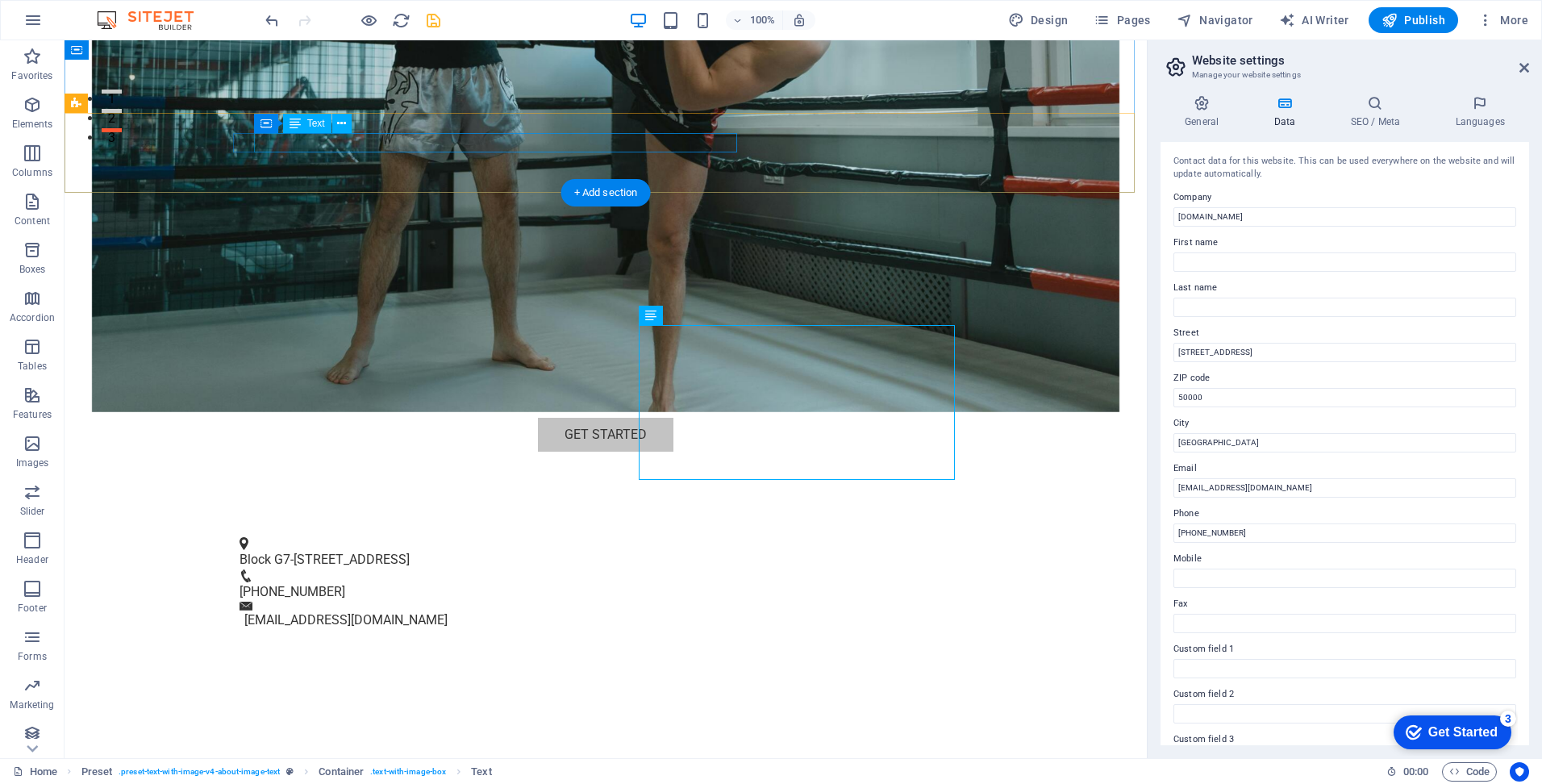
click at [613, 550] on div "Block G7-[STREET_ADDRESS]" at bounding box center [600, 559] width 720 height 19
click at [378, 550] on div "Block G7-[STREET_ADDRESS]" at bounding box center [600, 559] width 720 height 19
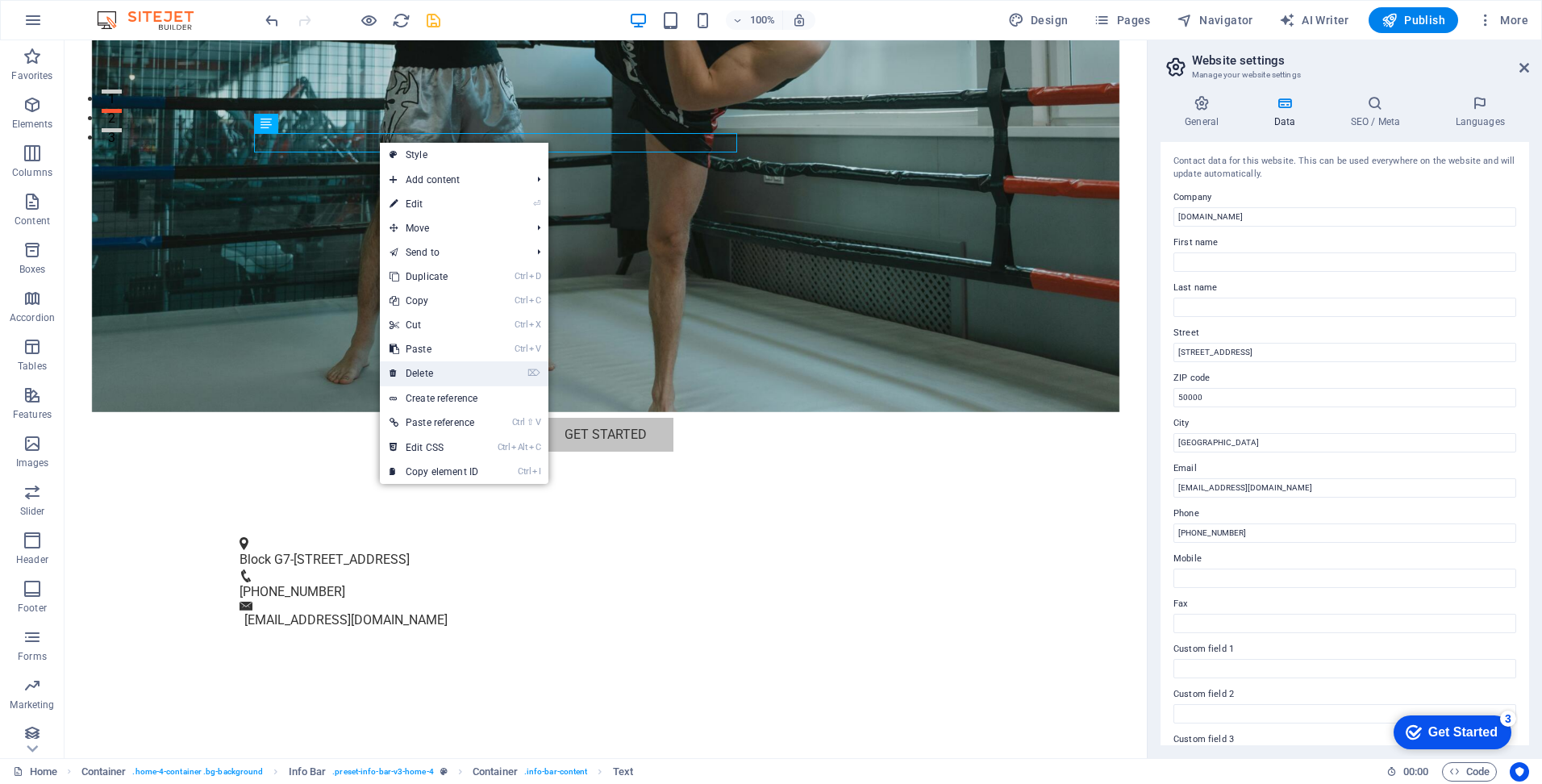
click at [474, 371] on link "⌦ Delete" at bounding box center [434, 373] width 109 height 25
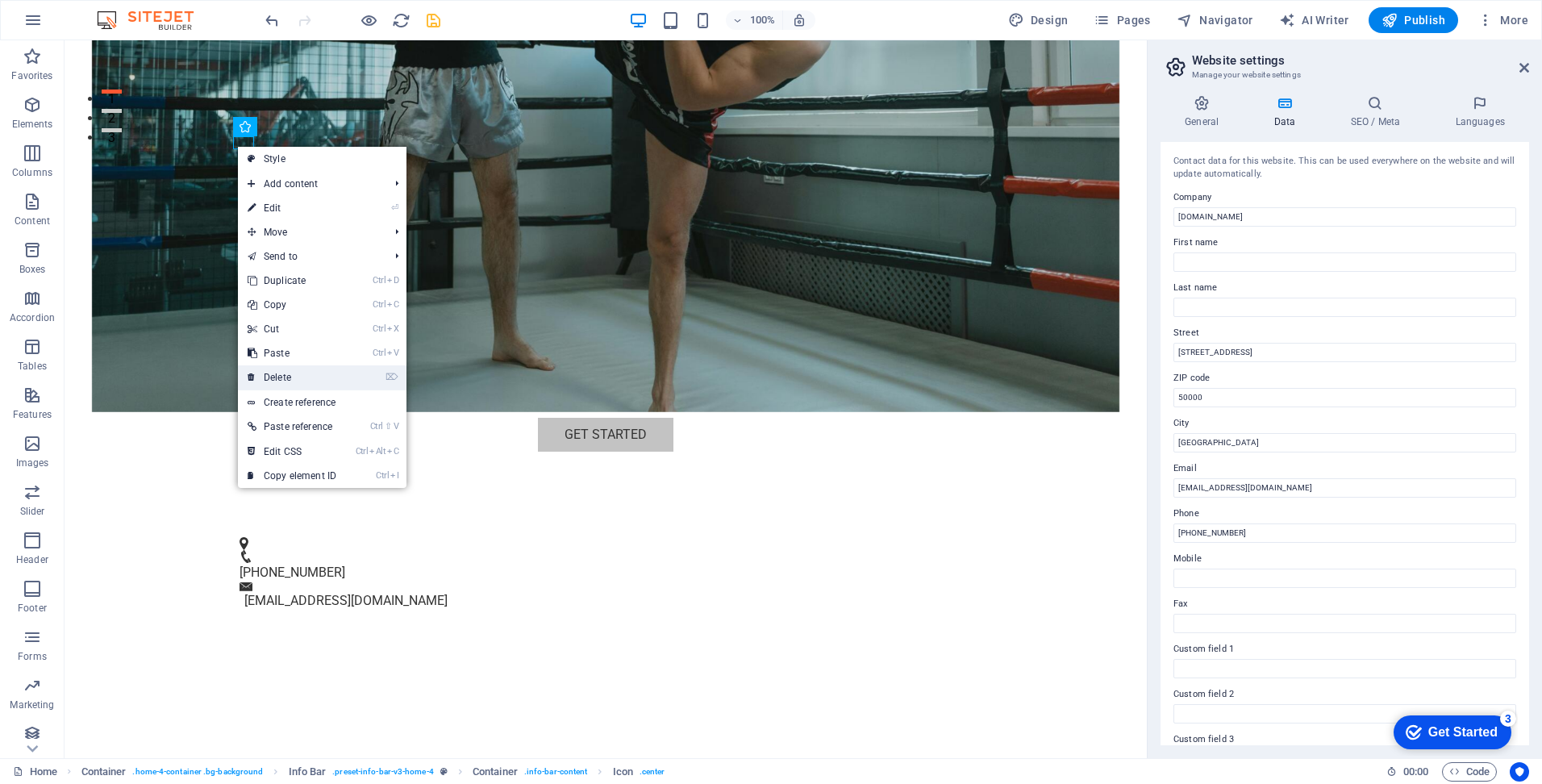
click at [316, 382] on link "⌦ Delete" at bounding box center [292, 377] width 109 height 25
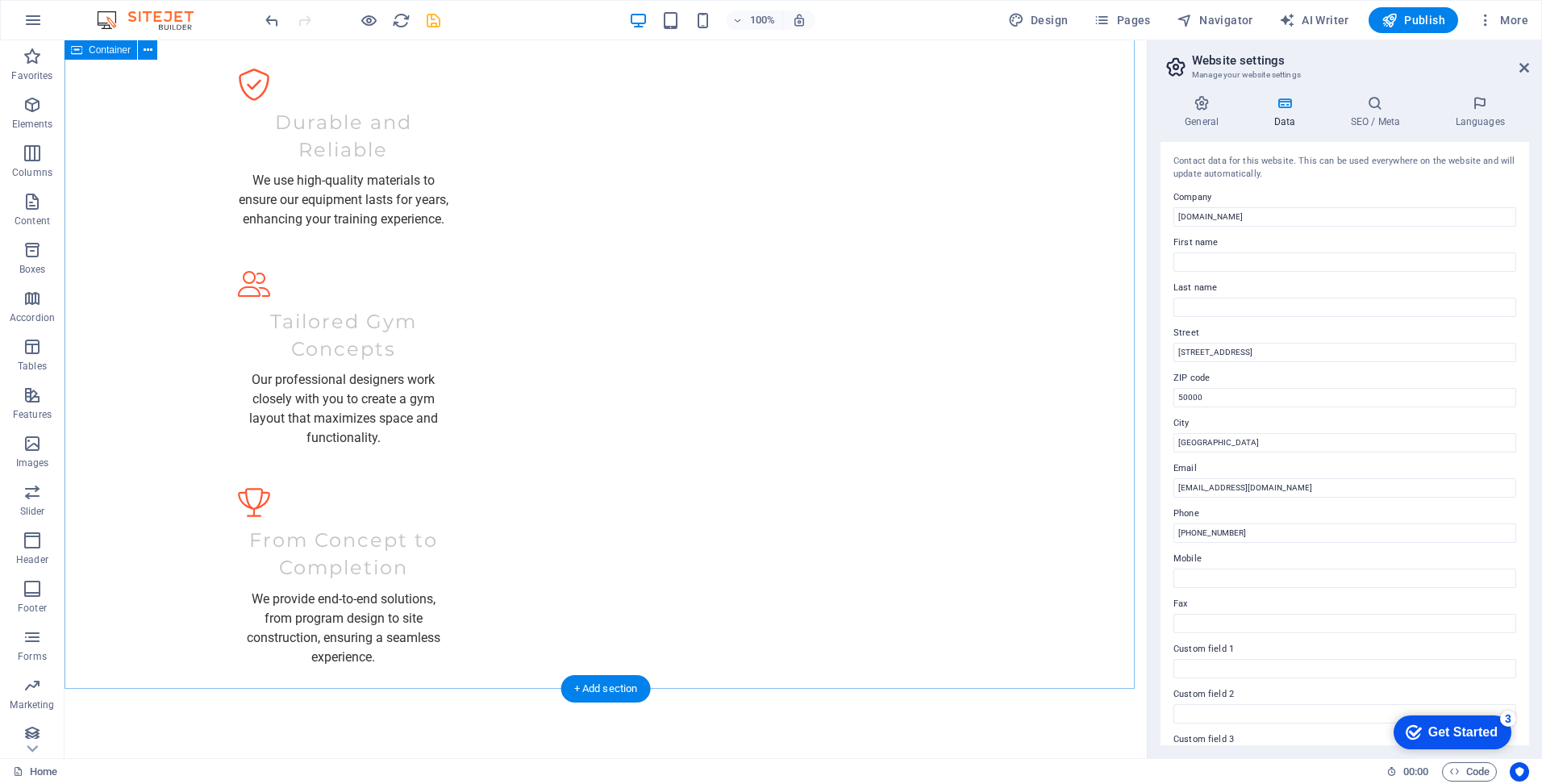
scroll to position [2392, 0]
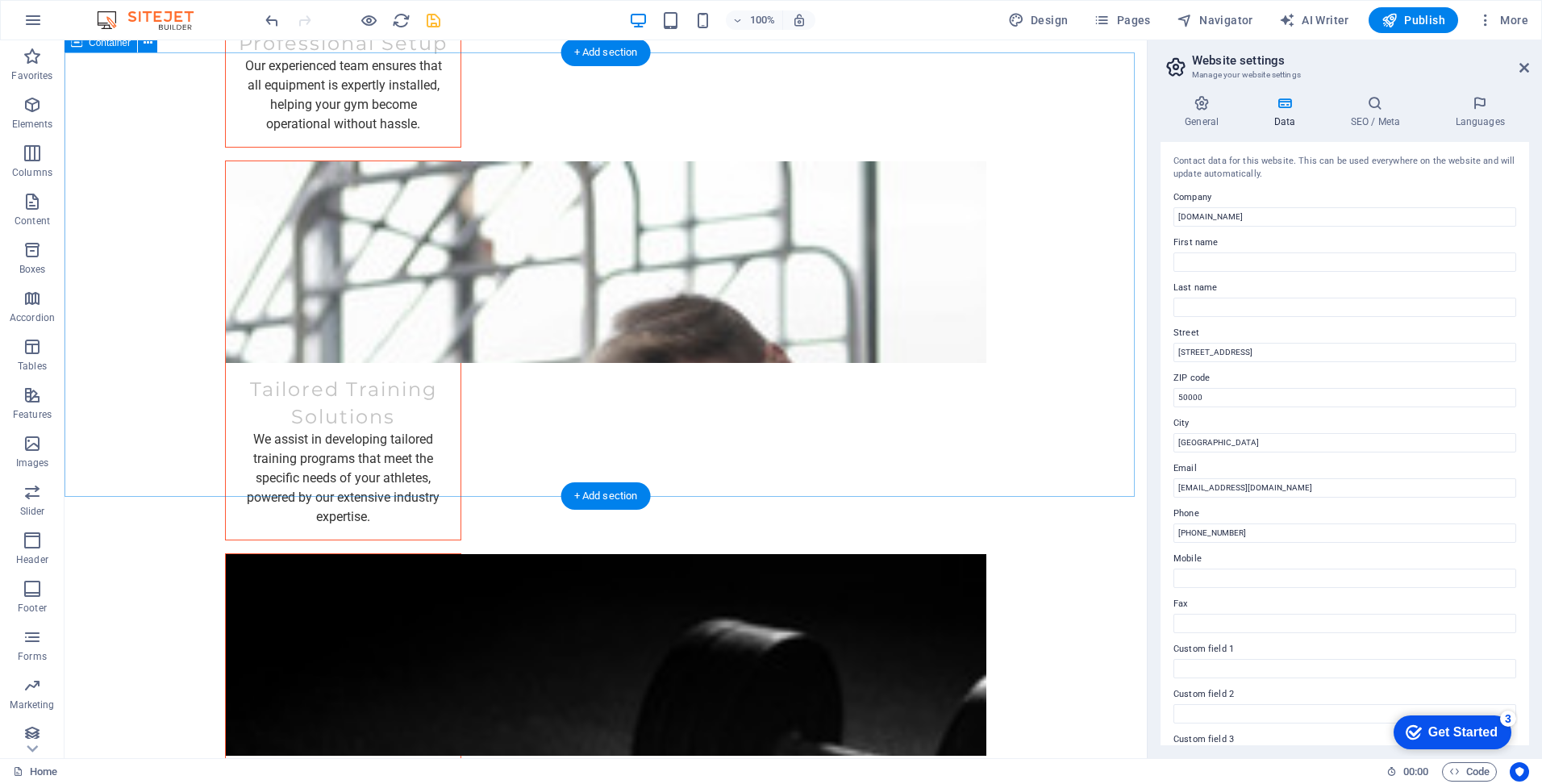
scroll to position [4445, 0]
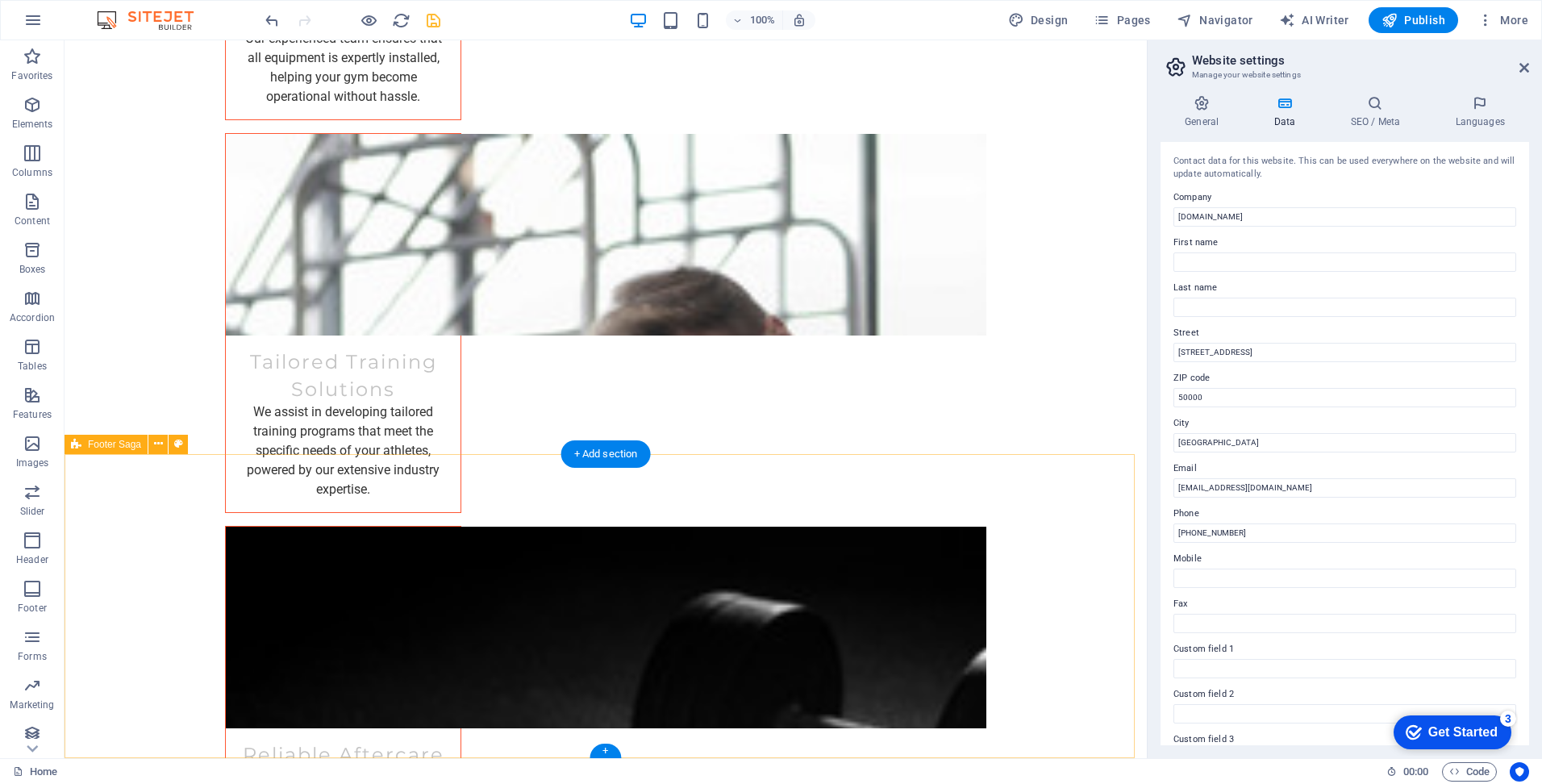
click at [181, 443] on icon at bounding box center [179, 444] width 9 height 17
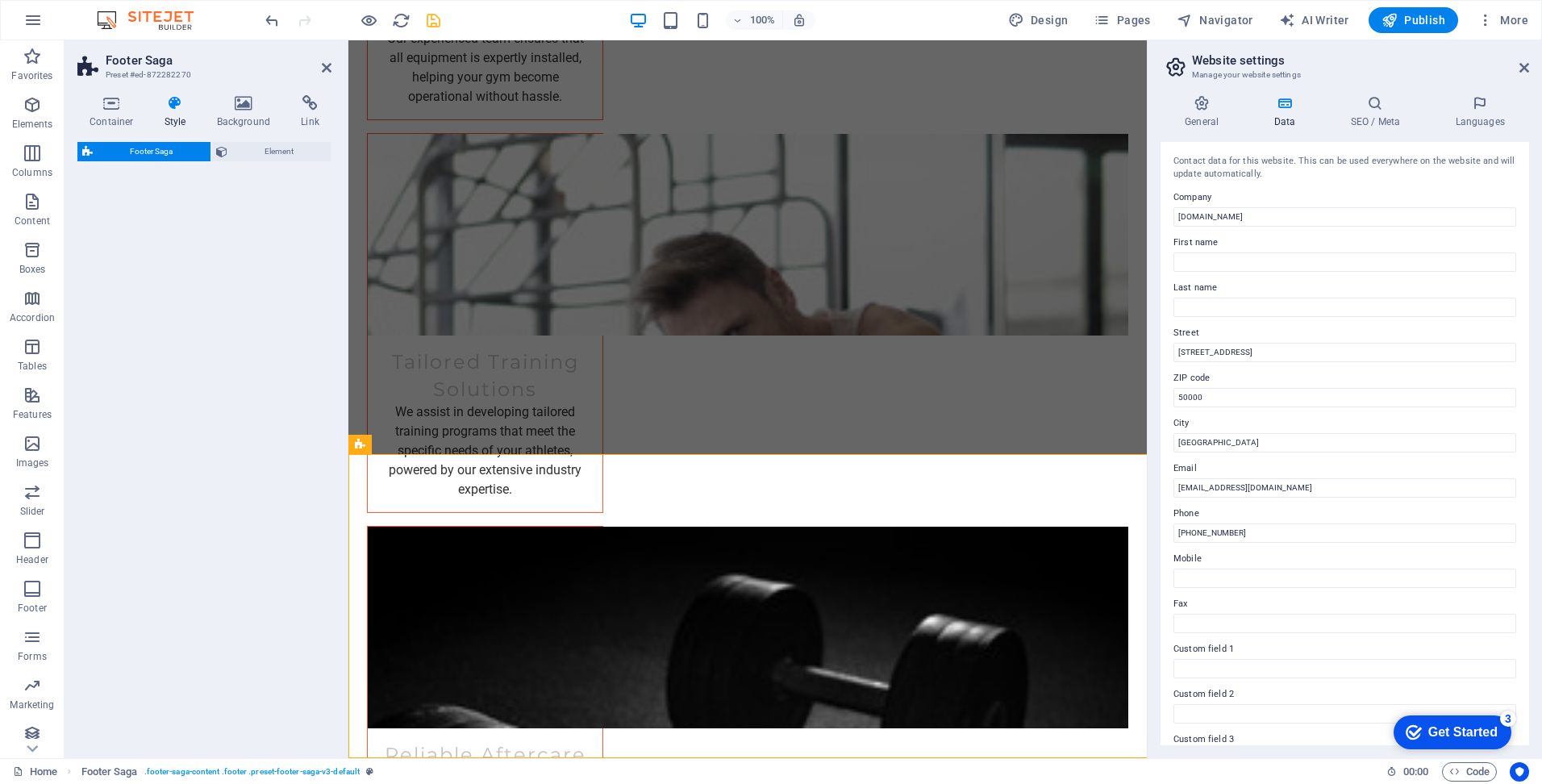
select select "rem"
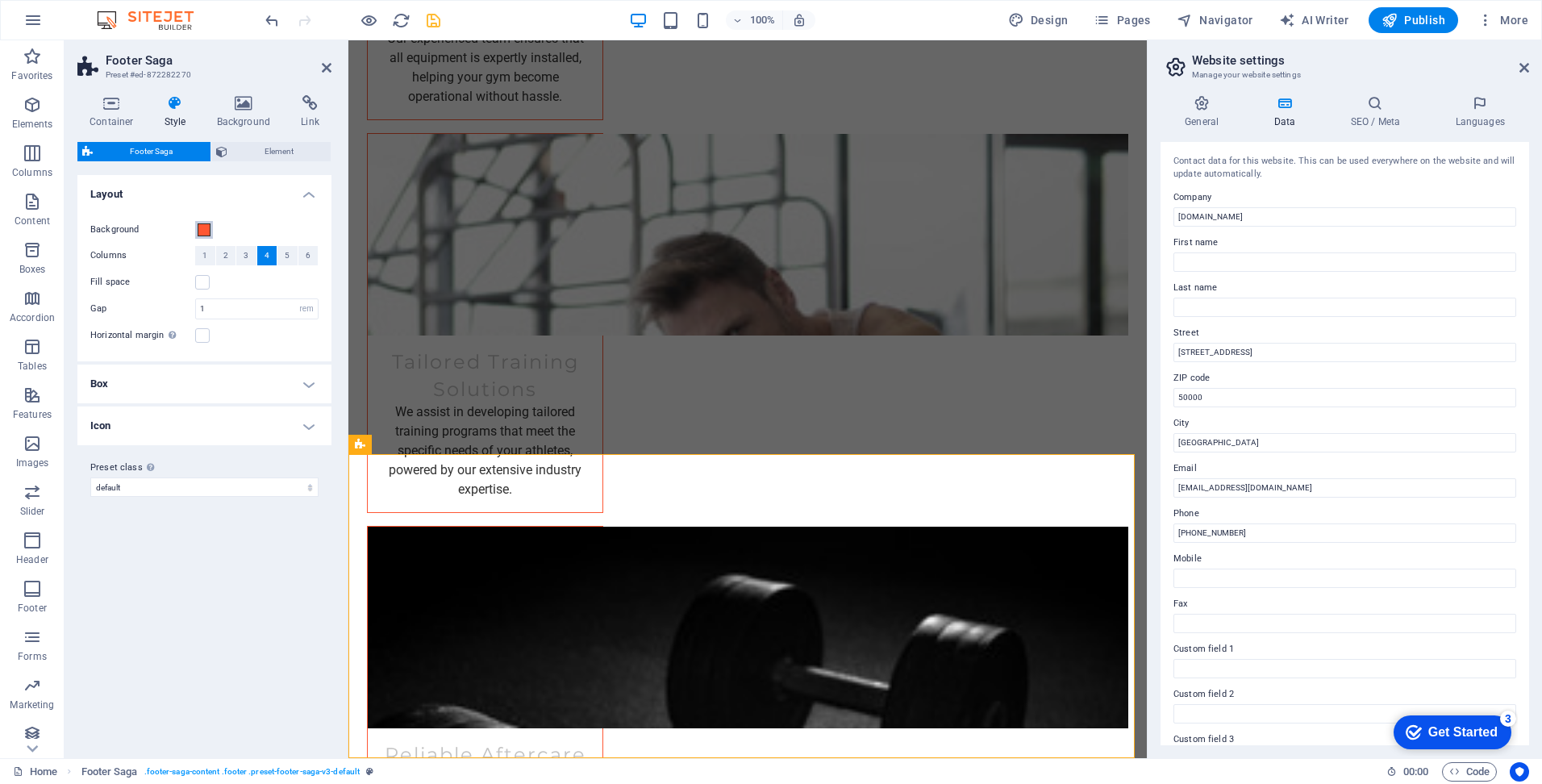
click at [204, 234] on span at bounding box center [204, 230] width 13 height 13
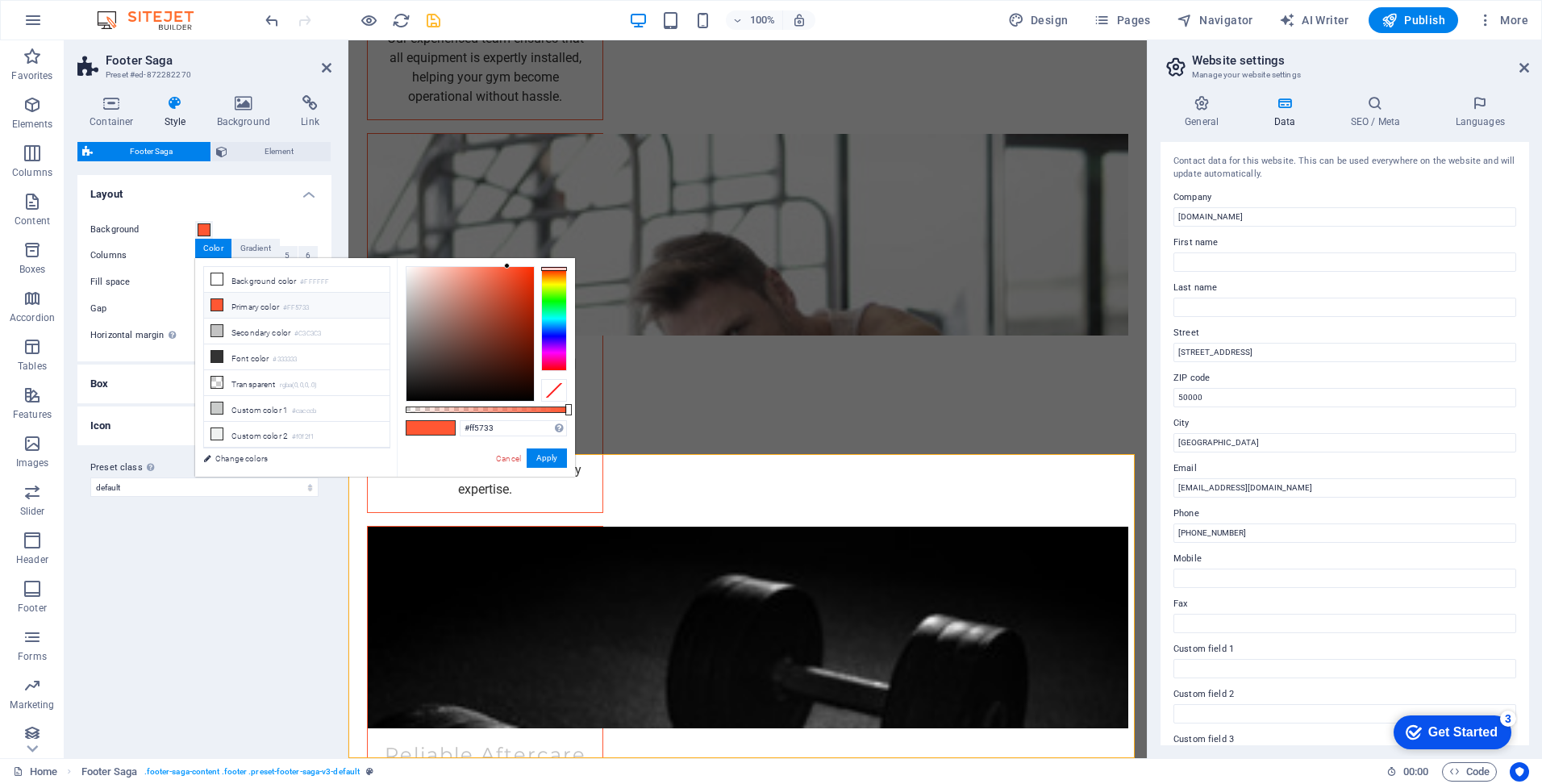
click at [407, 371] on div "#ff5733 Supported formats #0852ed rgb(8, 82, 237) rgba(8, 82, 237, 90%) hsv(221…" at bounding box center [485, 484] width 178 height 452
type input "#000000"
drag, startPoint x: 417, startPoint y: 377, endPoint x: 381, endPoint y: 424, distance: 59.2
click at [381, 424] on div "less Background color #FFFFFF Primary color #FF5733 Secondary color #C3C3C3 Fon…" at bounding box center [385, 367] width 380 height 219
click at [546, 453] on button "Apply" at bounding box center [547, 458] width 40 height 19
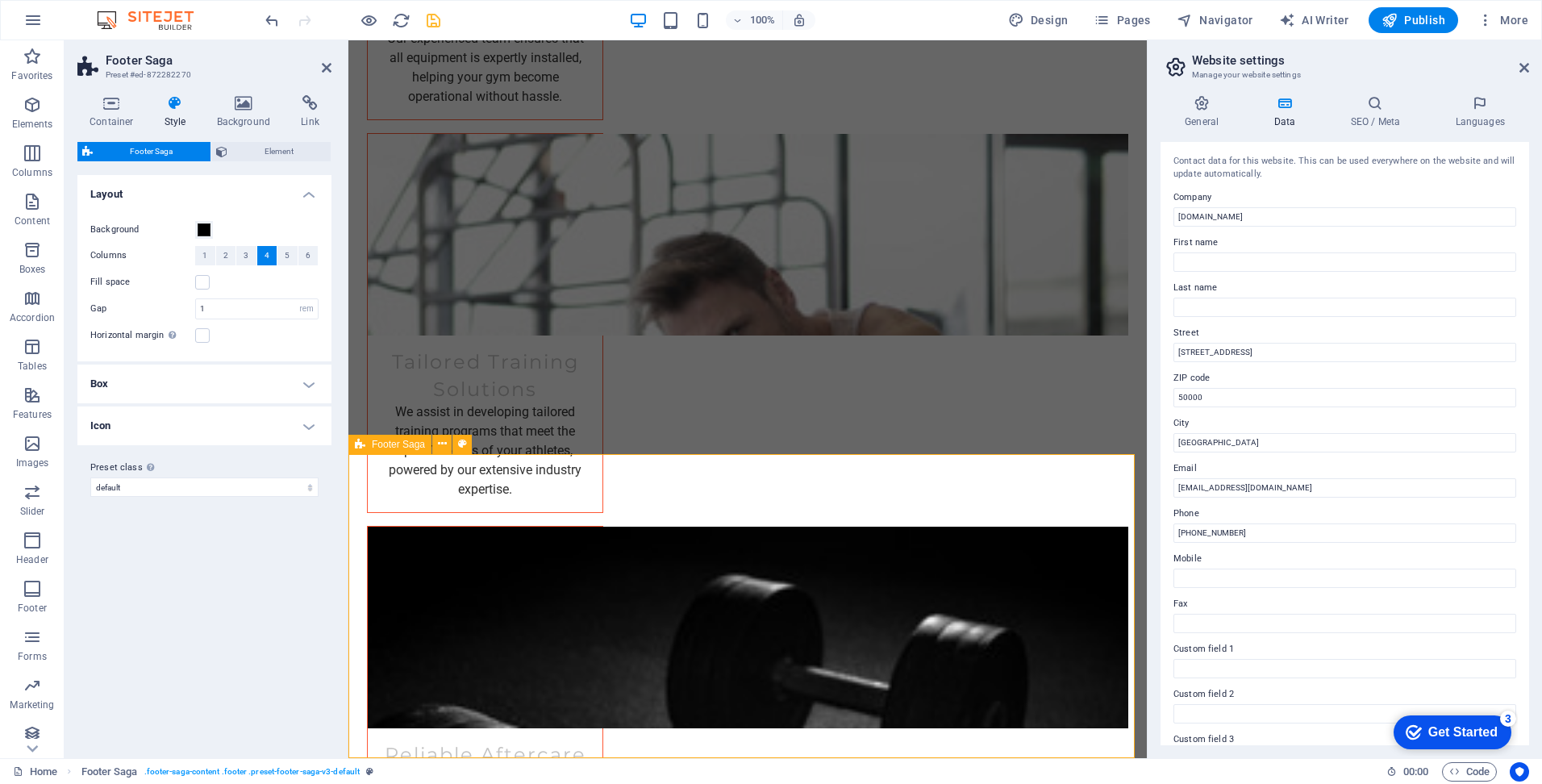
click at [419, 507] on span "Logo" at bounding box center [427, 509] width 22 height 10
click at [412, 511] on div "Logo" at bounding box center [417, 508] width 54 height 19
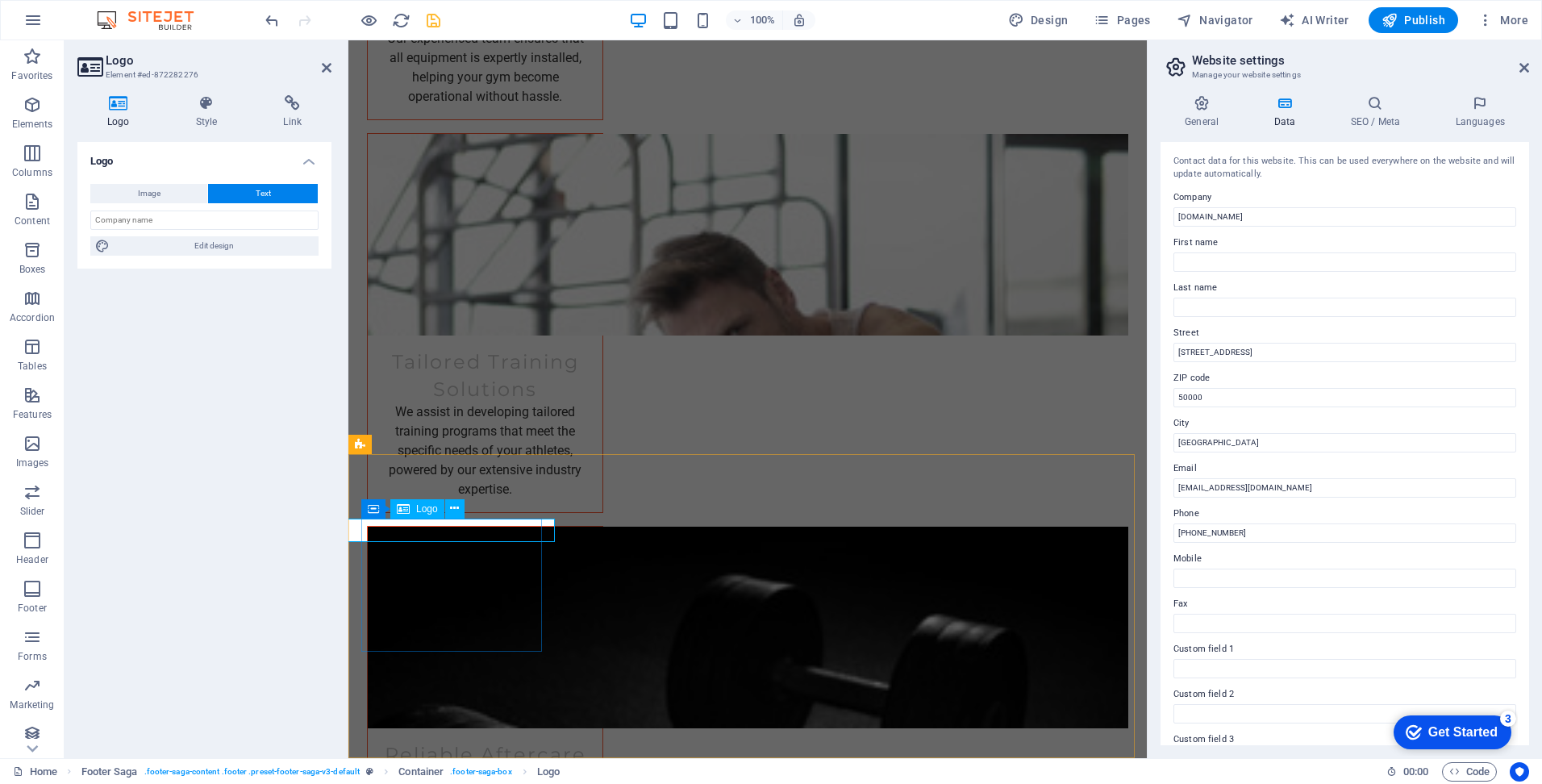
click at [412, 511] on div "Logo" at bounding box center [417, 508] width 54 height 19
click at [234, 240] on span "Edit design" at bounding box center [214, 245] width 199 height 19
select select "px"
select select "200"
select select "px"
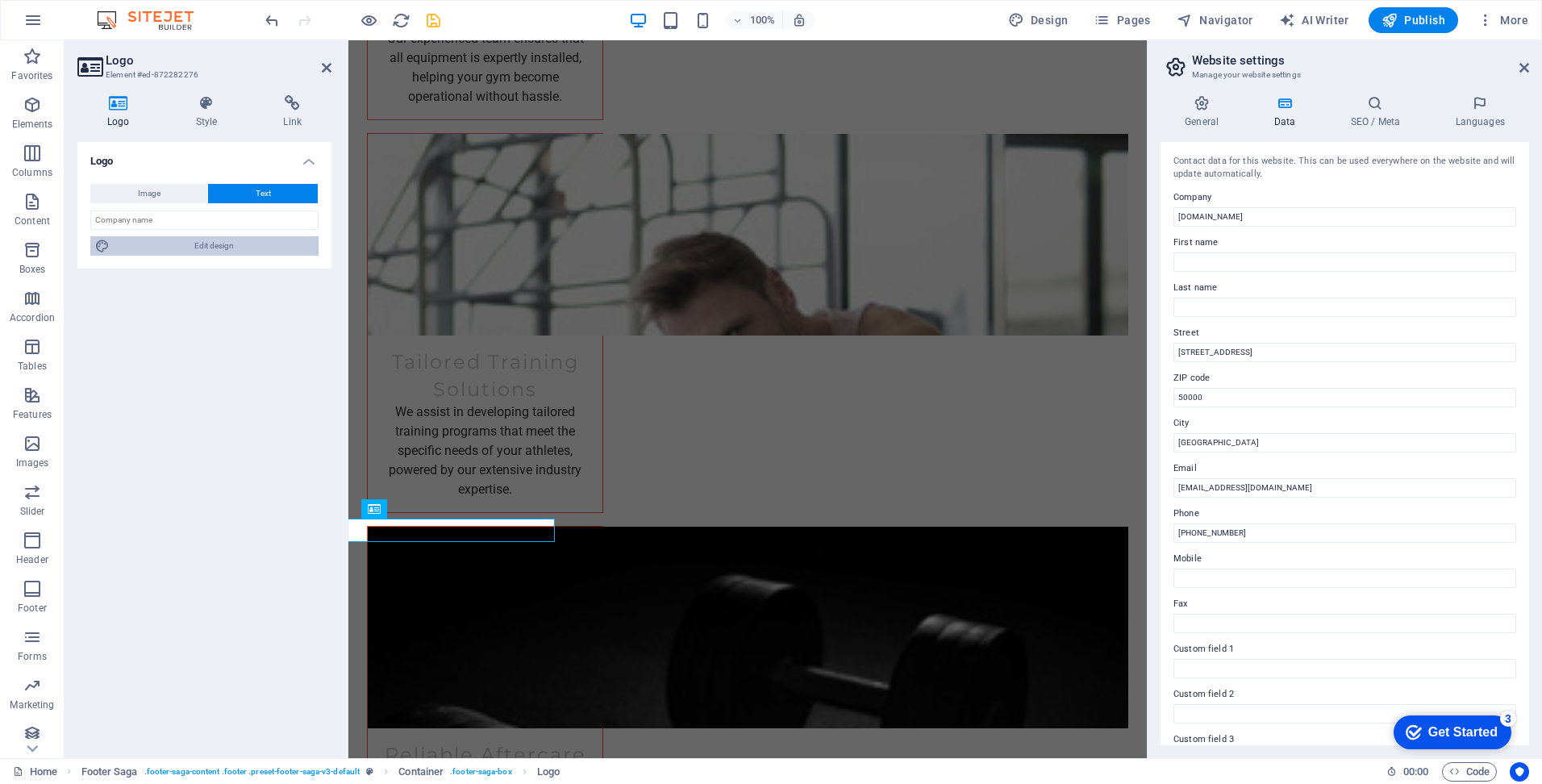
select select "rem"
select select "700"
select select "px"
select select "rem"
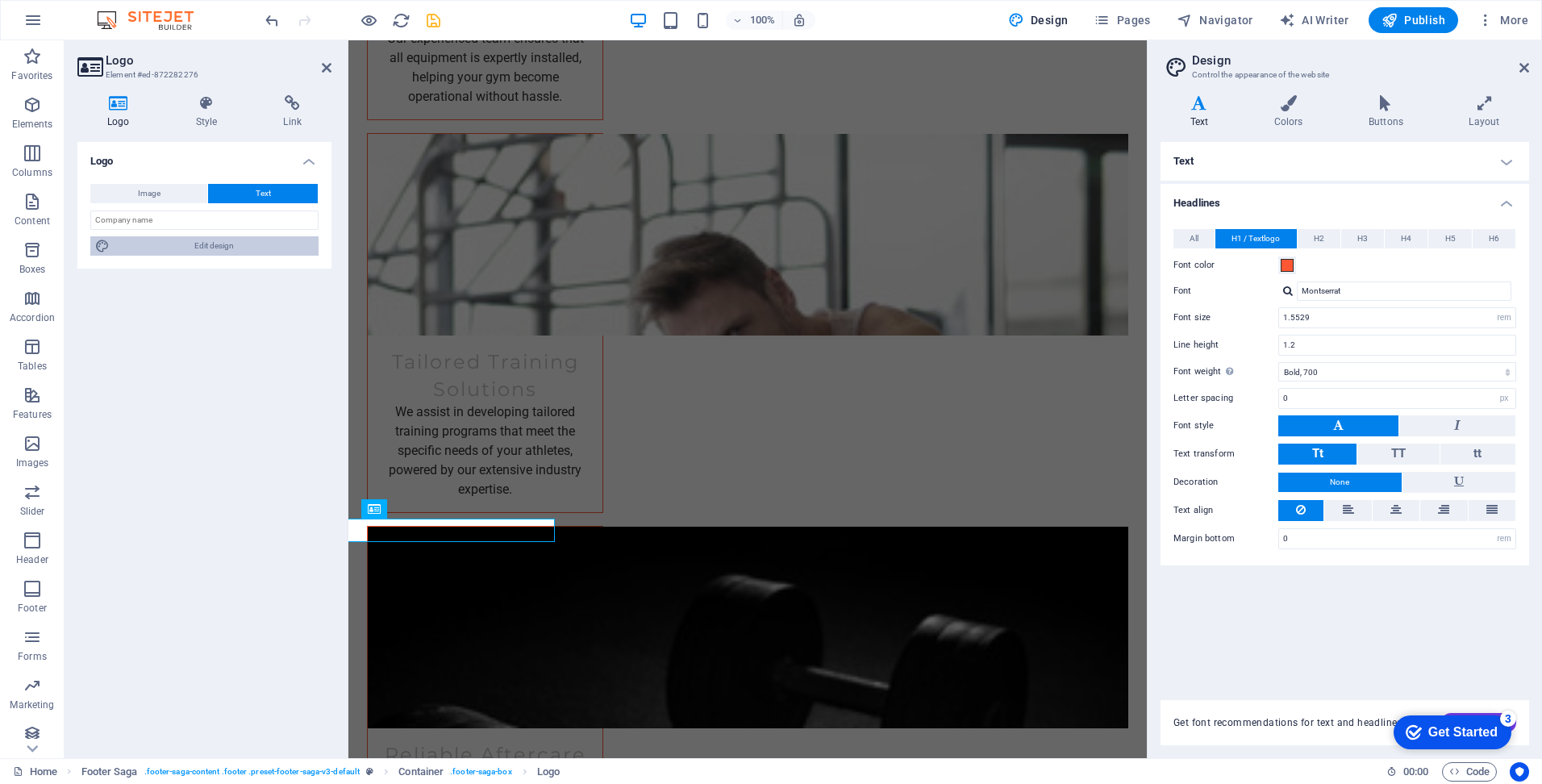
click at [227, 246] on span "Edit design" at bounding box center [214, 245] width 199 height 19
click at [412, 508] on div "Logo" at bounding box center [417, 508] width 54 height 19
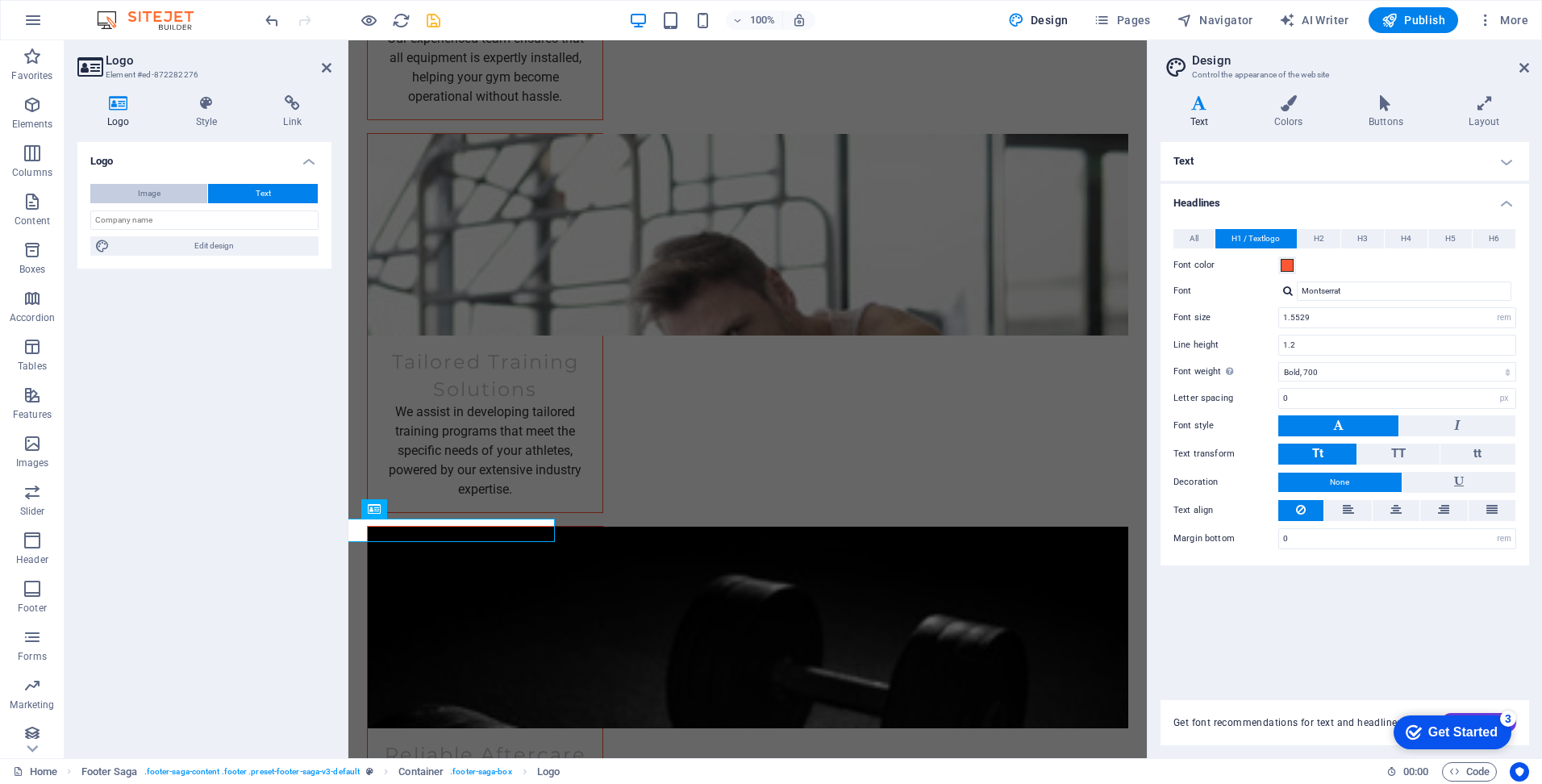
click at [172, 187] on button "Image" at bounding box center [149, 193] width 117 height 19
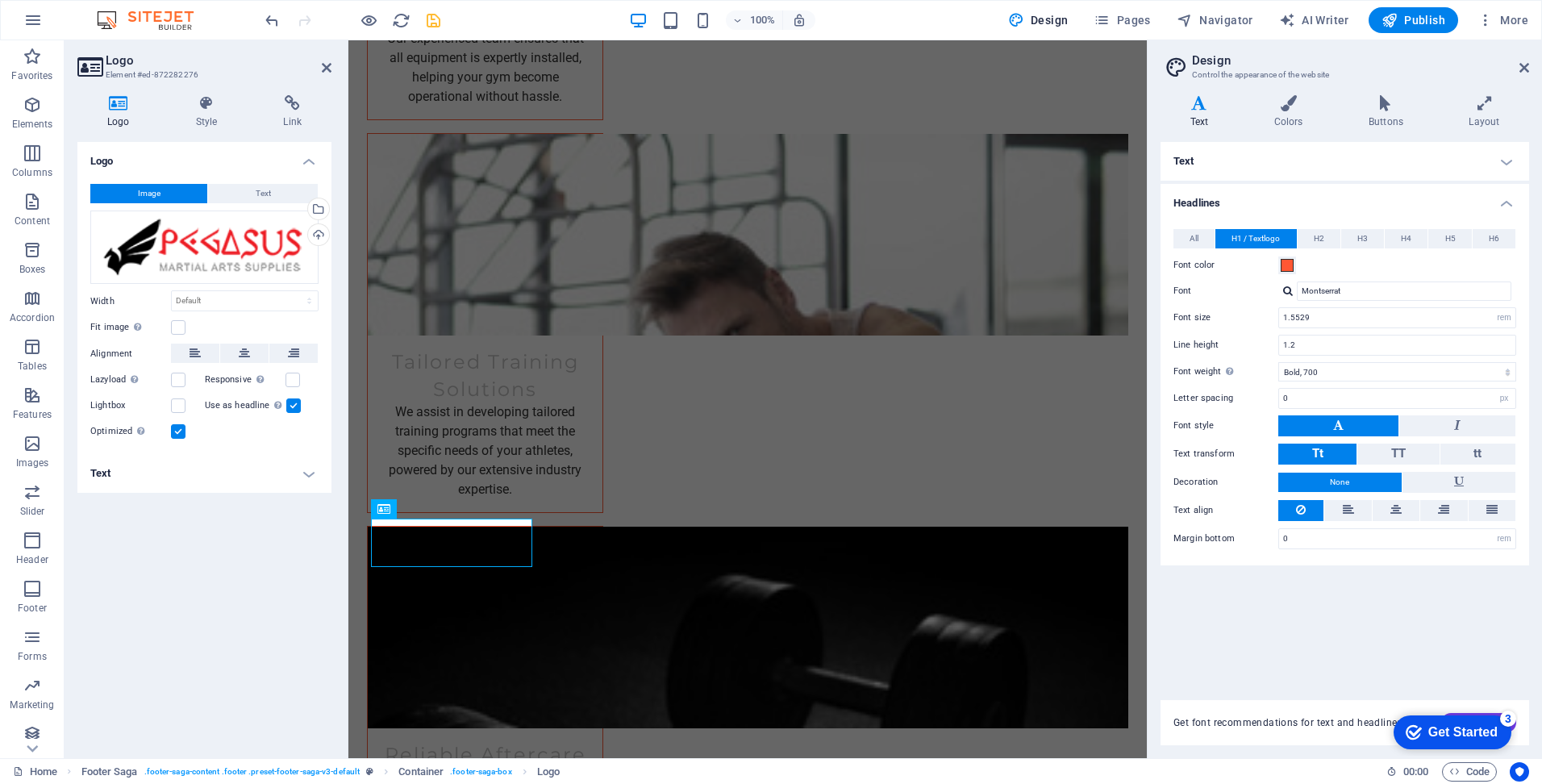
click at [211, 568] on div "Logo Image Text Drag files here, click to choose files or select files from Fil…" at bounding box center [204, 444] width 254 height 603
click at [207, 241] on div "Drag files here, click to choose files or select files from Files or our free s…" at bounding box center [204, 247] width 228 height 74
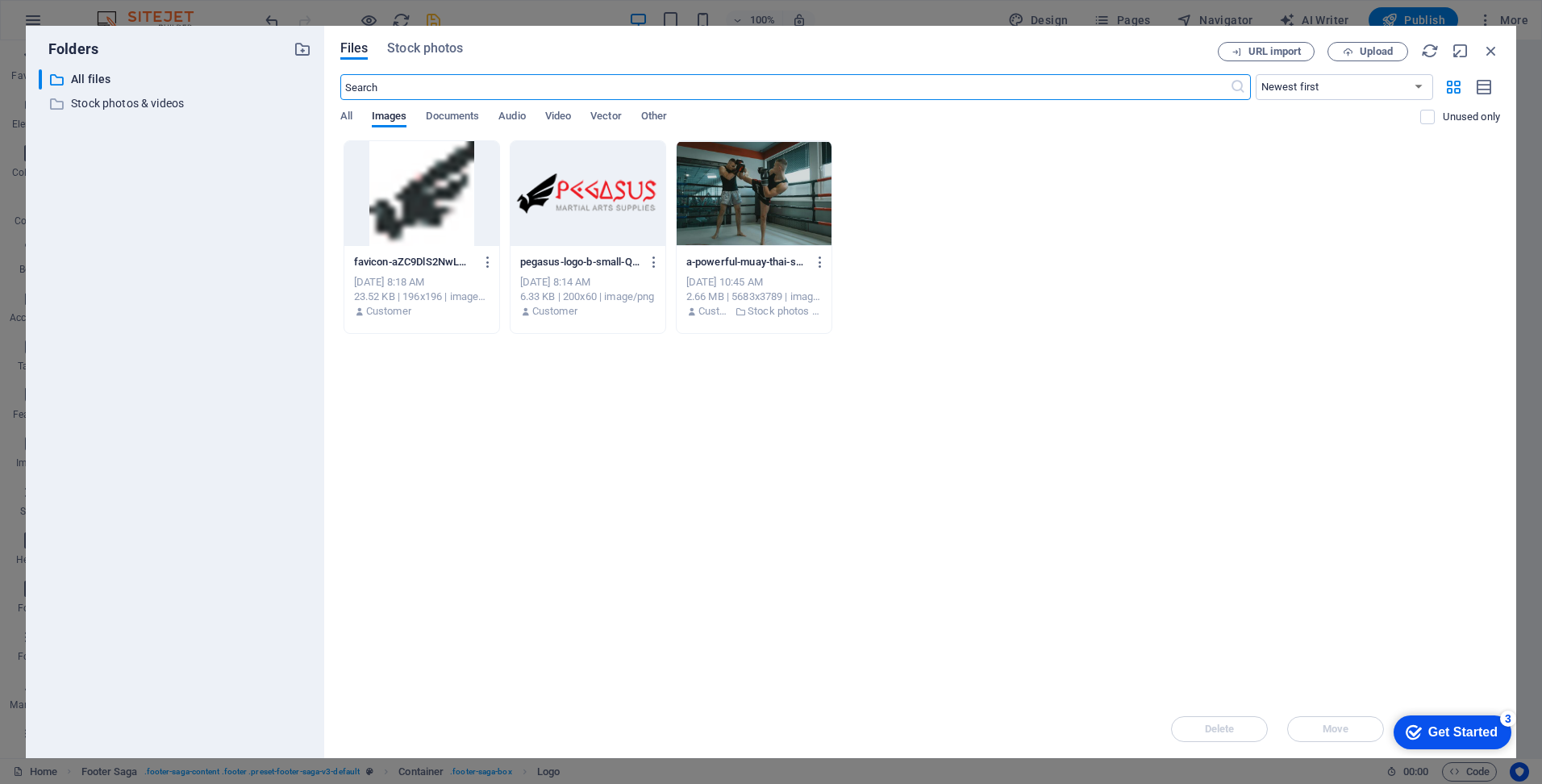
scroll to position [4338, 0]
click at [806, 434] on div "Drop files here to upload them instantly favicon-aZC9DlS2NwLmlPFZTIwtyg-CZGSiLW…" at bounding box center [920, 420] width 1160 height 560
click at [604, 115] on span "Vector" at bounding box center [605, 118] width 31 height 23
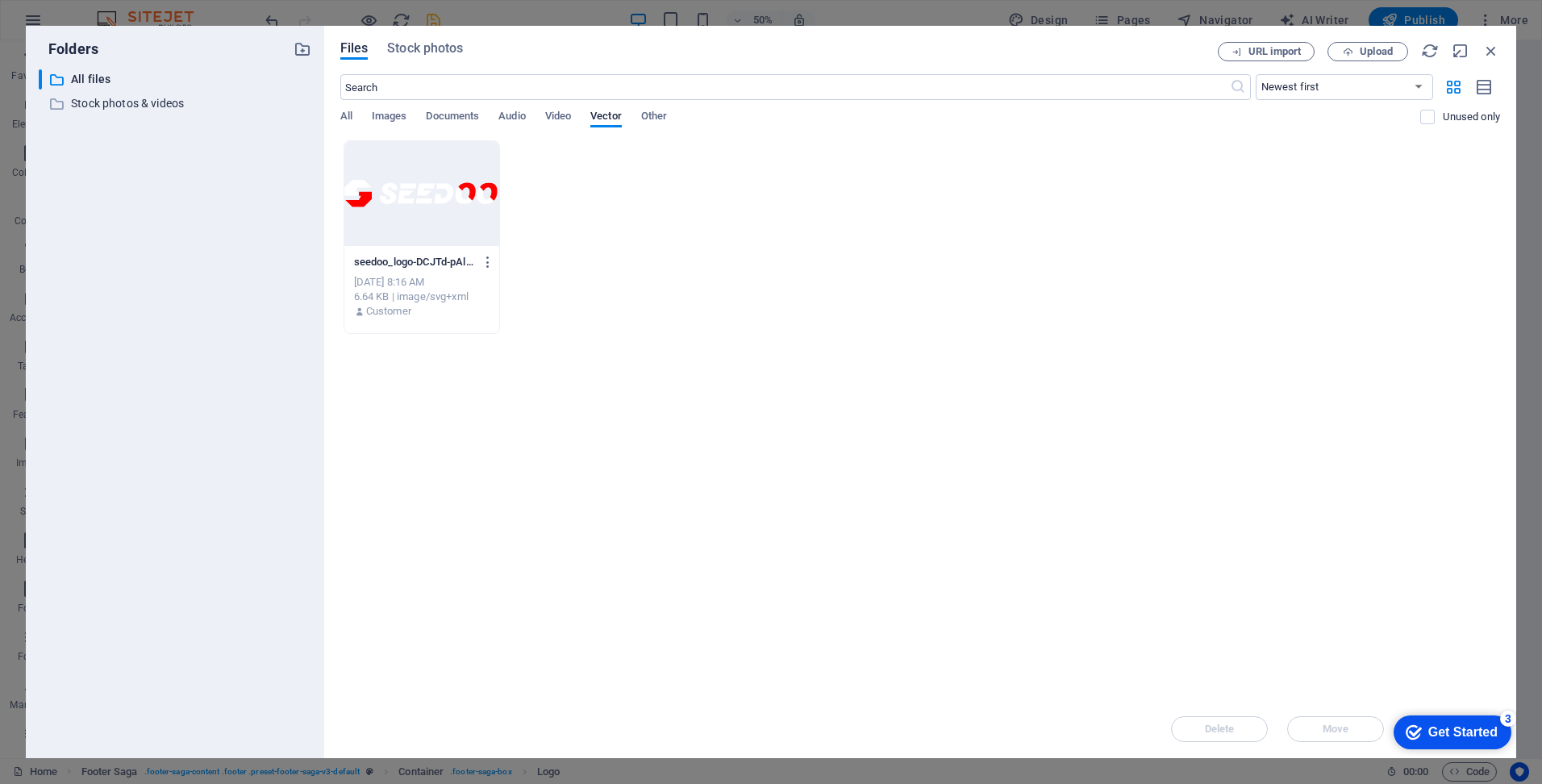
click at [450, 201] on div at bounding box center [422, 193] width 155 height 105
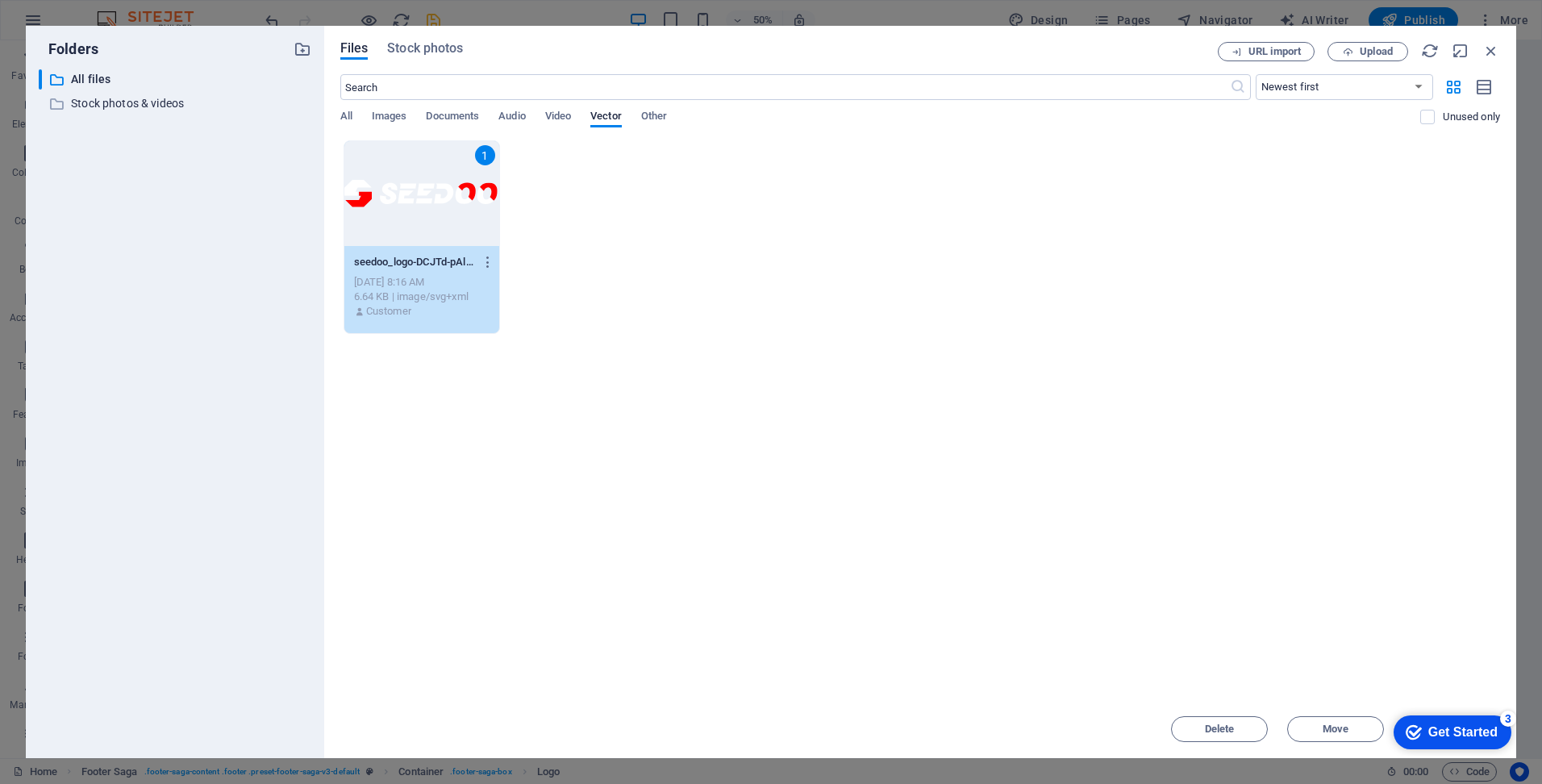
click at [428, 211] on div "1" at bounding box center [422, 193] width 155 height 105
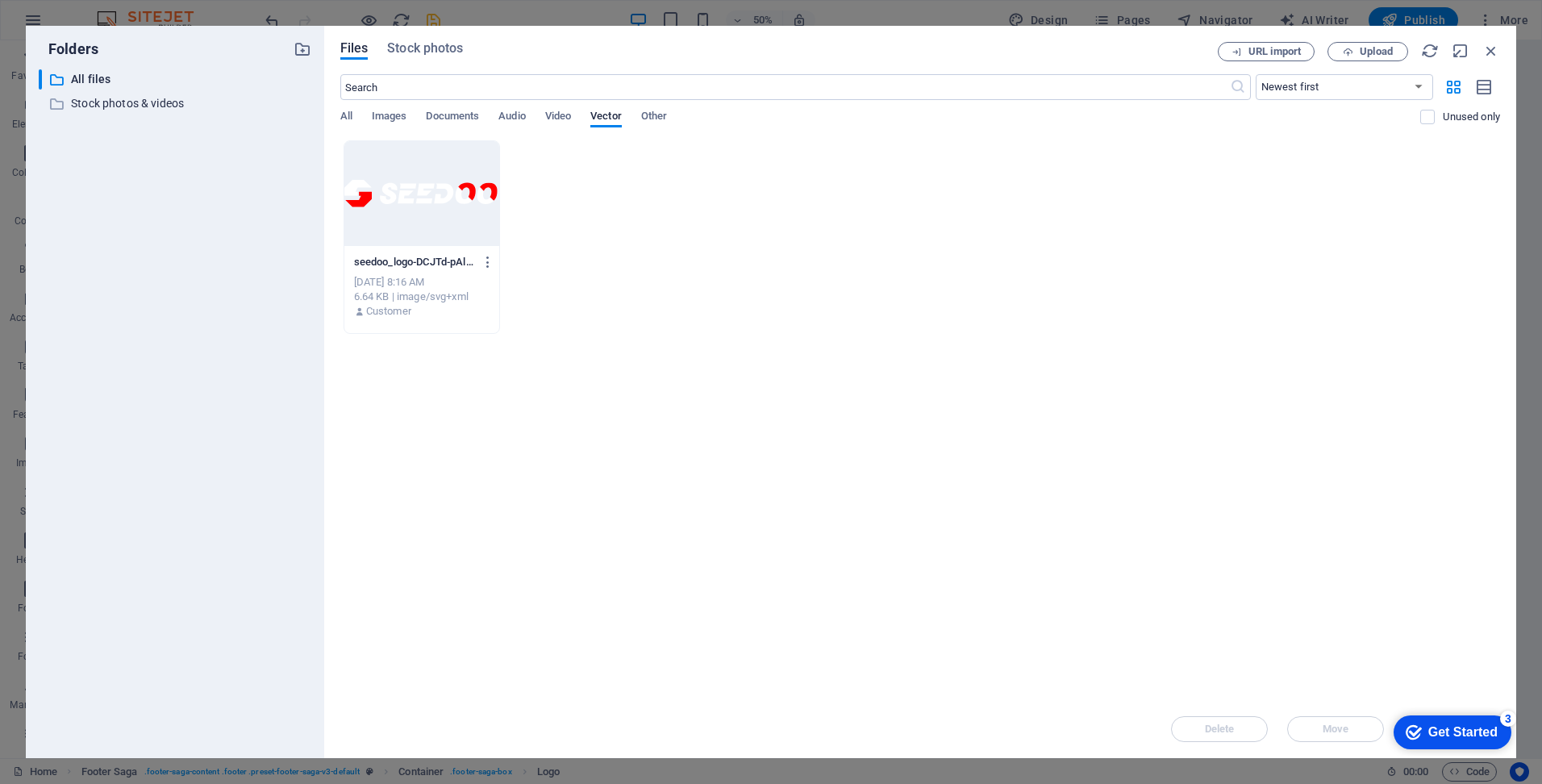
click at [428, 211] on div at bounding box center [422, 193] width 155 height 105
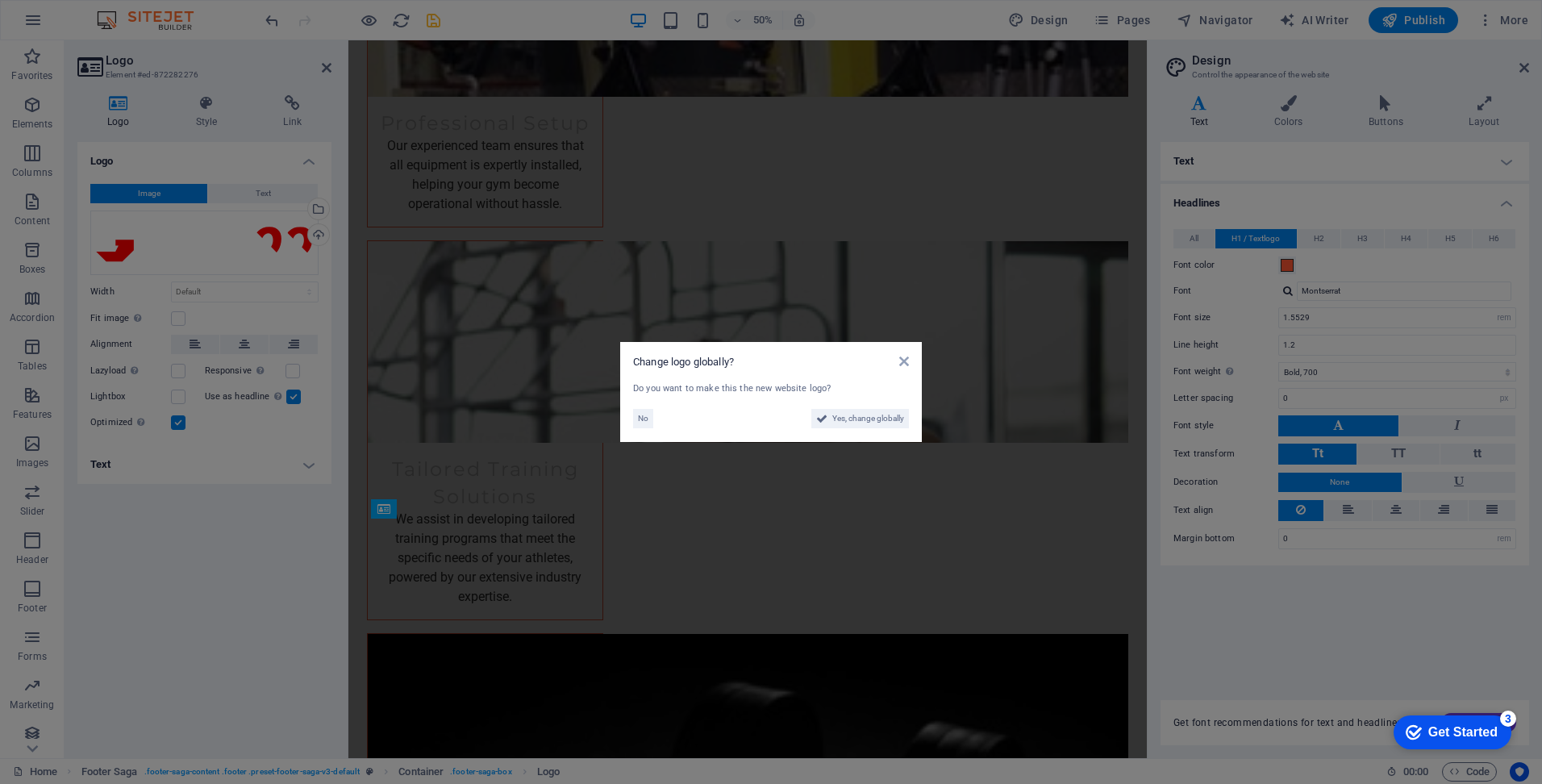
scroll to position [4445, 0]
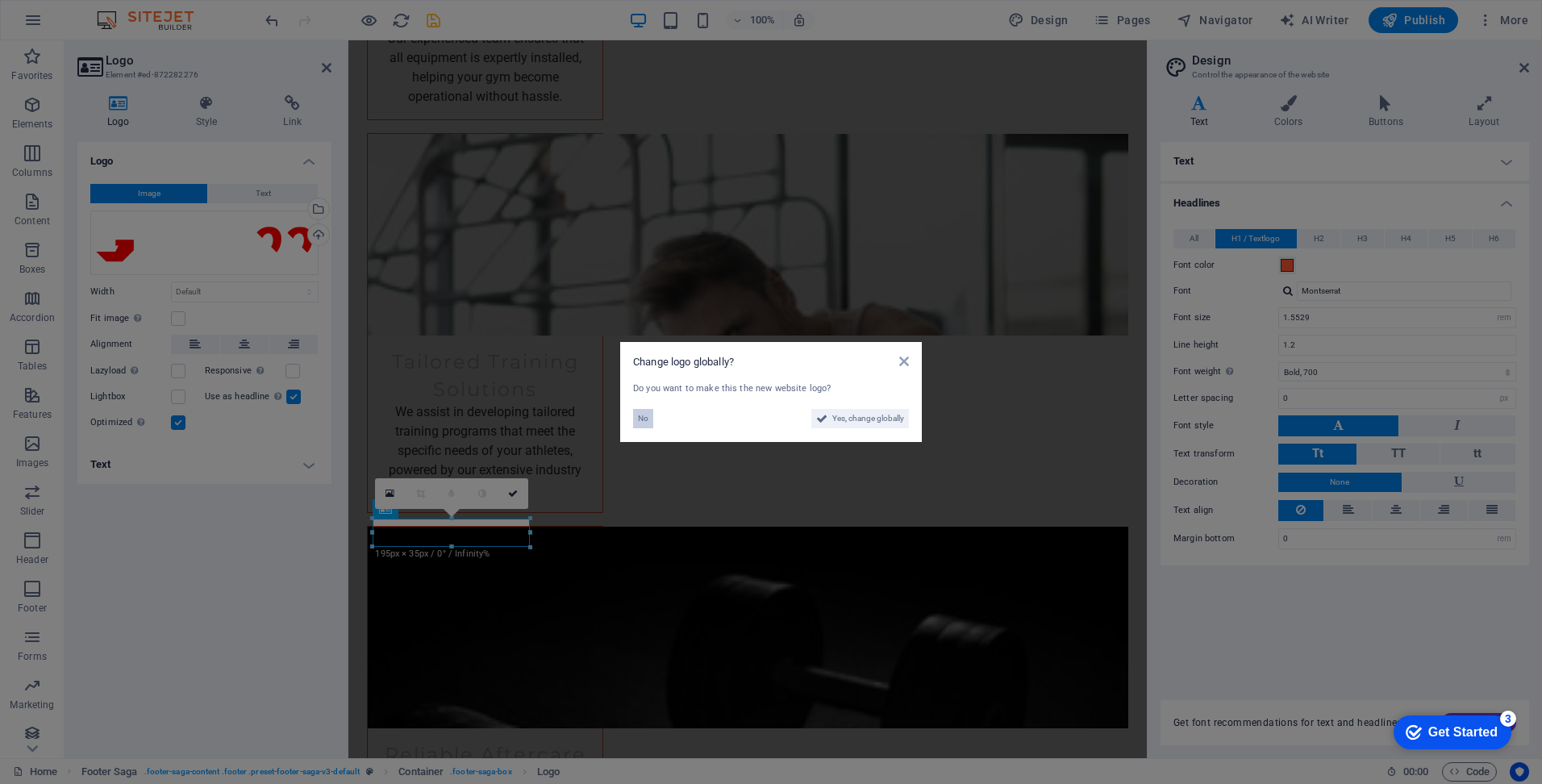
click at [643, 420] on span "No" at bounding box center [643, 418] width 10 height 19
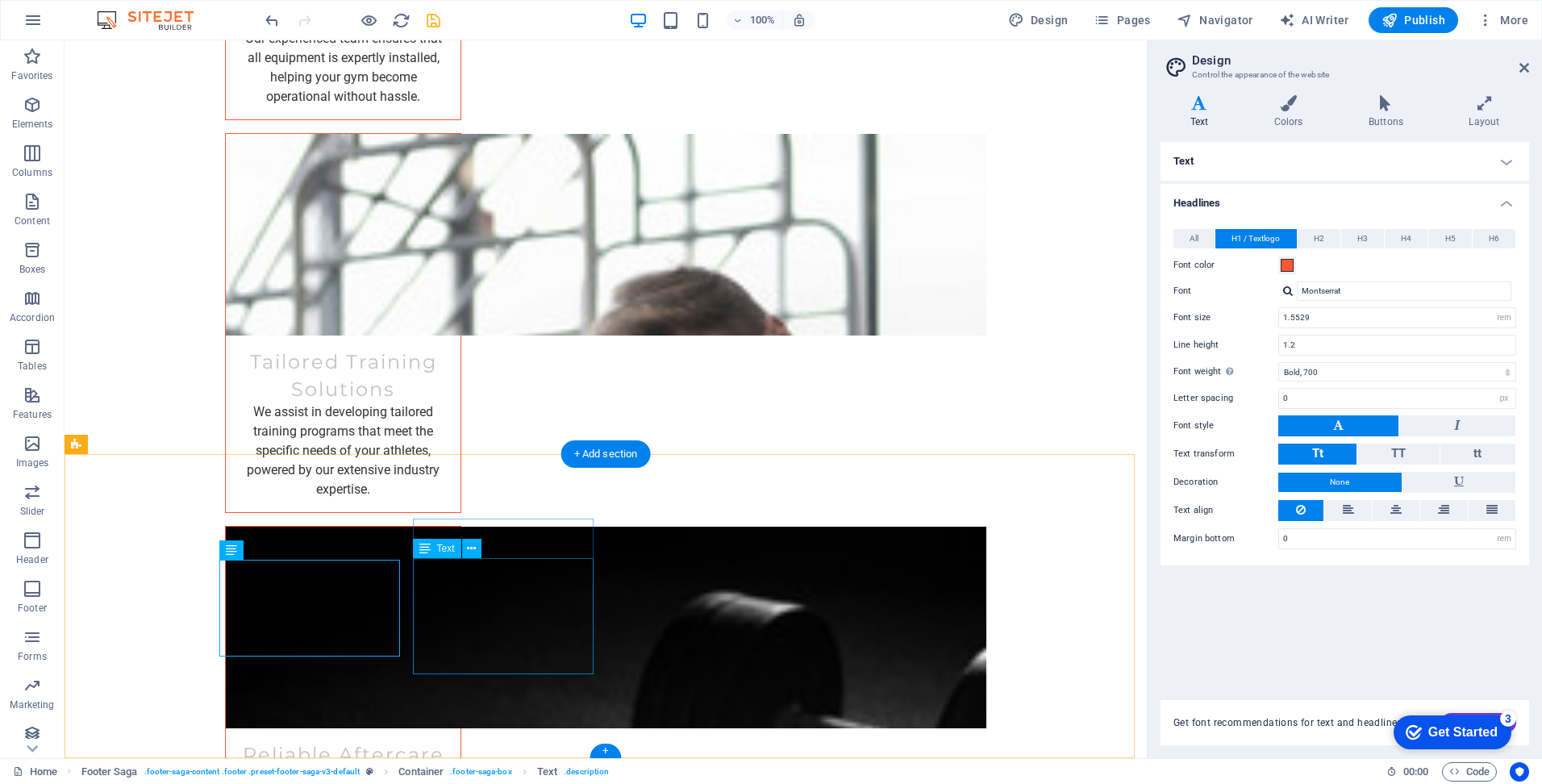
drag, startPoint x: 413, startPoint y: 564, endPoint x: 545, endPoint y: 595, distance: 135.6
copy div "[STREET_ADDRESS]"
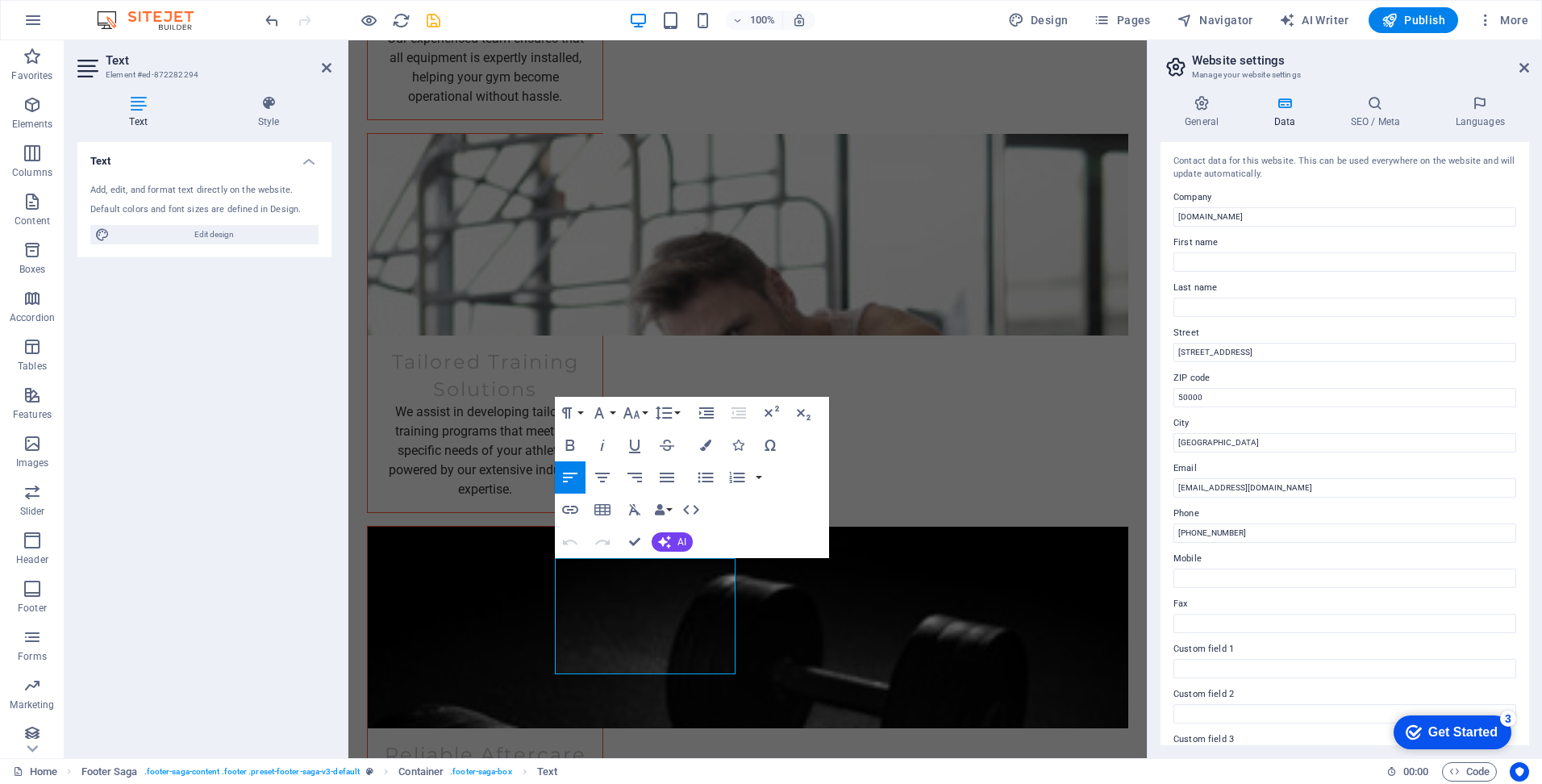
click at [141, 108] on icon at bounding box center [139, 103] width 122 height 16
drag, startPoint x: 1613, startPoint y: 257, endPoint x: 1133, endPoint y: 196, distance: 483.9
click at [1316, 214] on input "[DOMAIN_NAME]" at bounding box center [1345, 216] width 343 height 19
type input "s"
type input "Pegasus Martial Arts Supplies"
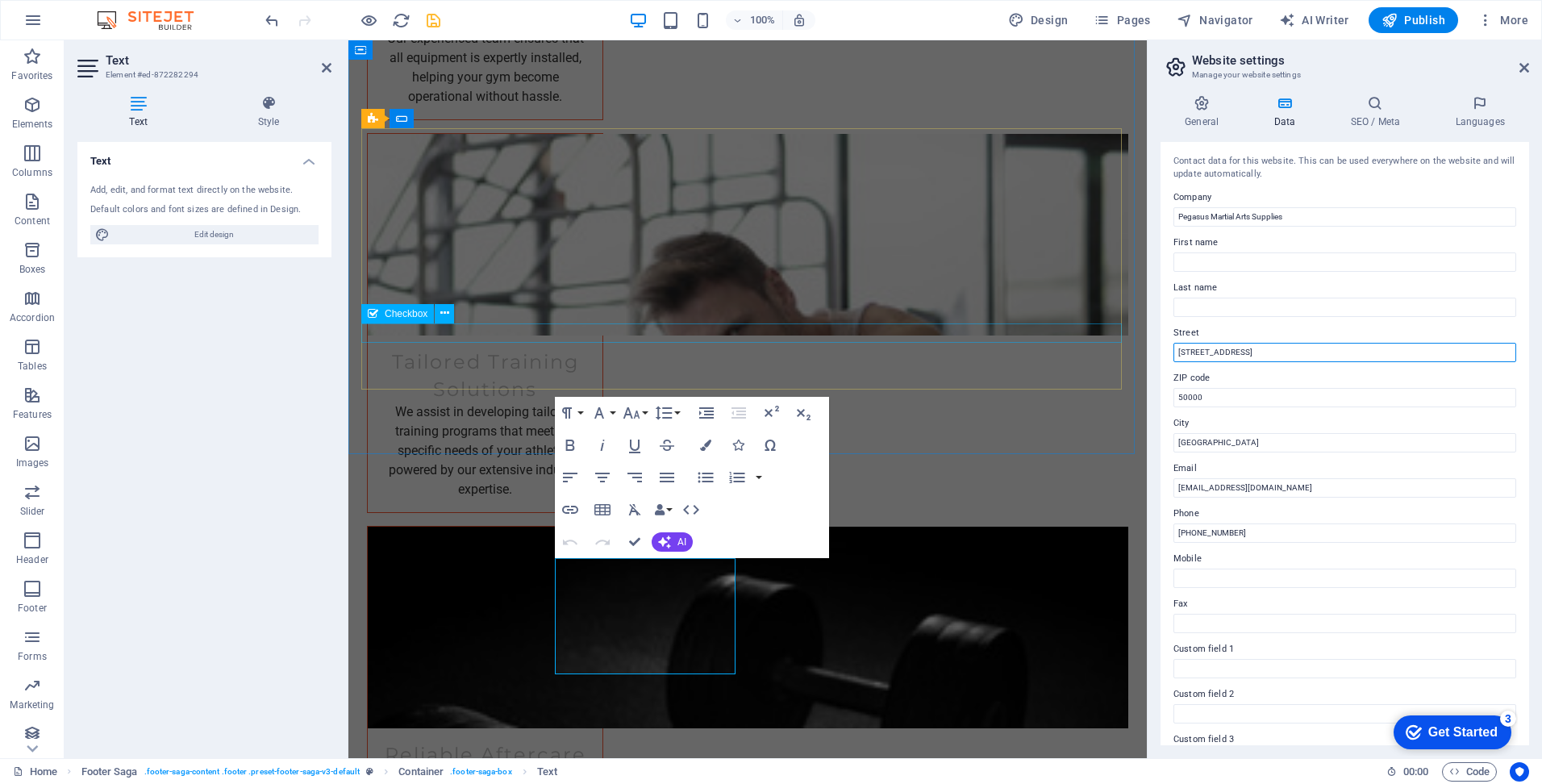
drag, startPoint x: 1602, startPoint y: 394, endPoint x: 1061, endPoint y: 334, distance: 544.3
type input "[STREET_ADDRESS]"
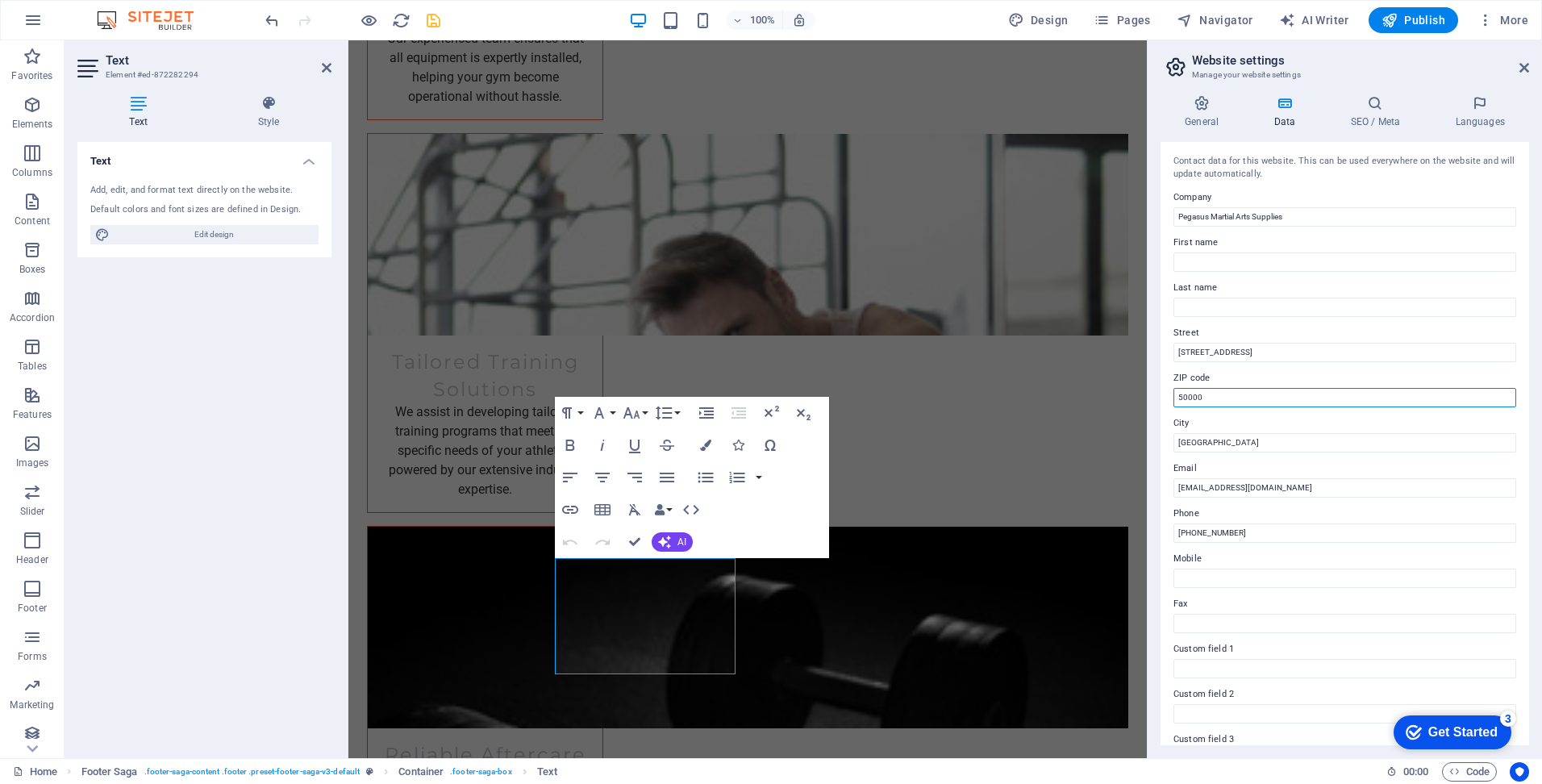
scroll to position [0, 0]
drag, startPoint x: 1596, startPoint y: 443, endPoint x: 1133, endPoint y: 391, distance: 465.9
type input "55100"
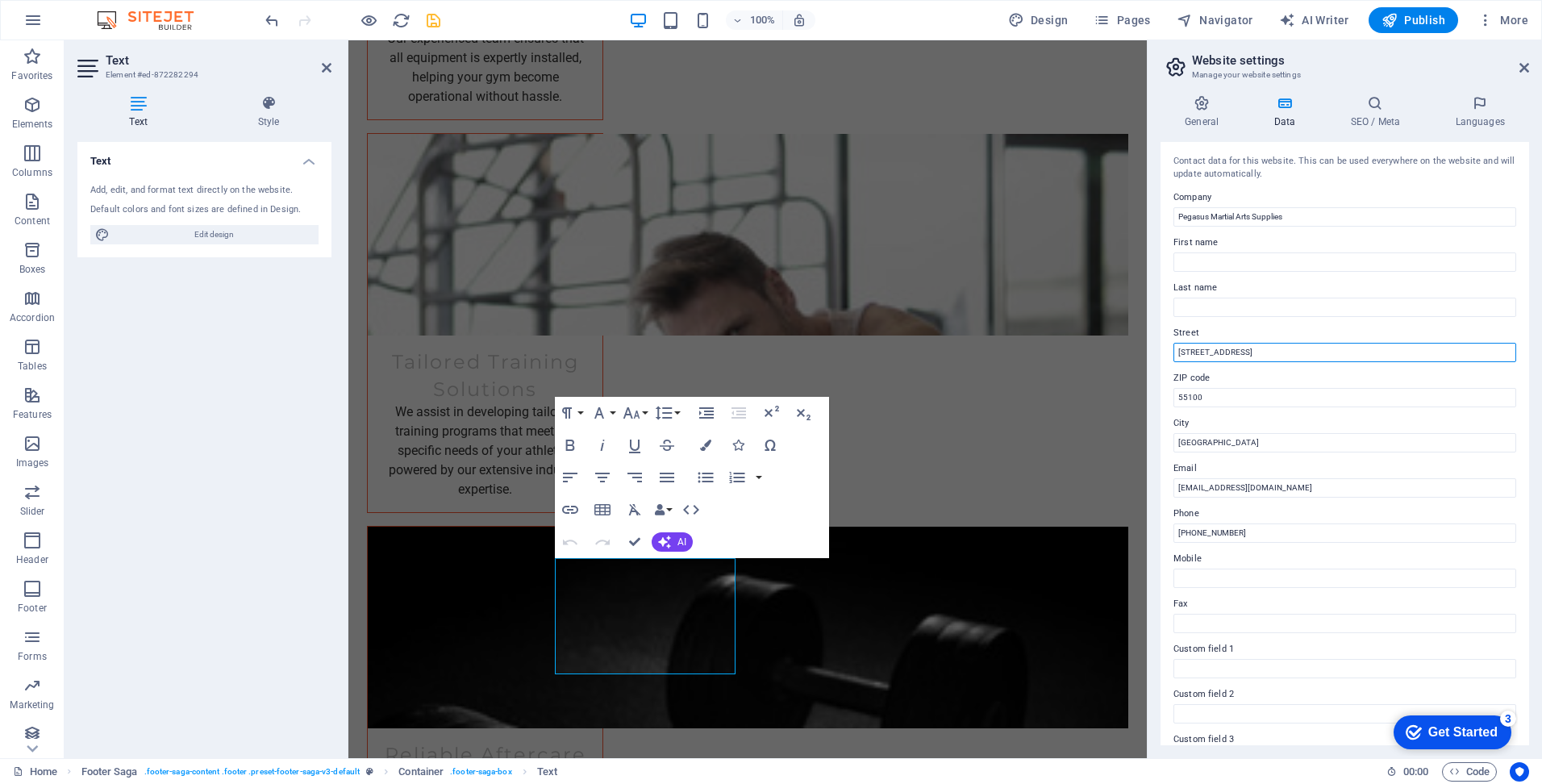
scroll to position [0, 7]
drag, startPoint x: 1403, startPoint y: 353, endPoint x: 1533, endPoint y: 359, distance: 130.1
click at [1533, 359] on div "General Data SEO / Meta Languages Website name [DOMAIN_NAME] Logo Drag files he…" at bounding box center [1345, 419] width 395 height 676
type input "Block G7-2-15, [GEOGRAPHIC_DATA][STREET_ADDRESS][GEOGRAPHIC_DATA],"
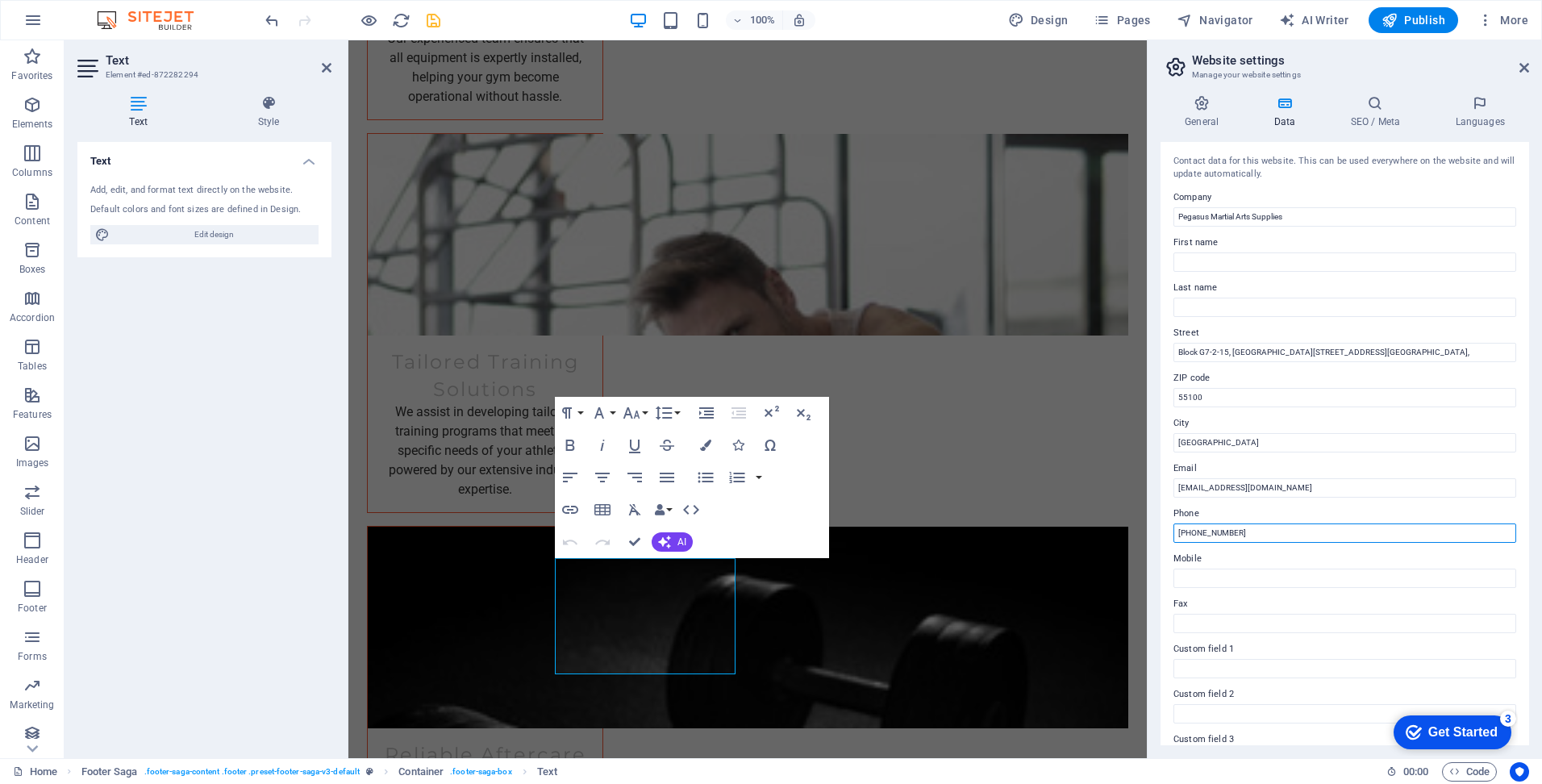
click at [1269, 537] on input "[PHONE_NUMBER]" at bounding box center [1345, 532] width 343 height 19
click at [1195, 531] on input "[PHONE_NUMBER]" at bounding box center [1345, 532] width 343 height 19
type input "[PHONE_NUMBER]"
click at [1295, 488] on input "[EMAIL_ADDRESS][DOMAIN_NAME]" at bounding box center [1345, 487] width 343 height 19
drag, startPoint x: 1226, startPoint y: 489, endPoint x: 1149, endPoint y: 483, distance: 77.2
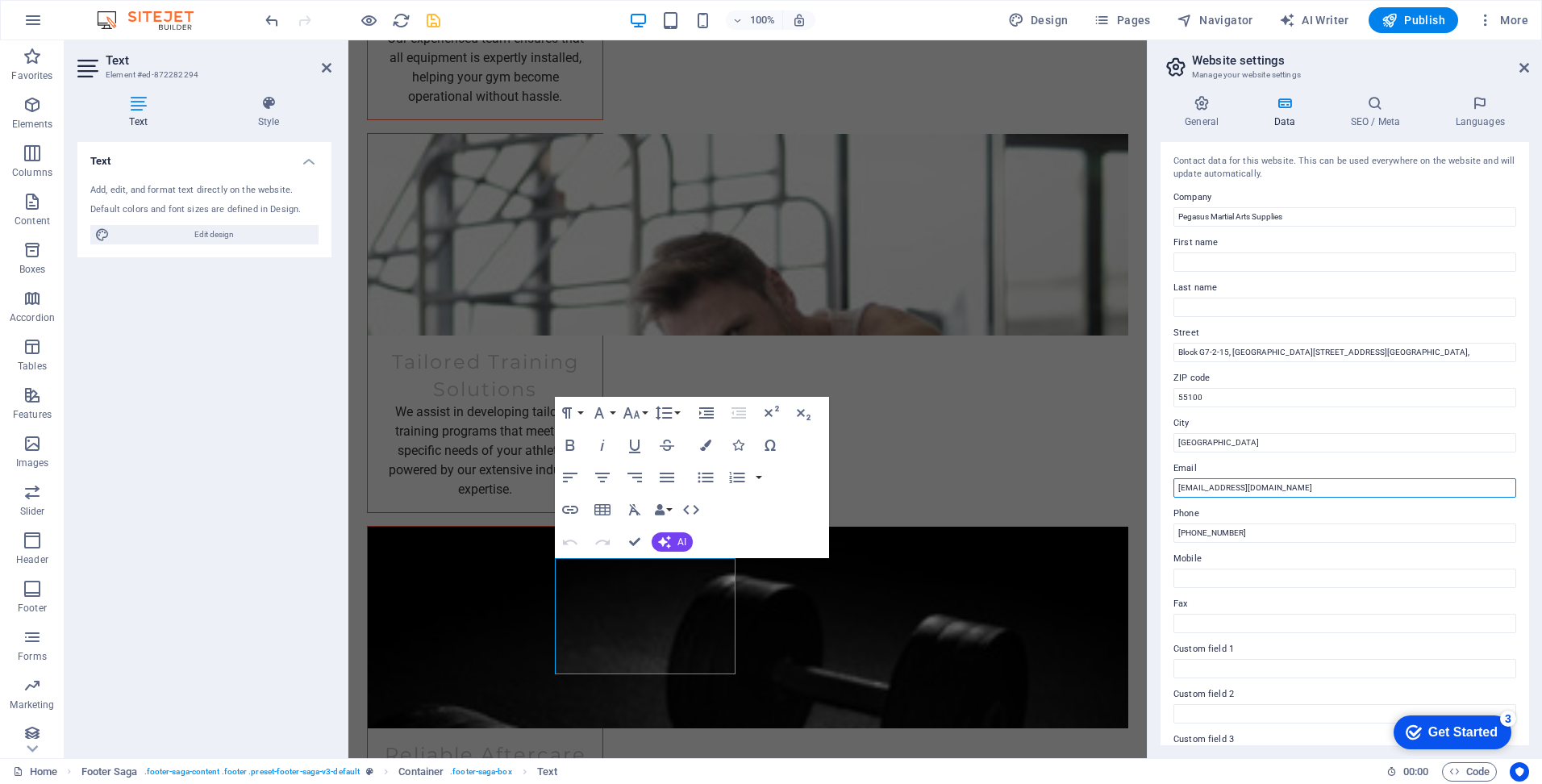
click at [1149, 483] on aside "Website settings Manage your website settings General Data SEO / Meta Languages…" at bounding box center [1344, 398] width 395 height 717
type input "[EMAIL_ADDRESS][DOMAIN_NAME]"
click at [1260, 570] on input "Mobile" at bounding box center [1345, 578] width 343 height 19
click at [1205, 119] on h4 "General" at bounding box center [1205, 111] width 88 height 34
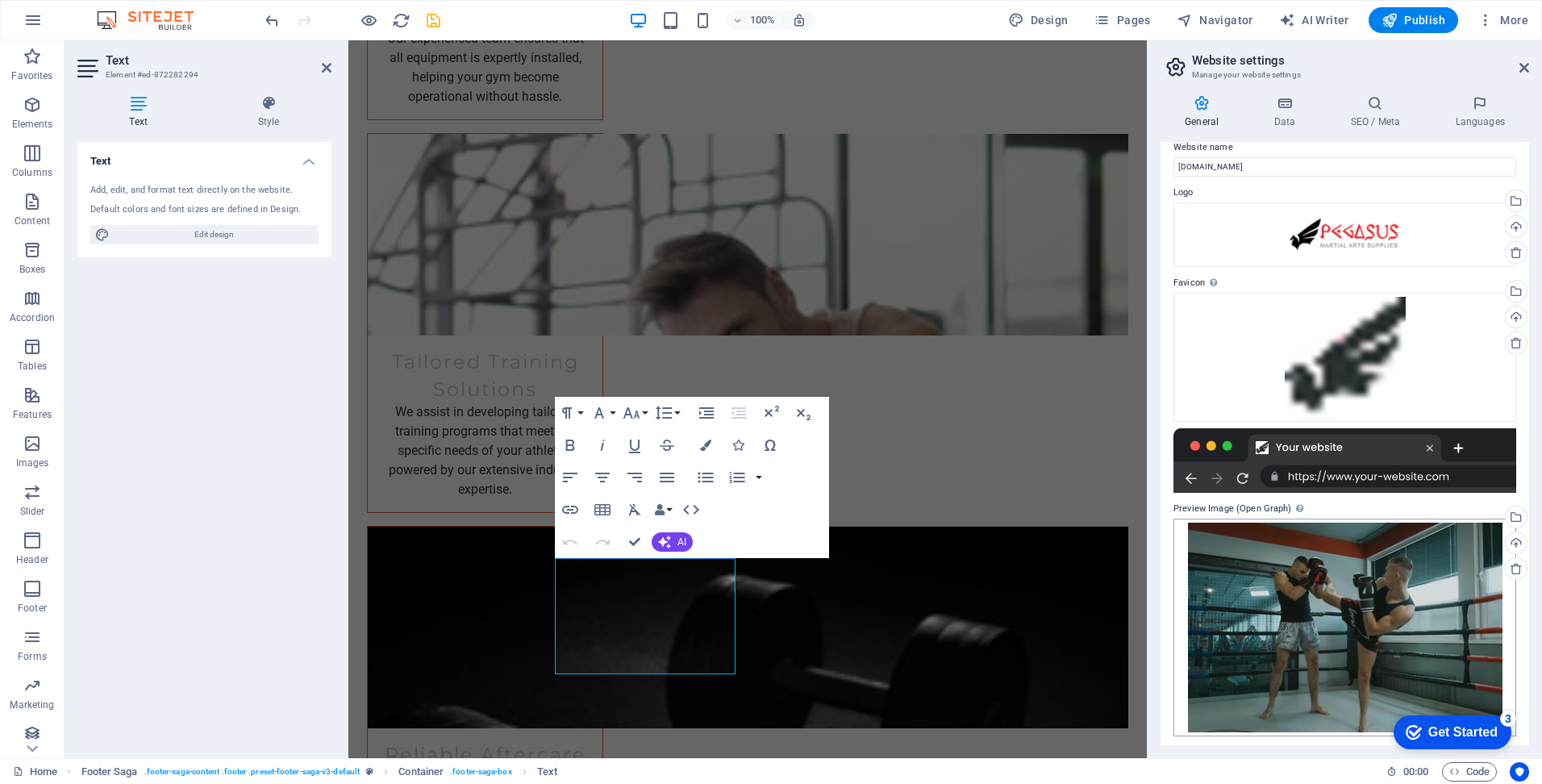
scroll to position [21, 0]
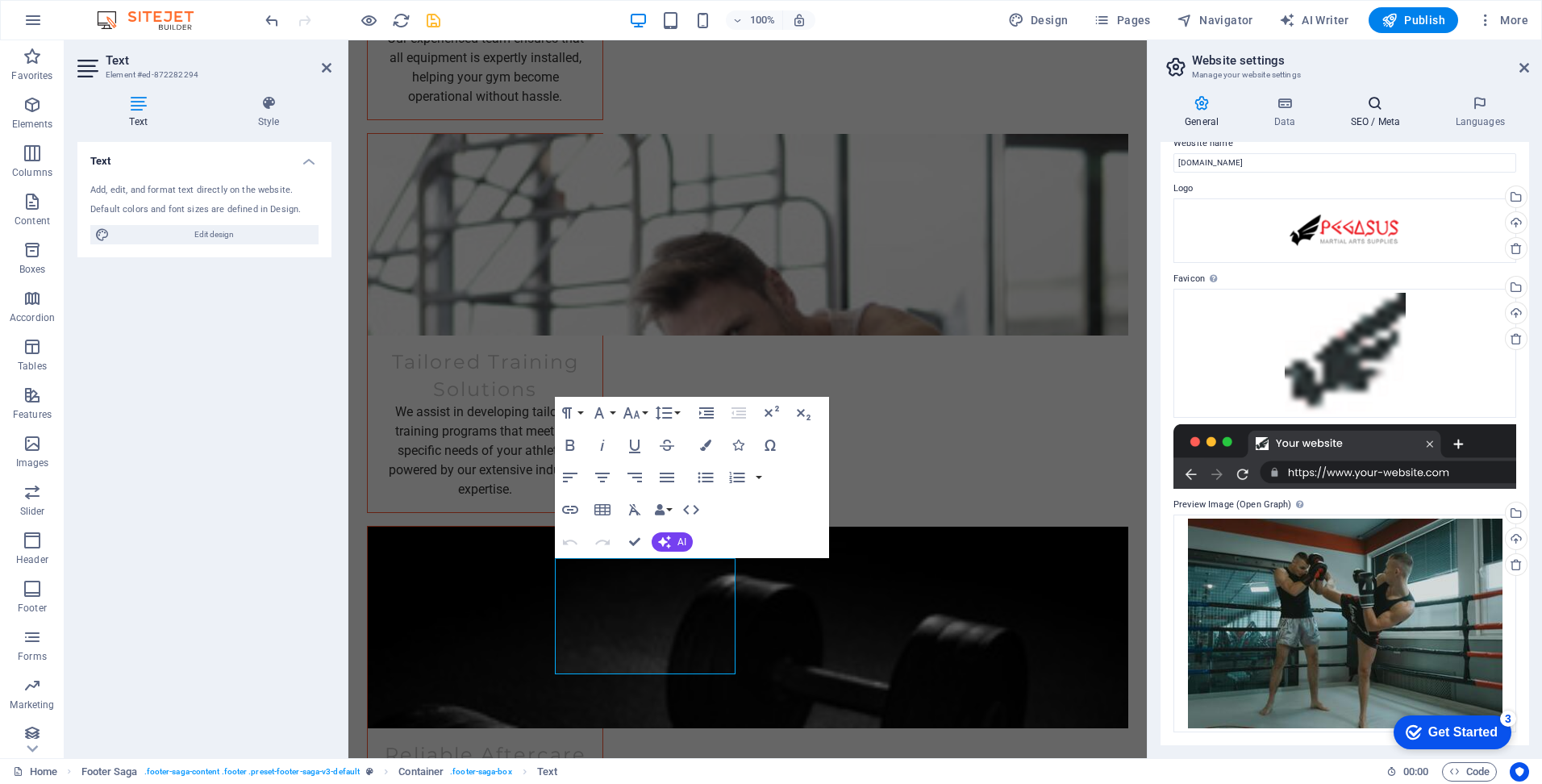
click at [1372, 115] on h4 "SEO / Meta" at bounding box center [1378, 111] width 105 height 34
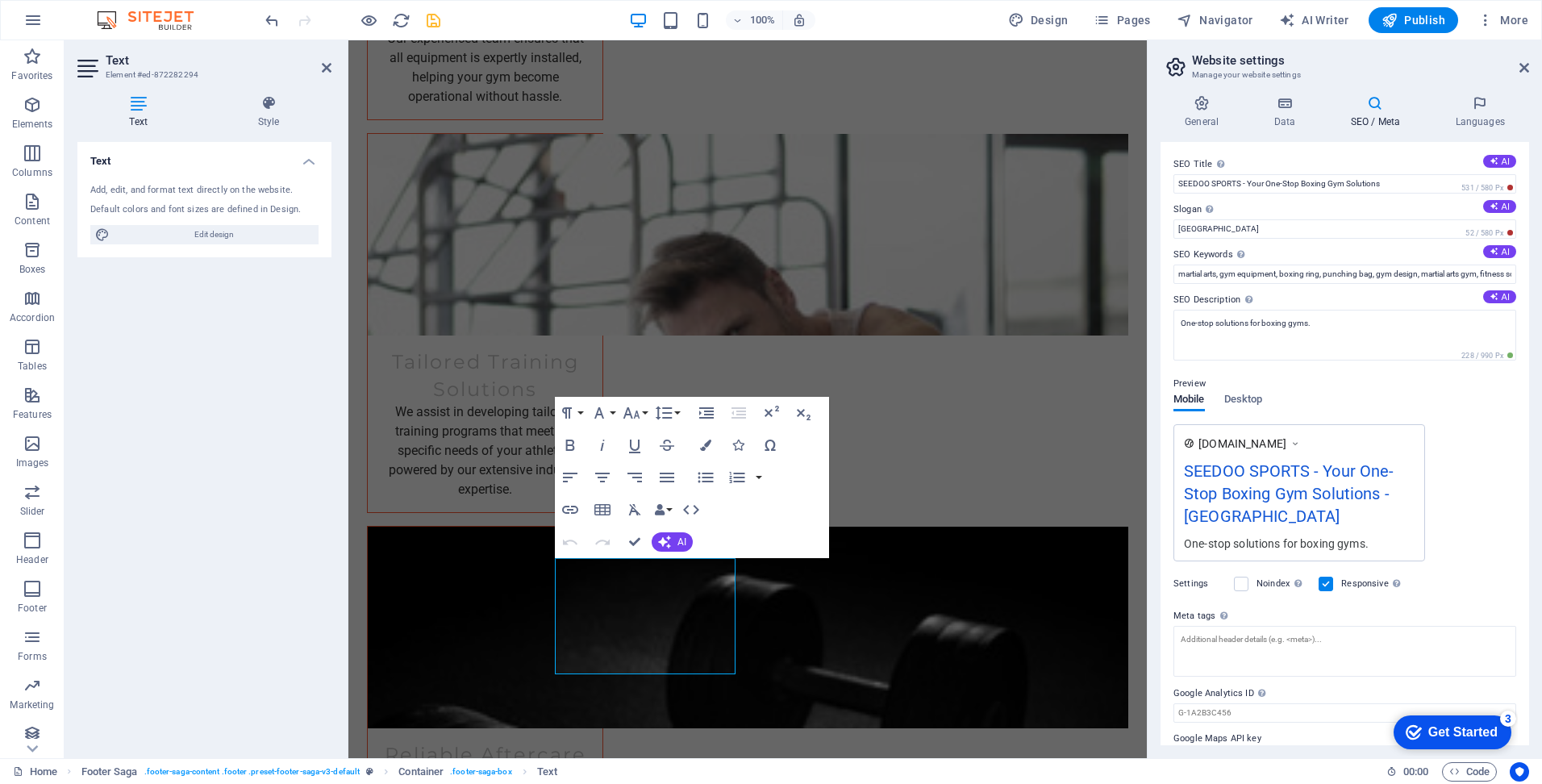
scroll to position [36, 0]
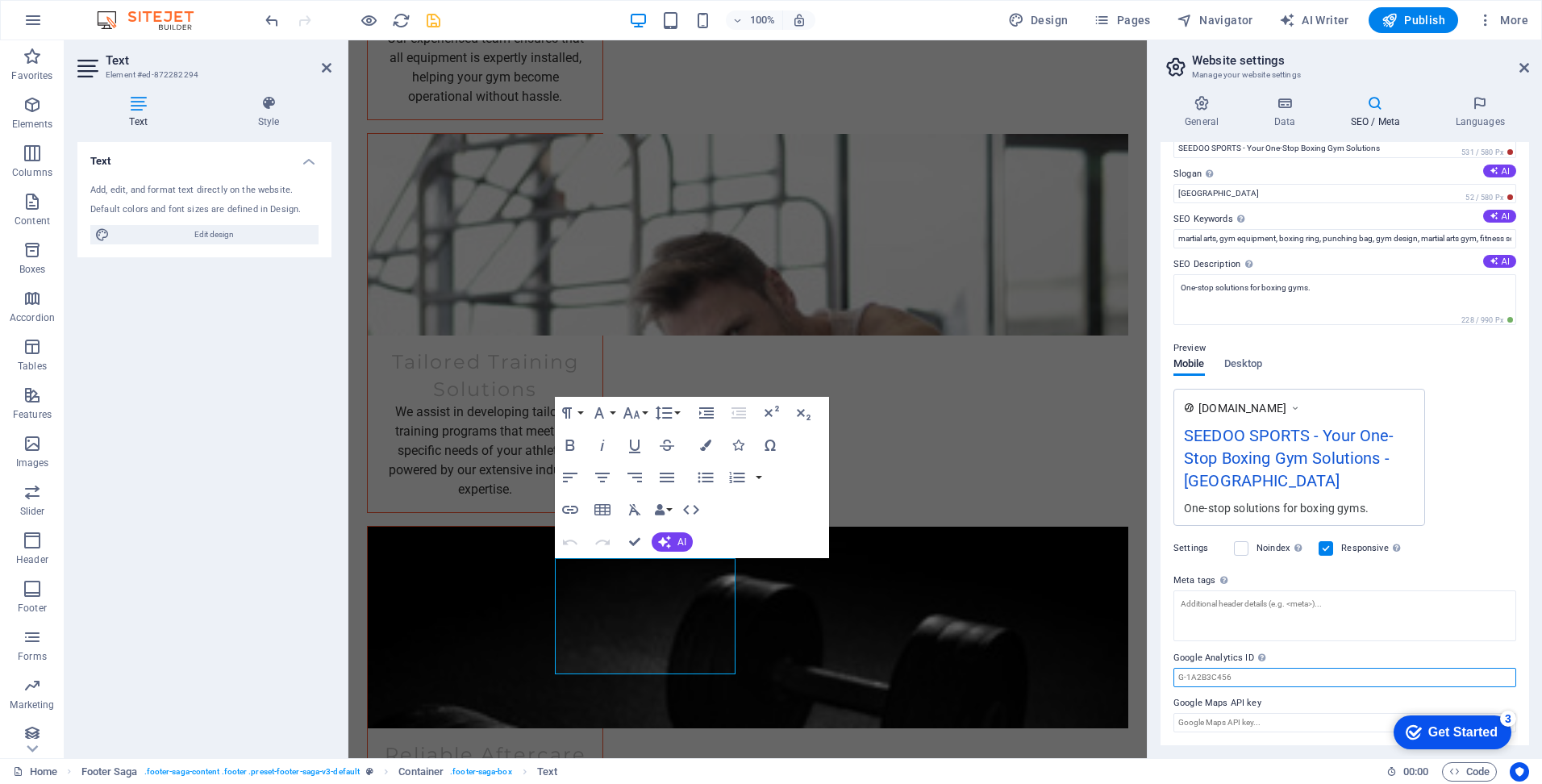
click at [1309, 683] on input "Google Analytics ID Please only add the Google Analytics ID. We automatically i…" at bounding box center [1345, 676] width 343 height 19
click at [1473, 108] on icon at bounding box center [1480, 103] width 98 height 16
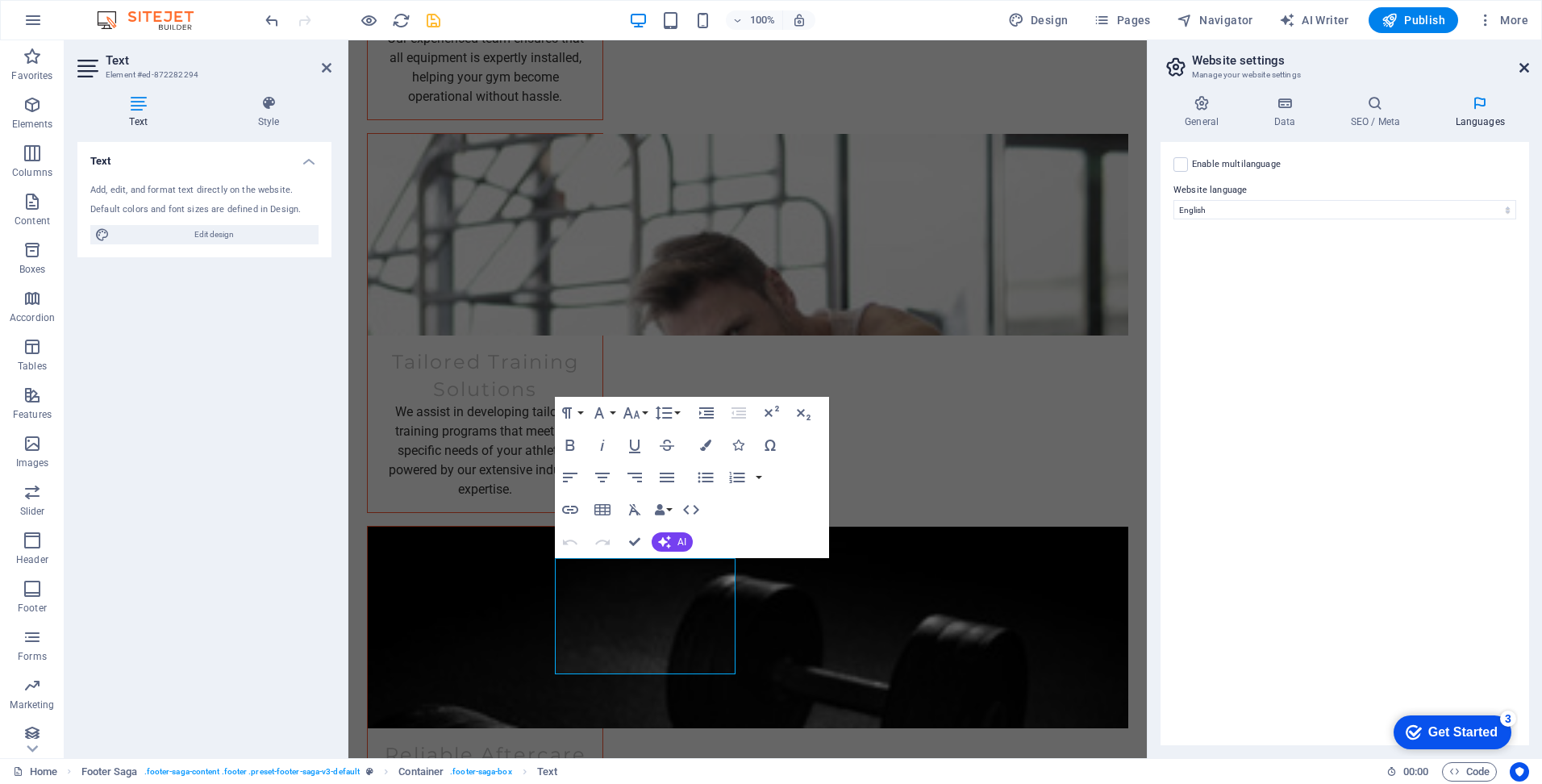
click at [1526, 68] on icon at bounding box center [1524, 67] width 10 height 13
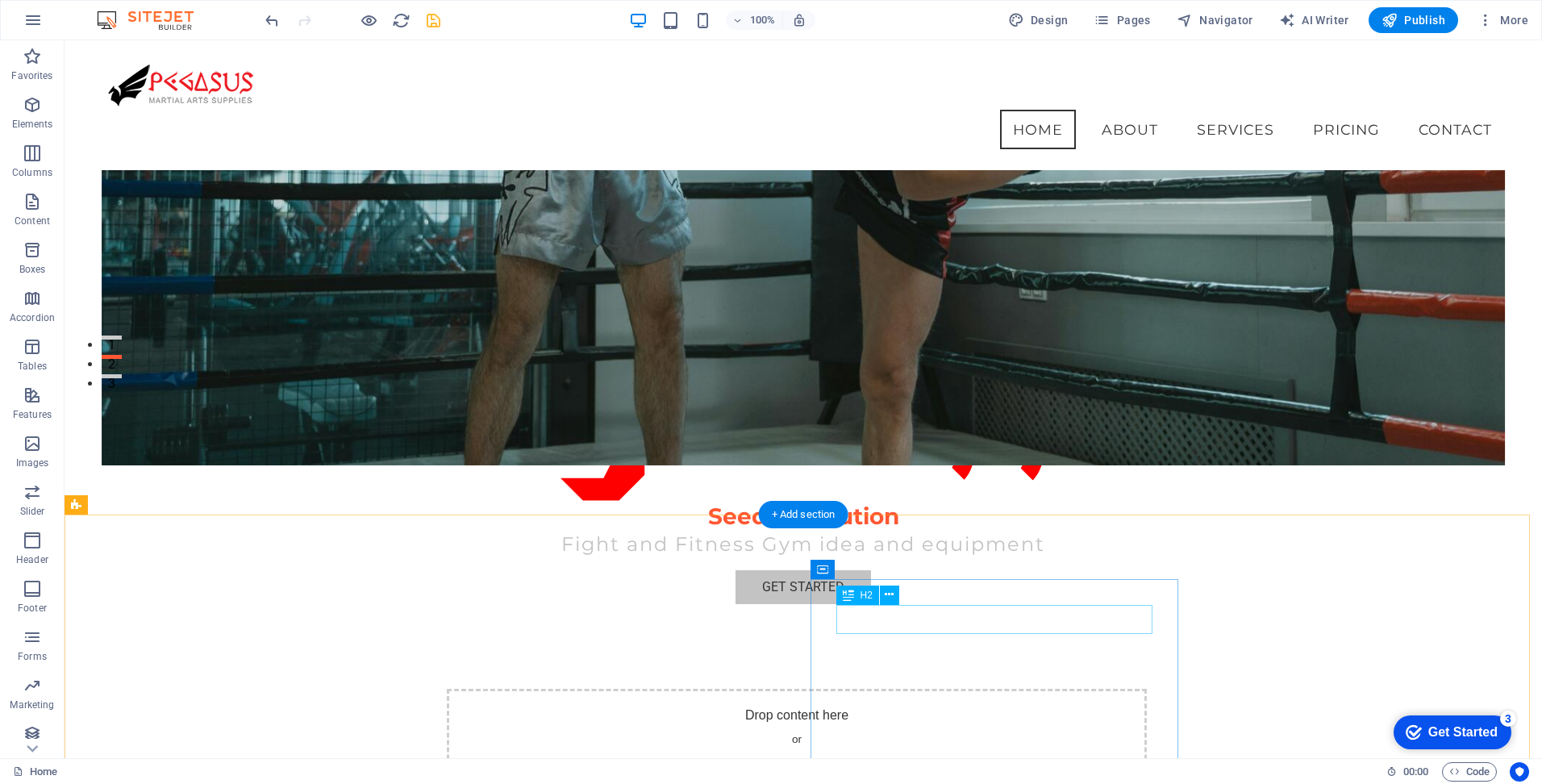
scroll to position [162, 0]
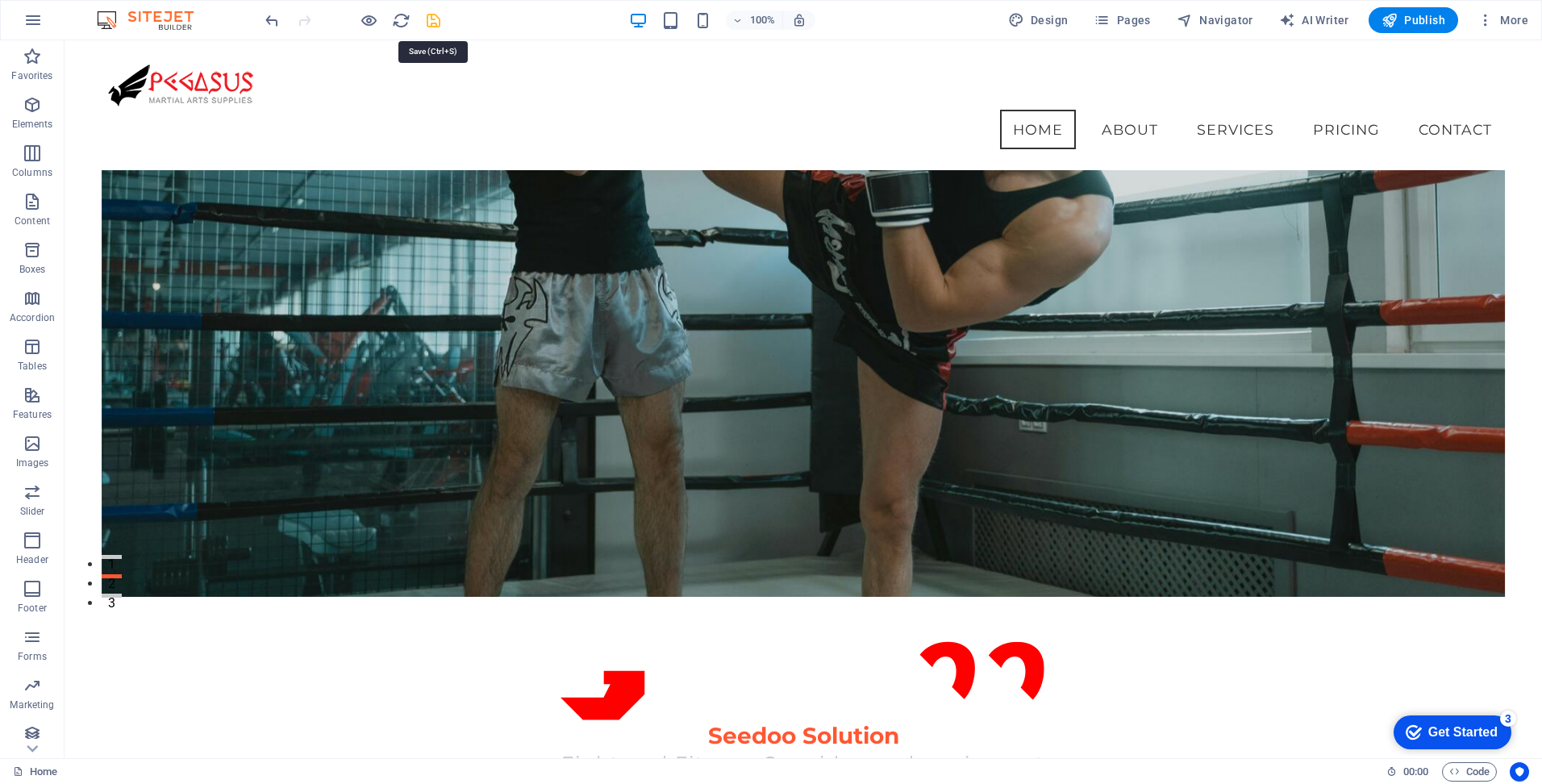
click at [433, 17] on icon "save" at bounding box center [433, 20] width 18 height 18
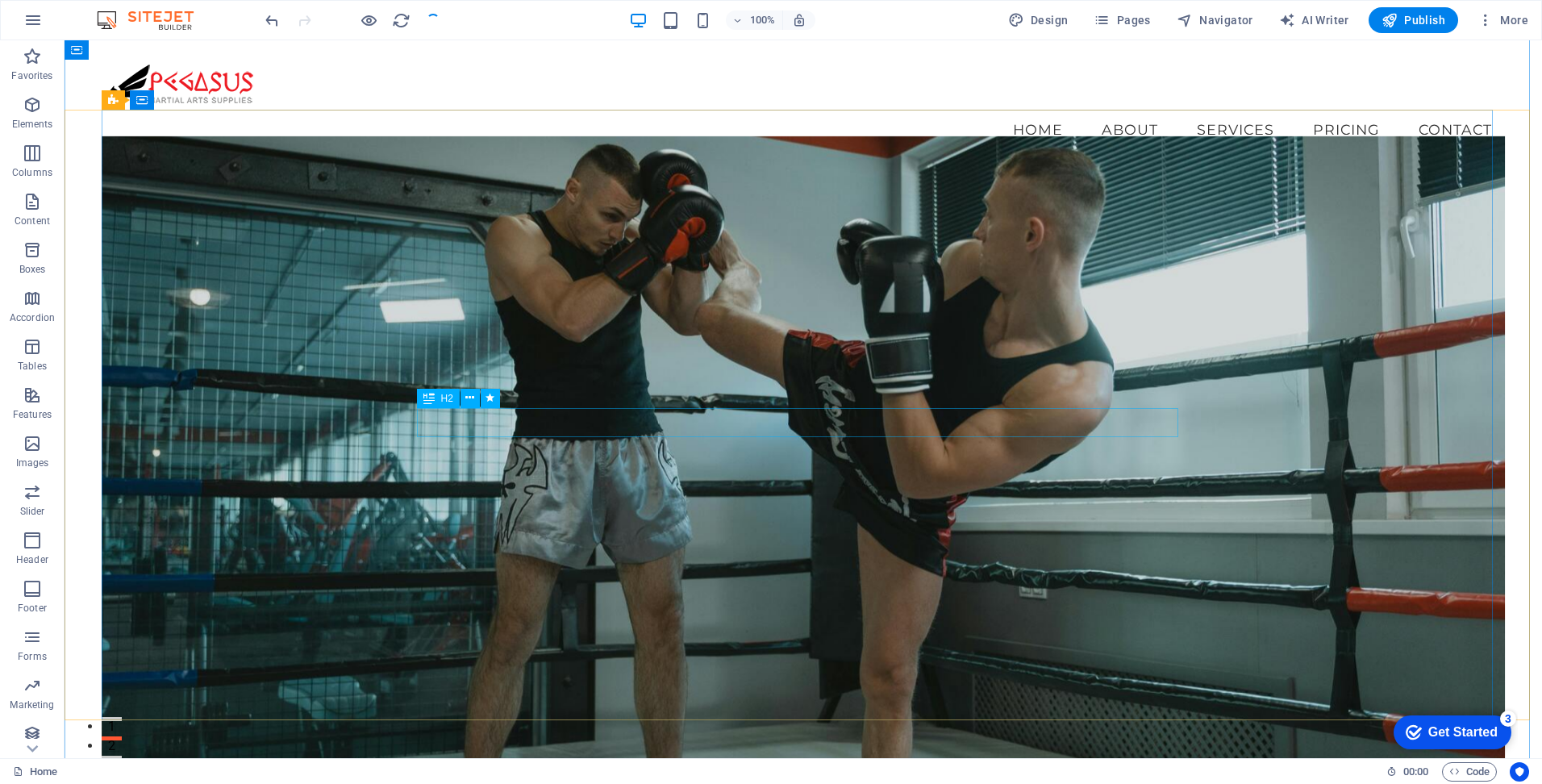
scroll to position [80, 0]
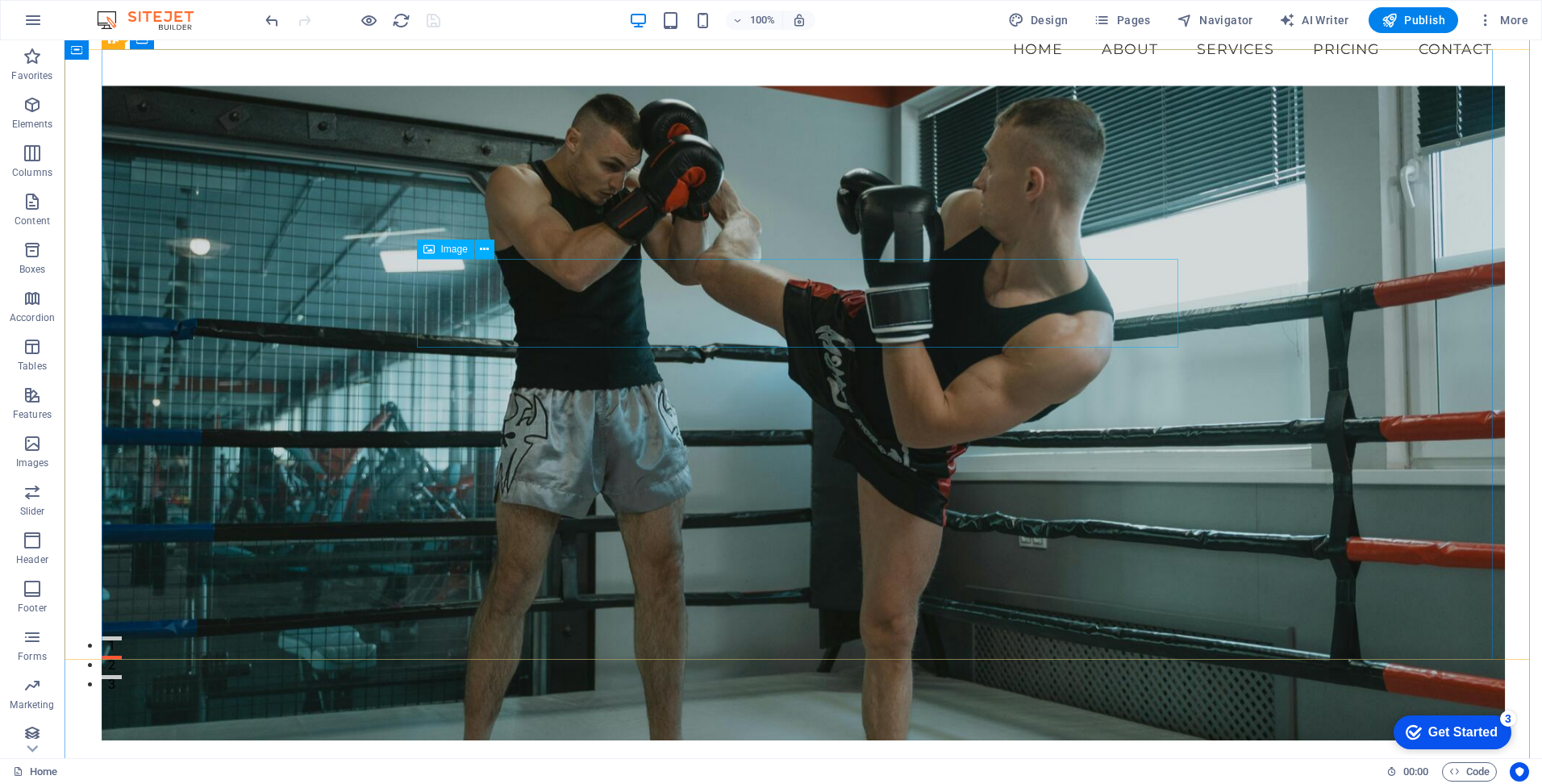
select select "px"
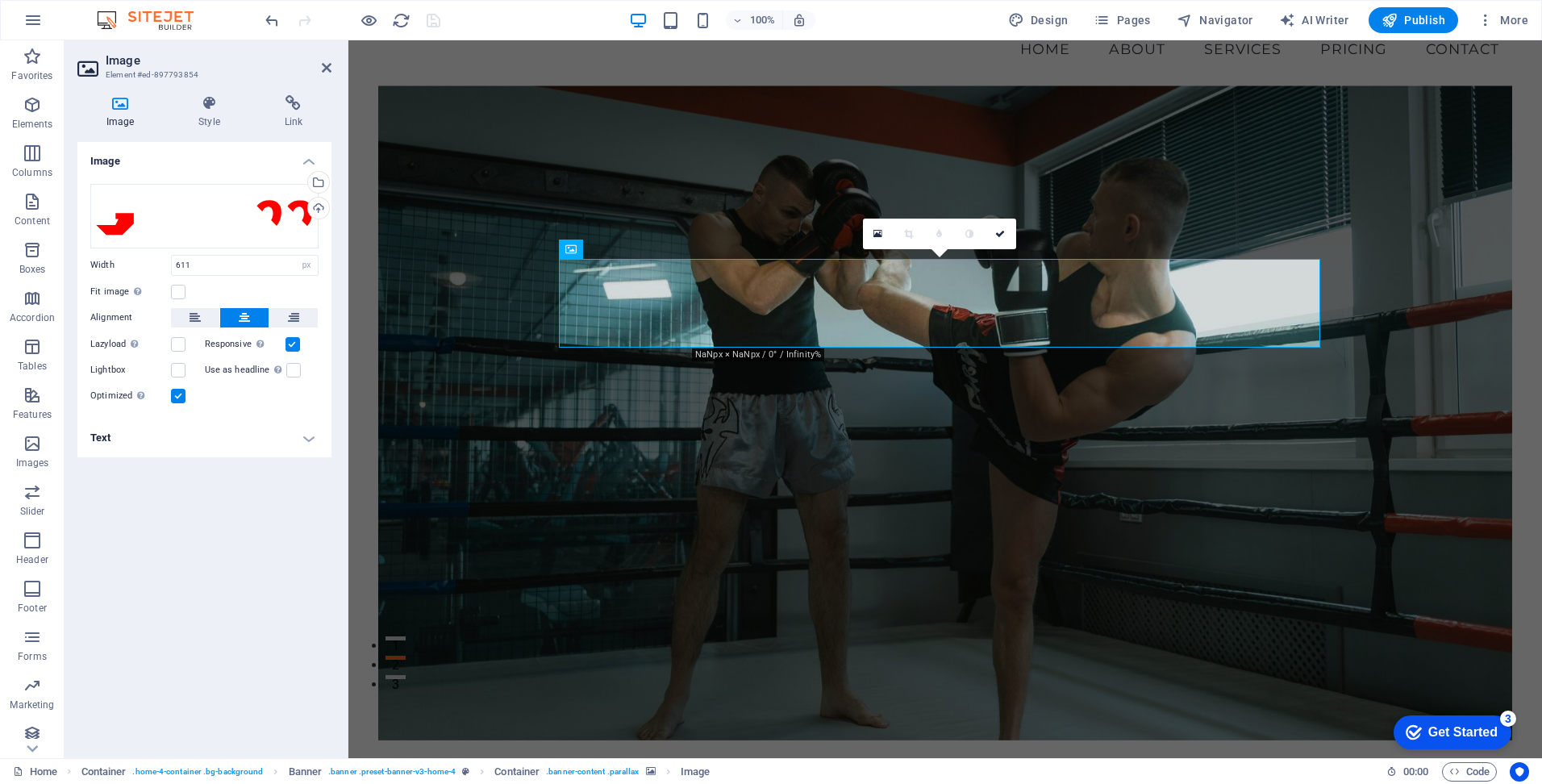
click at [305, 438] on h4 "Text" at bounding box center [204, 438] width 254 height 38
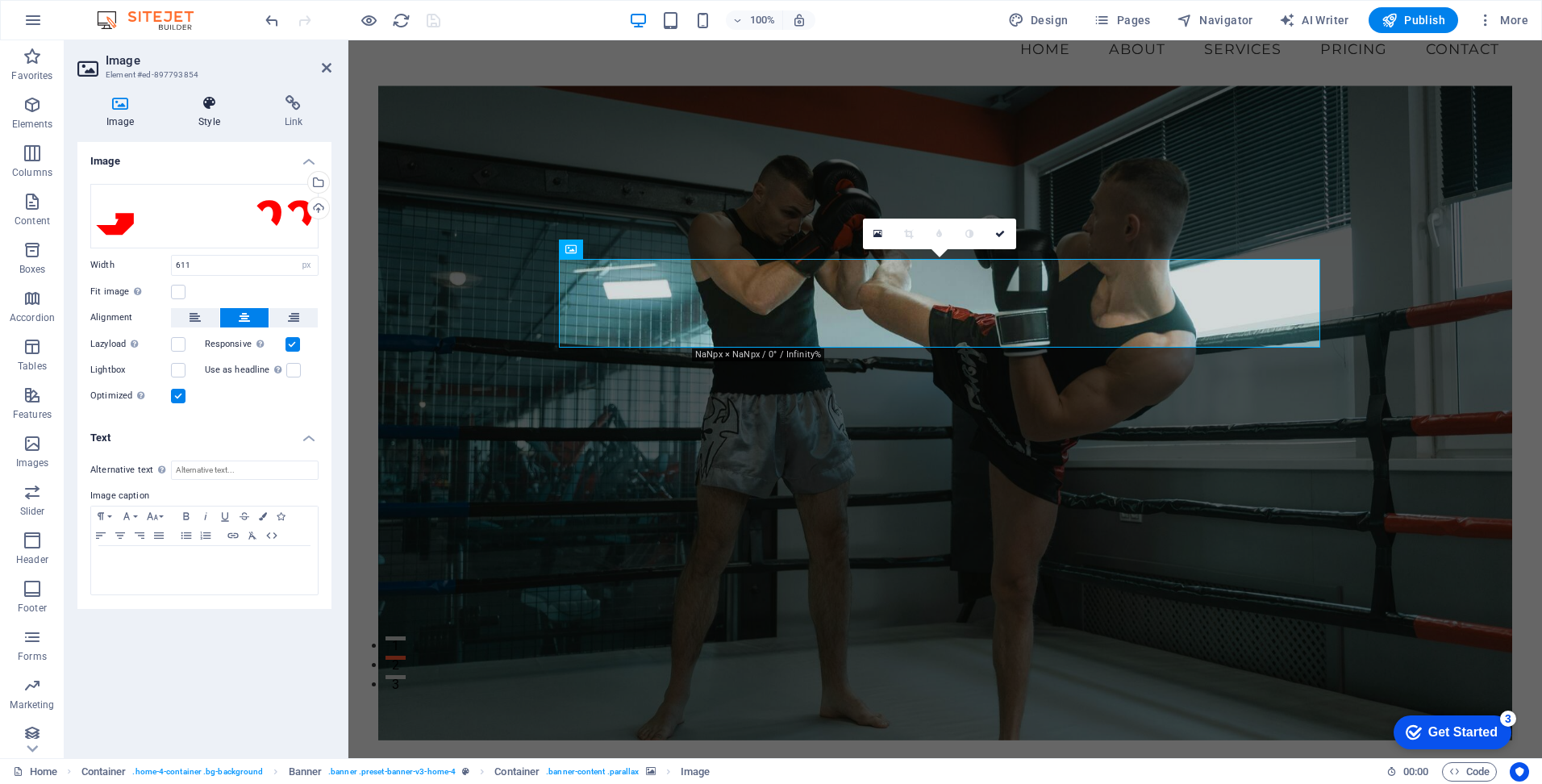
click at [204, 108] on icon at bounding box center [209, 103] width 79 height 16
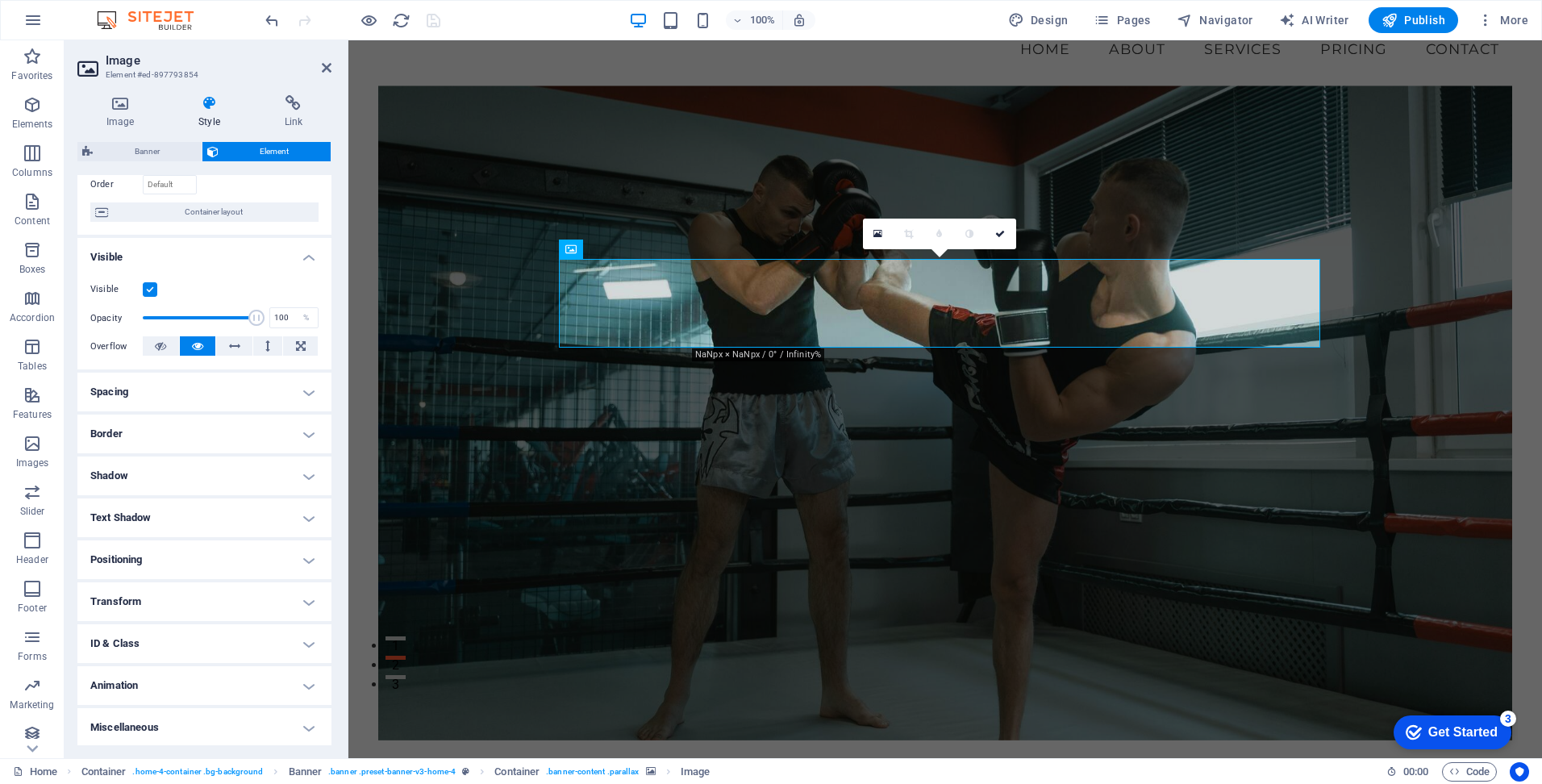
scroll to position [111, 0]
click at [297, 685] on h4 "Animation" at bounding box center [204, 684] width 254 height 38
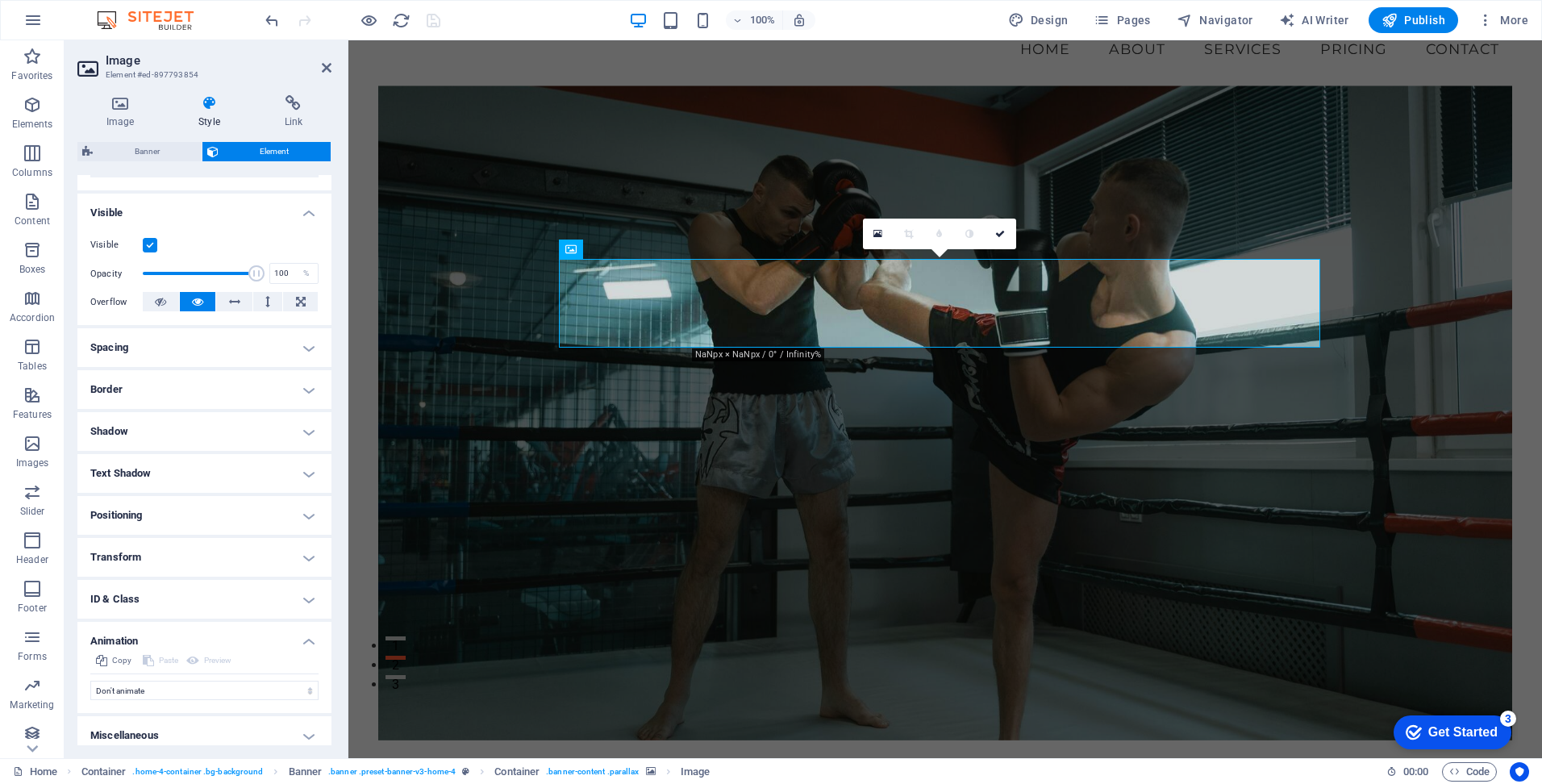
scroll to position [164, 0]
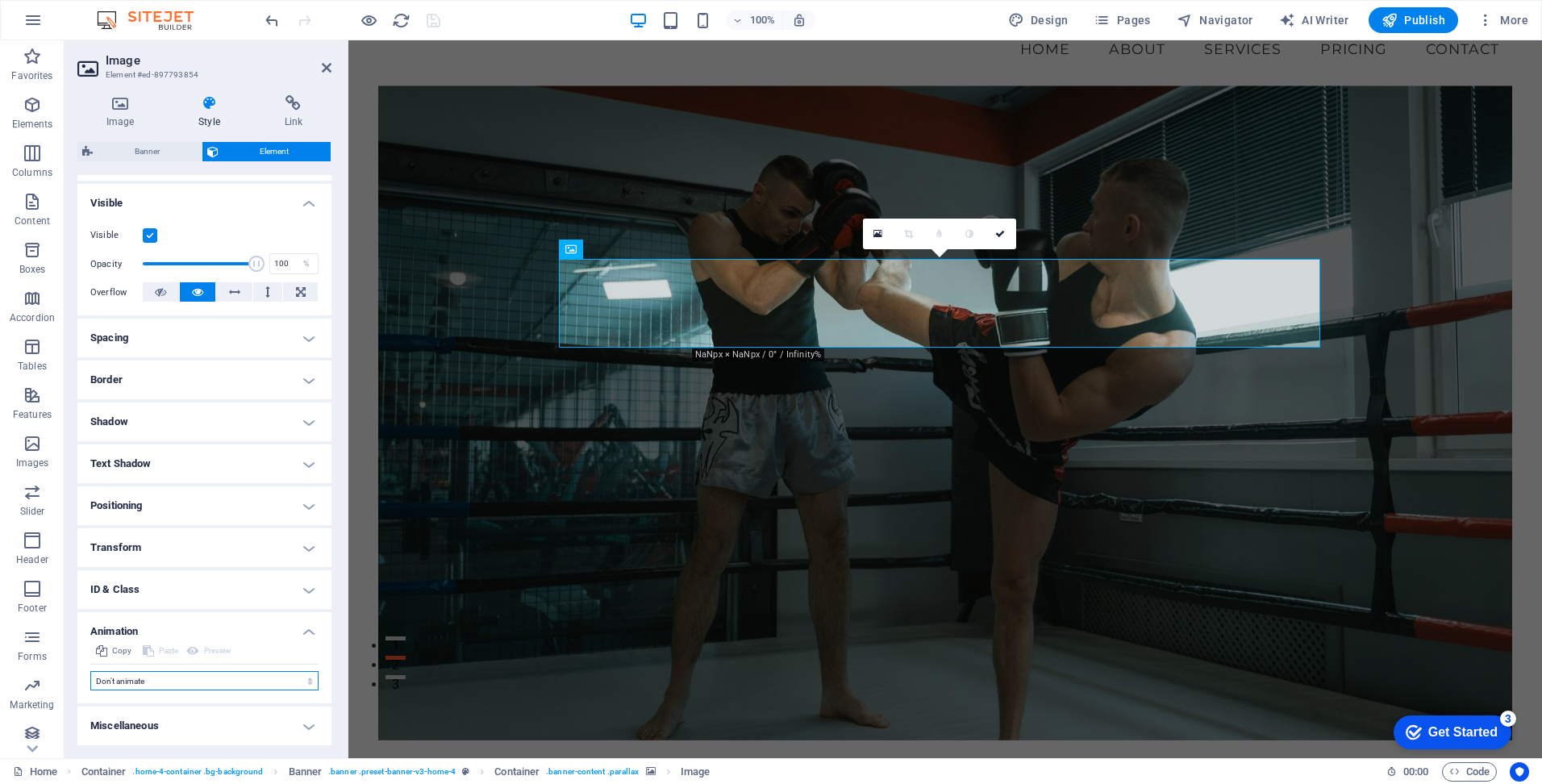
click at [268, 674] on select "Don't animate Show / Hide Slide up/down Zoom in/out Slide left to right Slide r…" at bounding box center [204, 680] width 228 height 19
select select "shrink"
click at [90, 671] on select "Don't animate Show / Hide Slide up/down Zoom in/out Slide left to right Slide r…" at bounding box center [204, 680] width 228 height 19
select select "scroll"
click at [435, 23] on icon "save" at bounding box center [433, 20] width 18 height 18
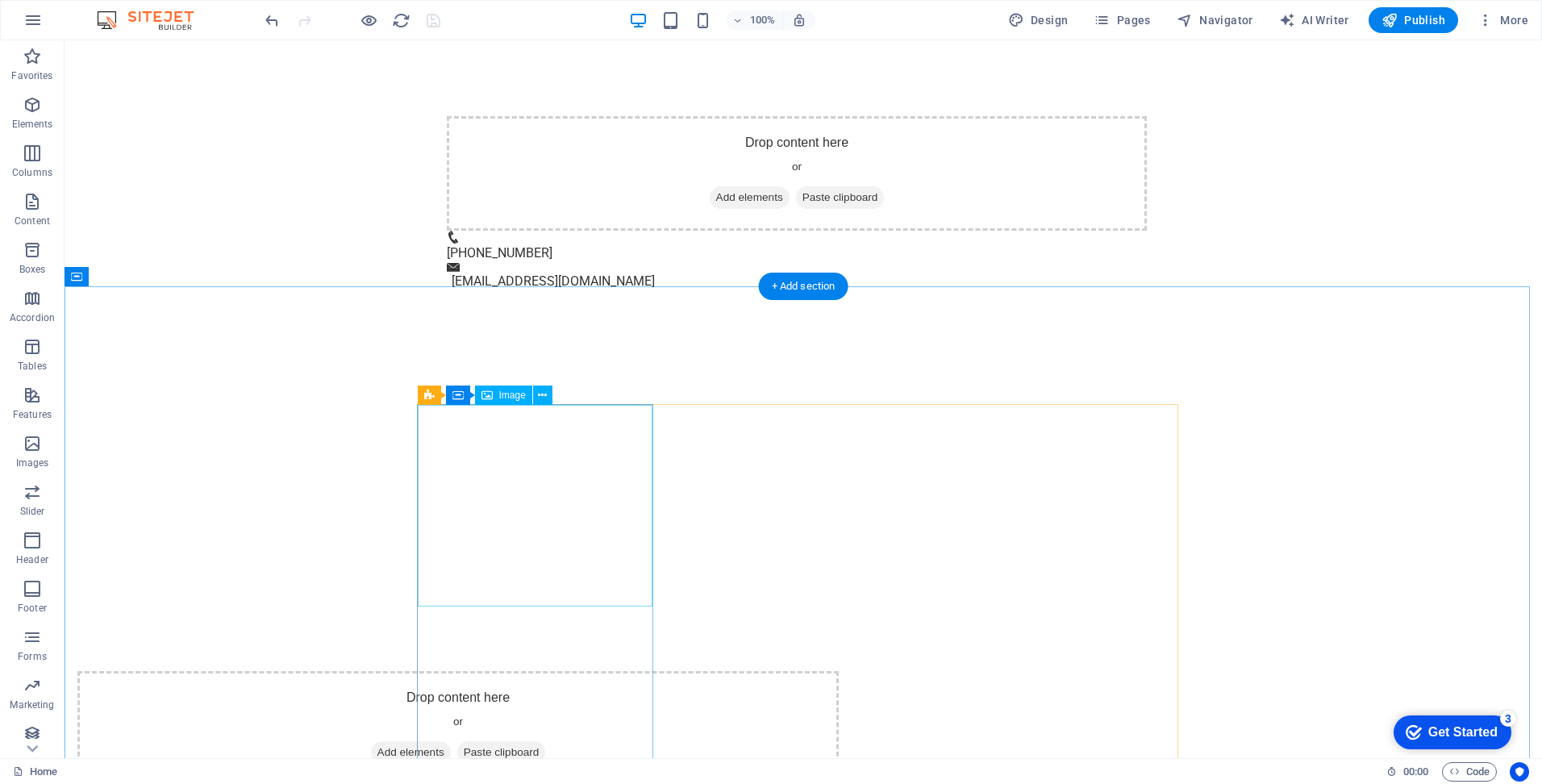
scroll to position [1451, 0]
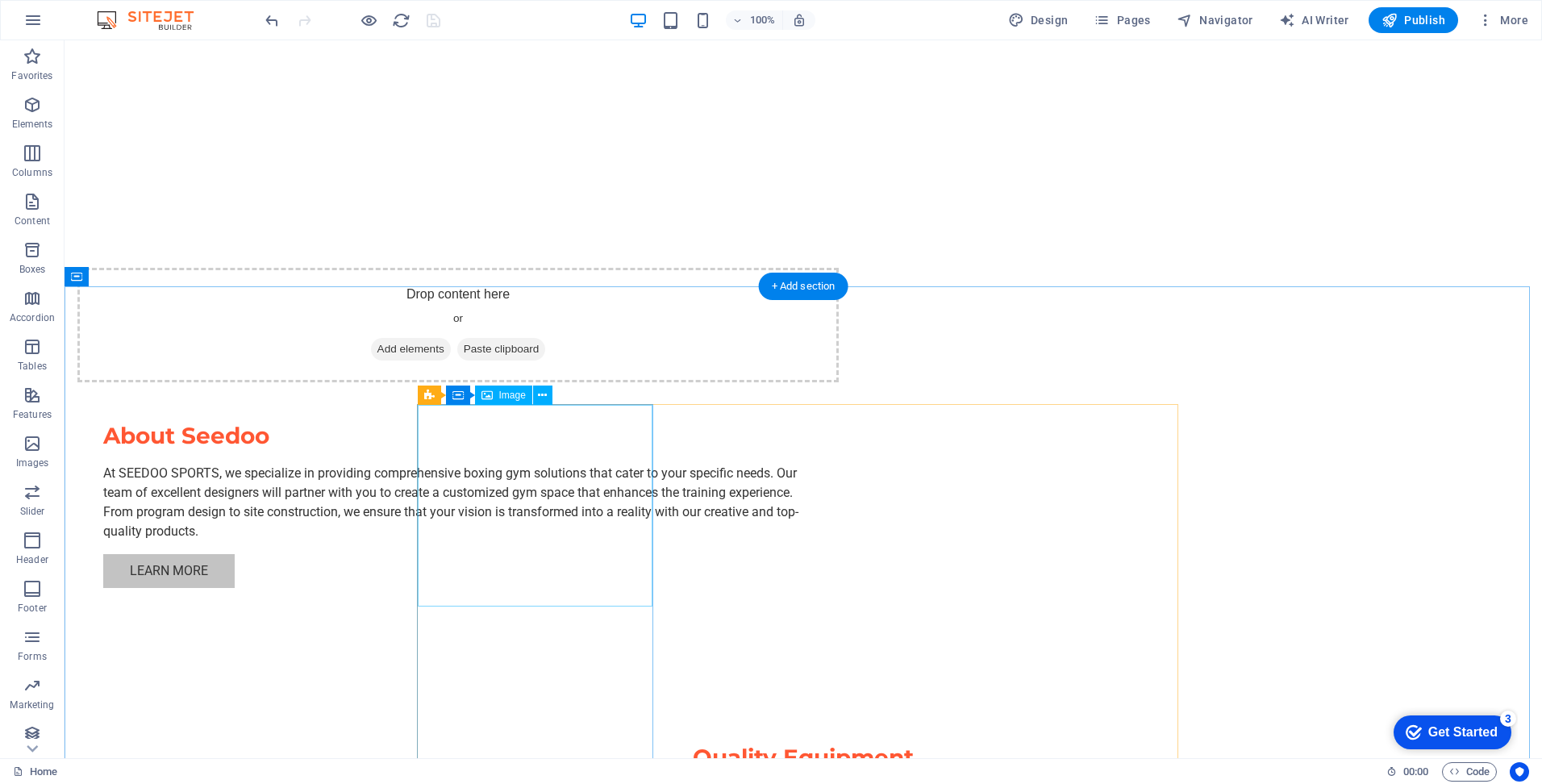
click at [511, 397] on span "Image" at bounding box center [512, 395] width 26 height 10
select select "vw"
select select "px"
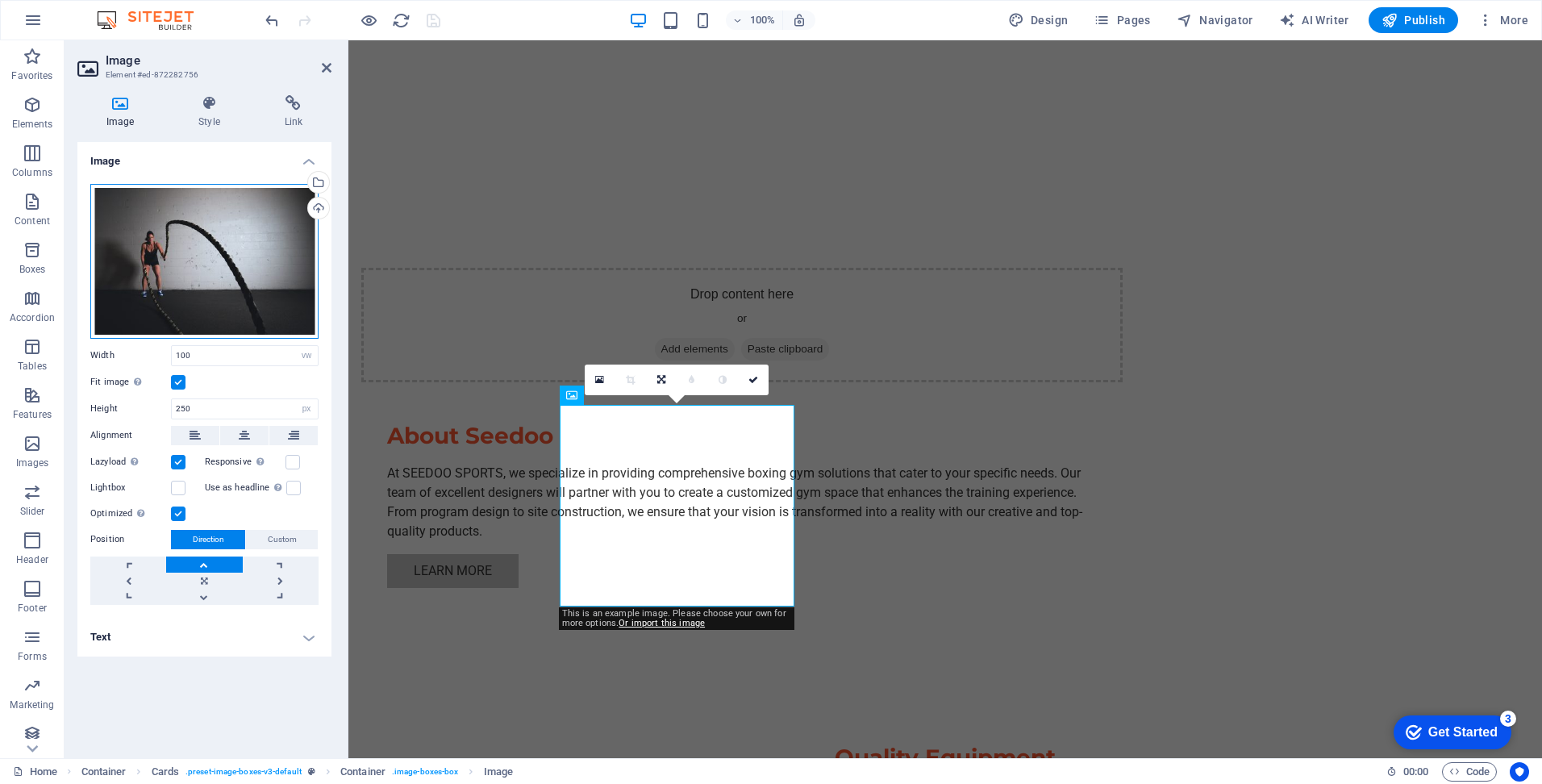
click at [253, 255] on div "Drag files here, click to choose files or select files from Files or our free s…" at bounding box center [204, 262] width 228 height 155
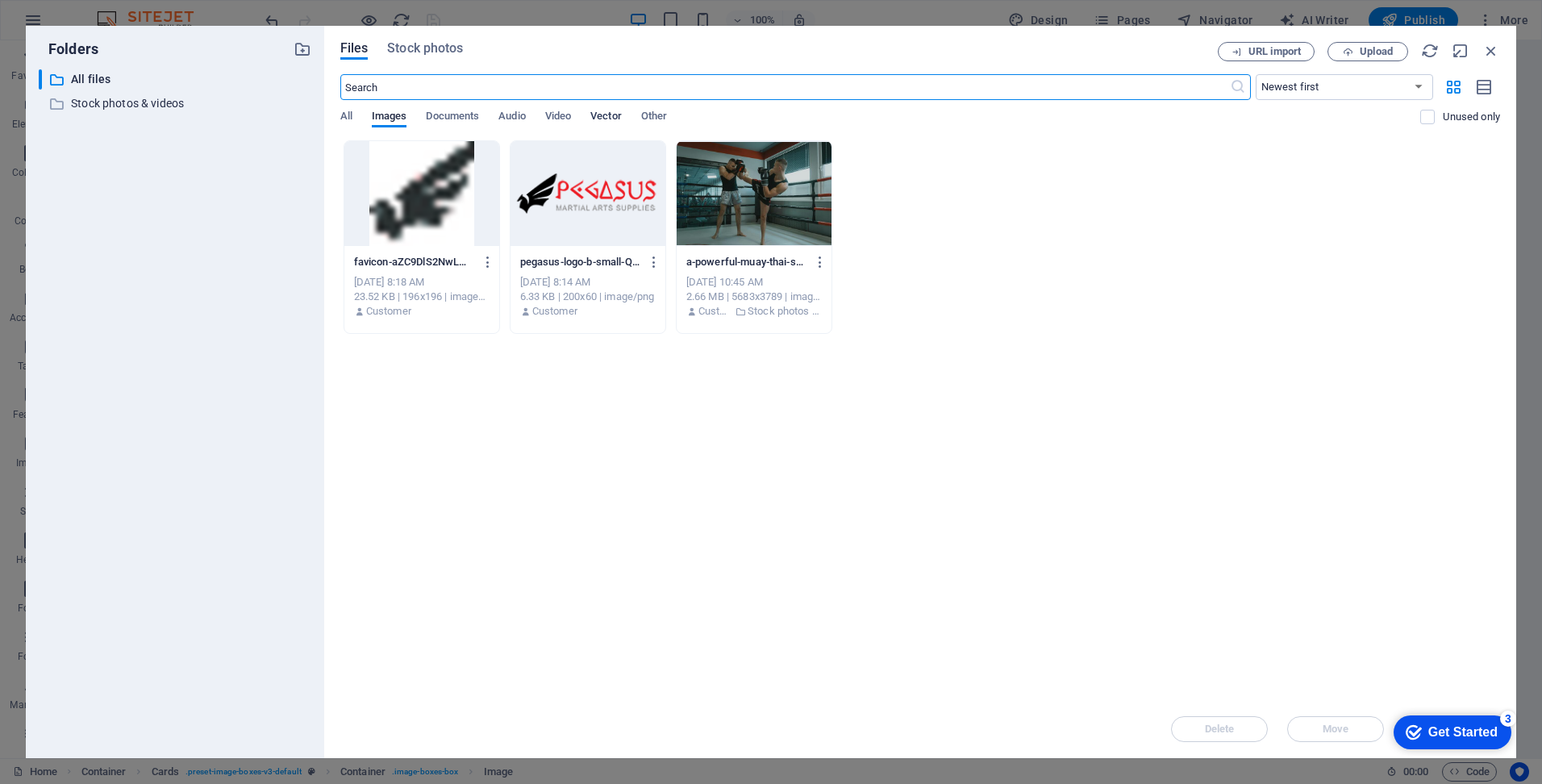
click at [613, 109] on span "Vector" at bounding box center [605, 118] width 31 height 23
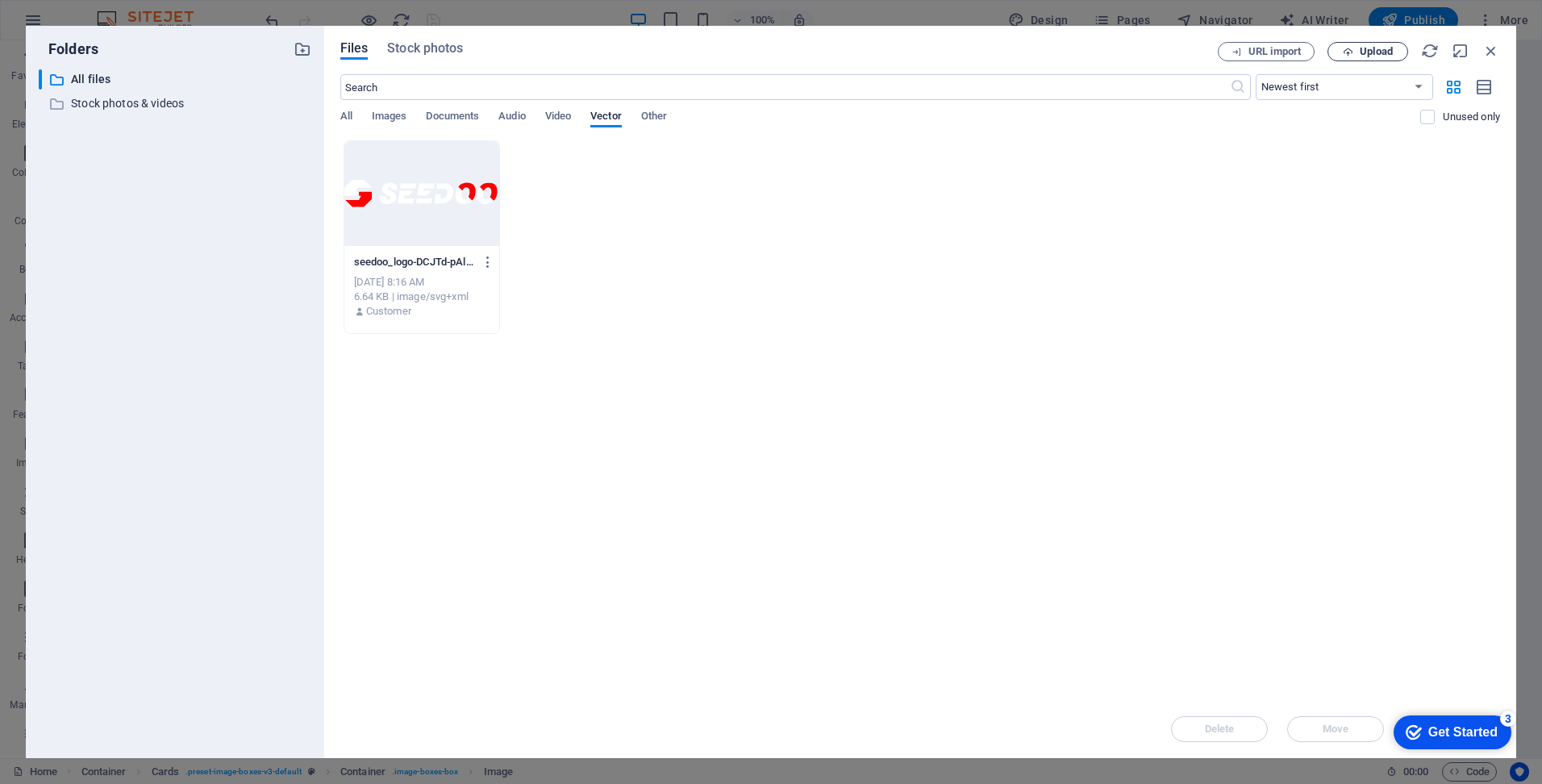
click at [1370, 52] on span "Upload" at bounding box center [1376, 51] width 33 height 10
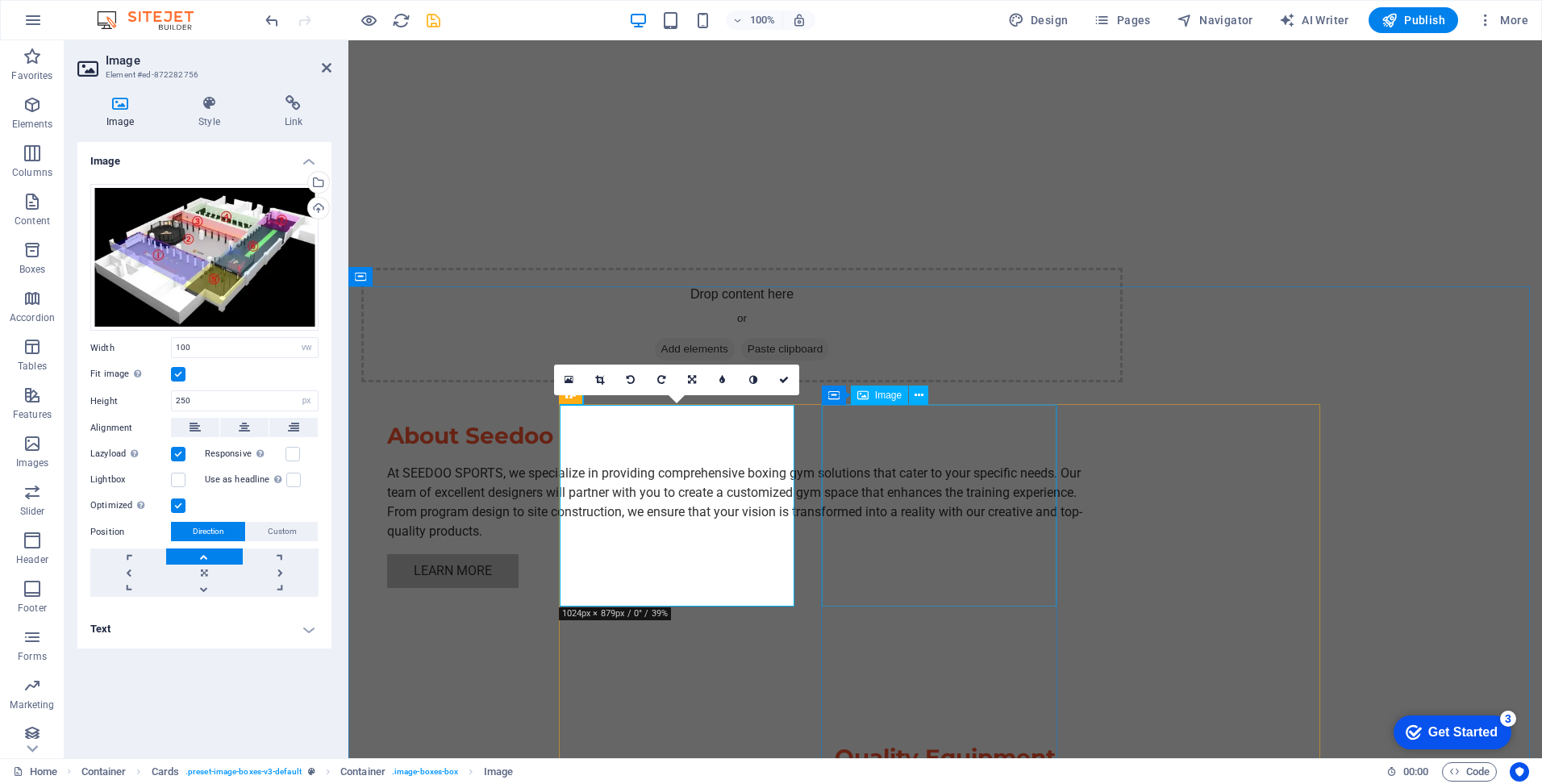
scroll to position [1532, 0]
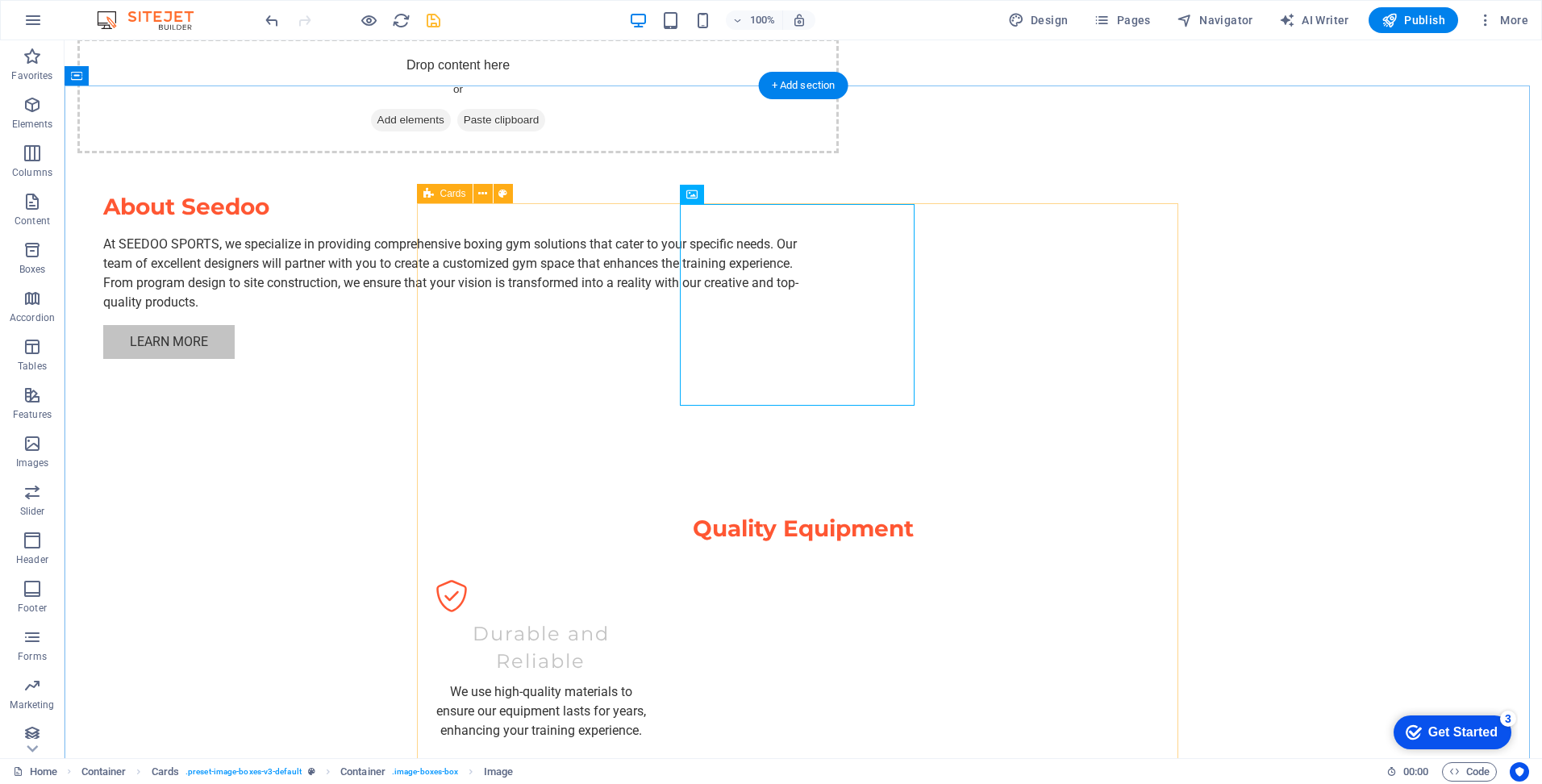
scroll to position [1693, 0]
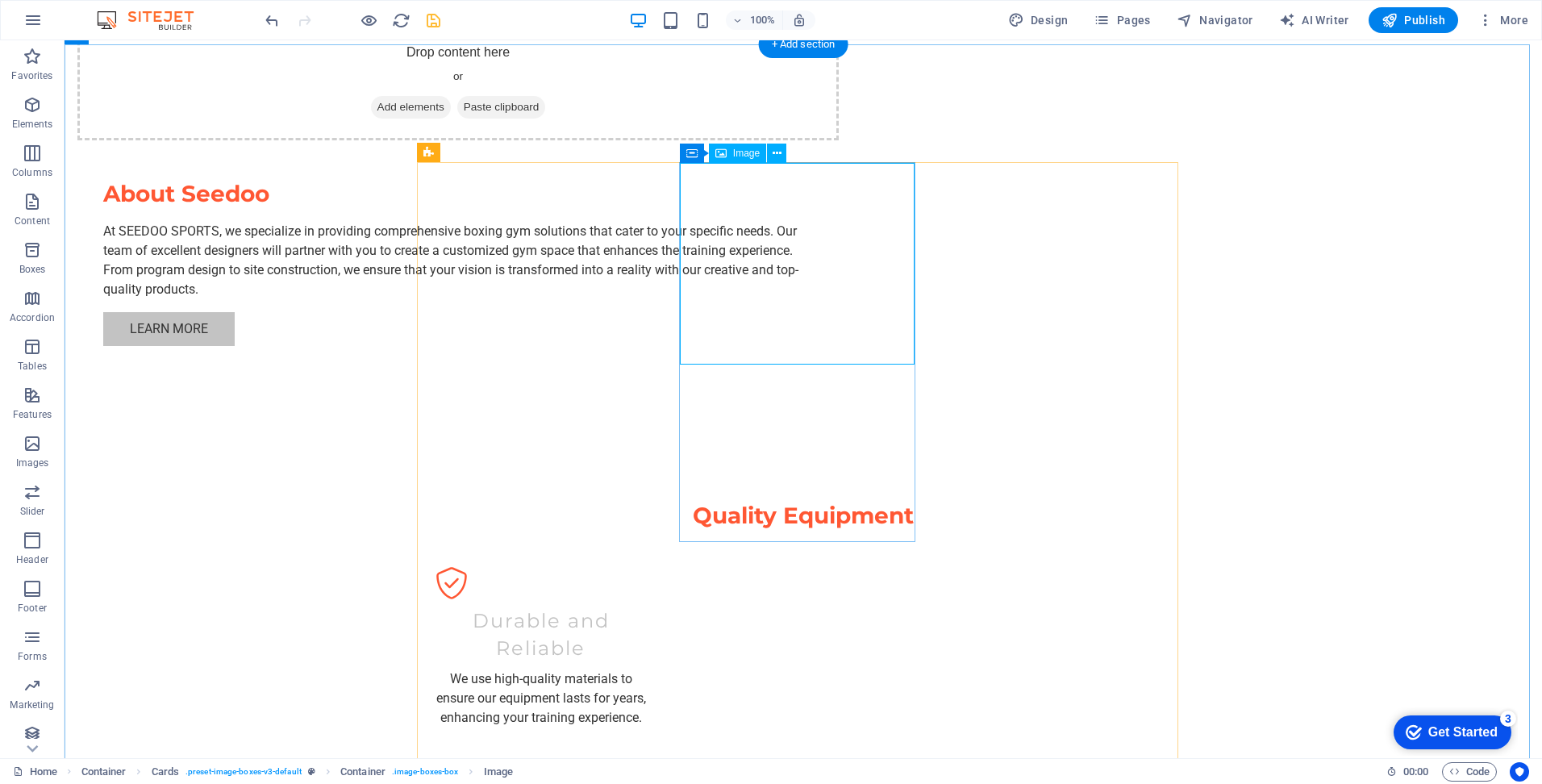
select select "vw"
select select "px"
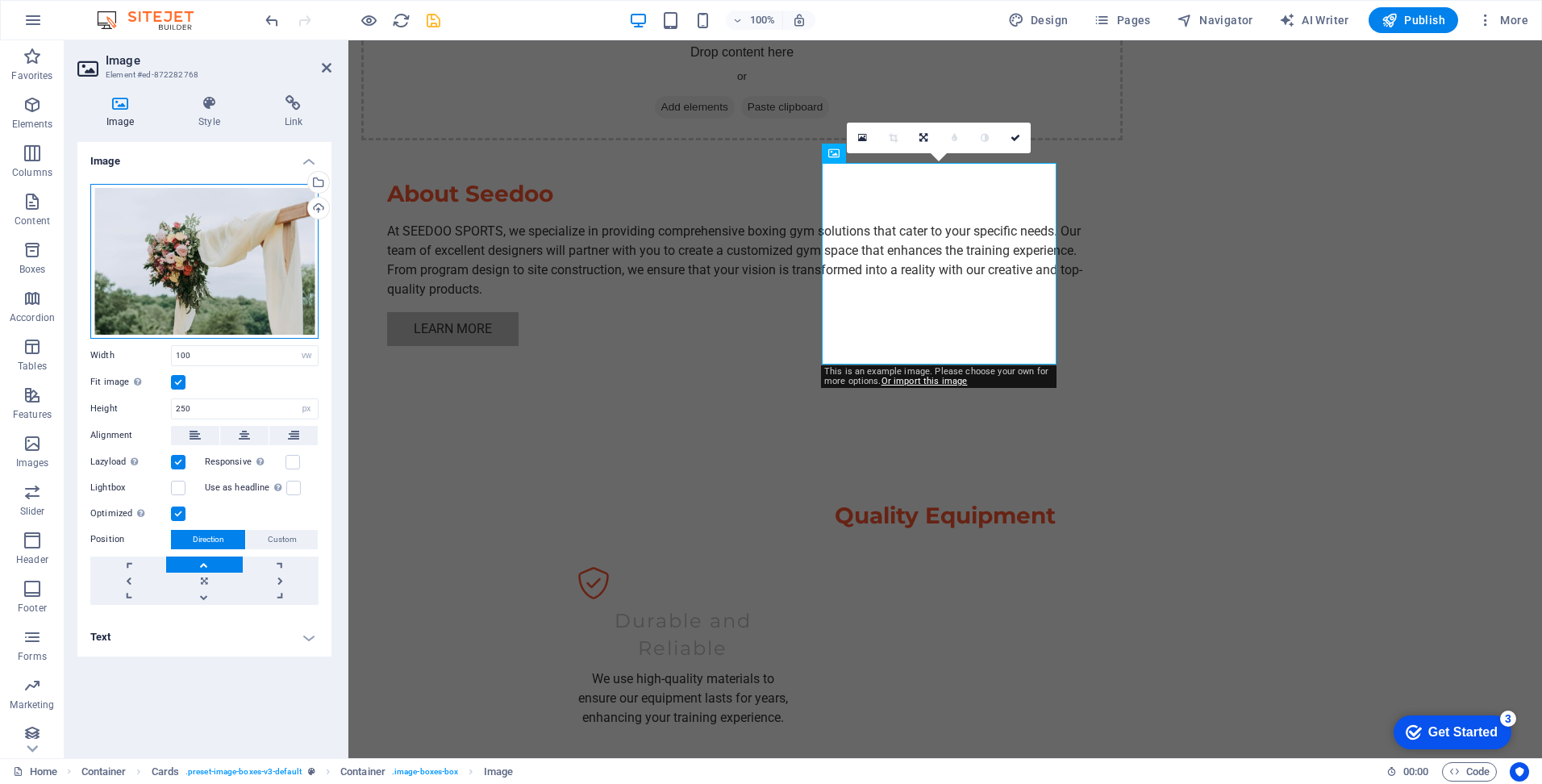
click at [254, 310] on div "Drag files here, click to choose files or select files from Files or our free s…" at bounding box center [204, 262] width 228 height 155
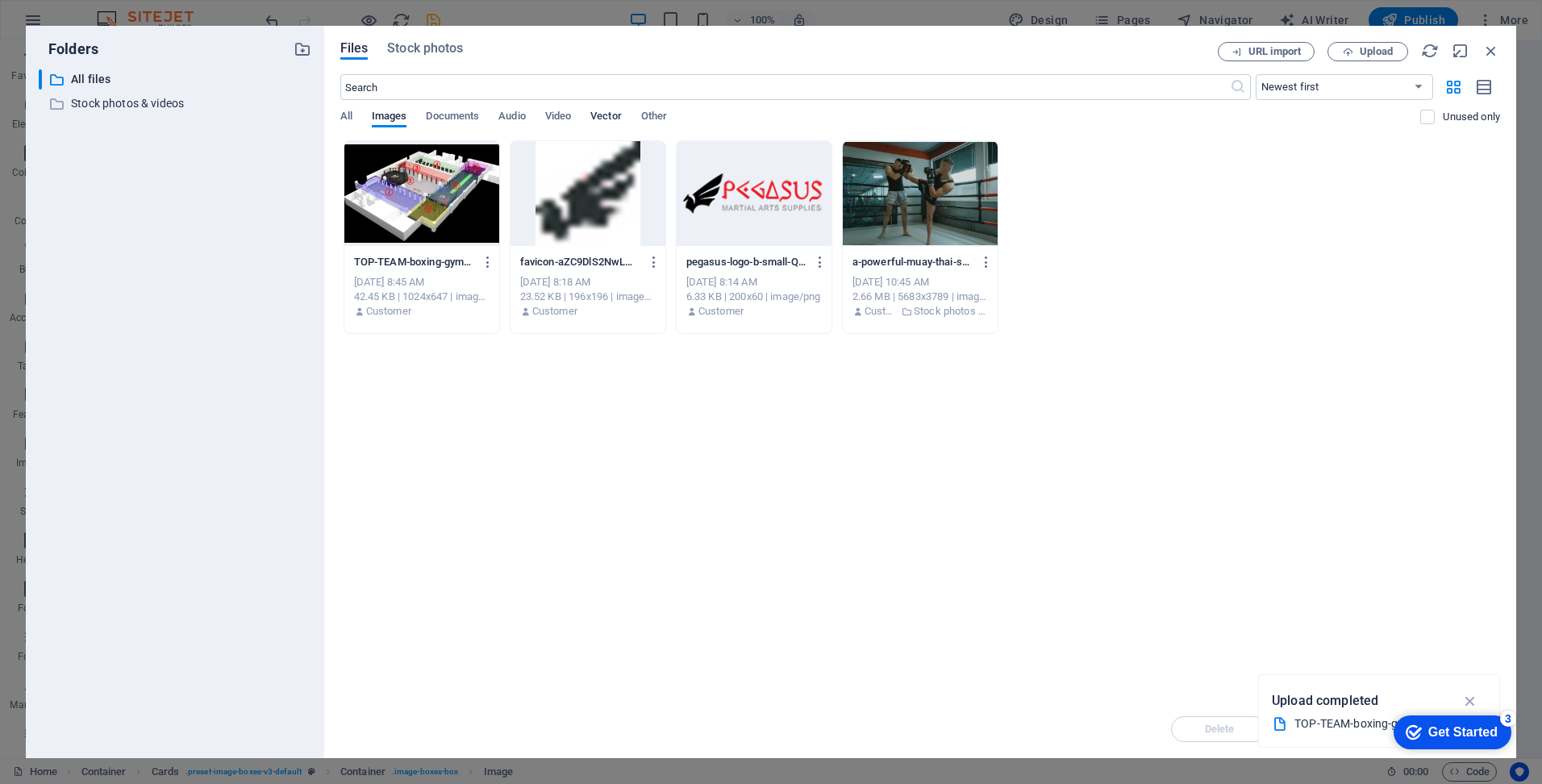
click at [617, 115] on span "Vector" at bounding box center [605, 118] width 31 height 23
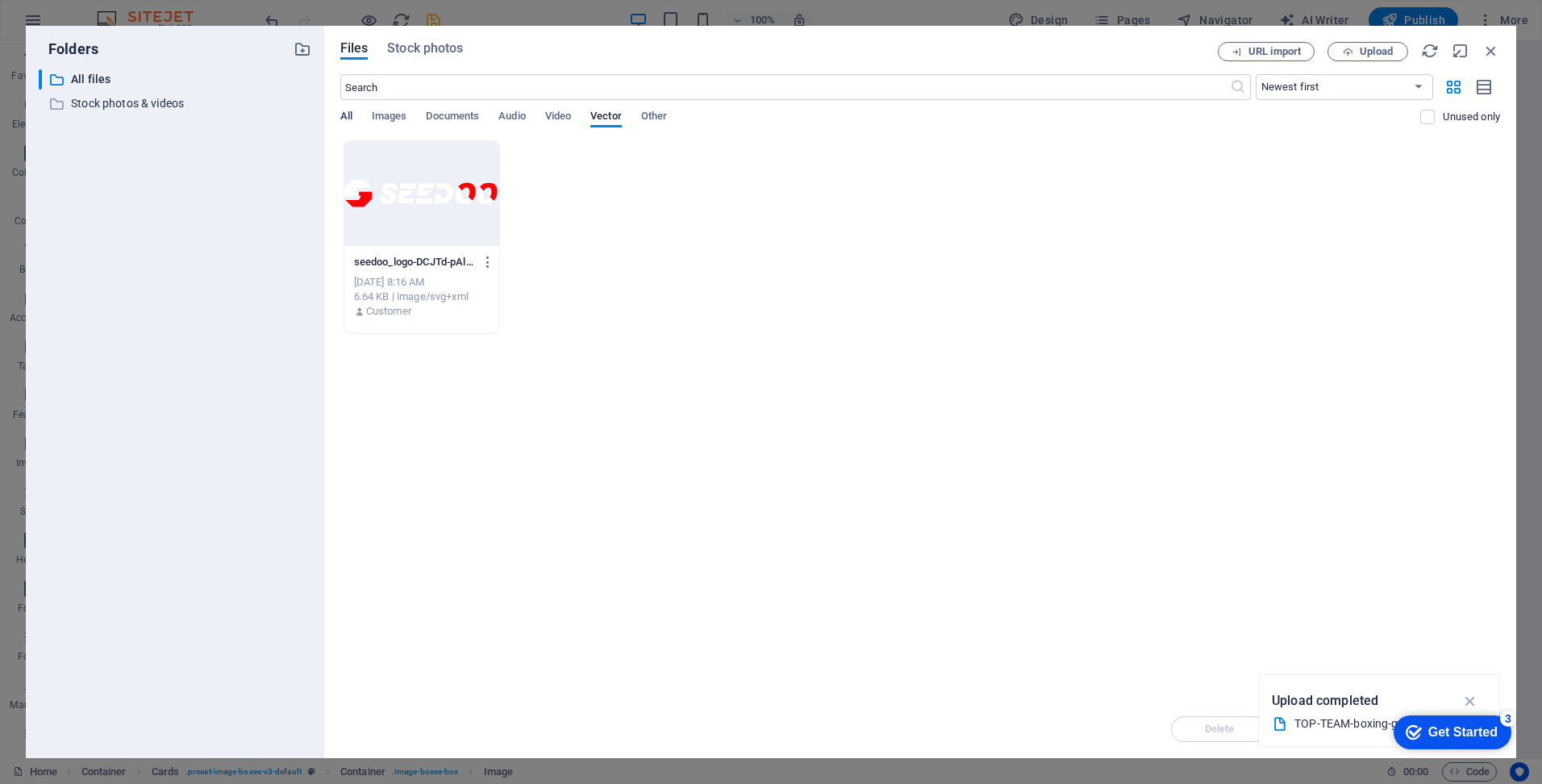
click at [347, 116] on span "All" at bounding box center [346, 118] width 12 height 23
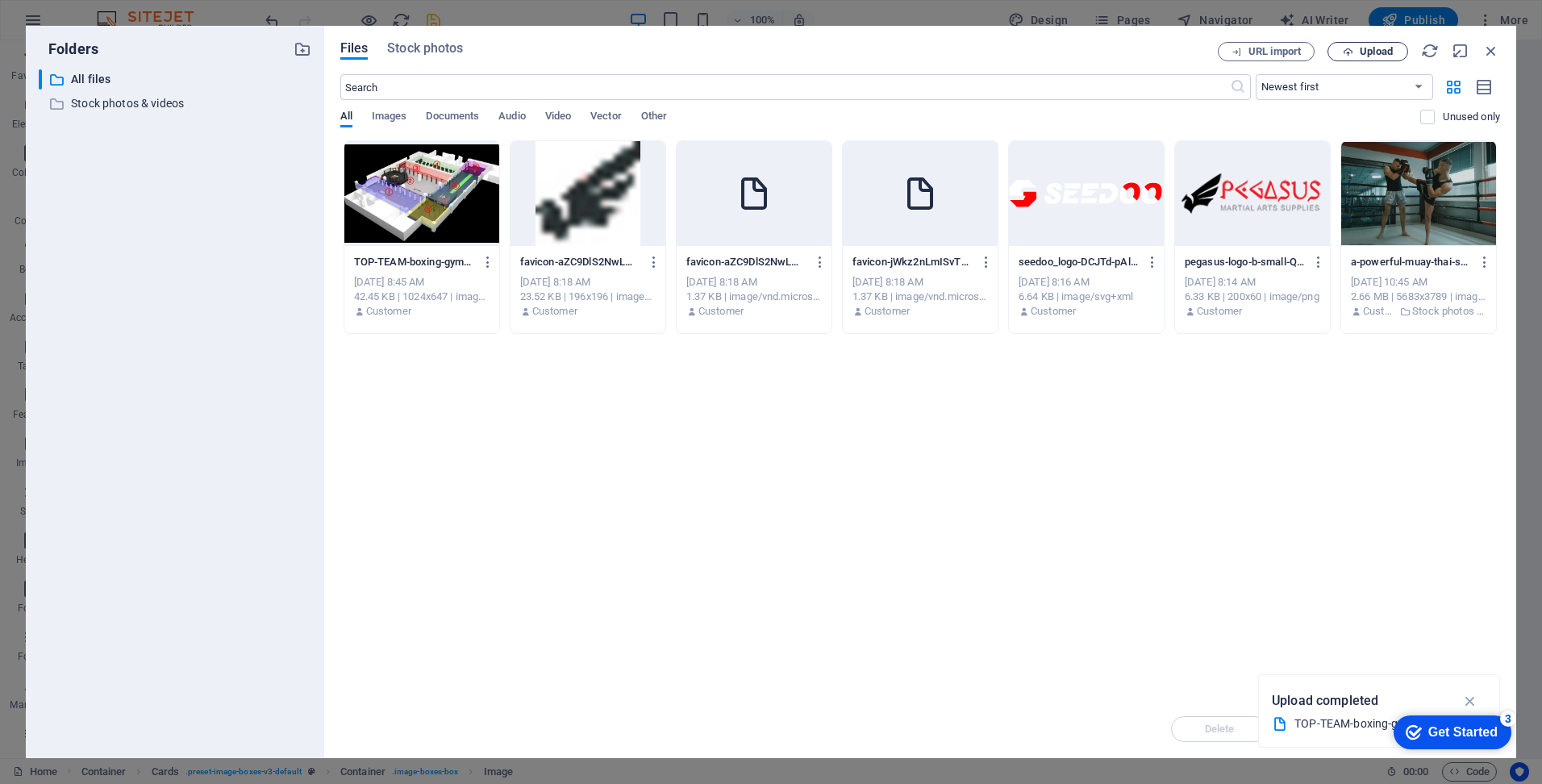
click at [1368, 51] on span "Upload" at bounding box center [1376, 51] width 33 height 10
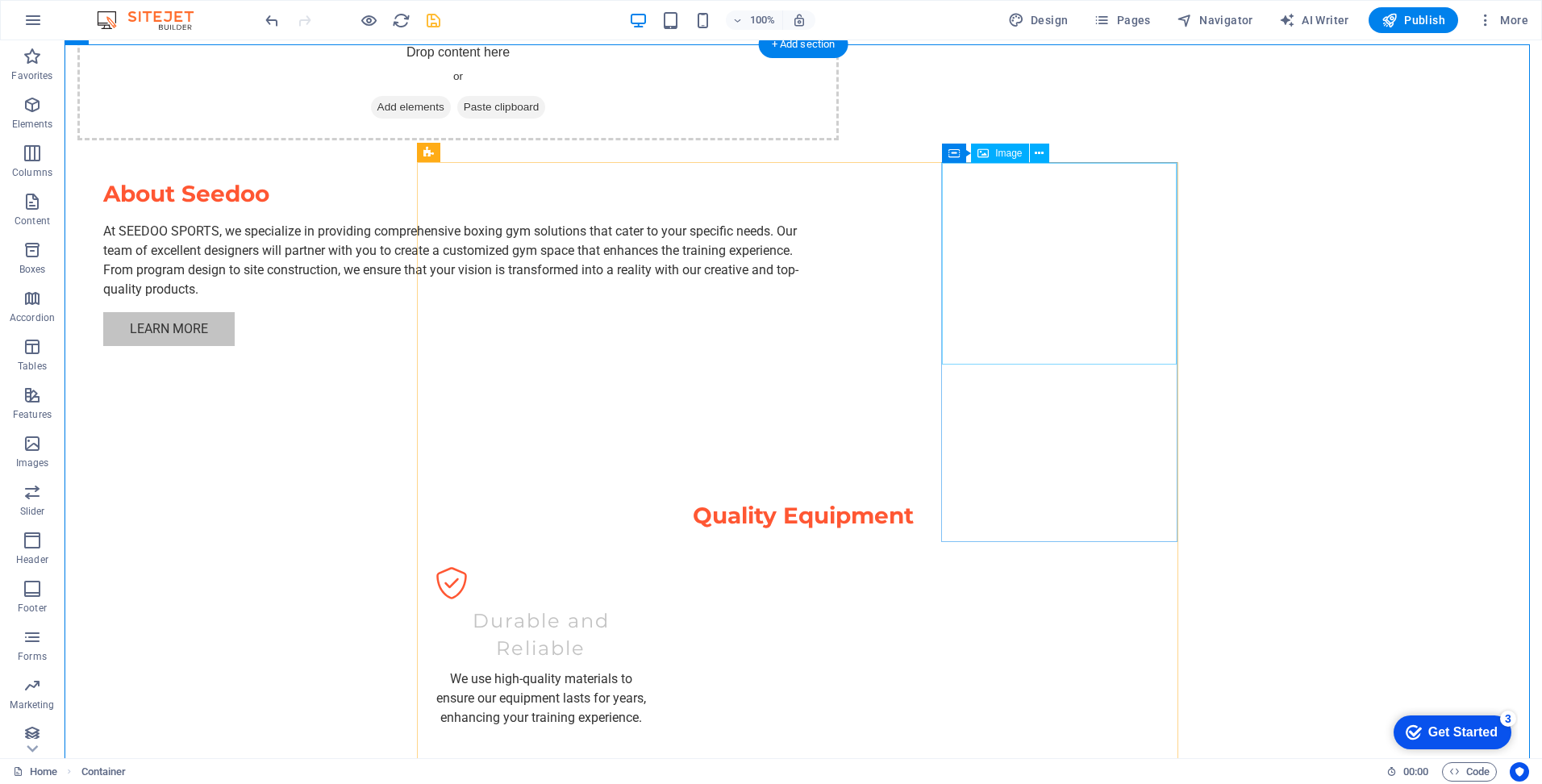
select select "vw"
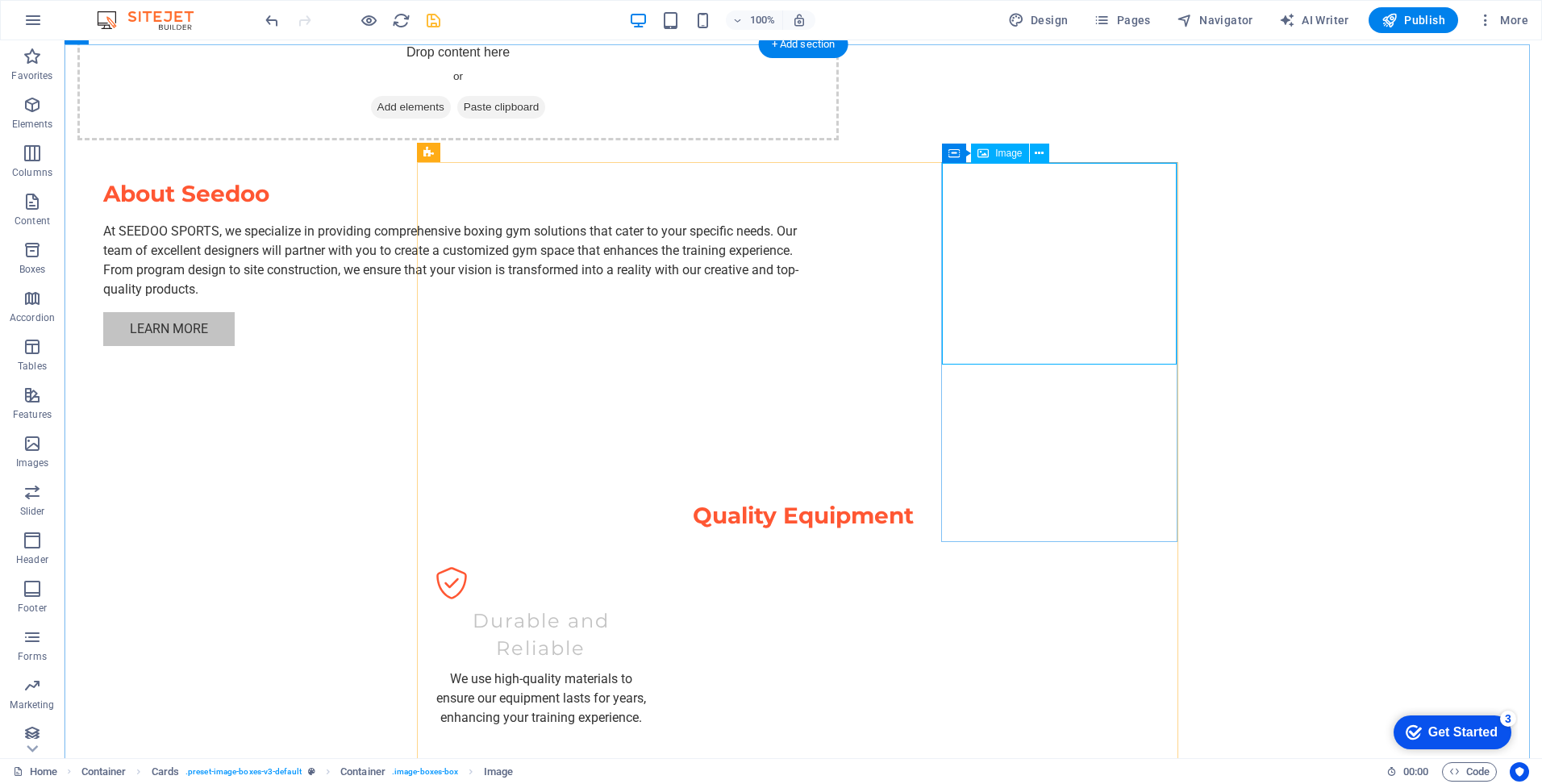
select select "px"
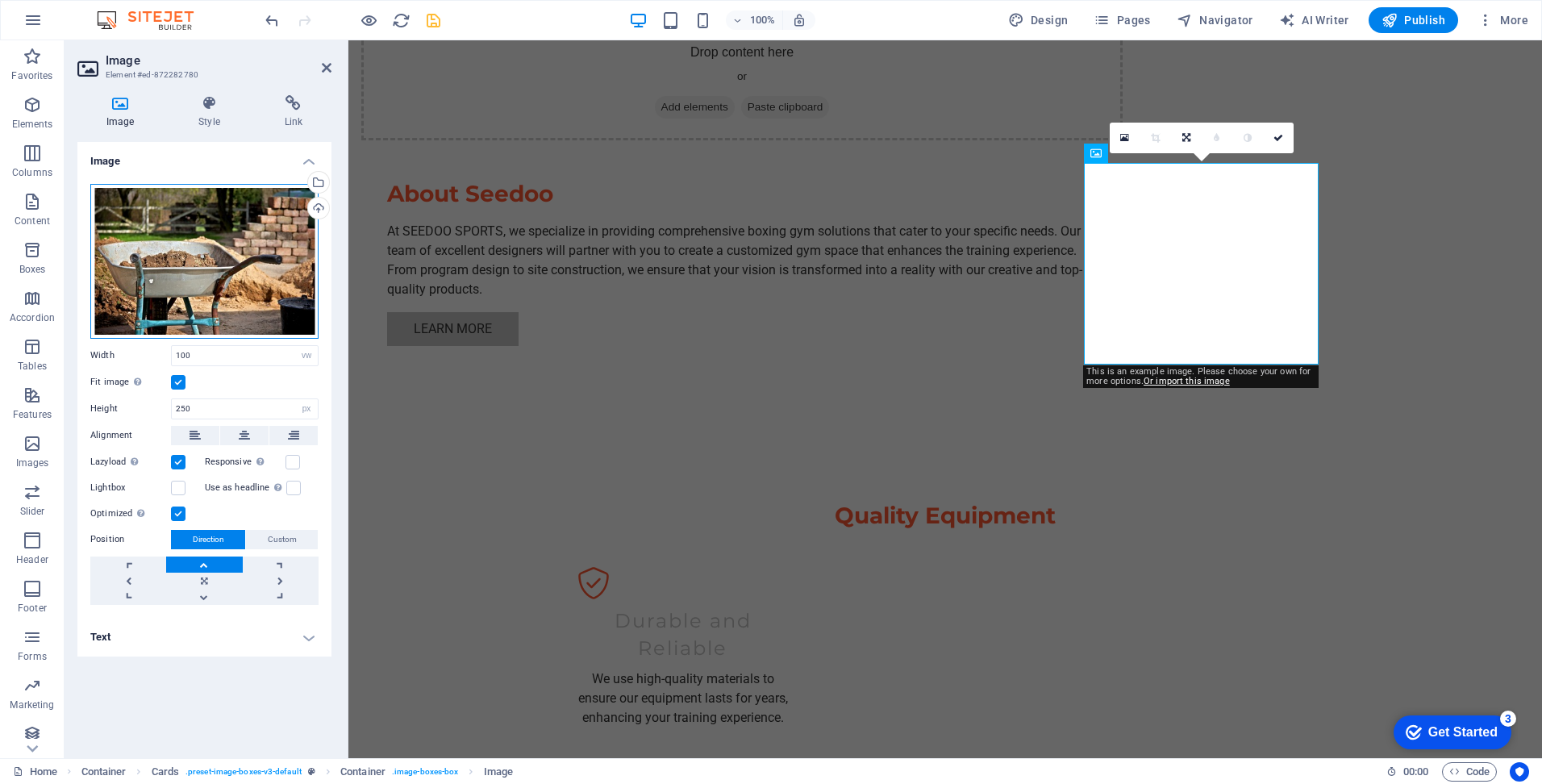
click at [222, 294] on div "Drag files here, click to choose files or select files from Files or our free s…" at bounding box center [204, 262] width 228 height 155
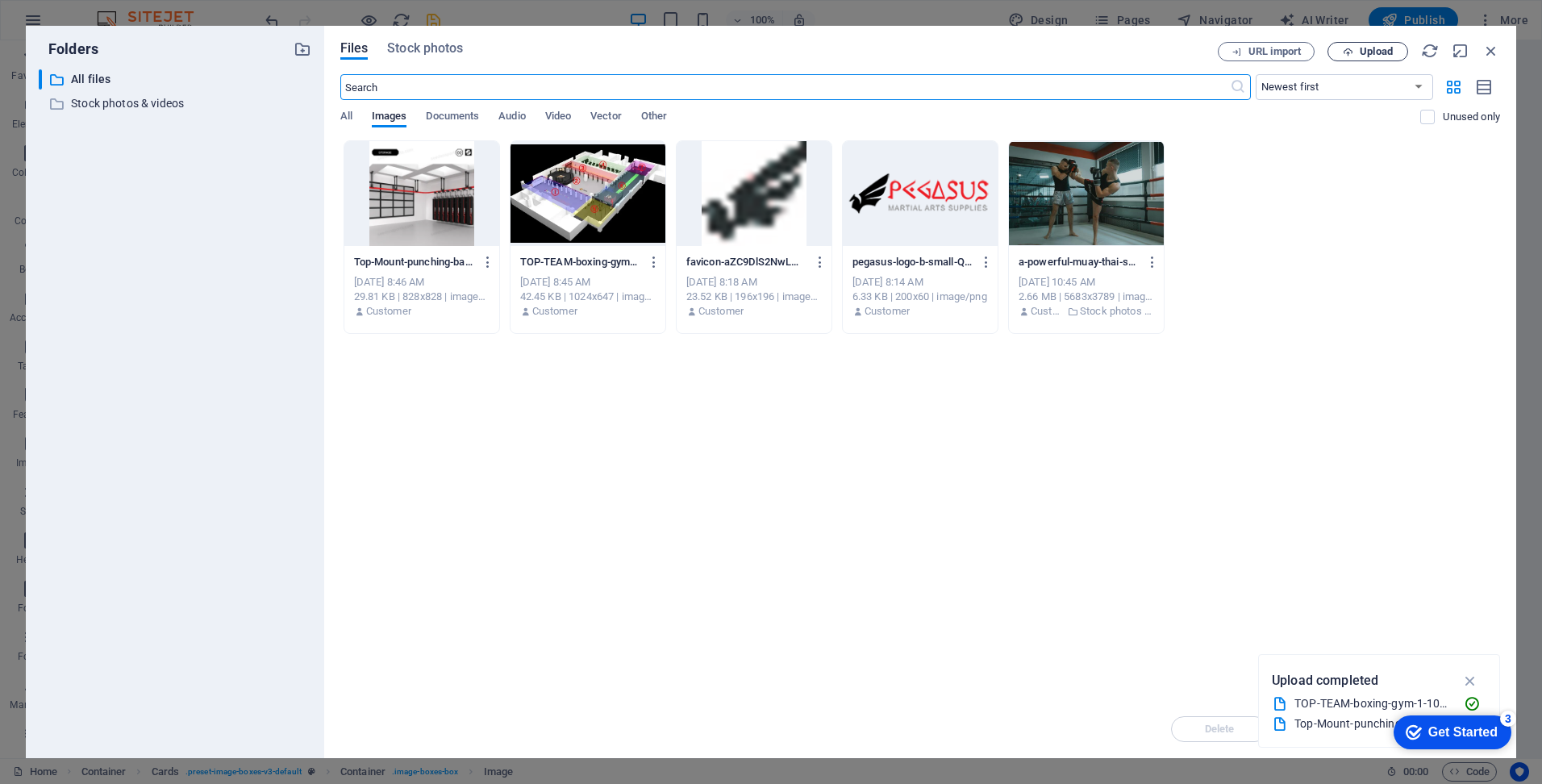
click at [1350, 49] on icon "button" at bounding box center [1348, 51] width 10 height 10
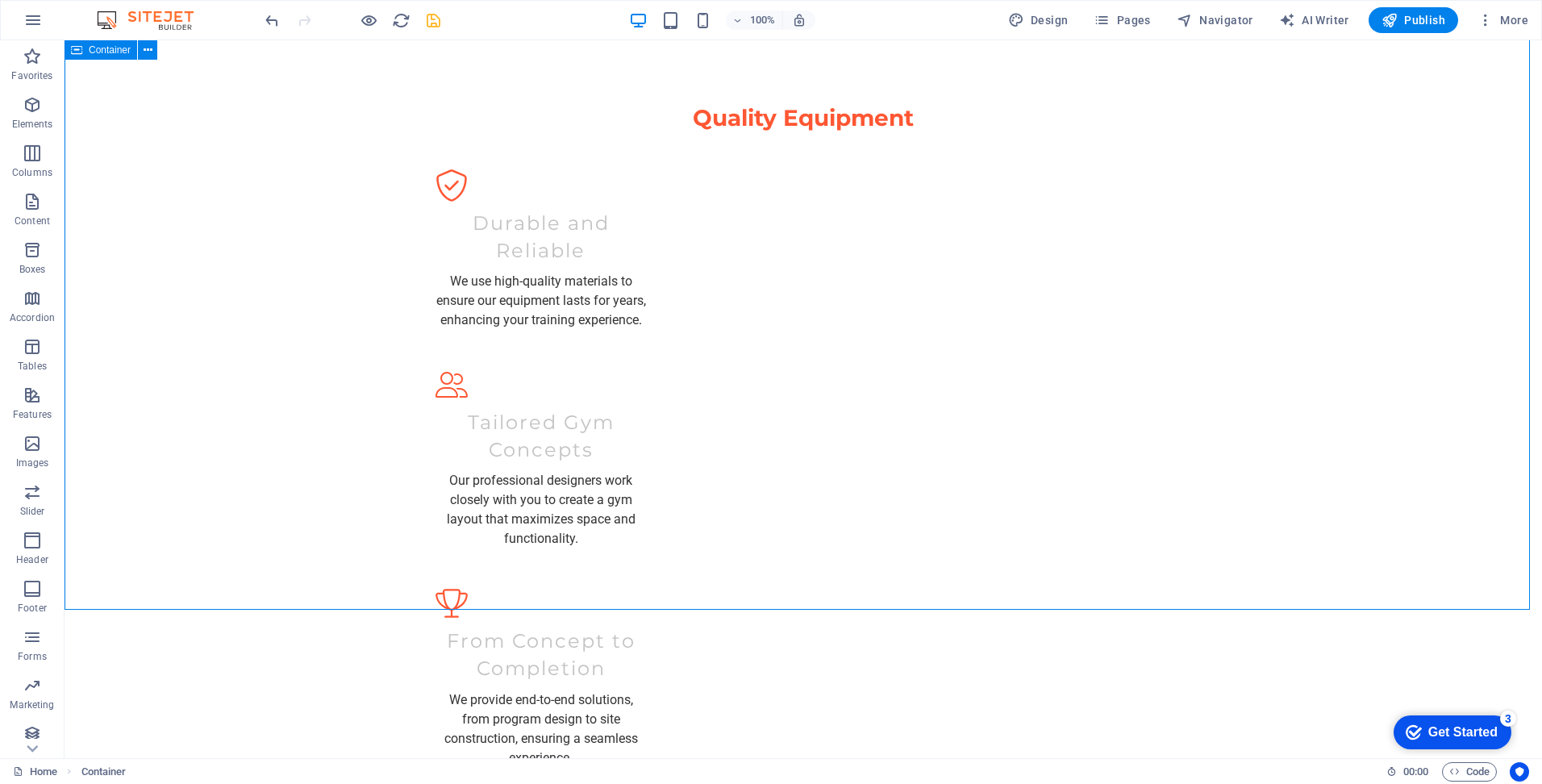
scroll to position [2097, 0]
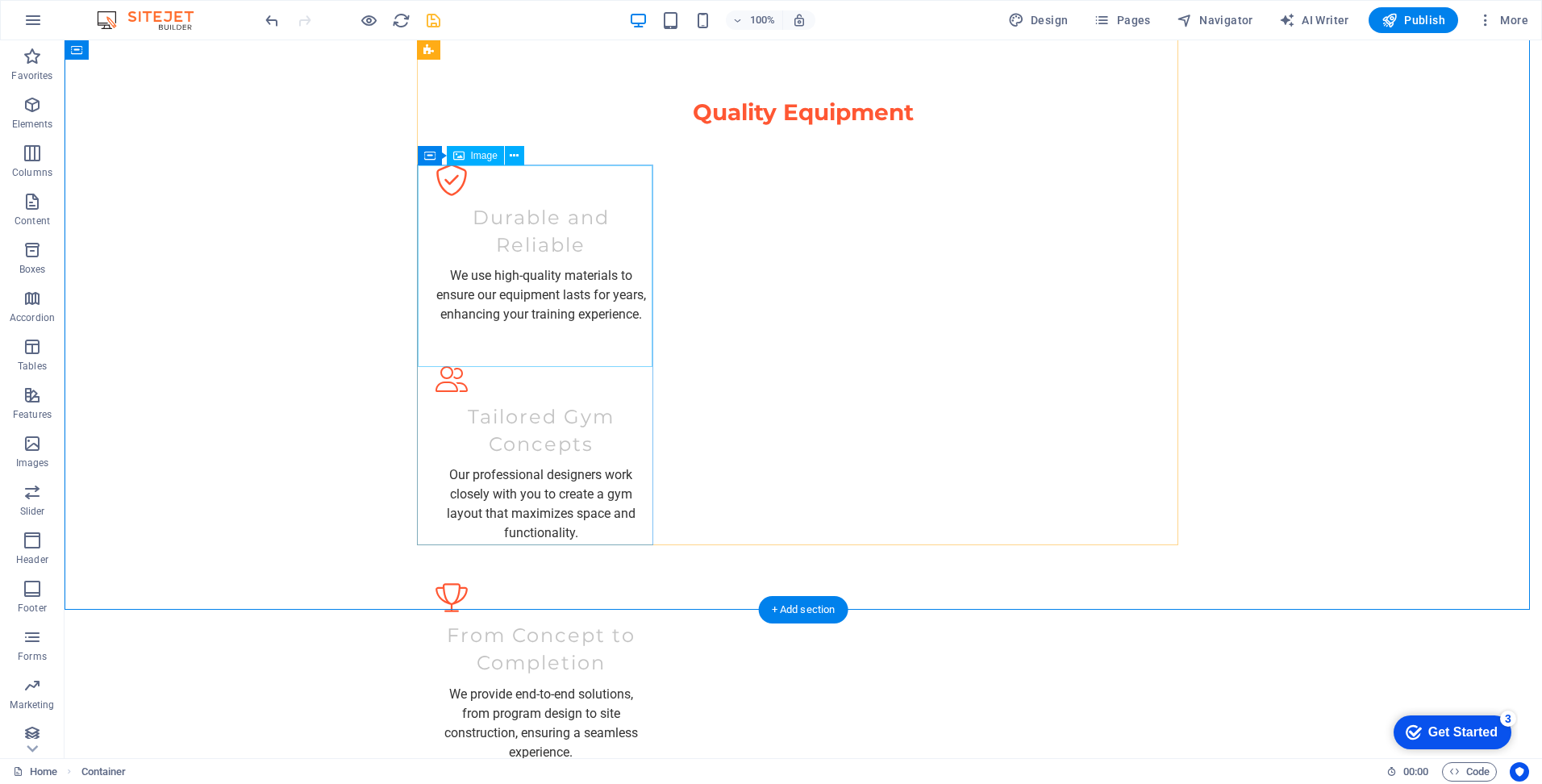
select select "vw"
select select "px"
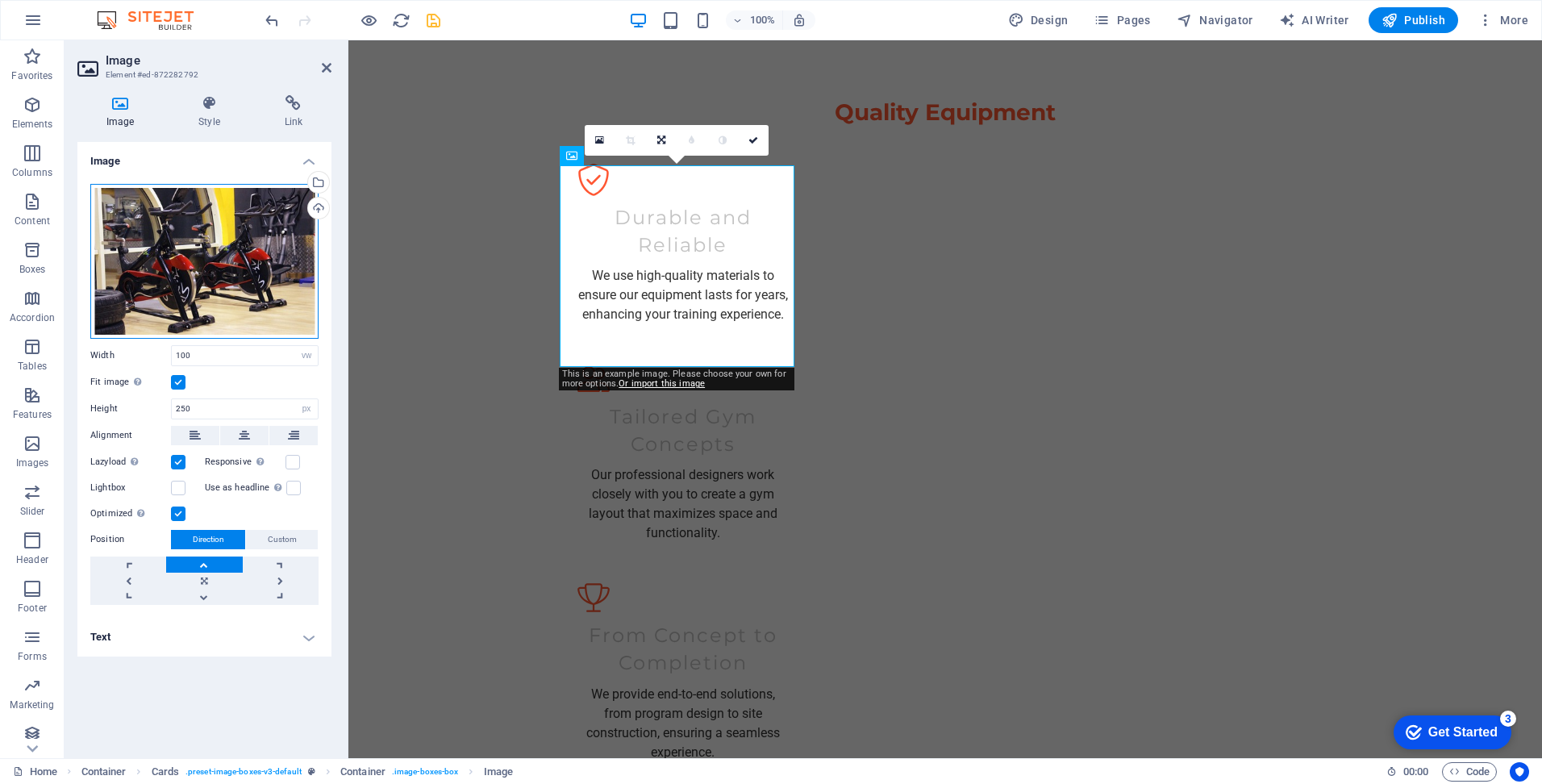
click at [164, 256] on div "Drag files here, click to choose files or select files from Files or our free s…" at bounding box center [204, 262] width 228 height 155
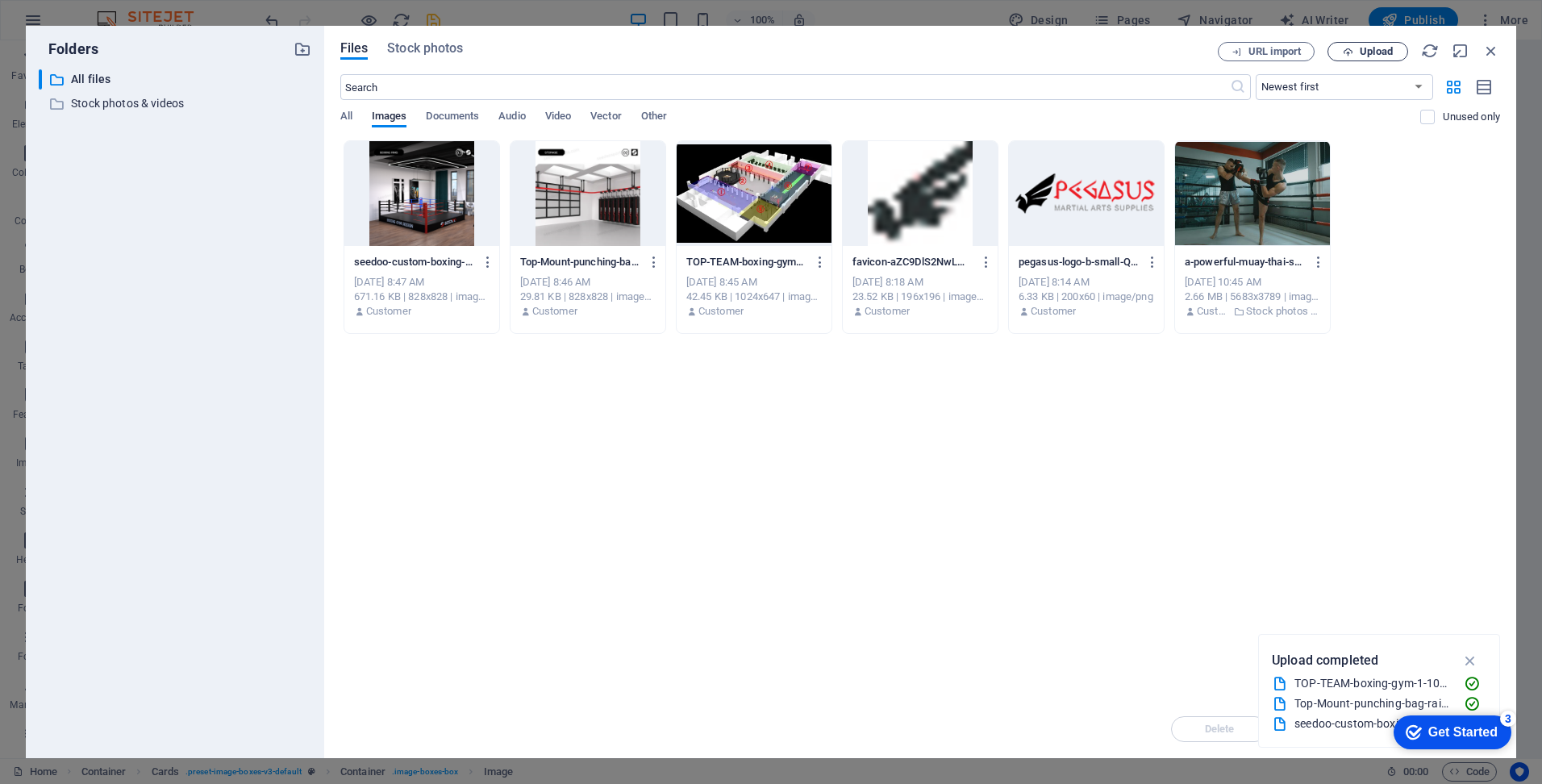
click at [1358, 52] on span "Upload" at bounding box center [1368, 51] width 67 height 10
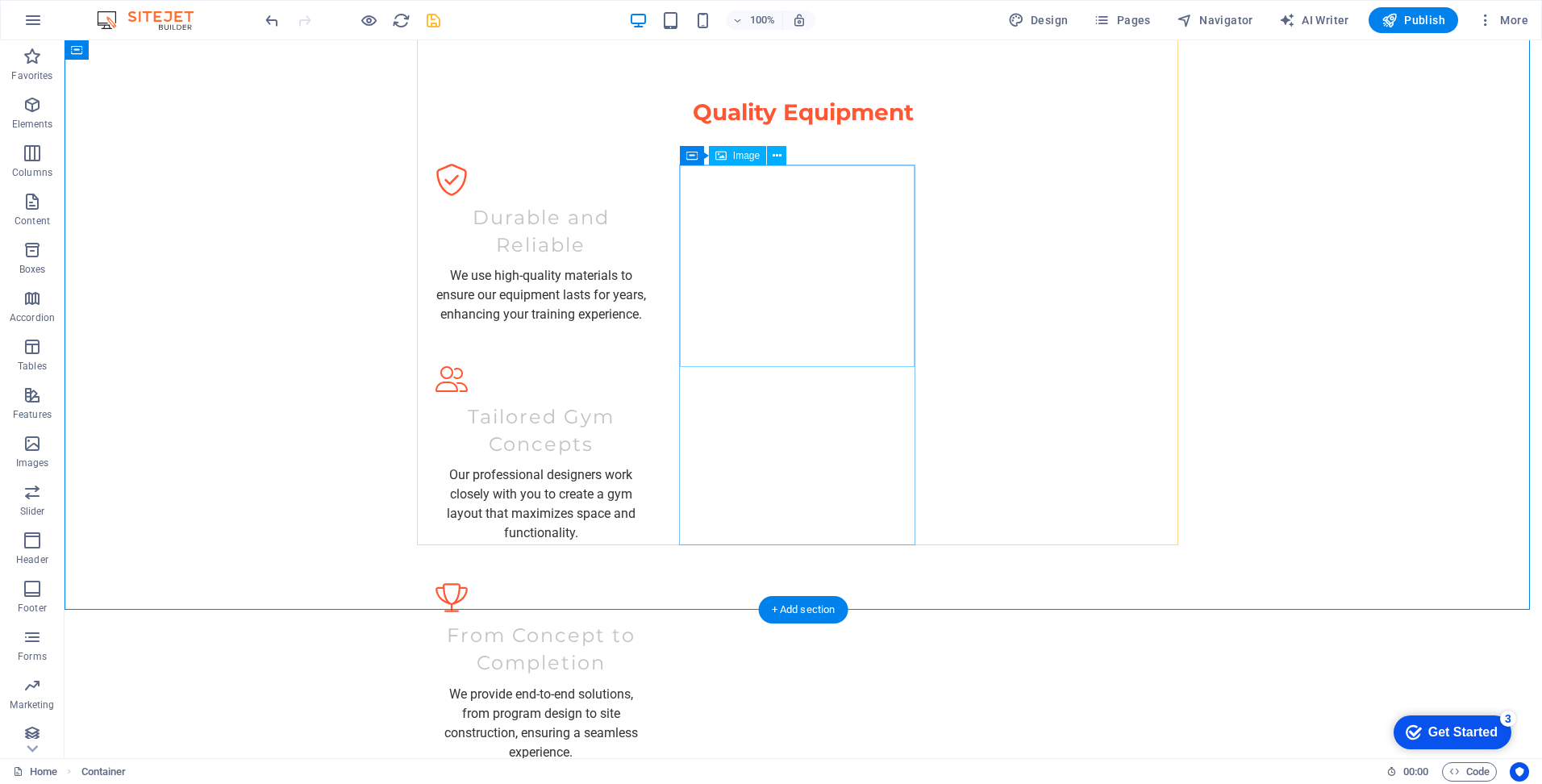
select select "vw"
select select "px"
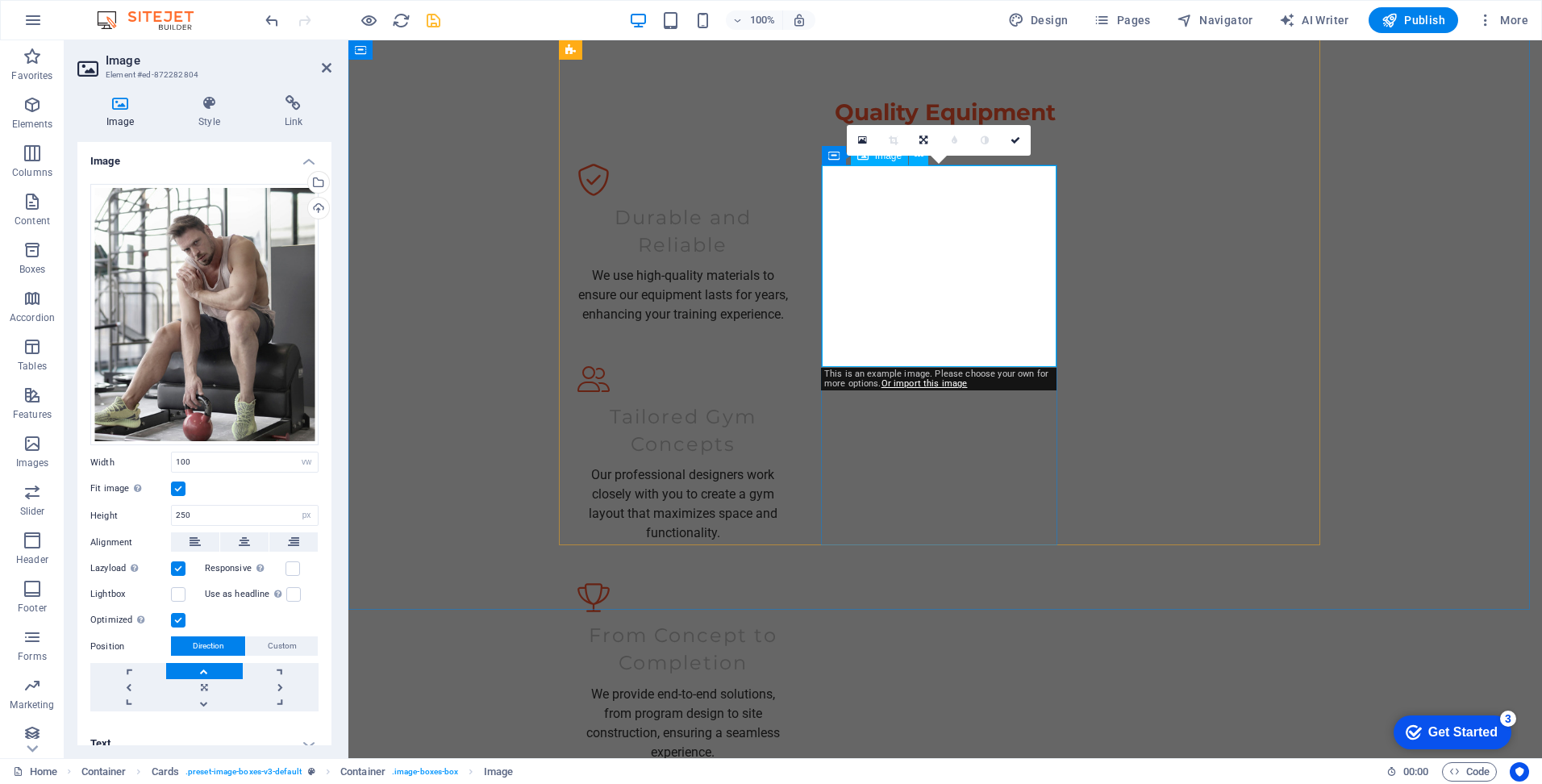
click at [254, 295] on div "Drag files here, click to choose files or select files from Files or our free s…" at bounding box center [204, 315] width 228 height 262
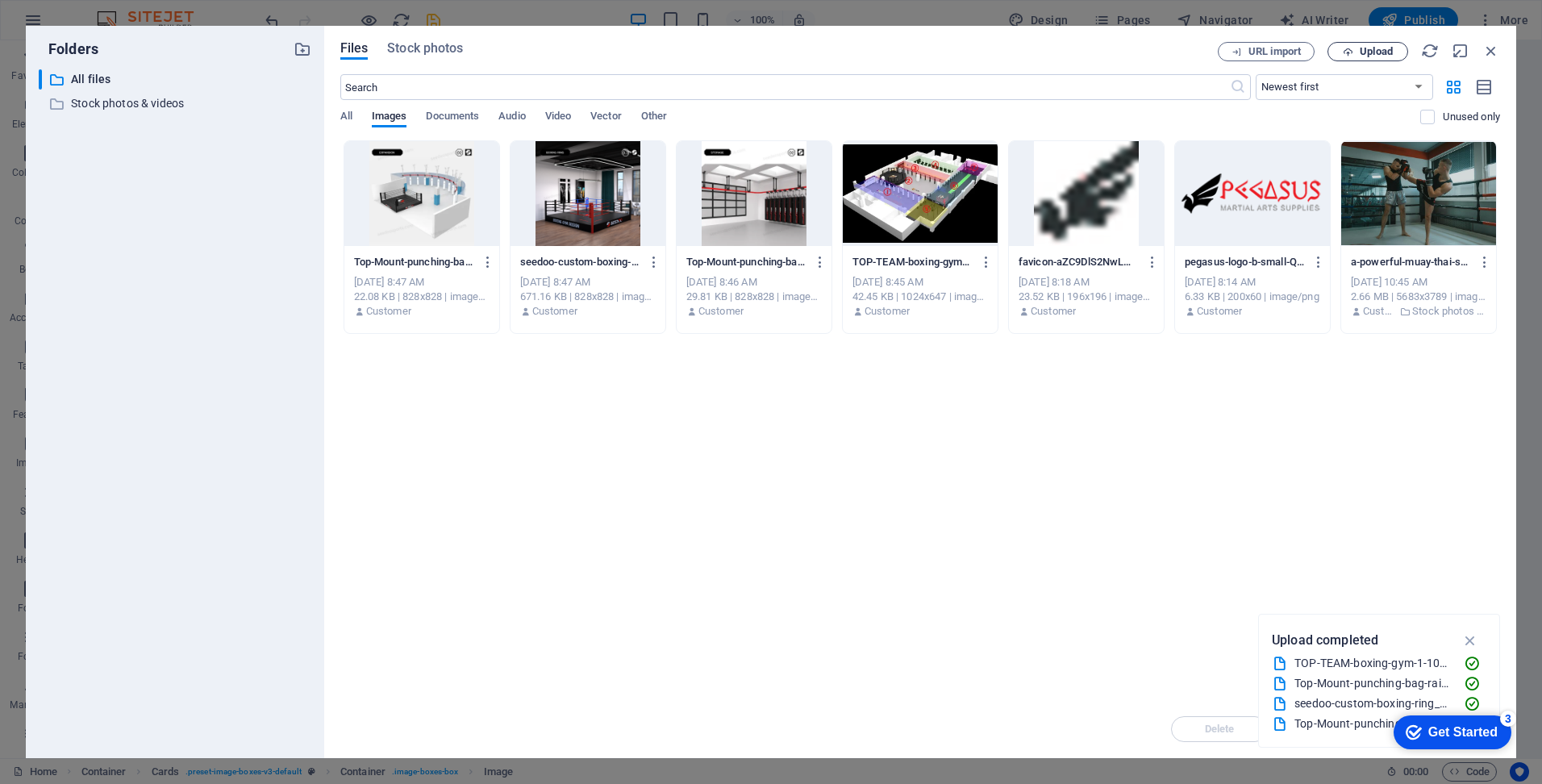
click at [1357, 52] on span "Upload" at bounding box center [1368, 51] width 67 height 10
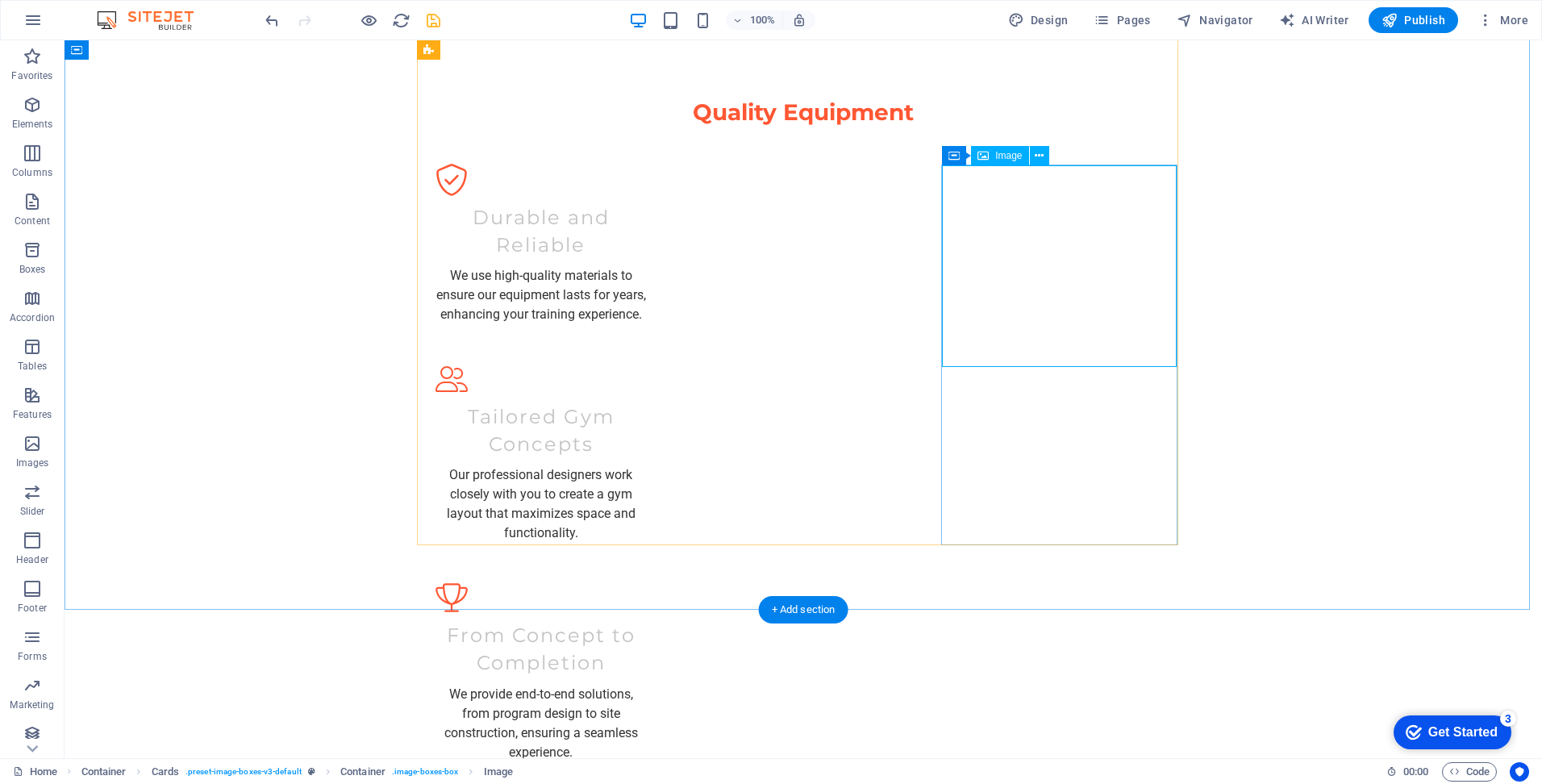
drag, startPoint x: 1087, startPoint y: 304, endPoint x: 803, endPoint y: 304, distance: 284.0
select select "vw"
select select "px"
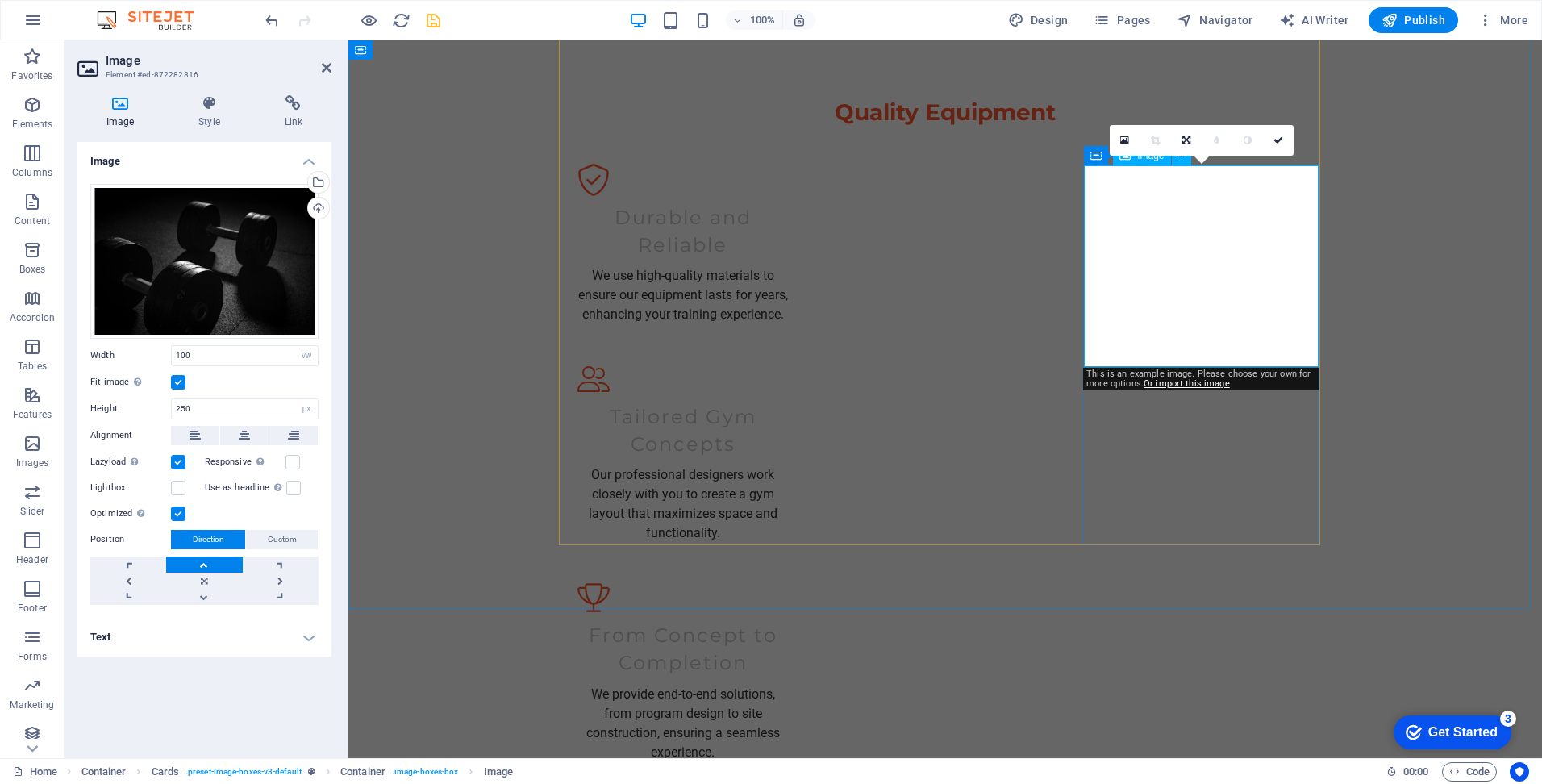
click at [248, 276] on div "Drag files here, click to choose files or select files from Files or our free s…" at bounding box center [204, 262] width 228 height 155
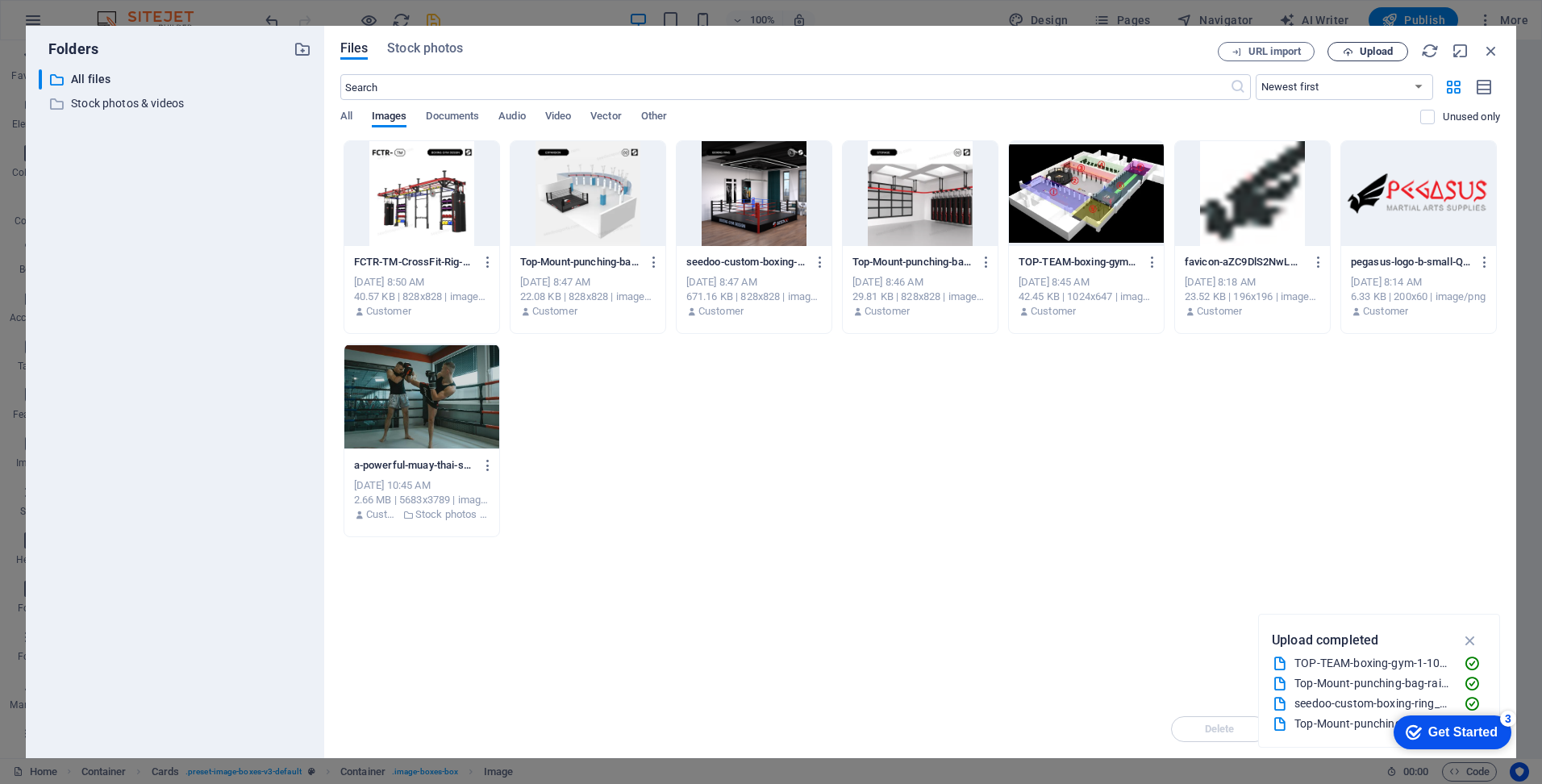
click at [1356, 52] on span "Upload" at bounding box center [1368, 51] width 67 height 10
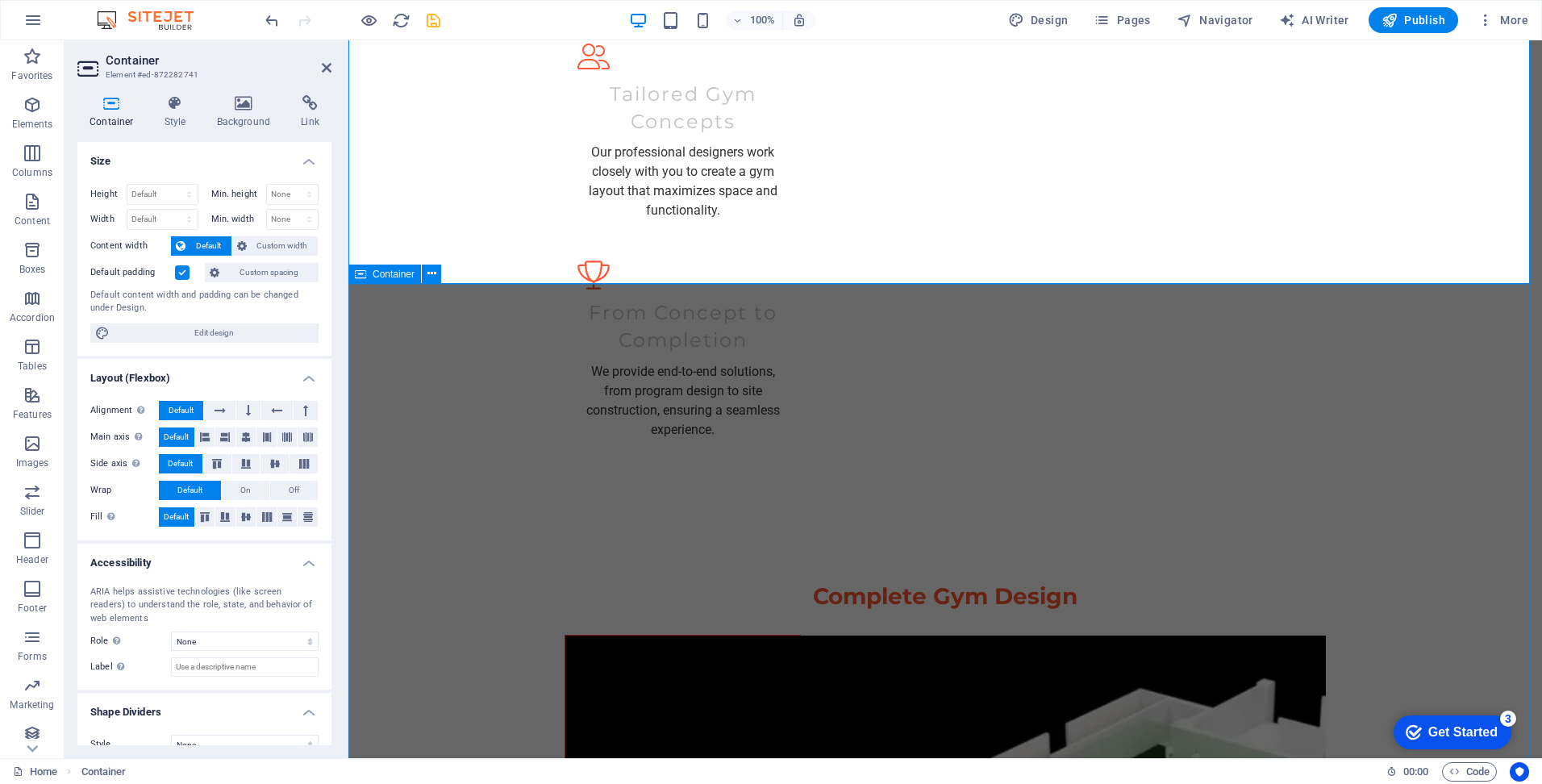
scroll to position [2822, 0]
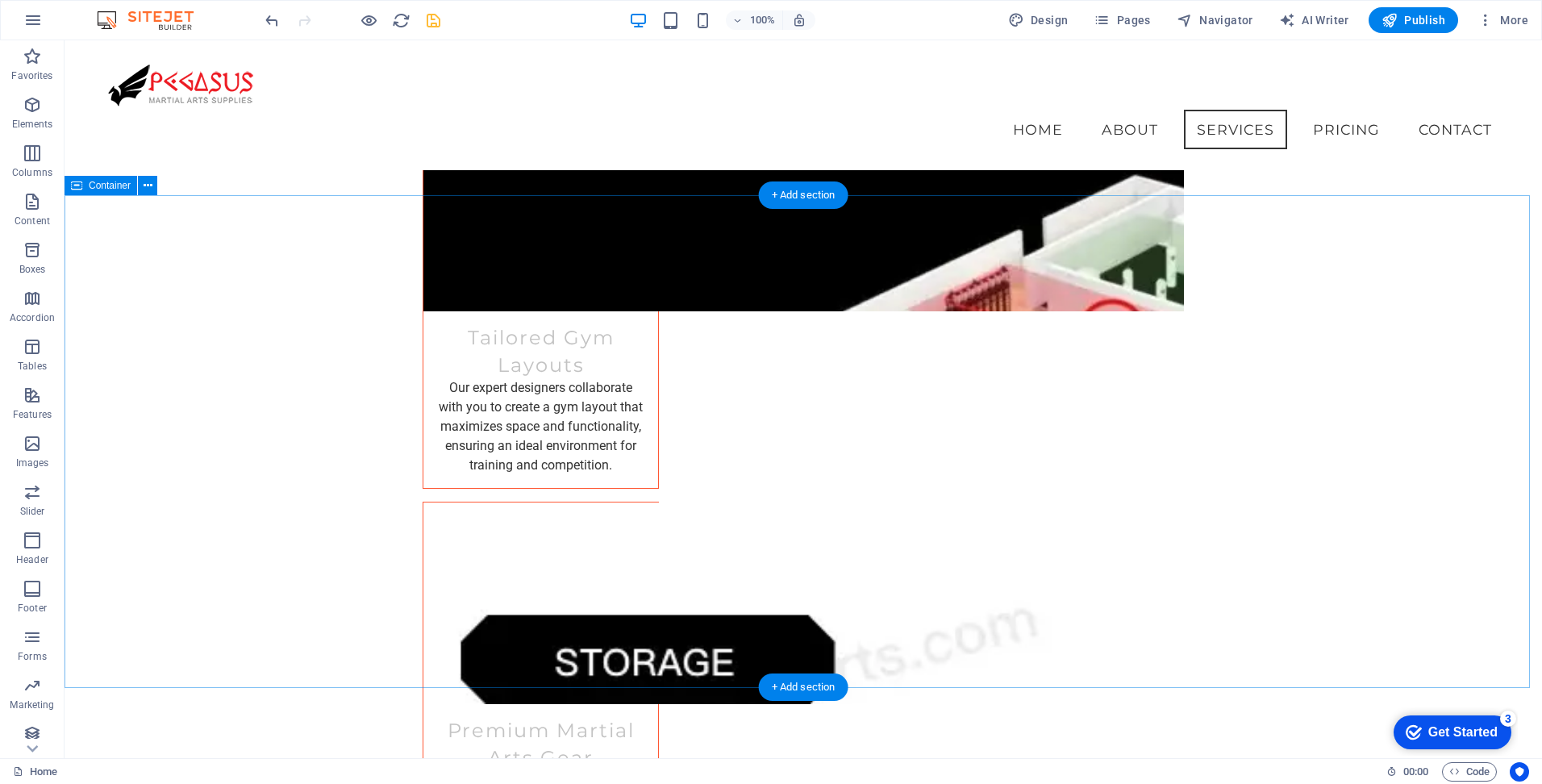
scroll to position [2420, 0]
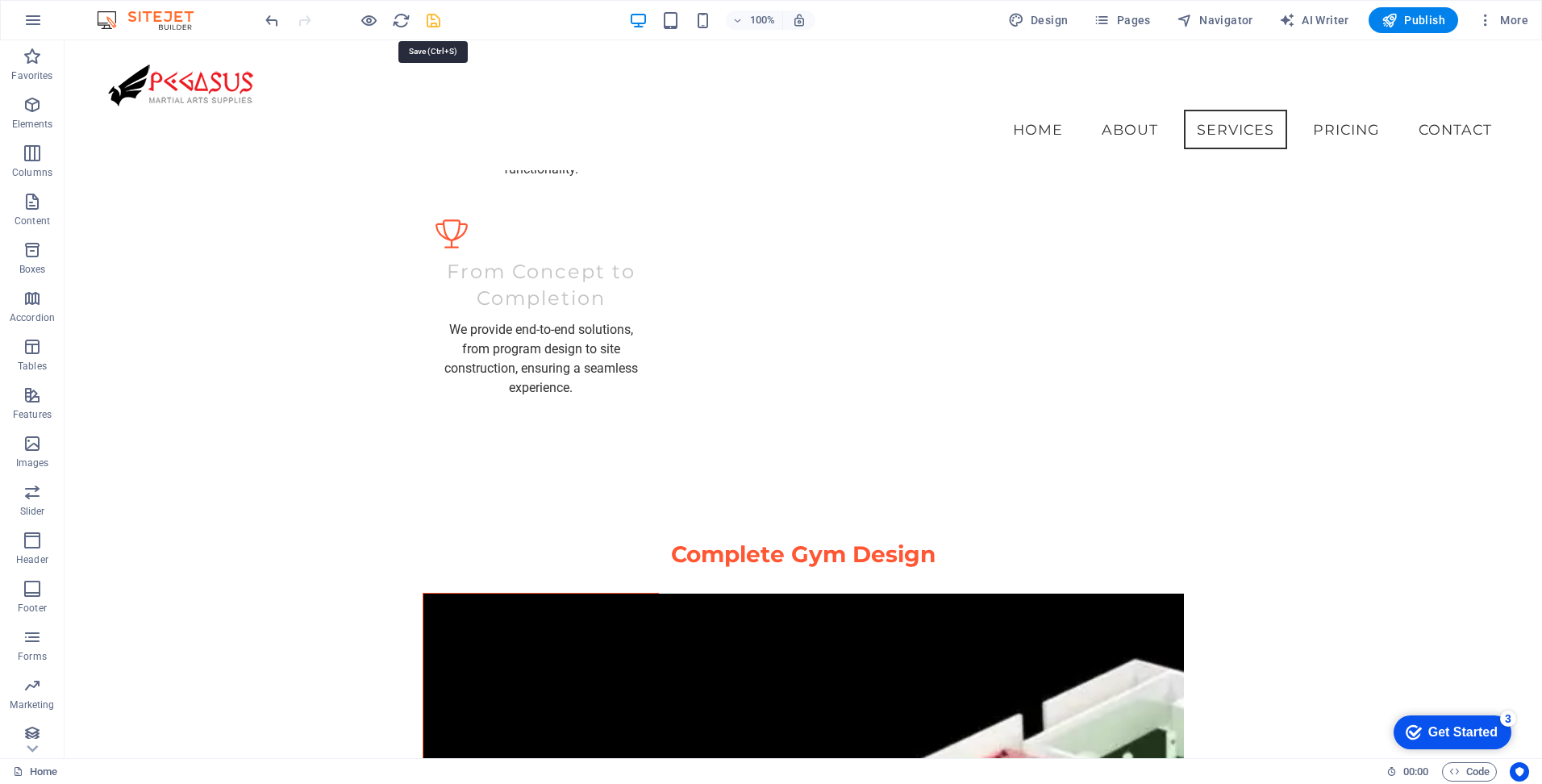
click at [429, 26] on icon "save" at bounding box center [433, 20] width 18 height 18
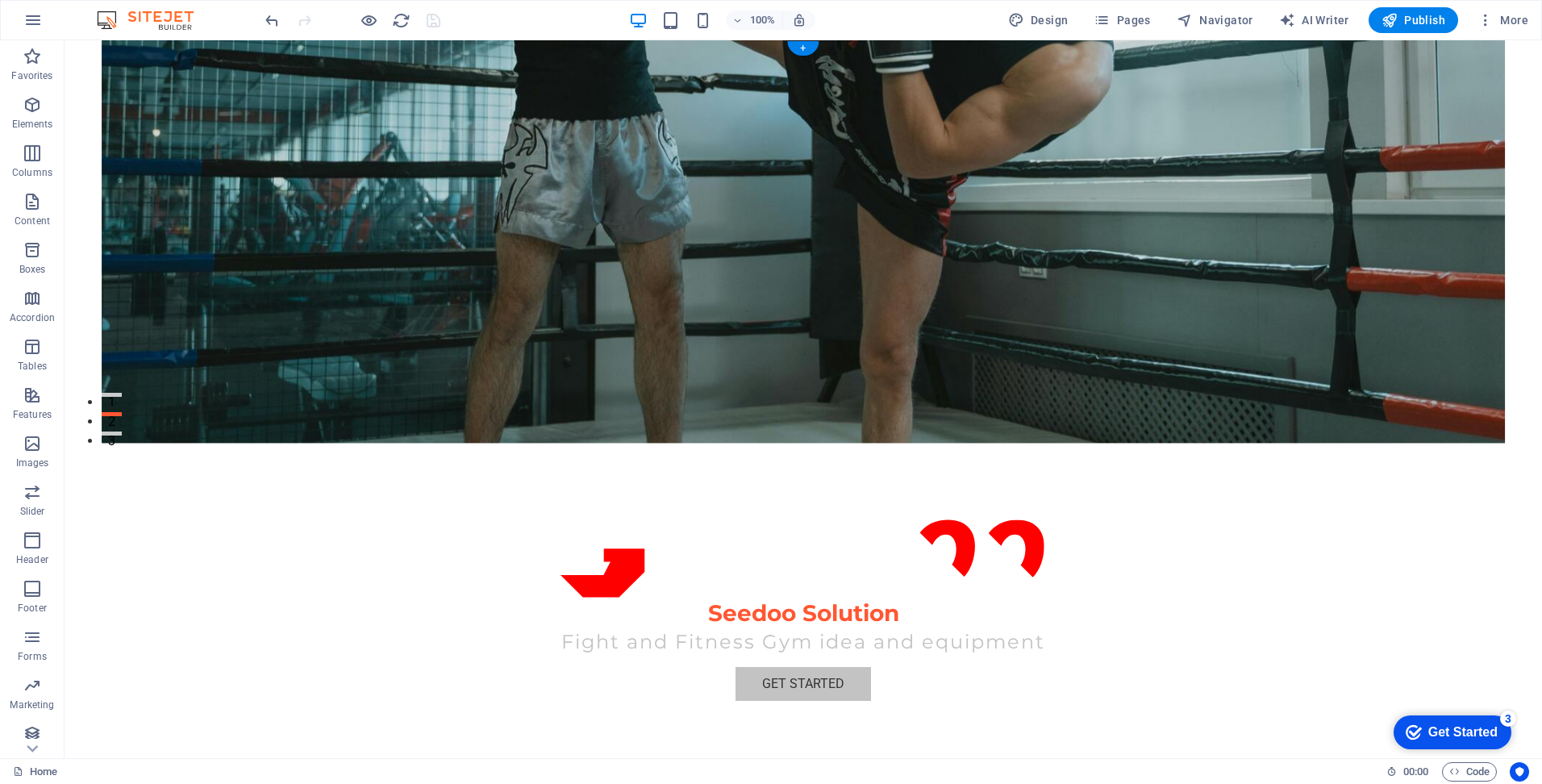
scroll to position [0, 0]
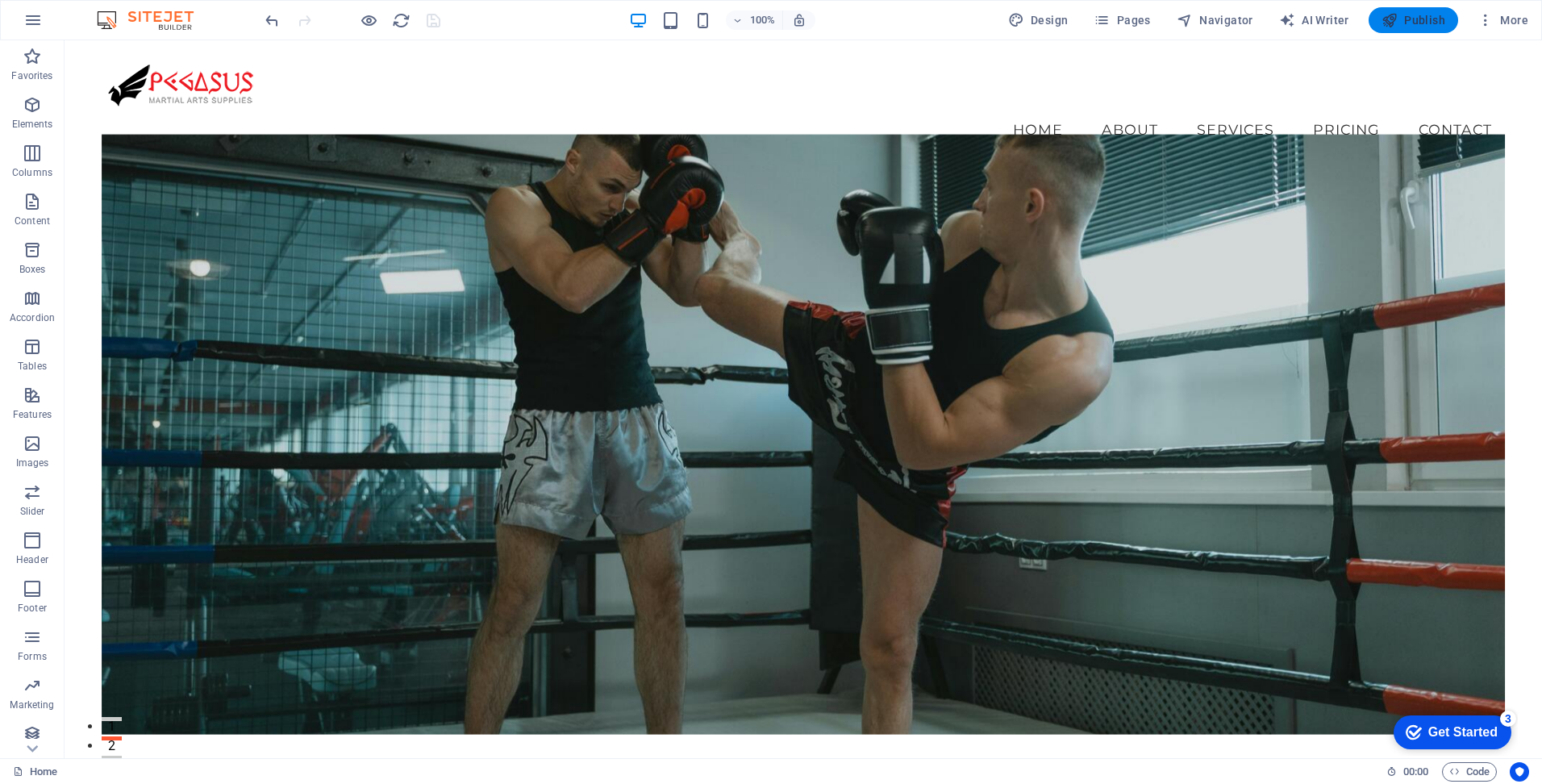
click at [1394, 14] on icon "button" at bounding box center [1390, 20] width 16 height 16
